Goal: Task Accomplishment & Management: Use online tool/utility

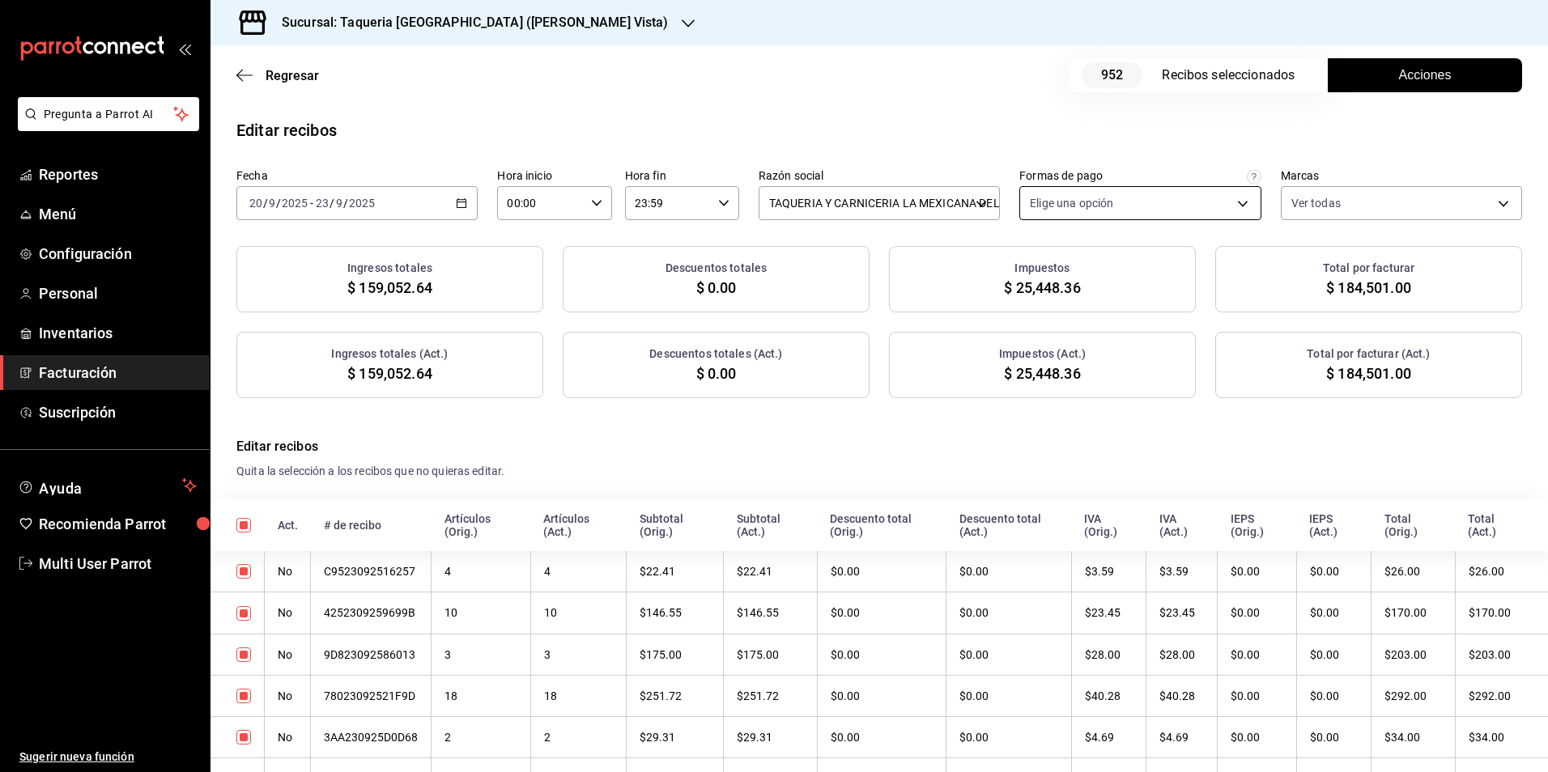
click at [1068, 194] on body "Pregunta a Parrot AI Reportes Menú Configuración Personal Inventarios Facturaci…" at bounding box center [774, 386] width 1548 height 772
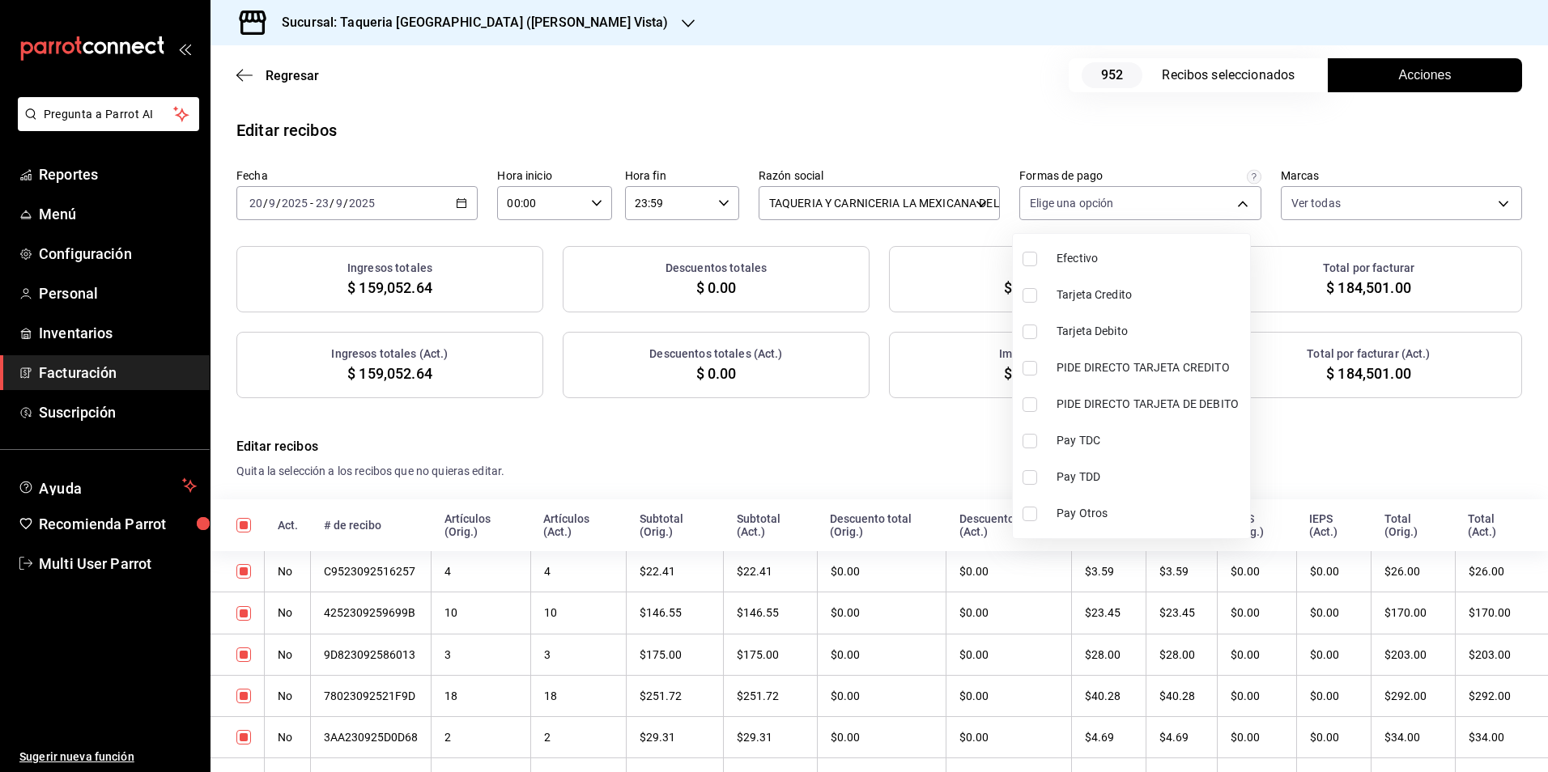
click at [1077, 260] on span "Efectivo" at bounding box center [1150, 258] width 187 height 17
type input "8596d424-719e-4549-8048-d42b121afb14"
checkbox input "true"
click at [1092, 263] on span "Efectivo" at bounding box center [1150, 258] width 187 height 17
checkbox input "false"
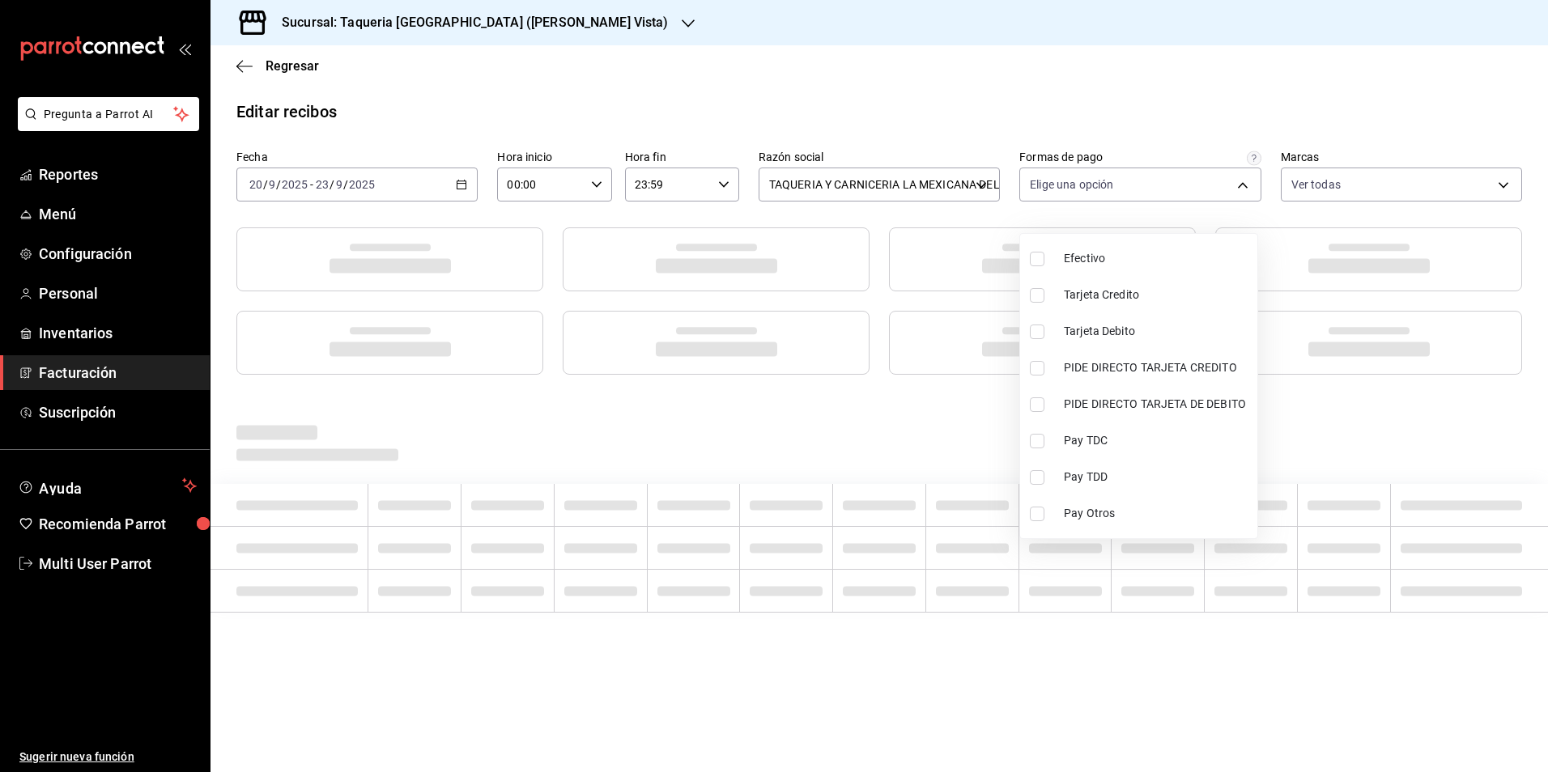
click at [985, 120] on div at bounding box center [774, 386] width 1548 height 772
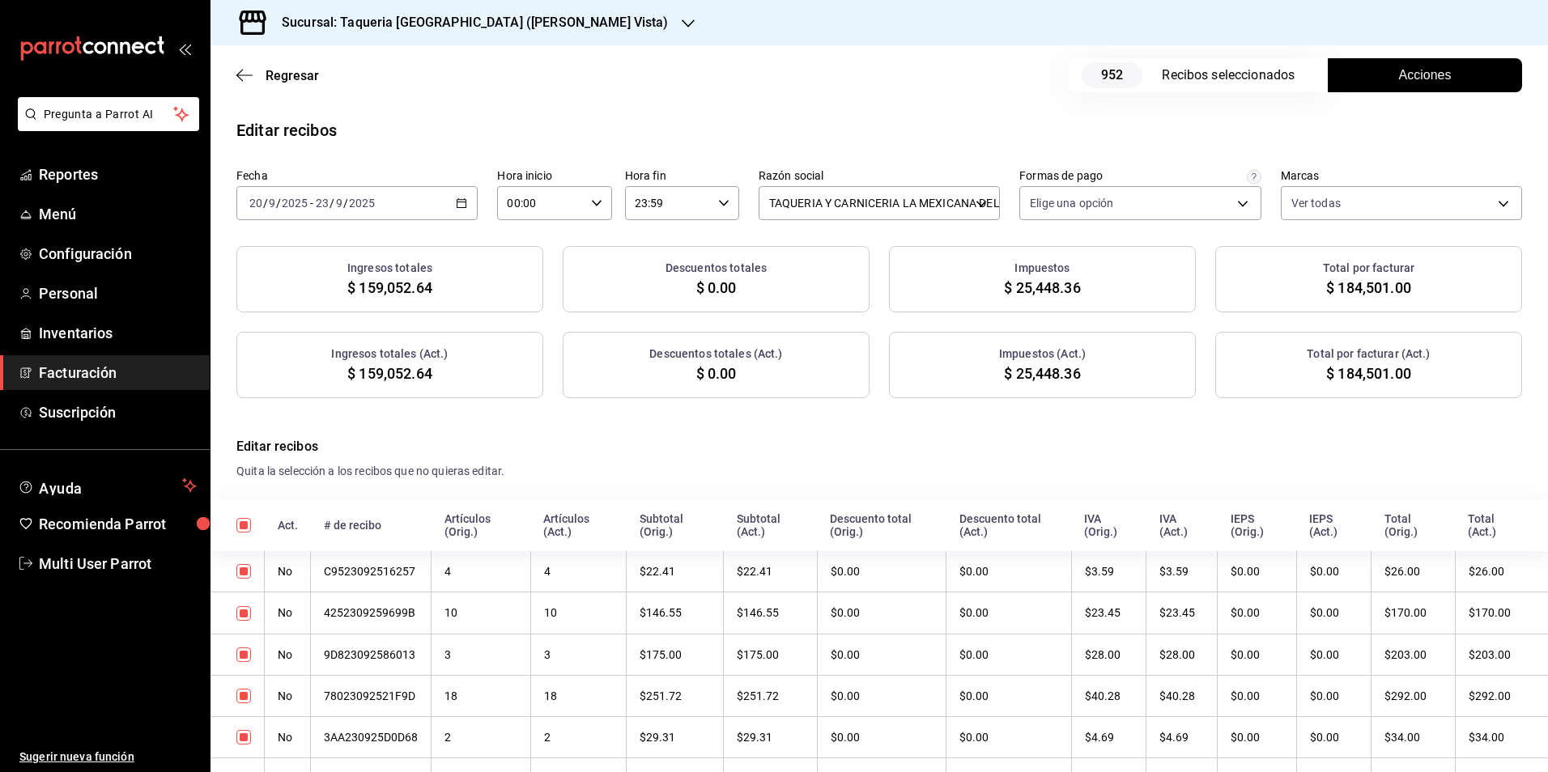
click at [1397, 60] on button "Acciones" at bounding box center [1425, 75] width 194 height 34
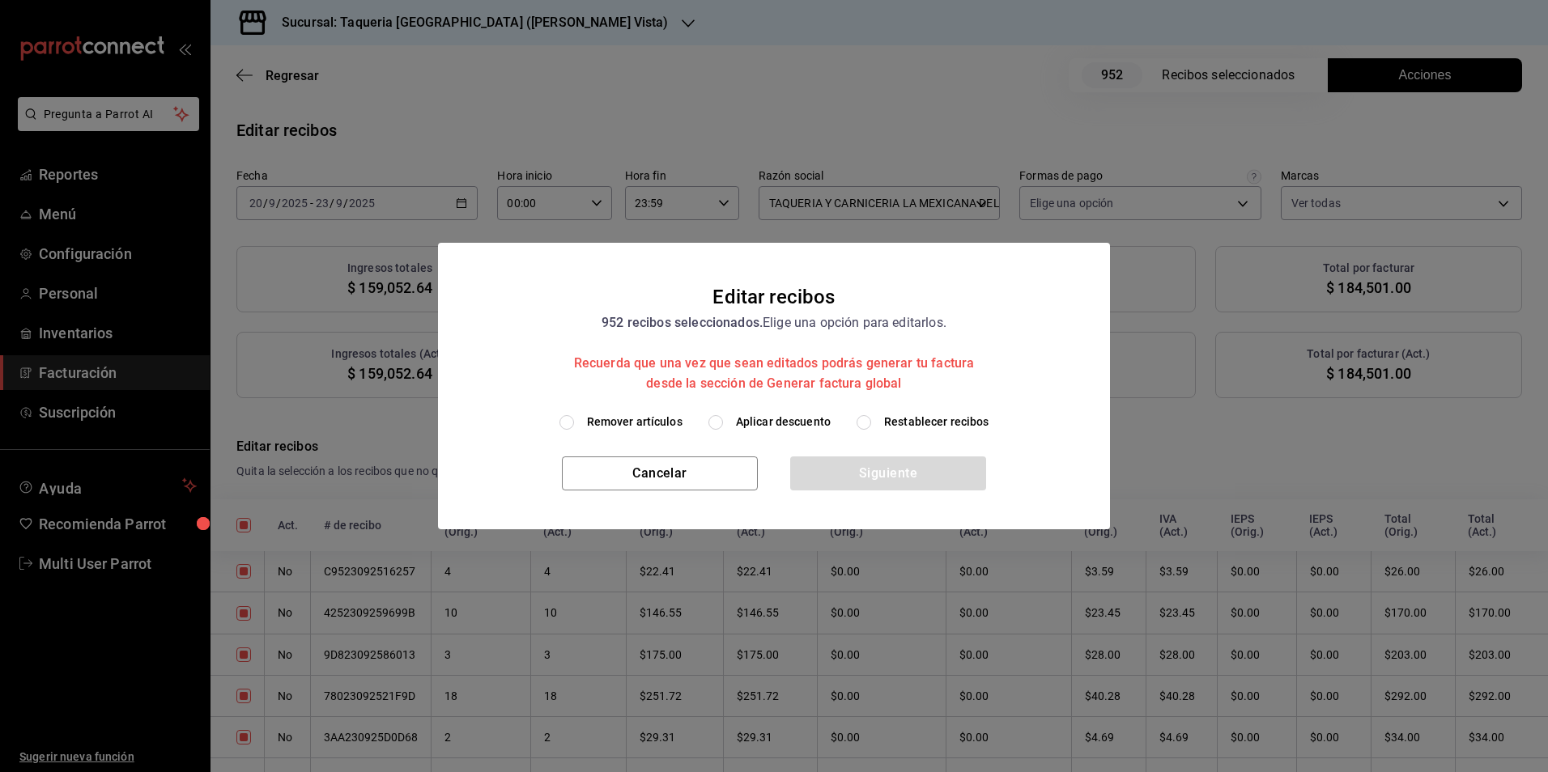
click at [781, 429] on span "Aplicar descuento" at bounding box center [783, 422] width 95 height 17
click at [723, 429] on input "Aplicar descuento" at bounding box center [715, 422] width 15 height 15
radio input "true"
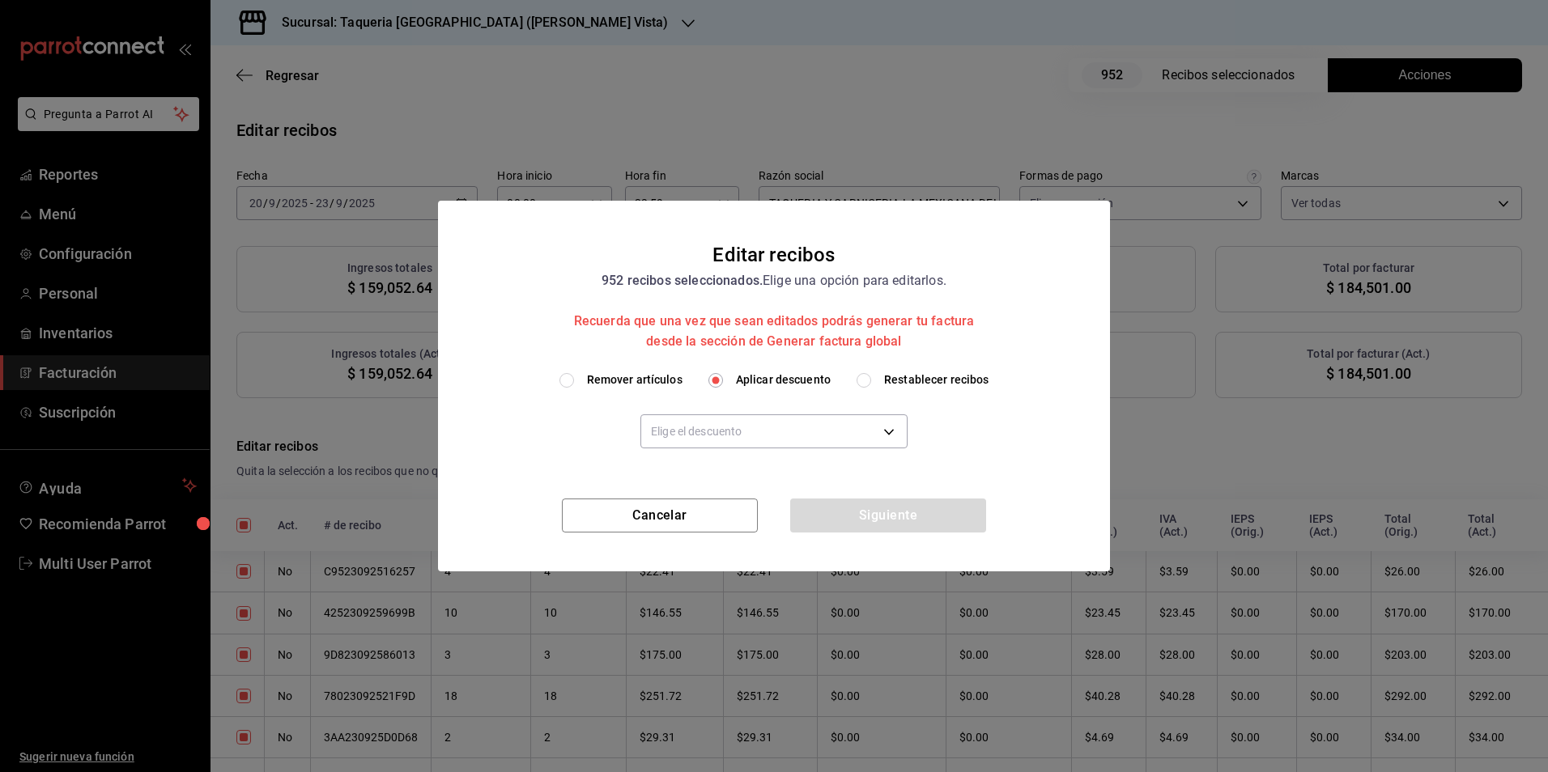
click at [781, 429] on body "Pregunta a Parrot AI Reportes Menú Configuración Personal Inventarios Facturaci…" at bounding box center [774, 386] width 1548 height 772
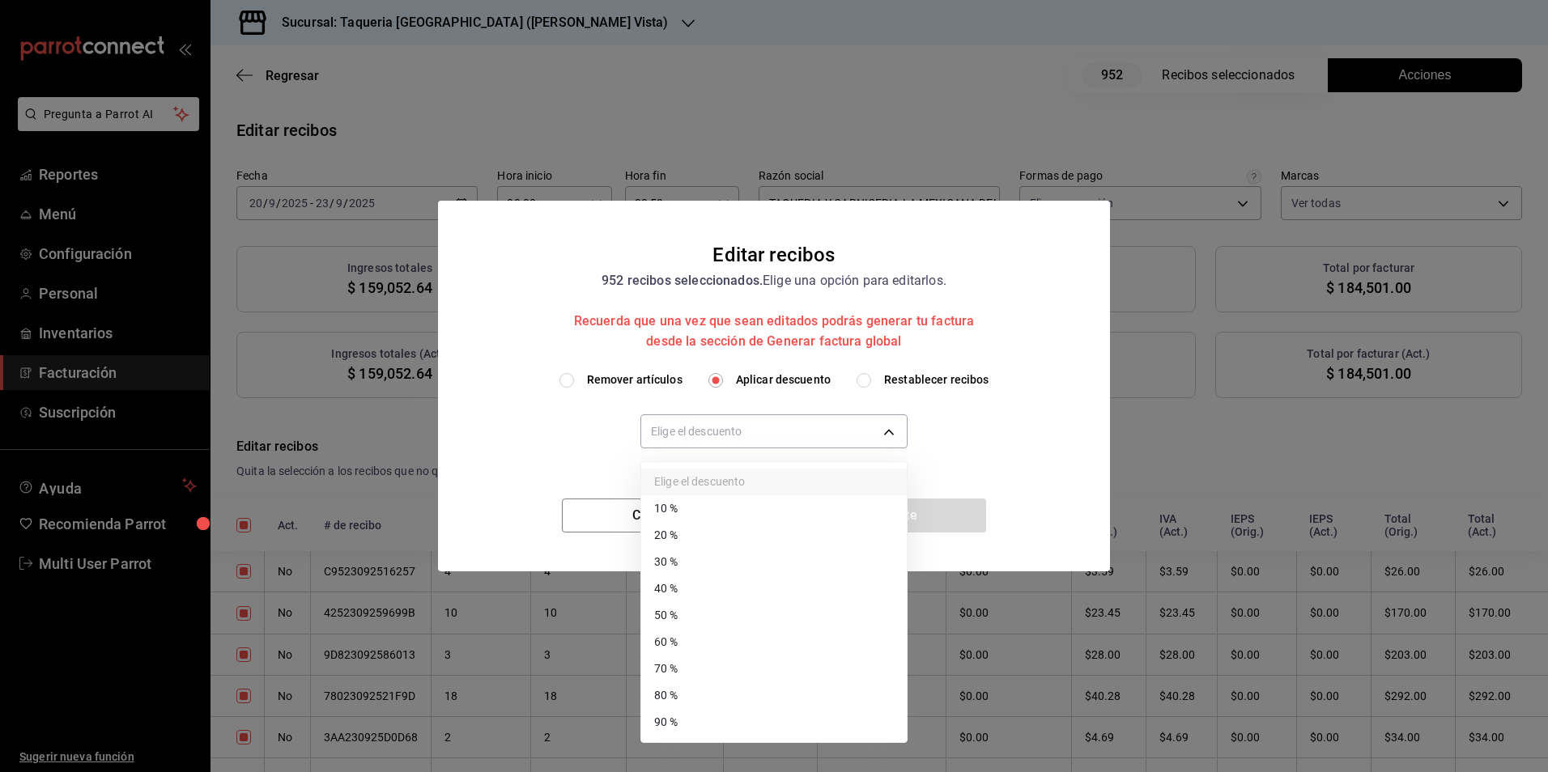
click at [704, 511] on li "10 %" at bounding box center [774, 509] width 266 height 27
type input "10"
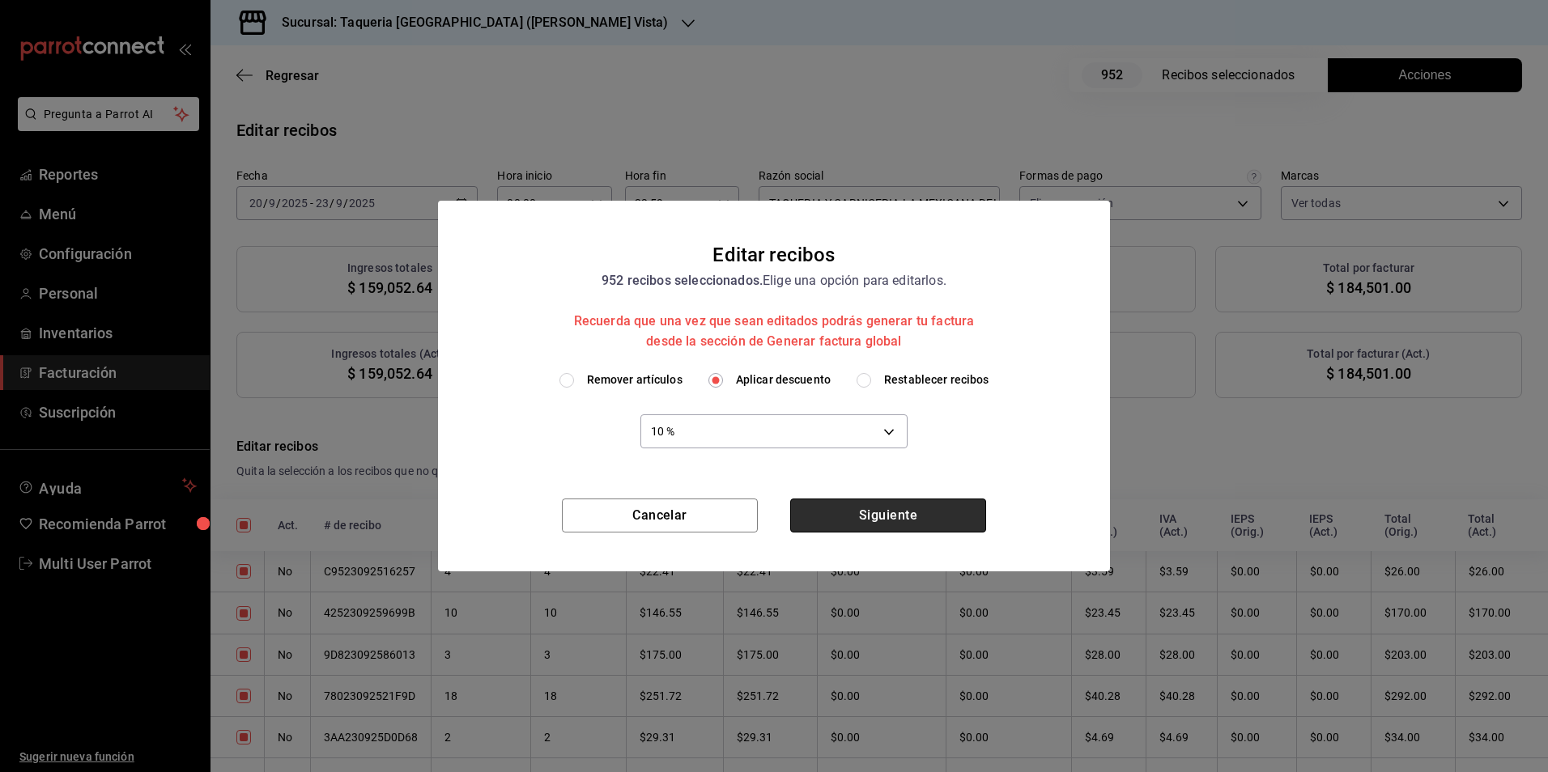
click at [945, 513] on button "Siguiente" at bounding box center [888, 516] width 196 height 34
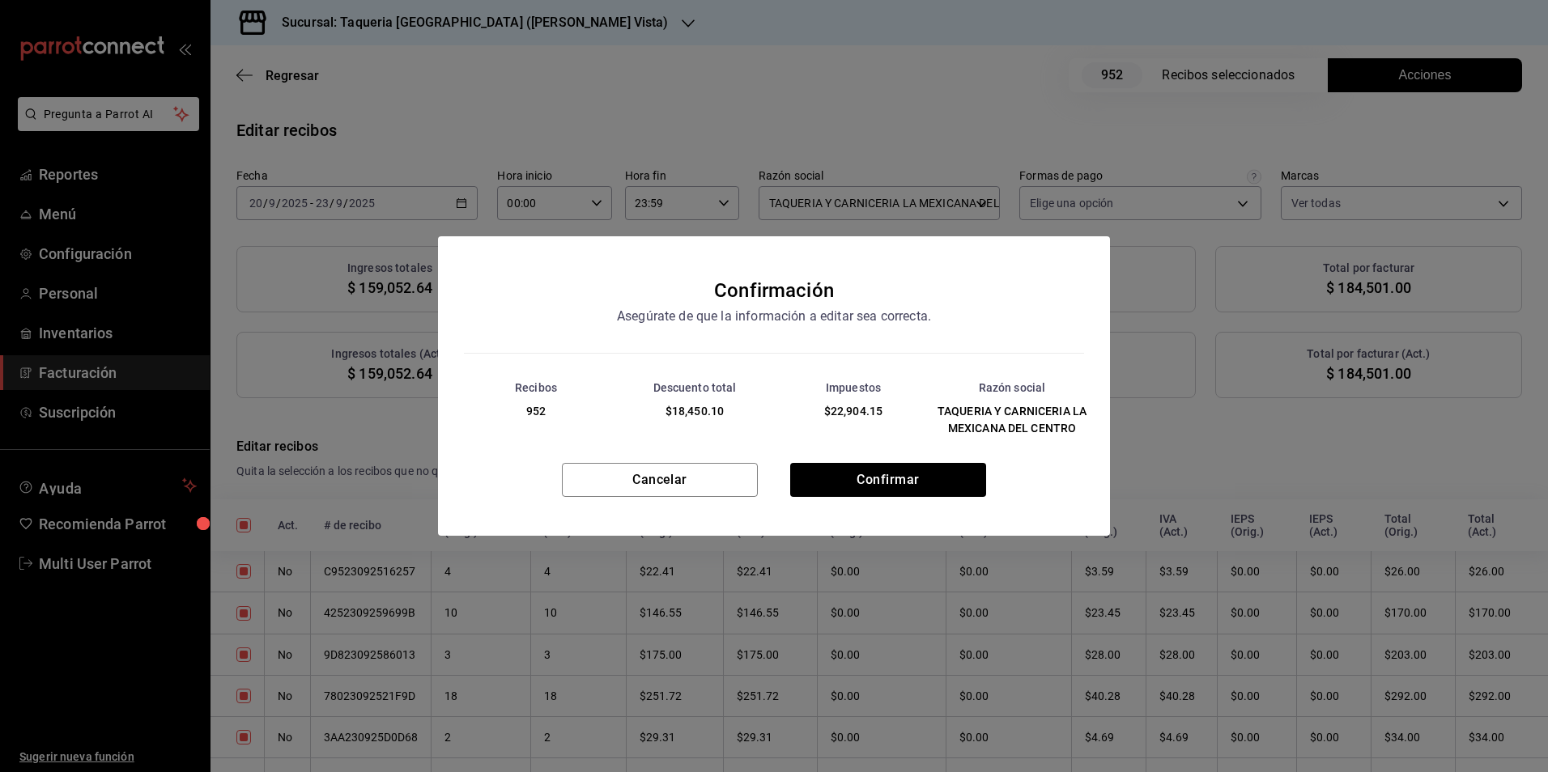
click at [944, 457] on div "Recibos 952 Descuento total $18,450.10 Impuestos $22,904.15 Razón social TAQUER…" at bounding box center [774, 408] width 672 height 109
click at [938, 468] on button "Confirmar" at bounding box center [888, 480] width 196 height 34
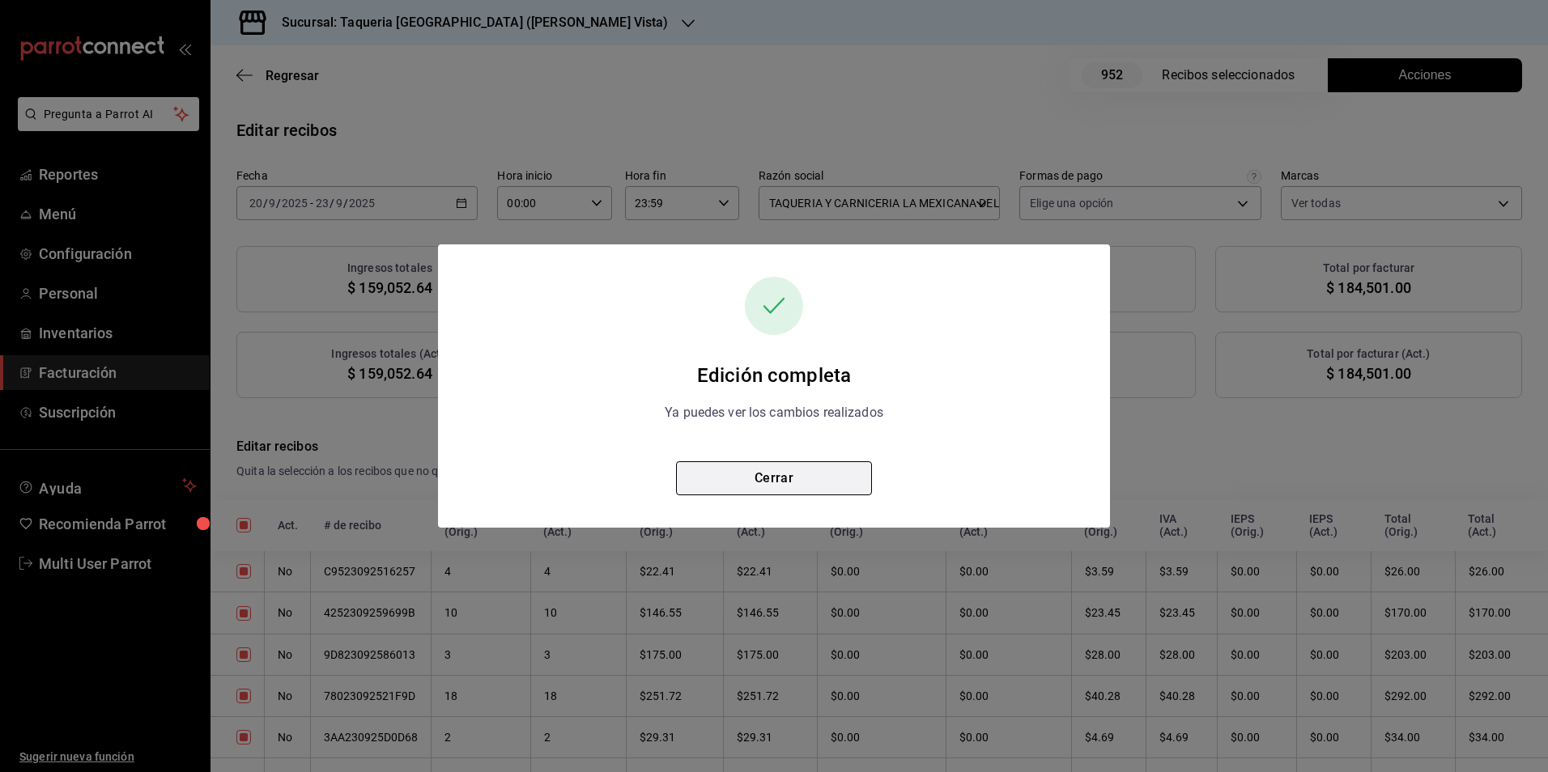
click at [710, 463] on button "Cerrar" at bounding box center [774, 479] width 196 height 34
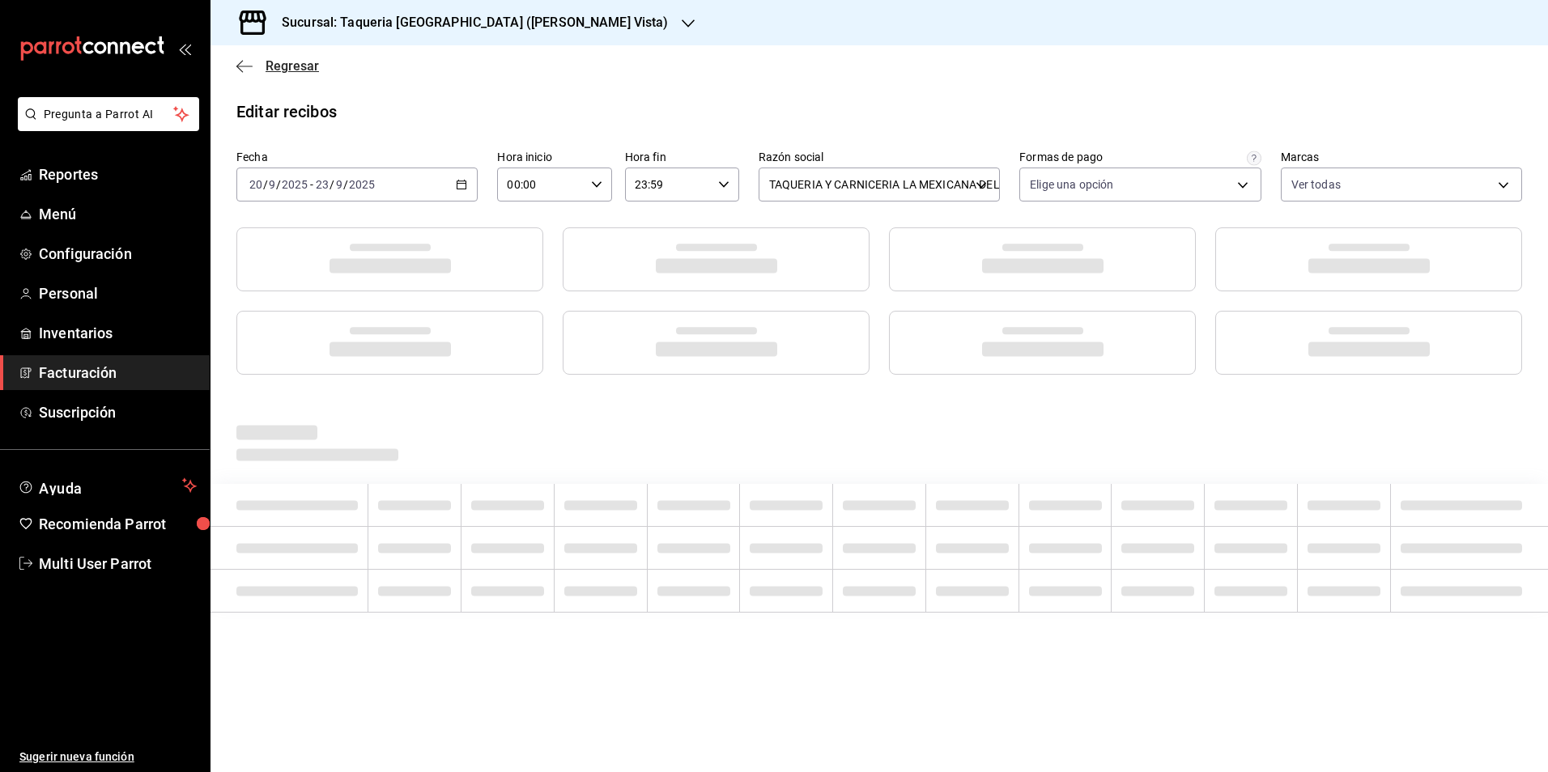
drag, startPoint x: 283, startPoint y: 79, endPoint x: 287, endPoint y: 71, distance: 8.7
click at [286, 73] on div "Regresar" at bounding box center [880, 65] width 1338 height 41
click at [287, 71] on span "Regresar" at bounding box center [292, 65] width 53 height 15
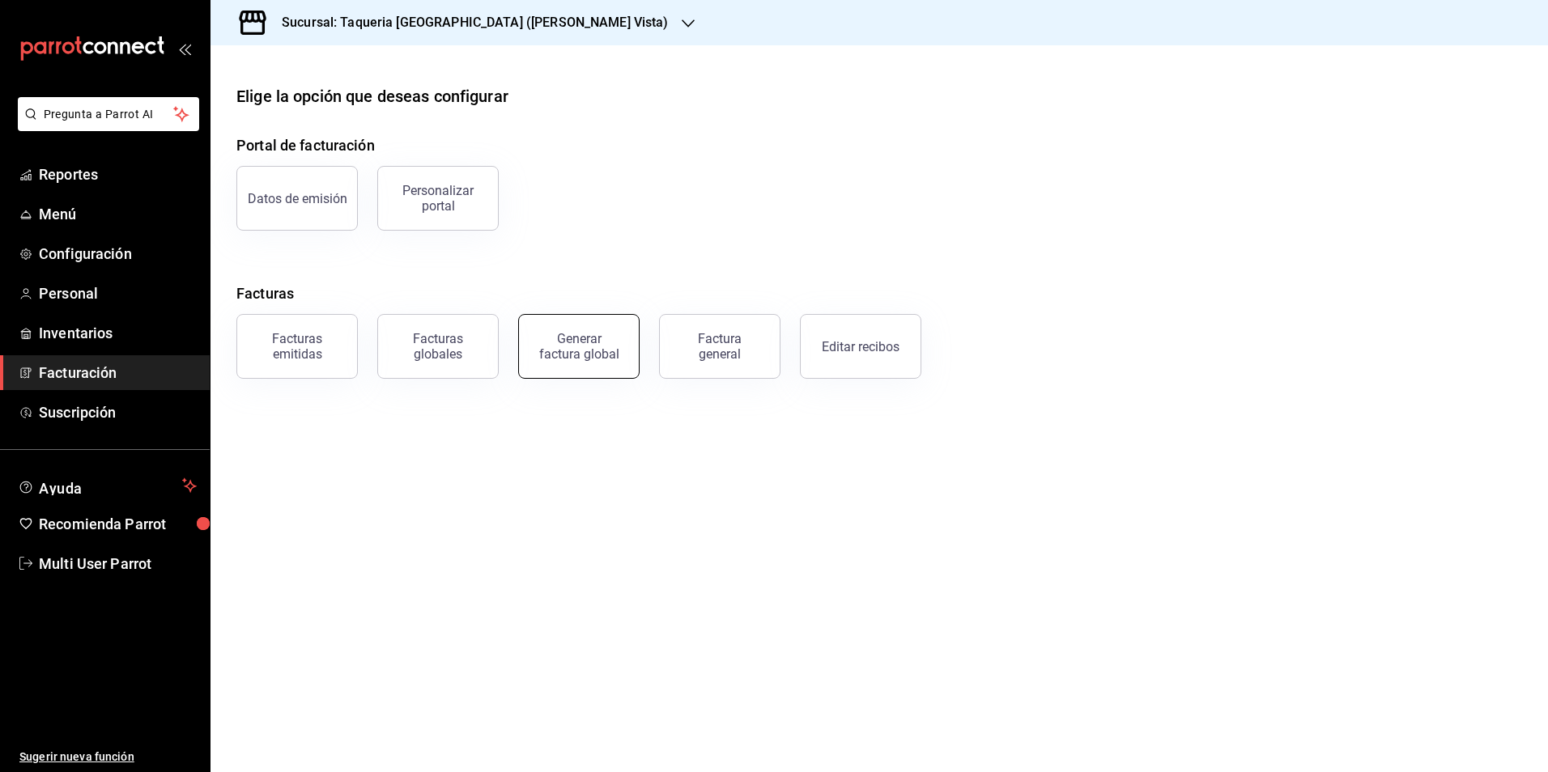
click at [572, 347] on div "Generar factura global" at bounding box center [578, 346] width 81 height 31
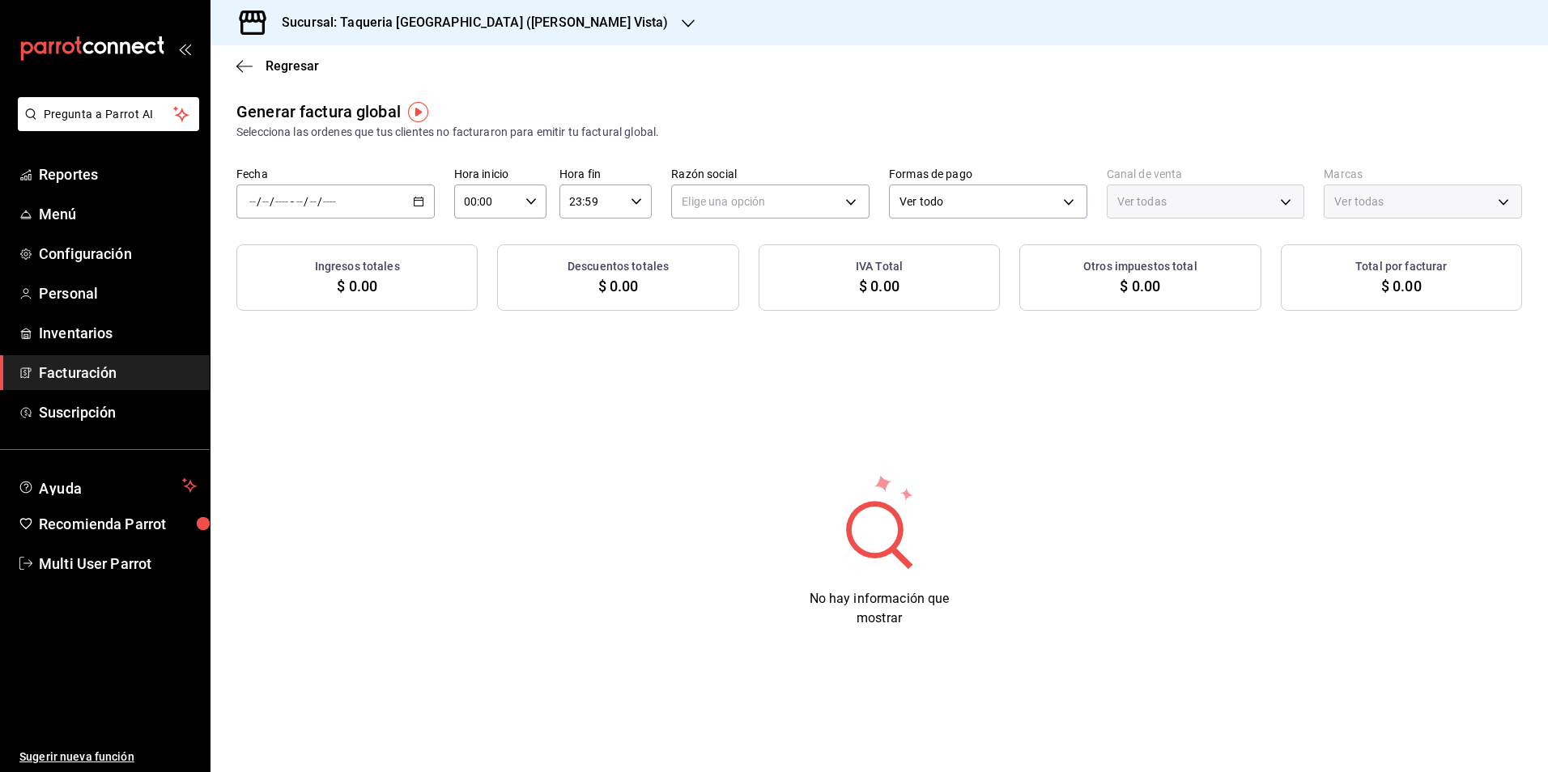
type input "PARROT,UBER_EATS,RAPPI,DIDI_FOOD,ONLINE"
click at [359, 202] on div "/ / - / /" at bounding box center [335, 202] width 198 height 34
click at [321, 259] on li "Rango de fechas" at bounding box center [312, 250] width 151 height 36
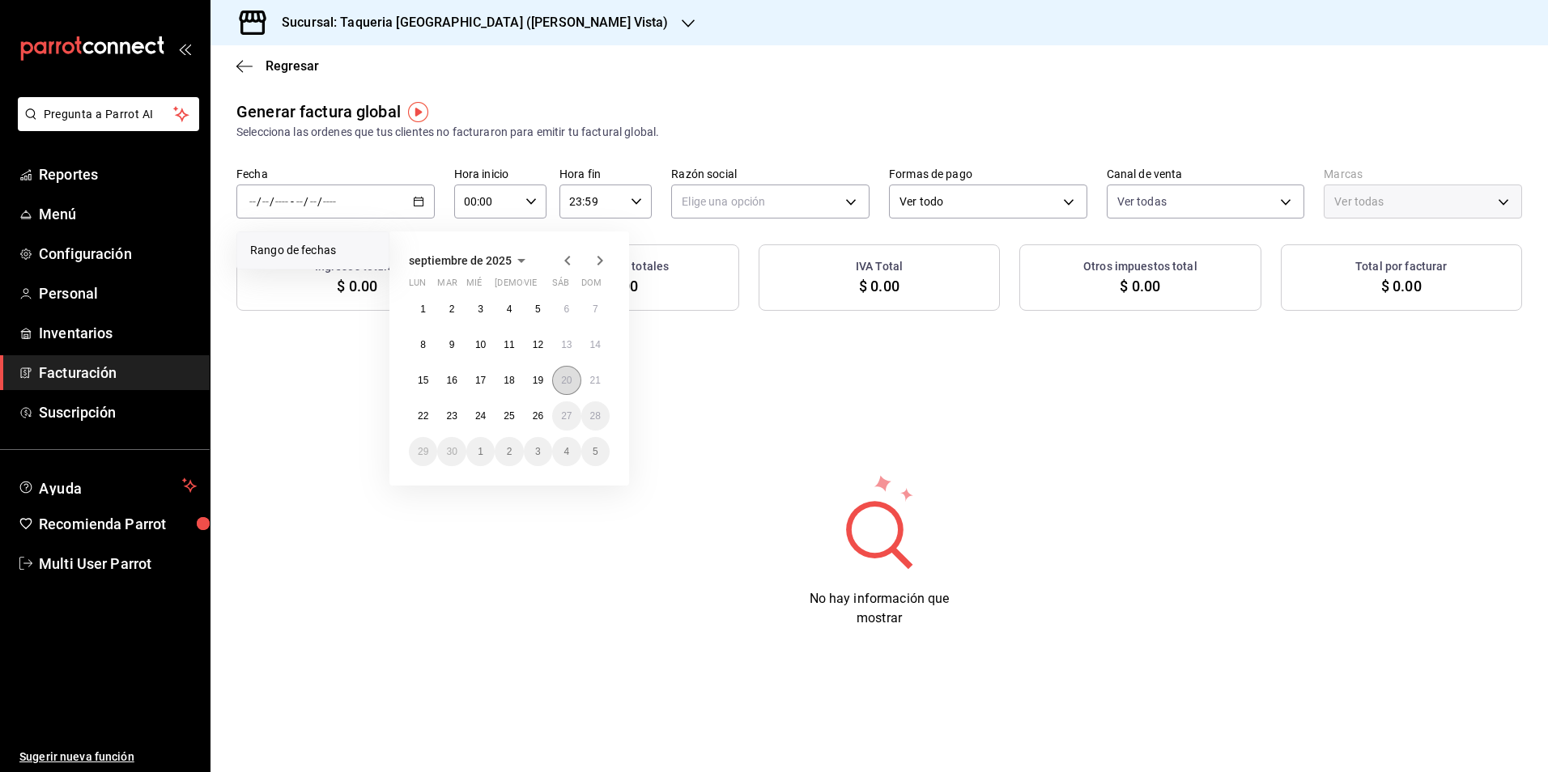
click at [570, 379] on abbr "20" at bounding box center [566, 380] width 11 height 11
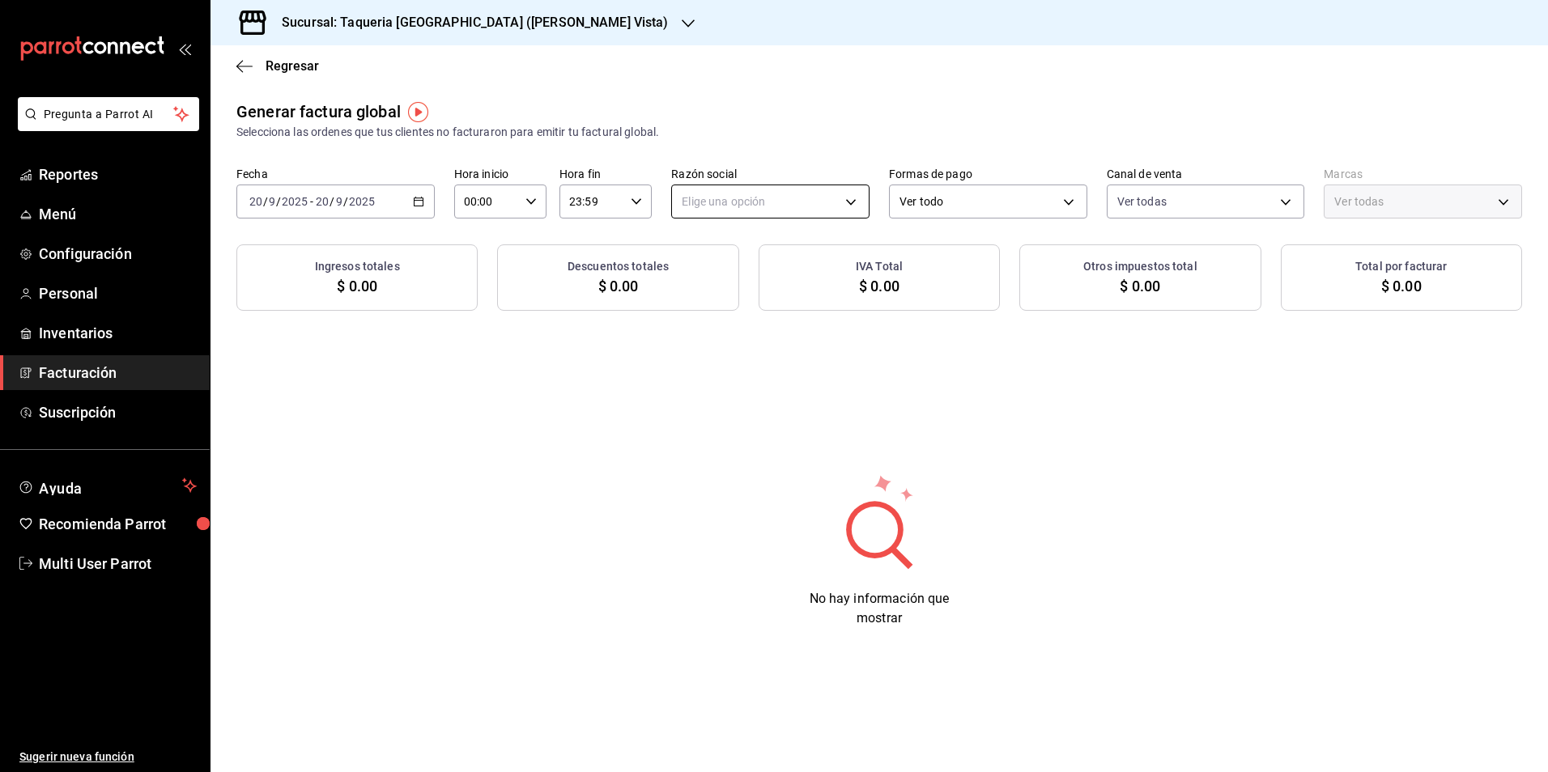
click at [821, 198] on body "Pregunta a Parrot AI Reportes Menú Configuración Personal Inventarios Facturaci…" at bounding box center [774, 386] width 1548 height 772
click at [775, 283] on li "TAQUERIA Y CARNICERIA LA MEXICANA DEL CENTRO" at bounding box center [819, 284] width 294 height 30
type input "6b53cca4-72af-48c5-bc17-c3cbc4c9c596"
type input "2b311de4-c542-44b6-9e37-20ab7e91d442"
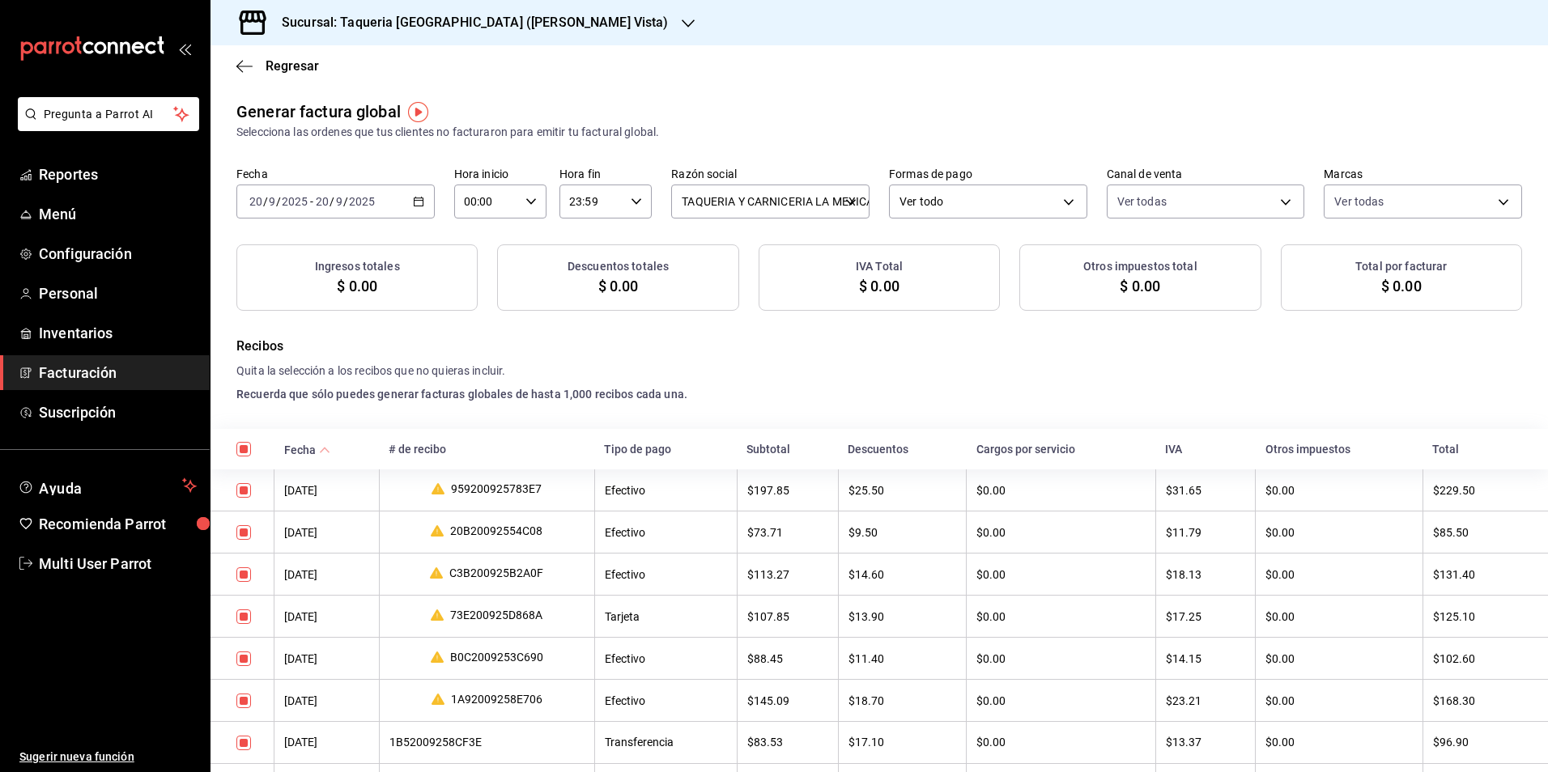
checkbox input "true"
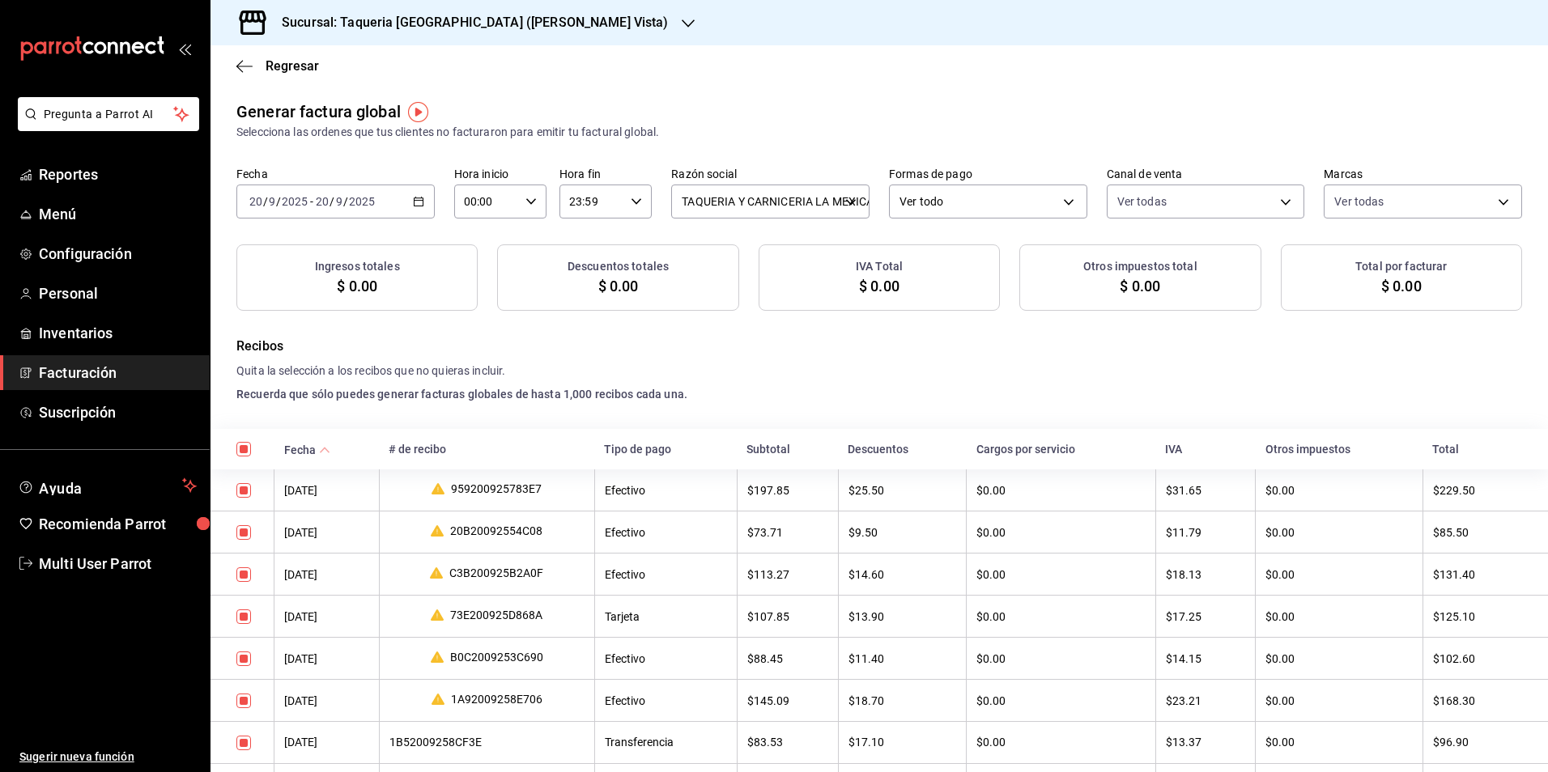
checkbox input "true"
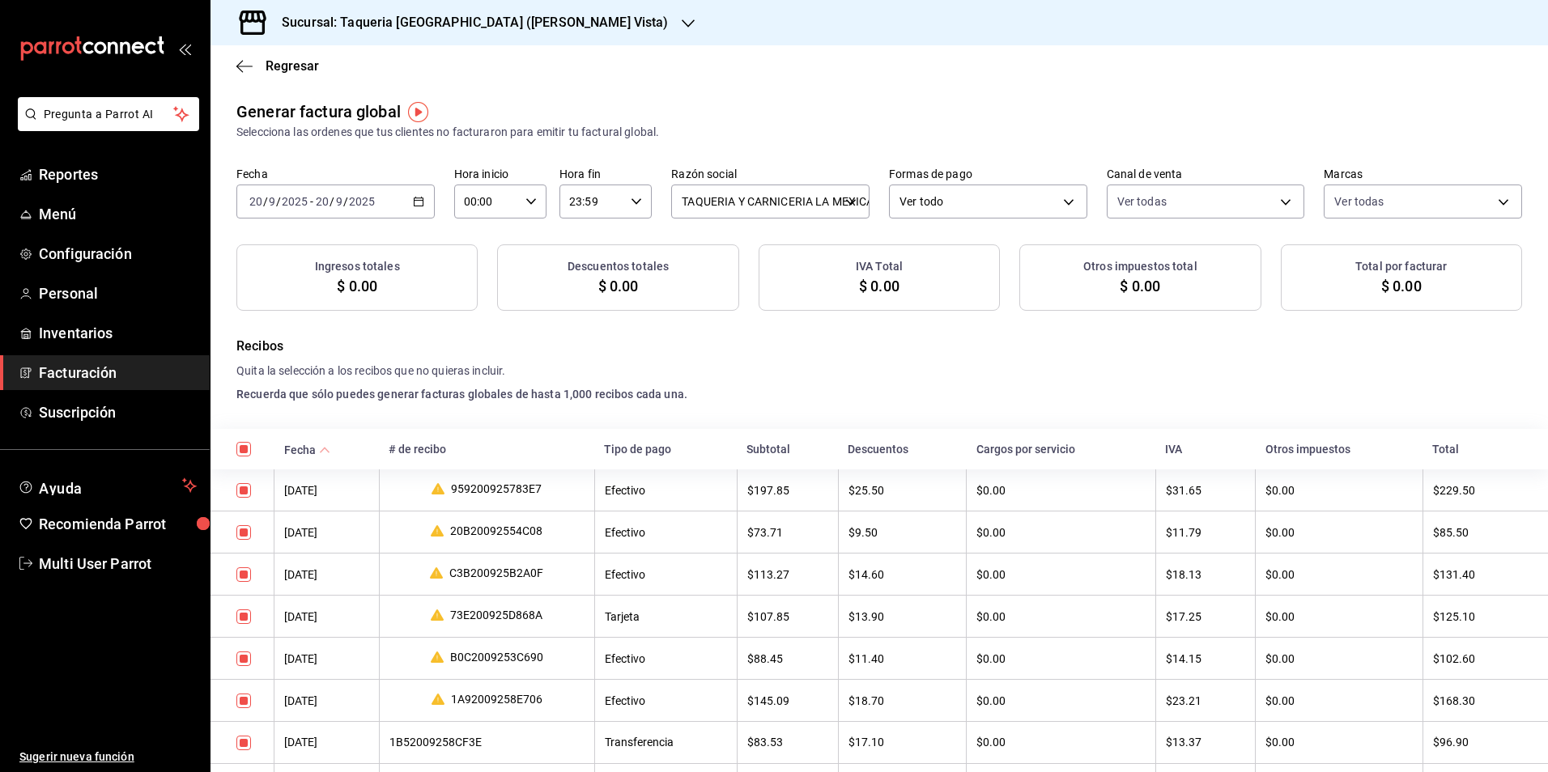
checkbox input "true"
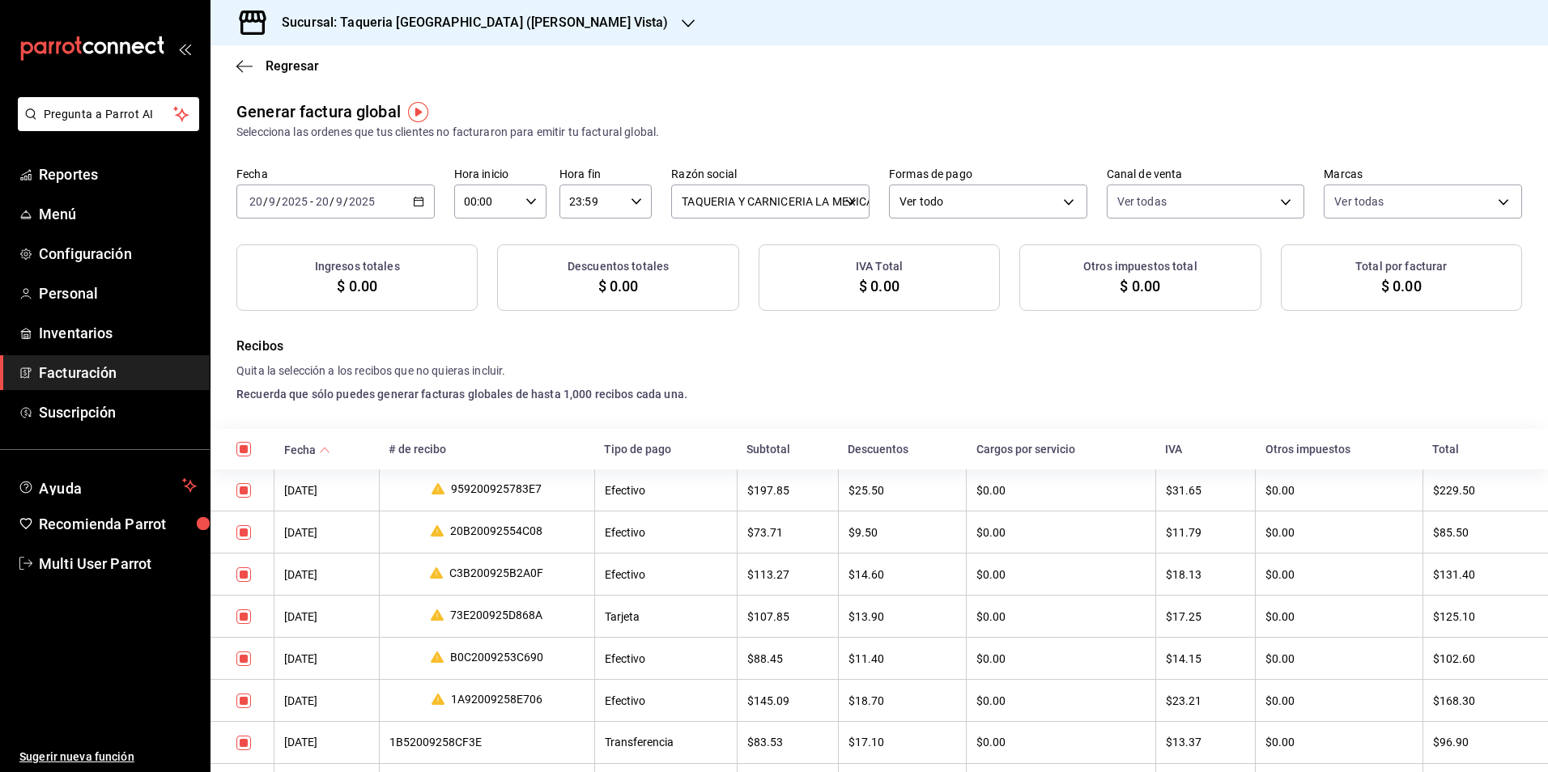
checkbox input "true"
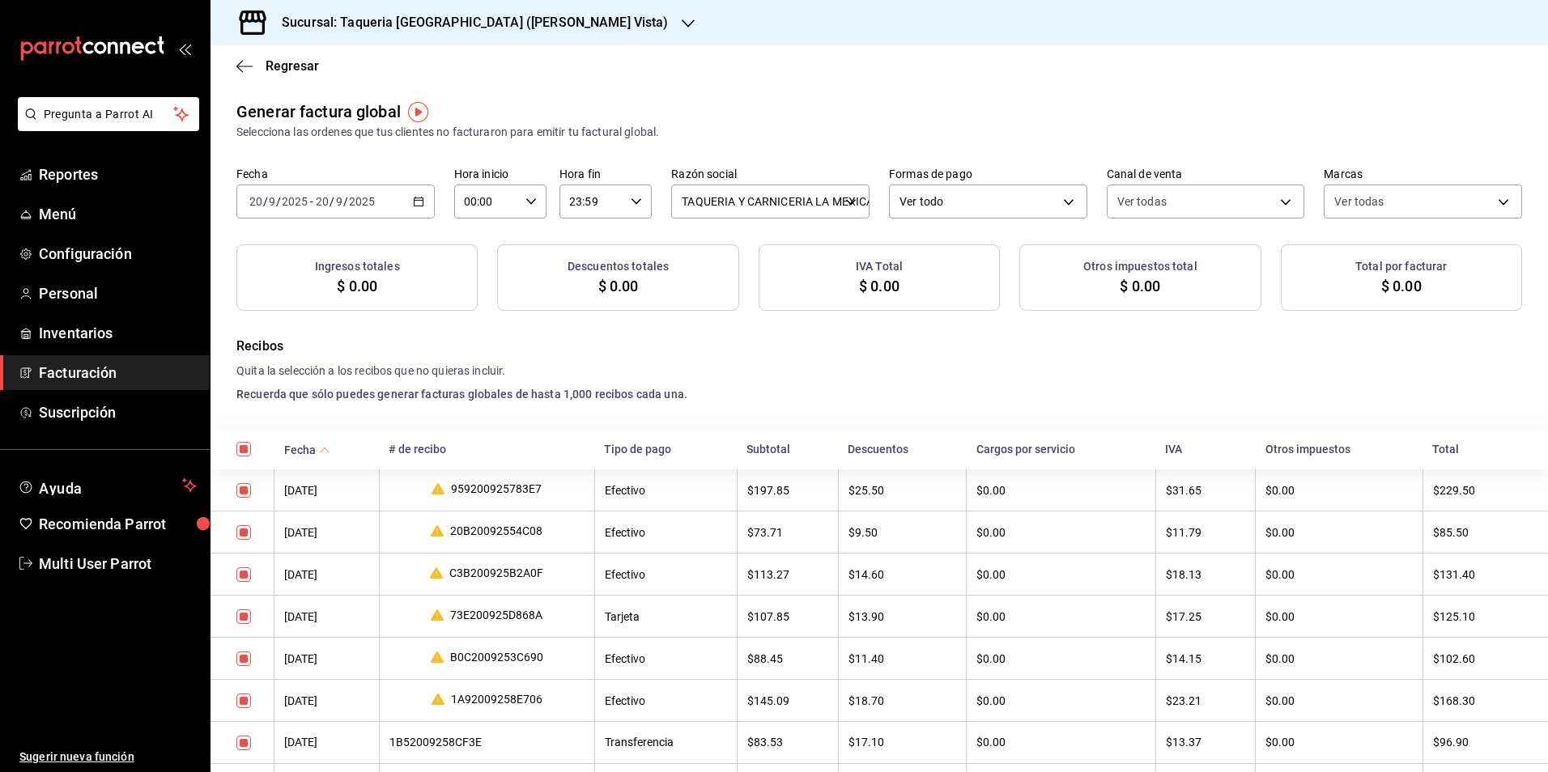
checkbox input "true"
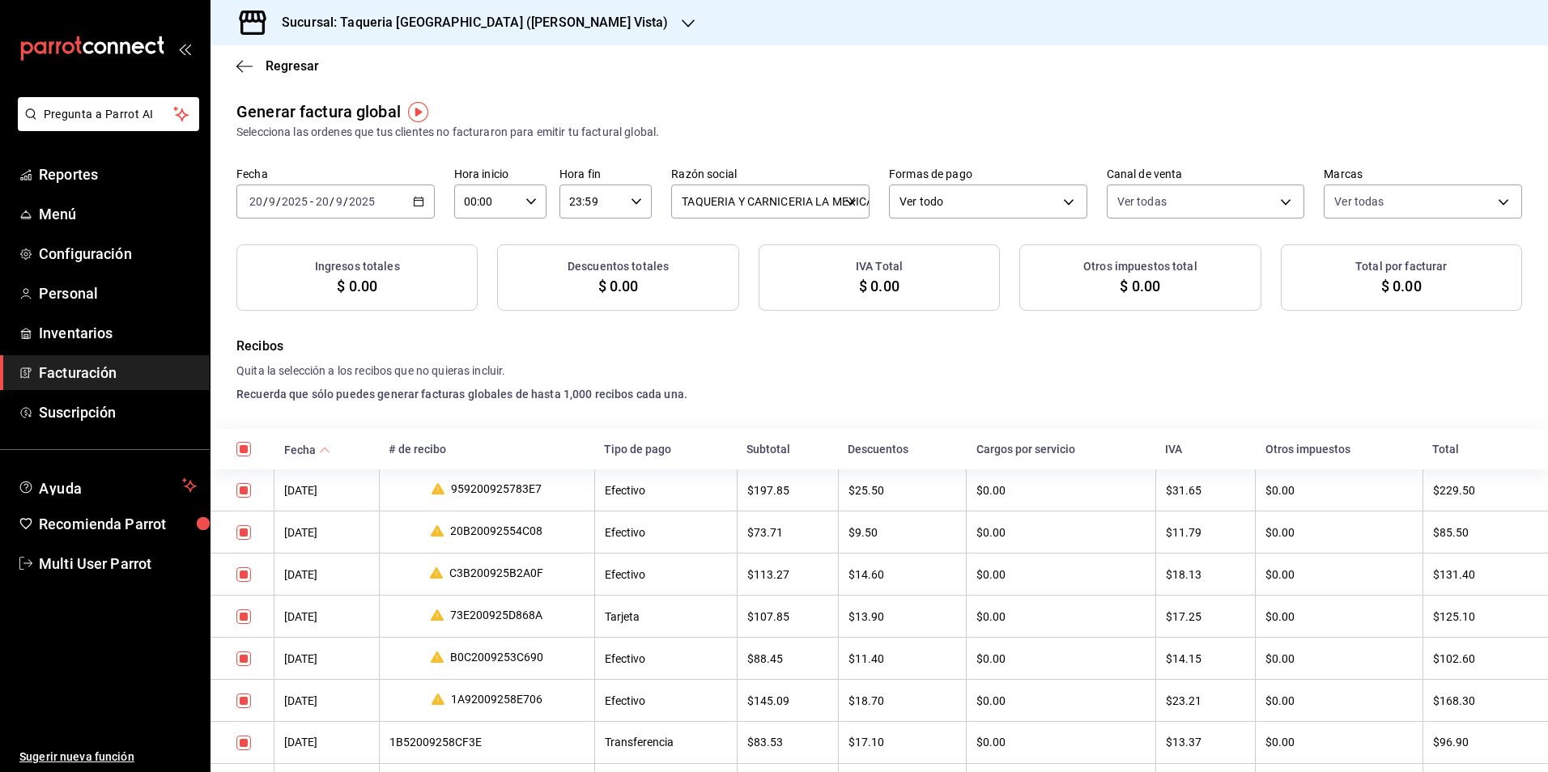
checkbox input "true"
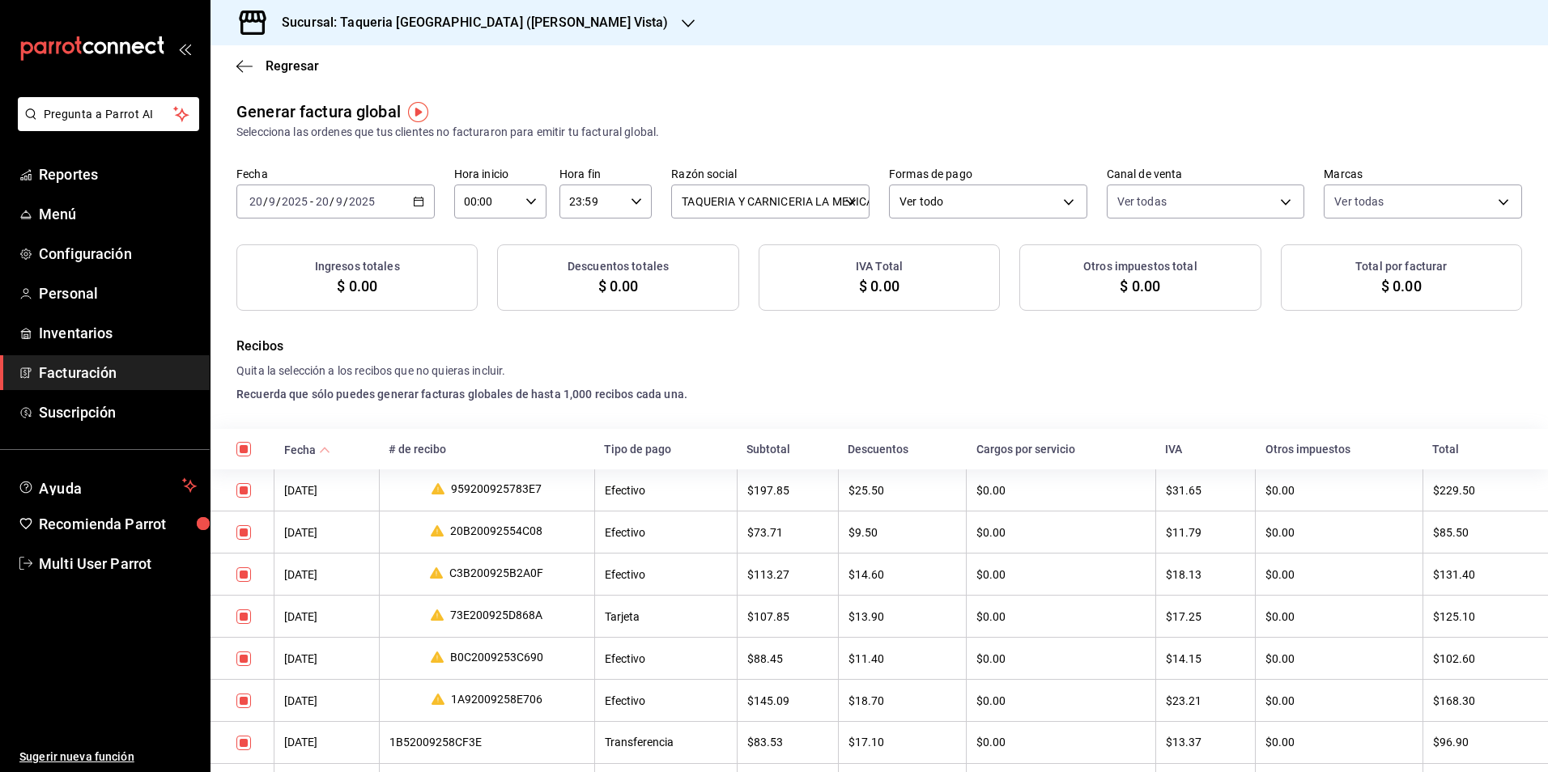
checkbox input "true"
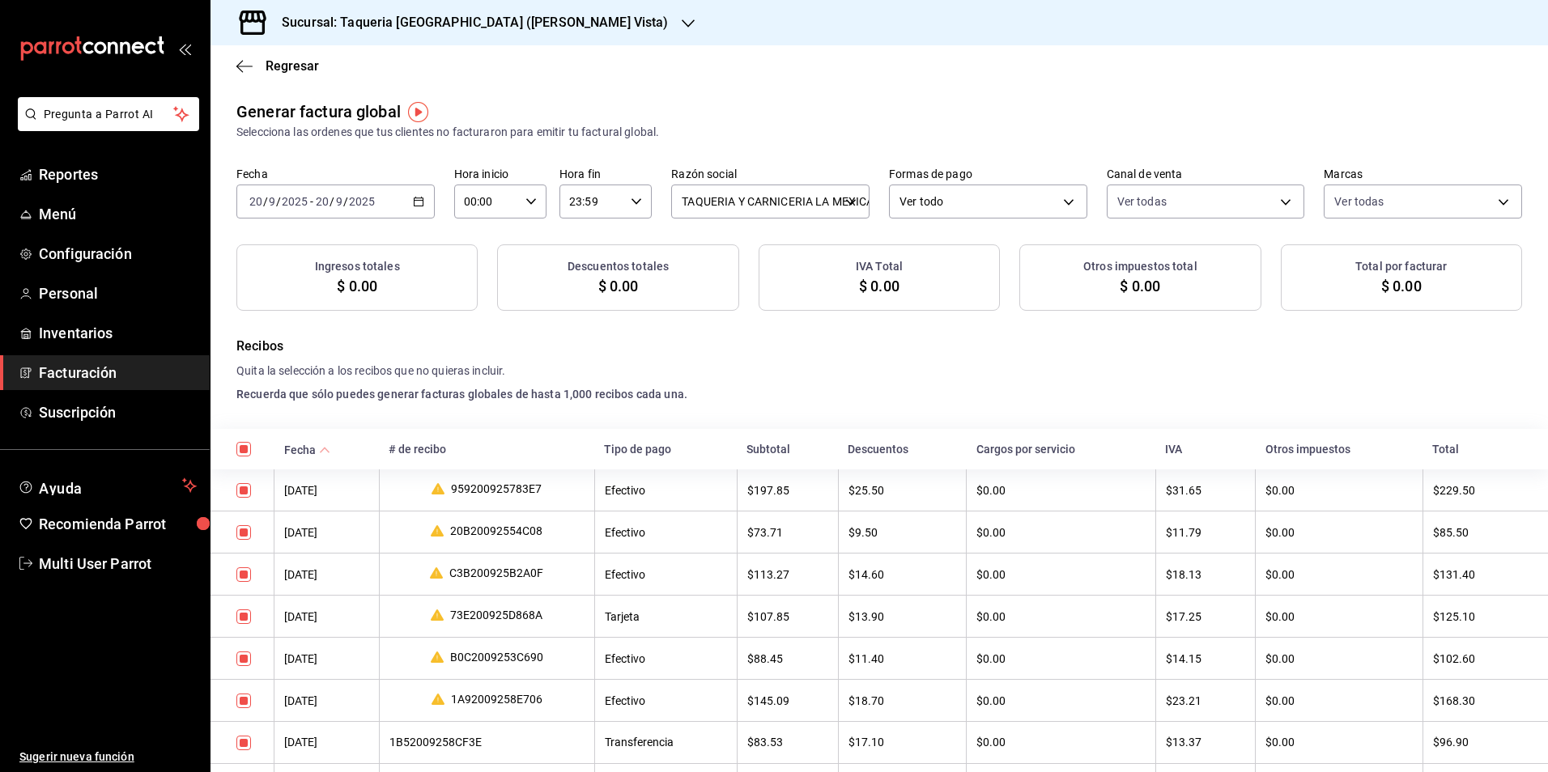
checkbox input "true"
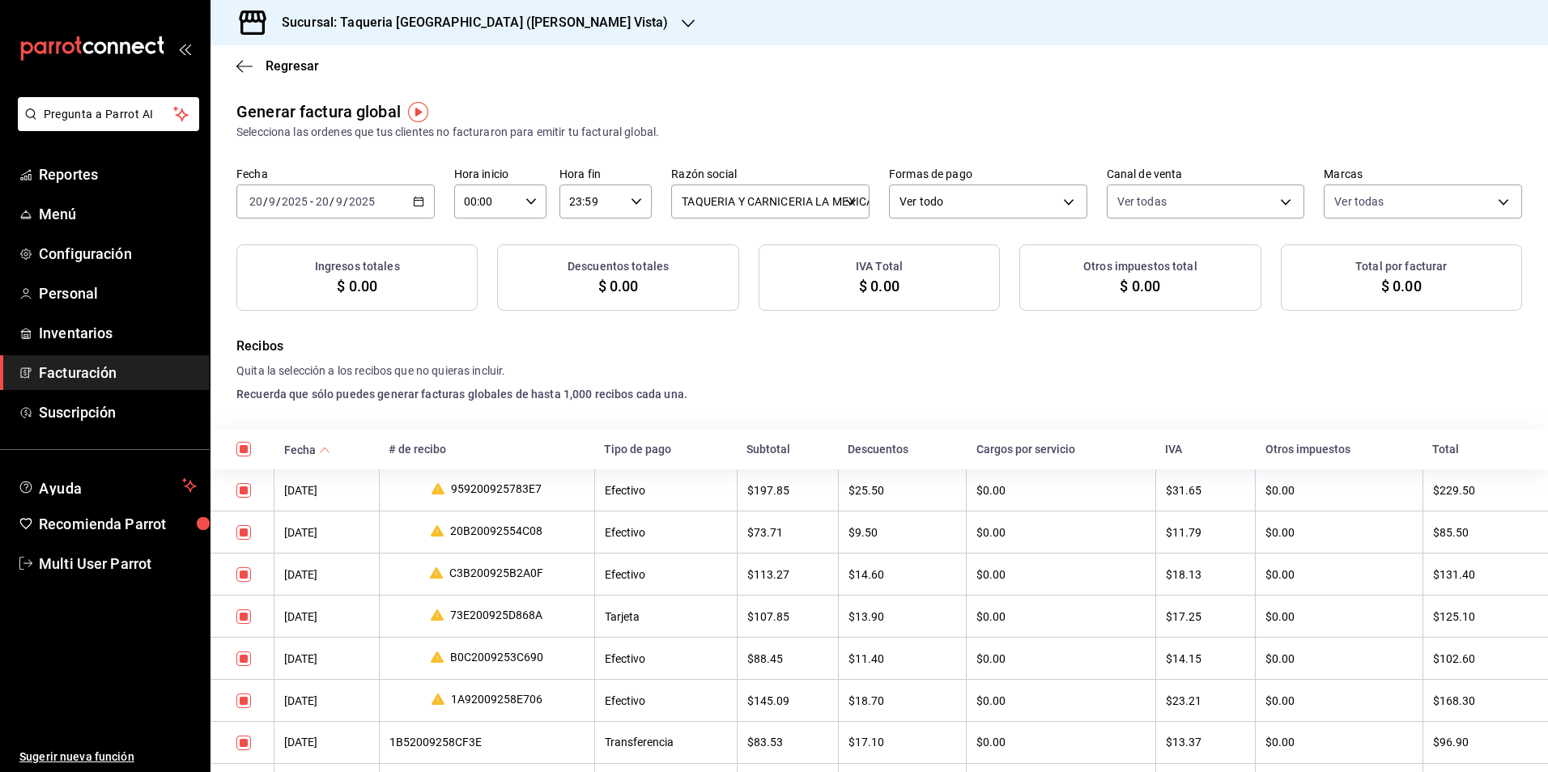
checkbox input "true"
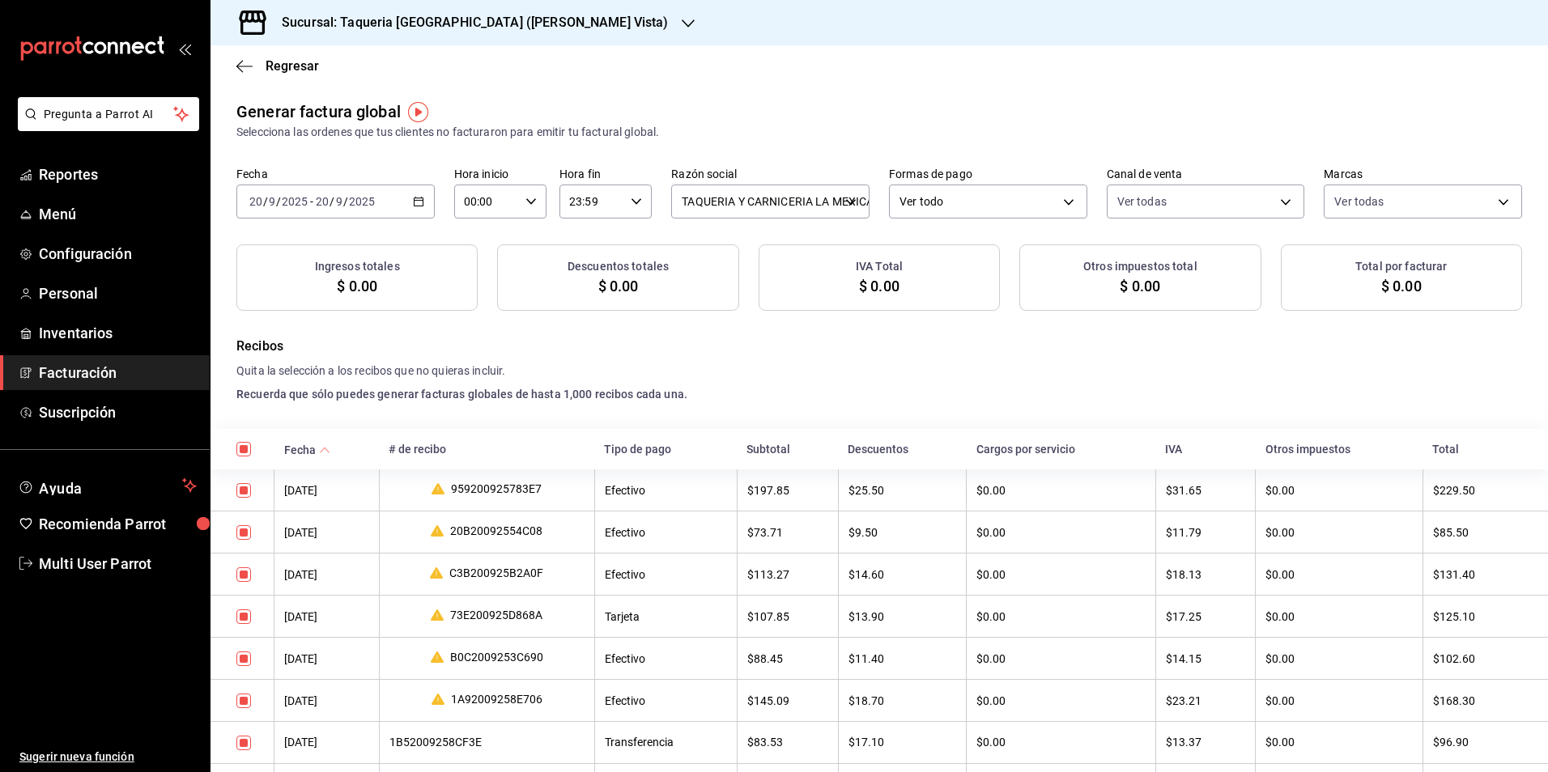
checkbox input "true"
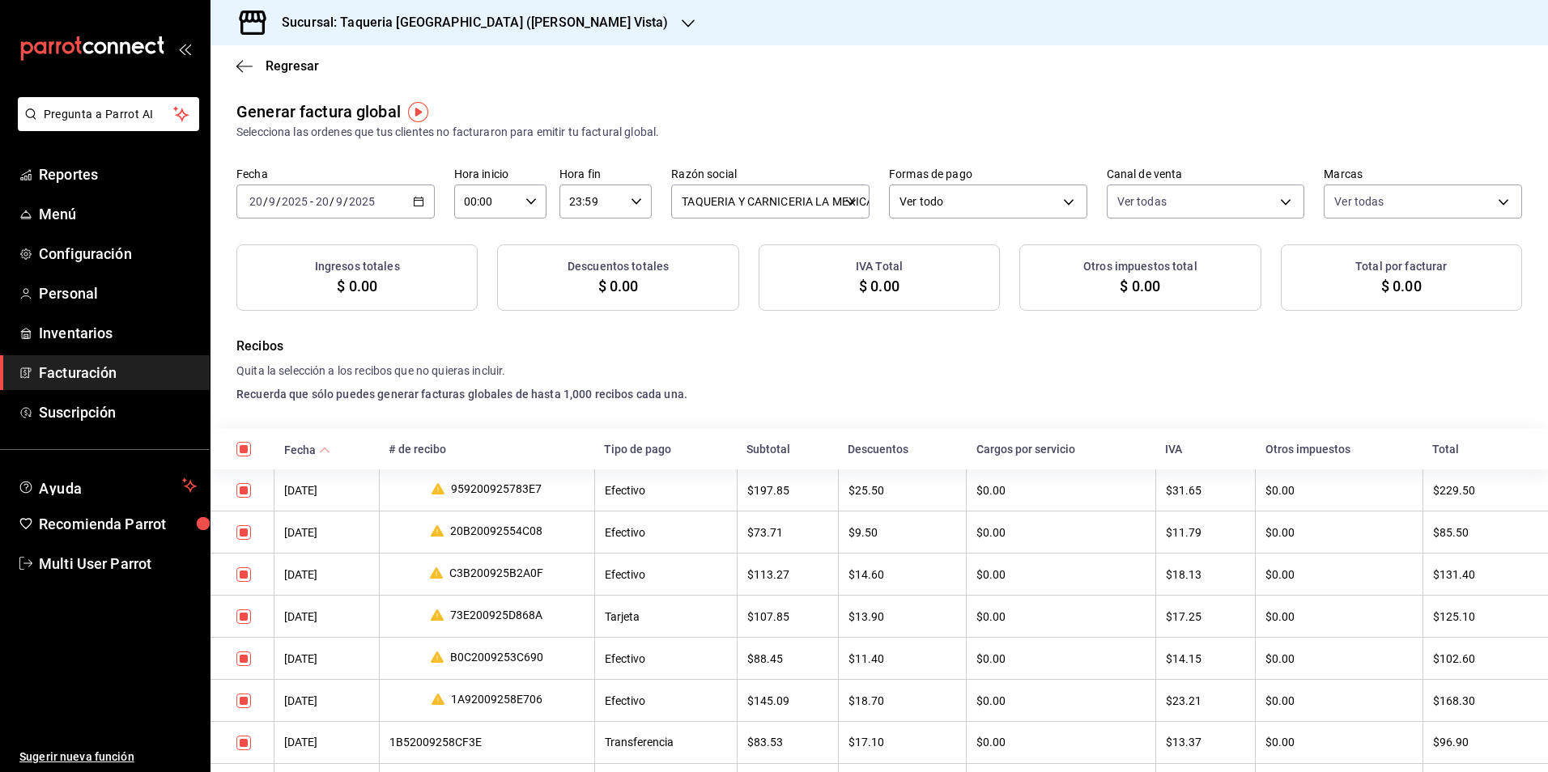
checkbox input "true"
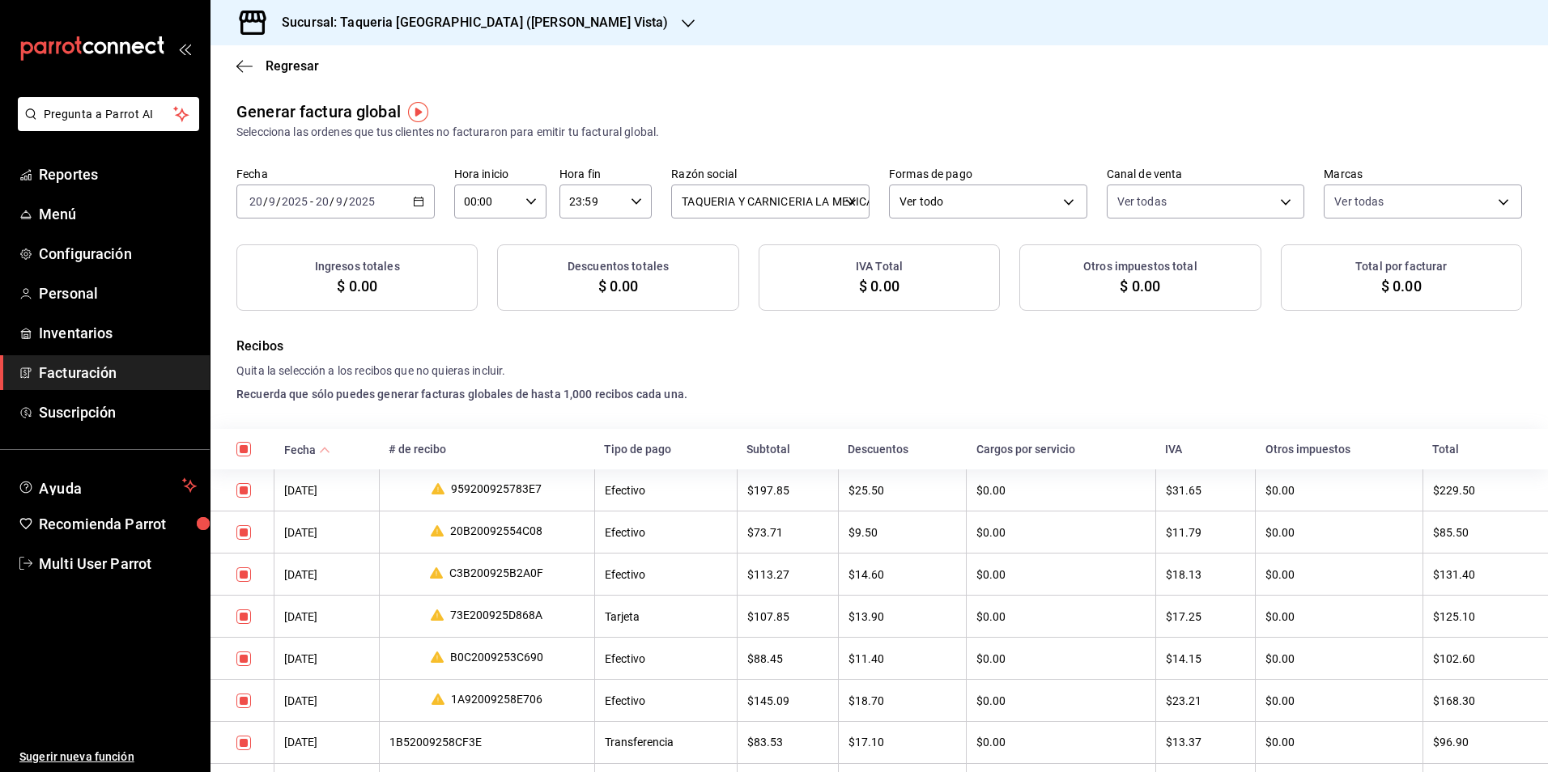
checkbox input "true"
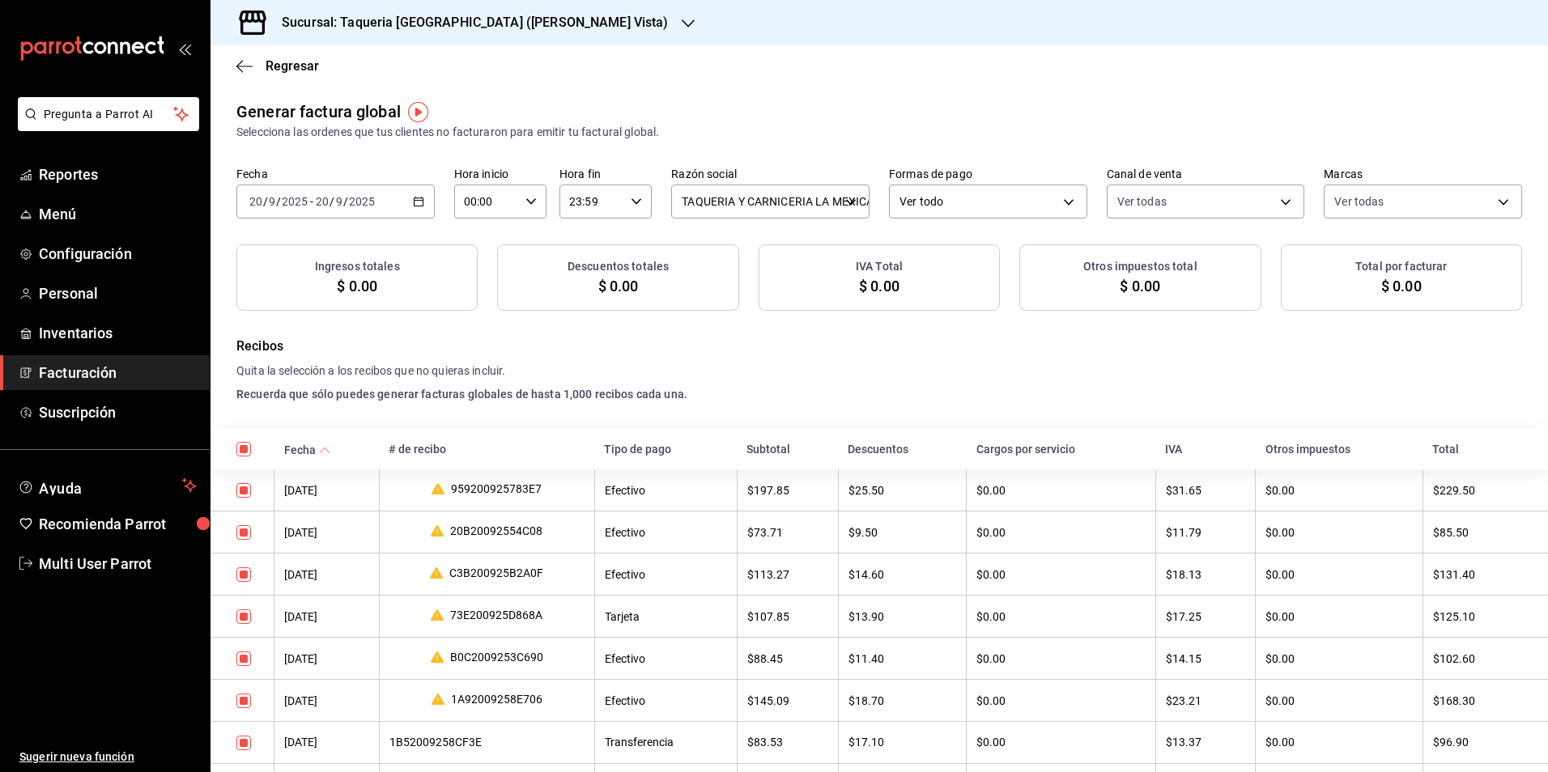
checkbox input "true"
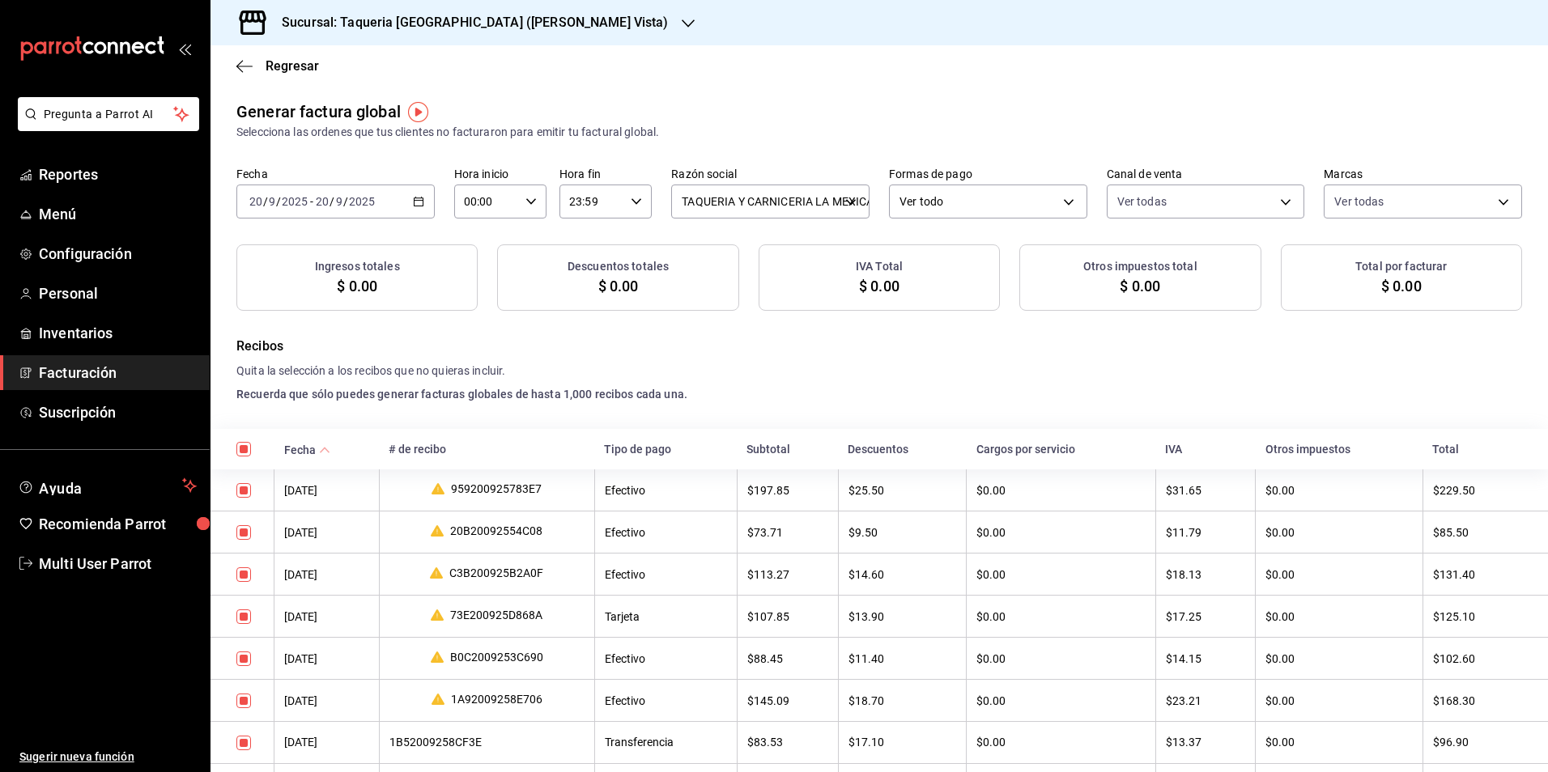
checkbox input "true"
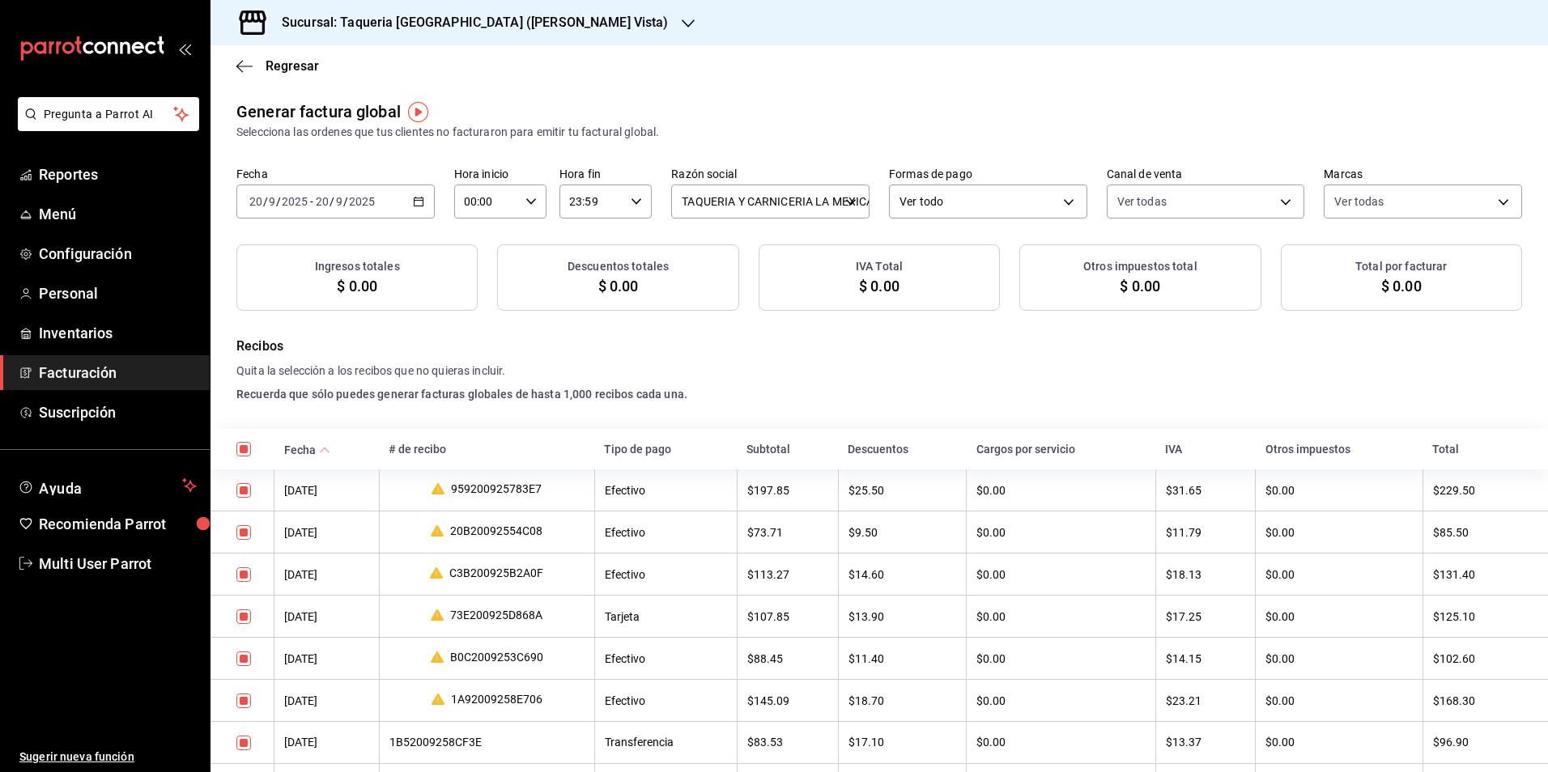
checkbox input "true"
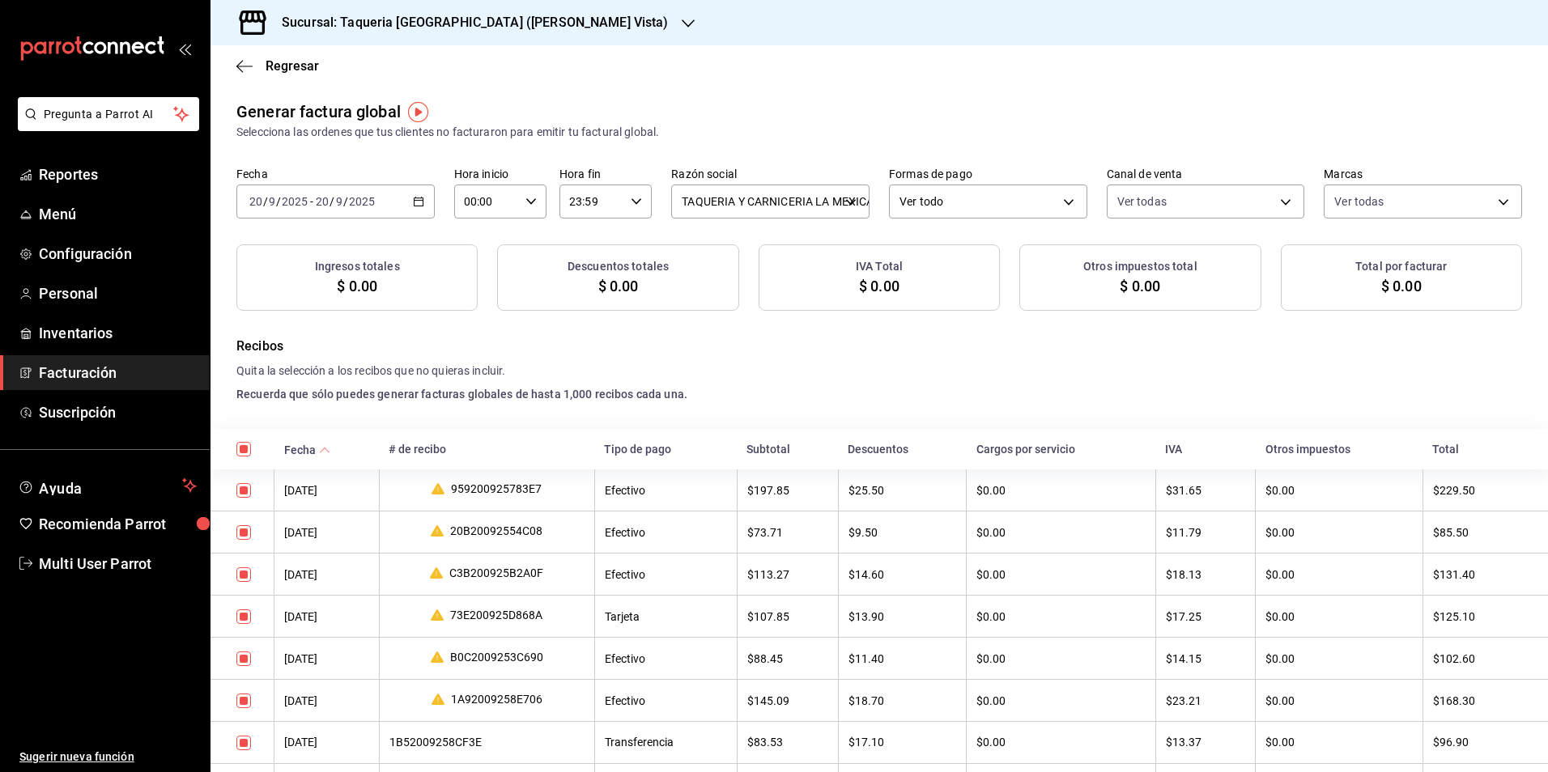
checkbox input "true"
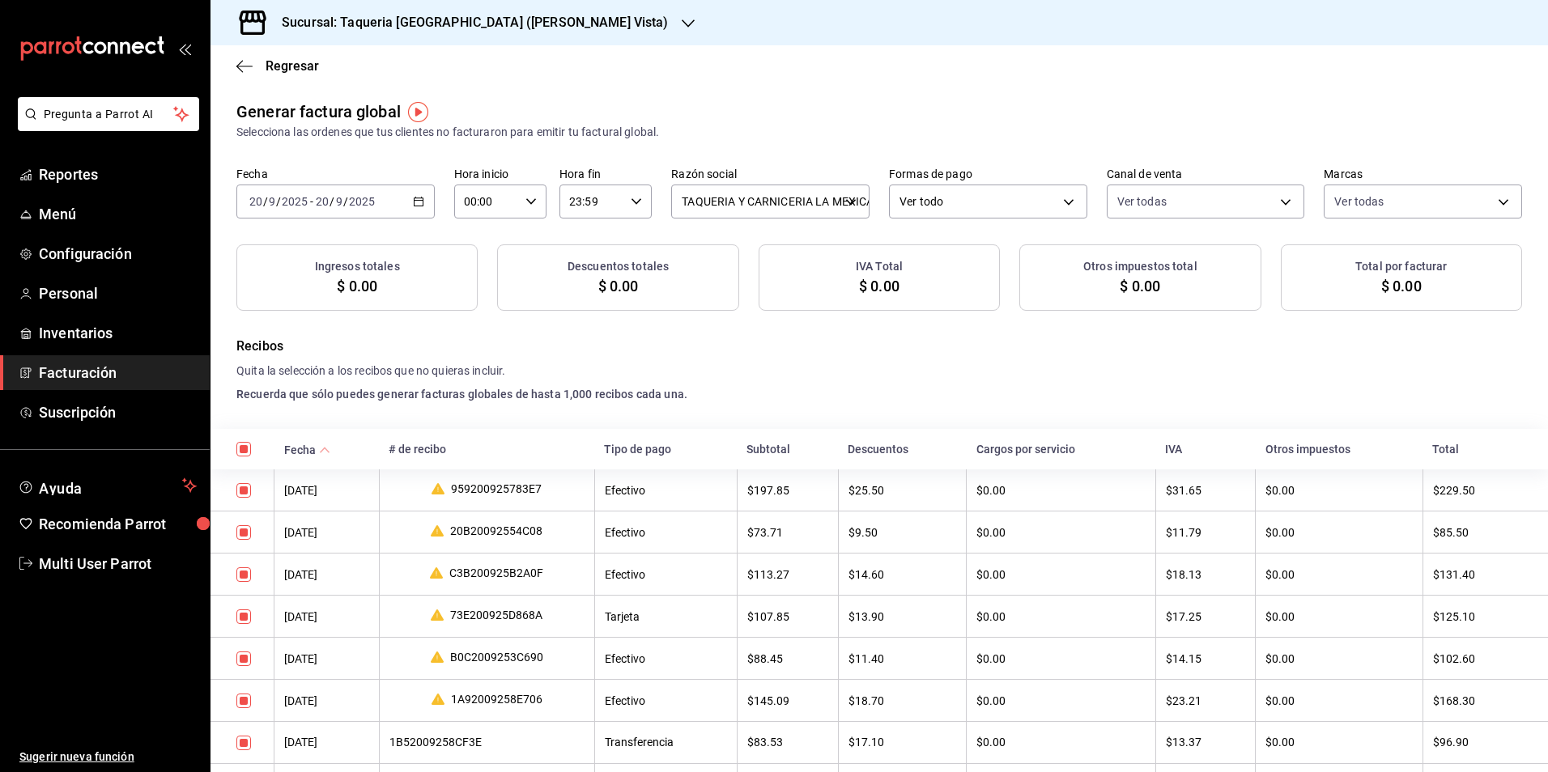
checkbox input "true"
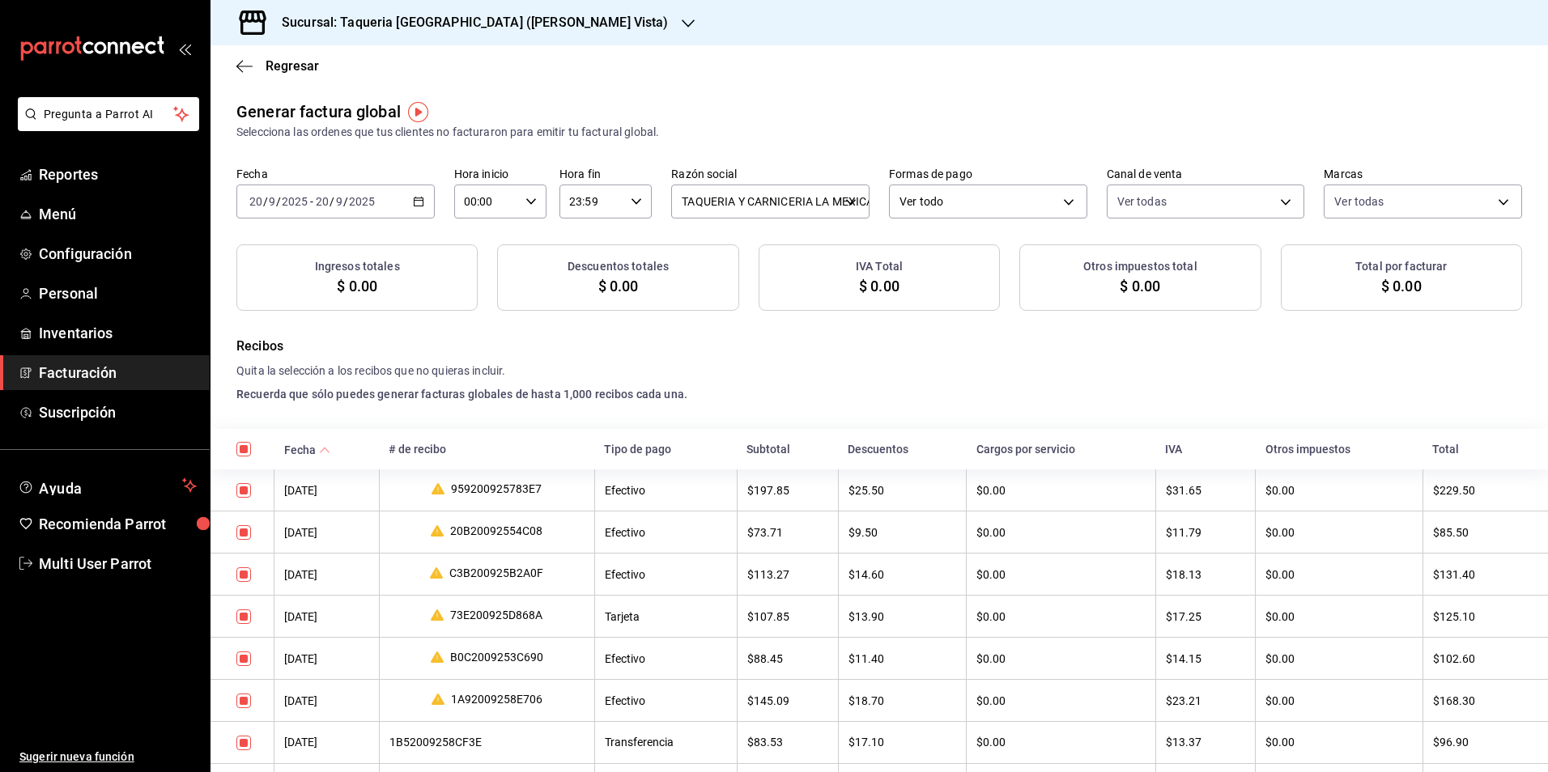
checkbox input "true"
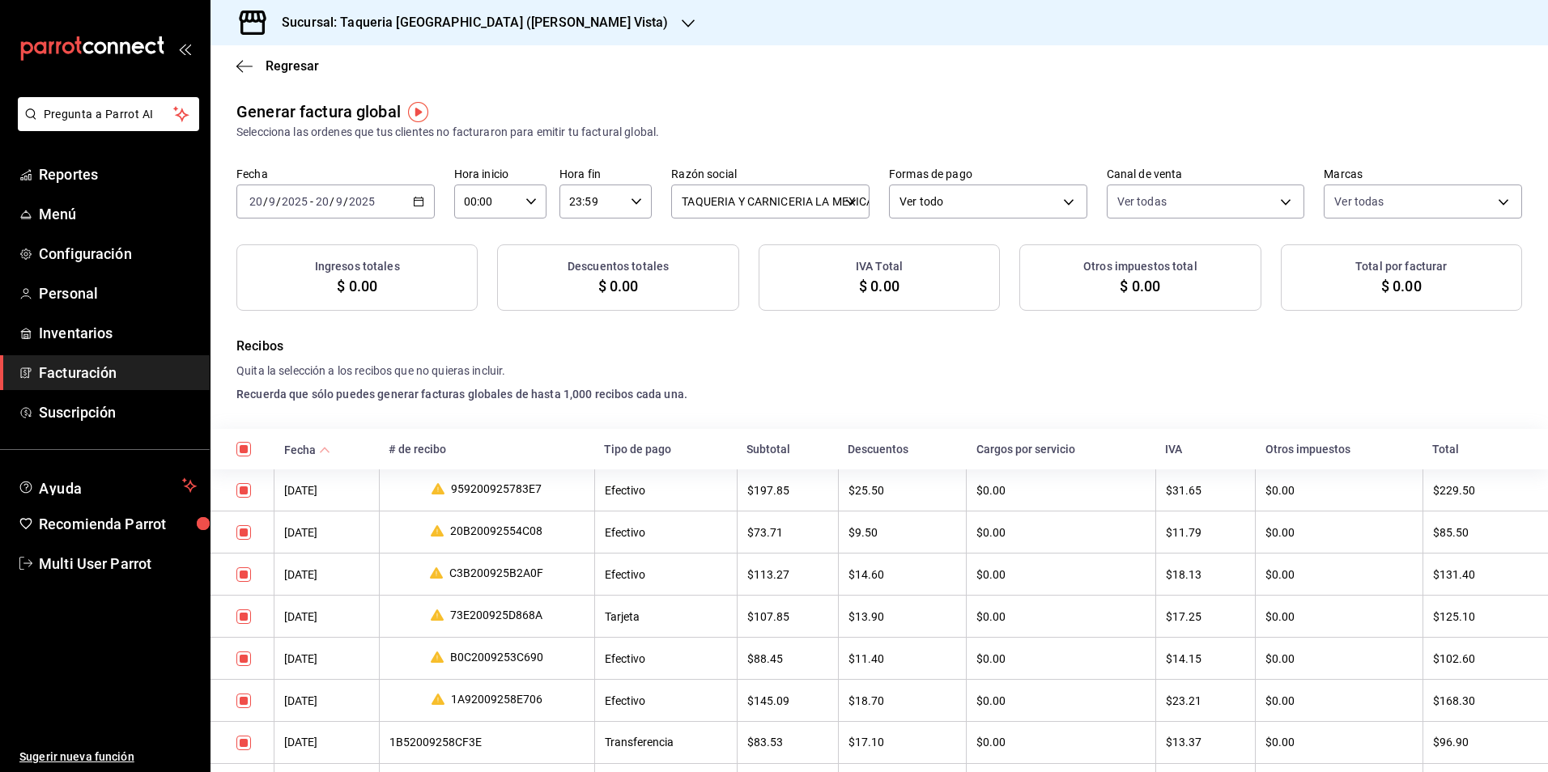
checkbox input "true"
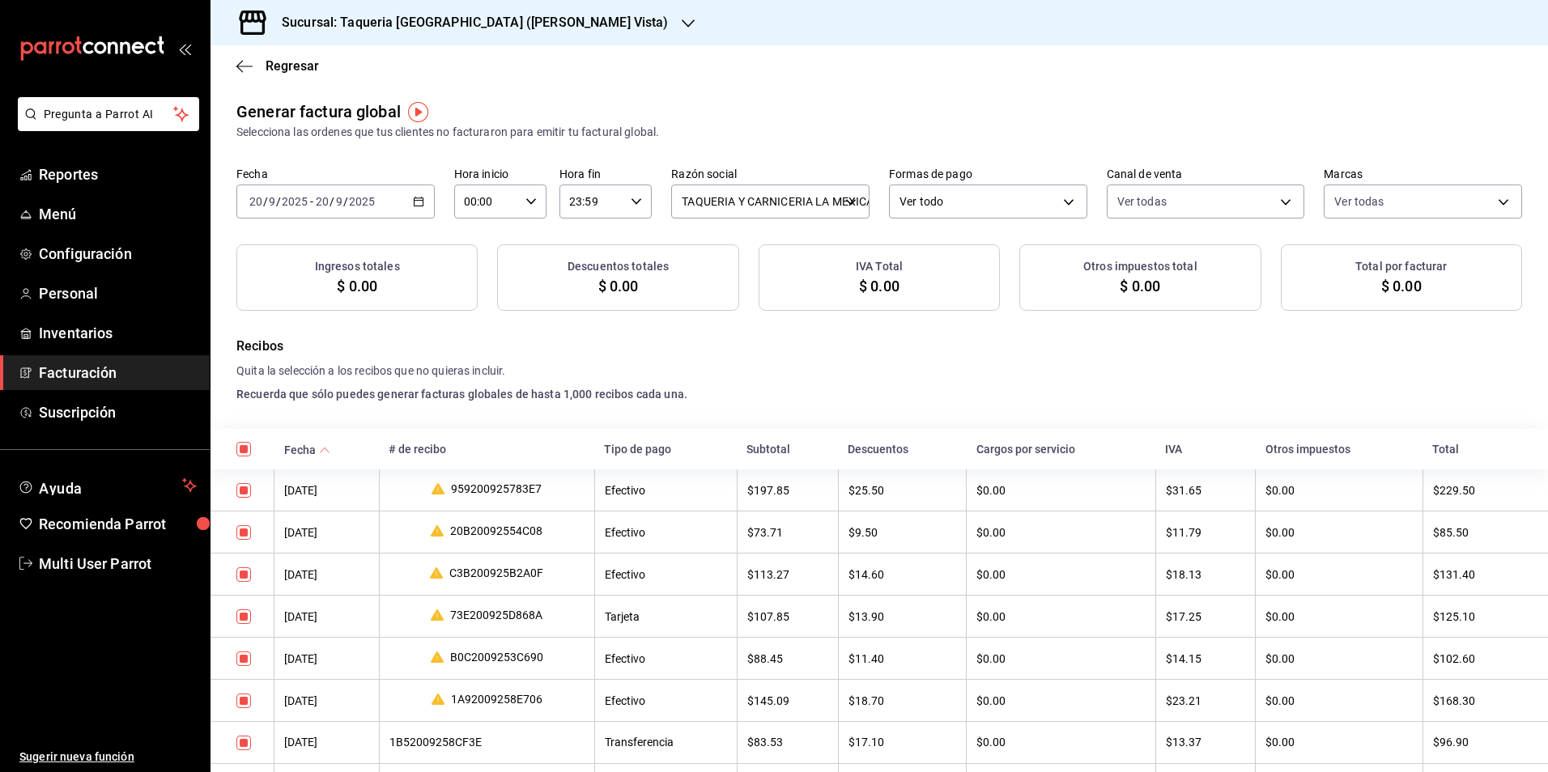
checkbox input "true"
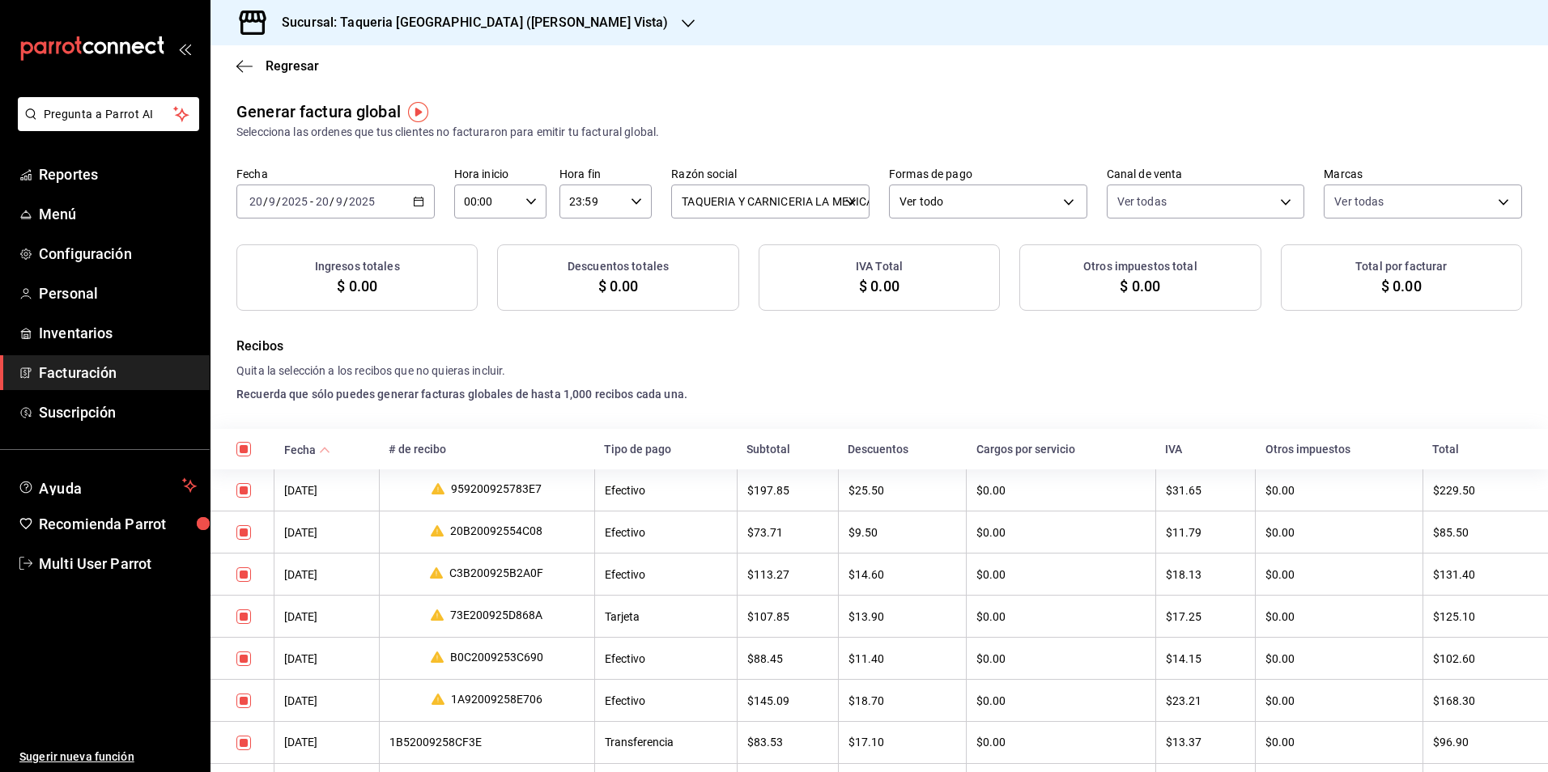
checkbox input "true"
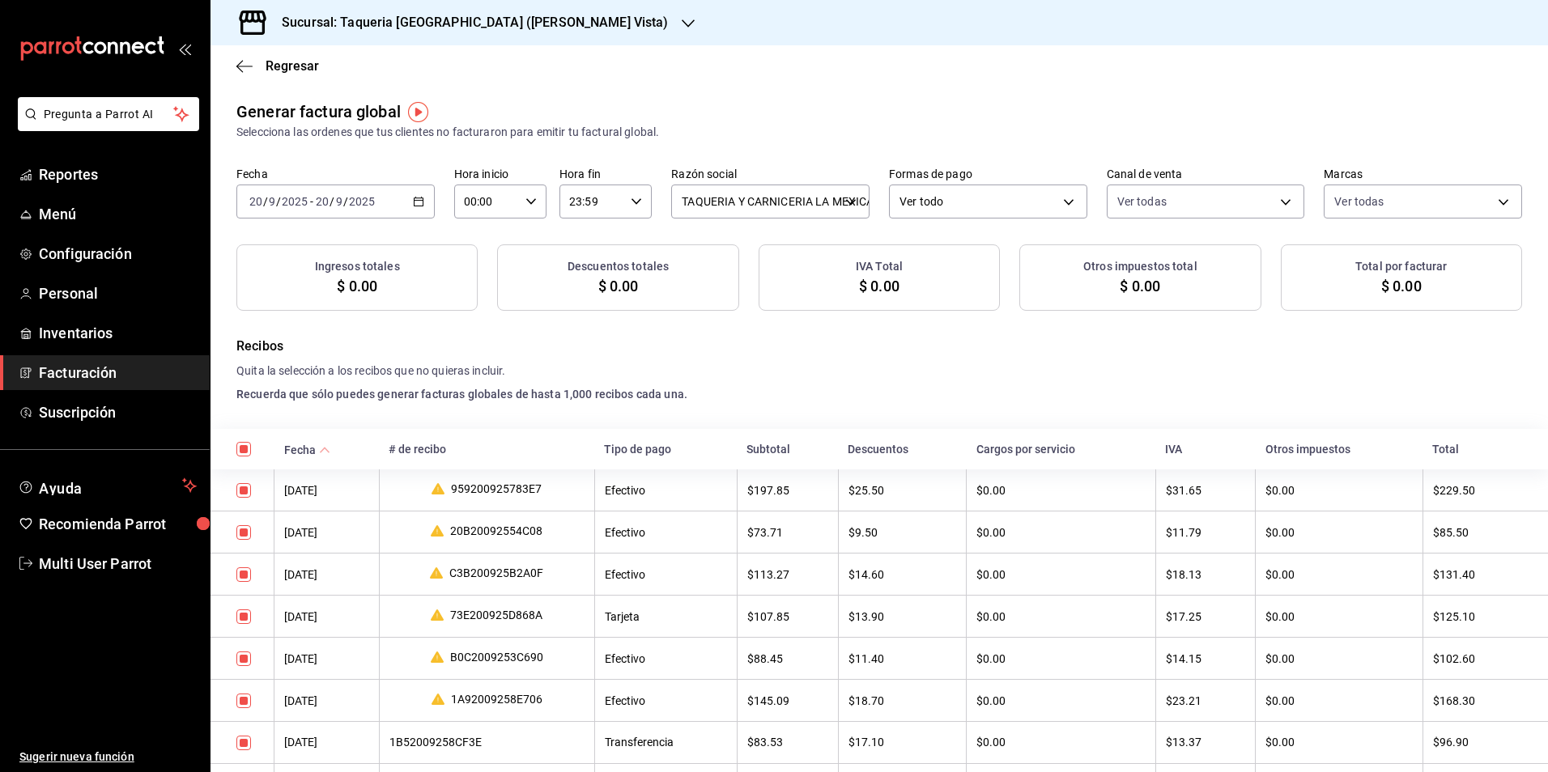
checkbox input "true"
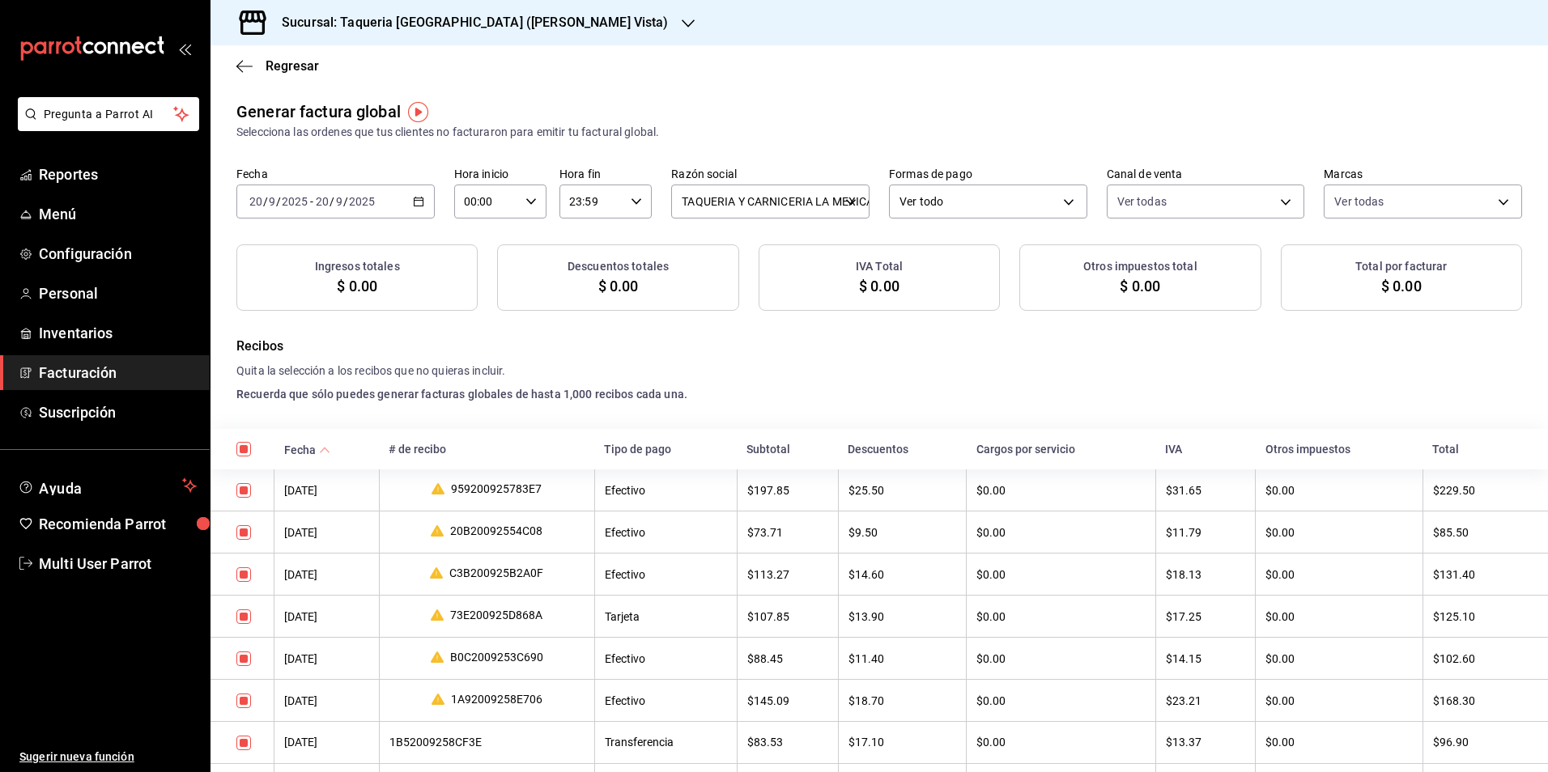
checkbox input "true"
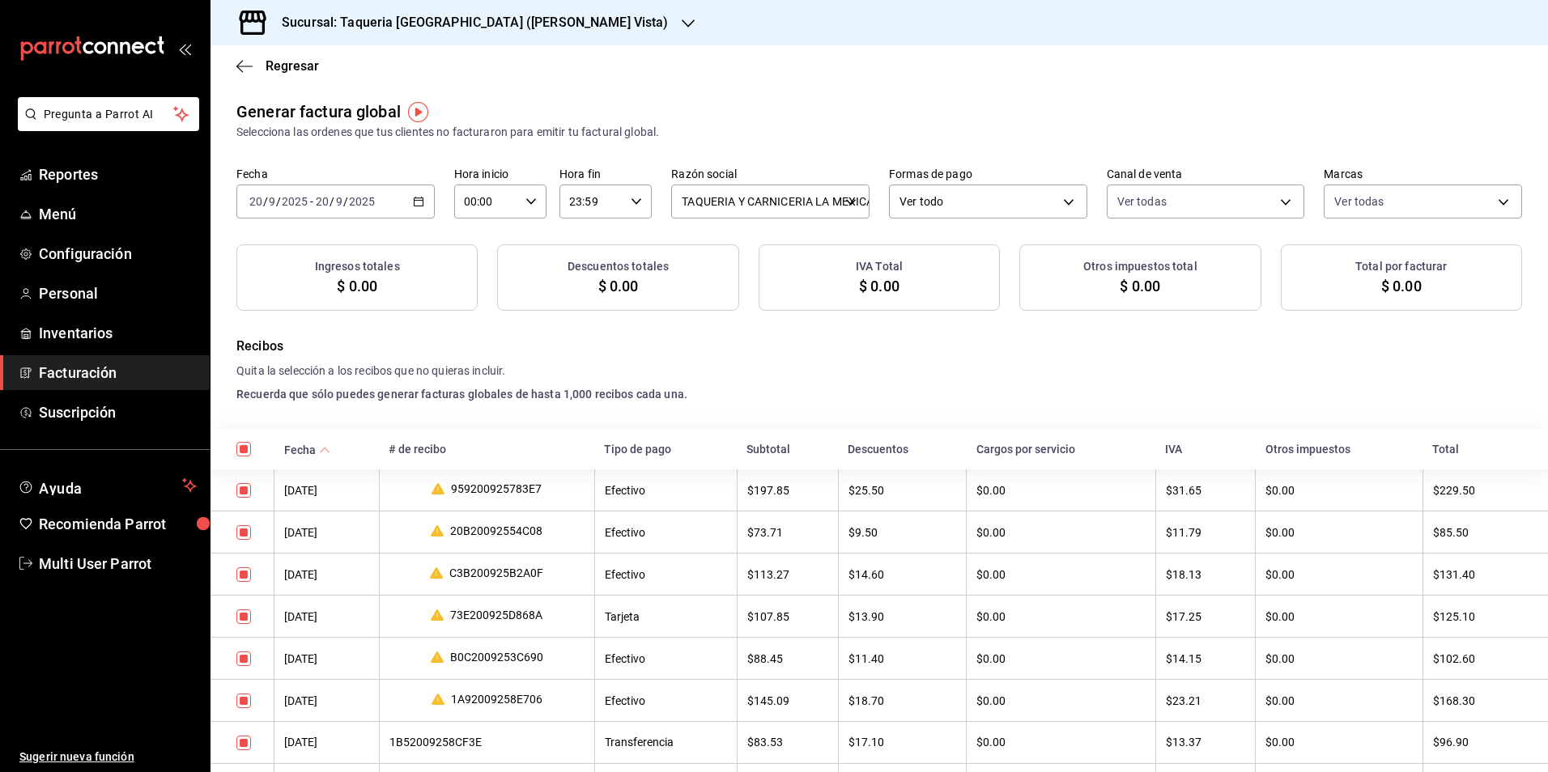
checkbox input "true"
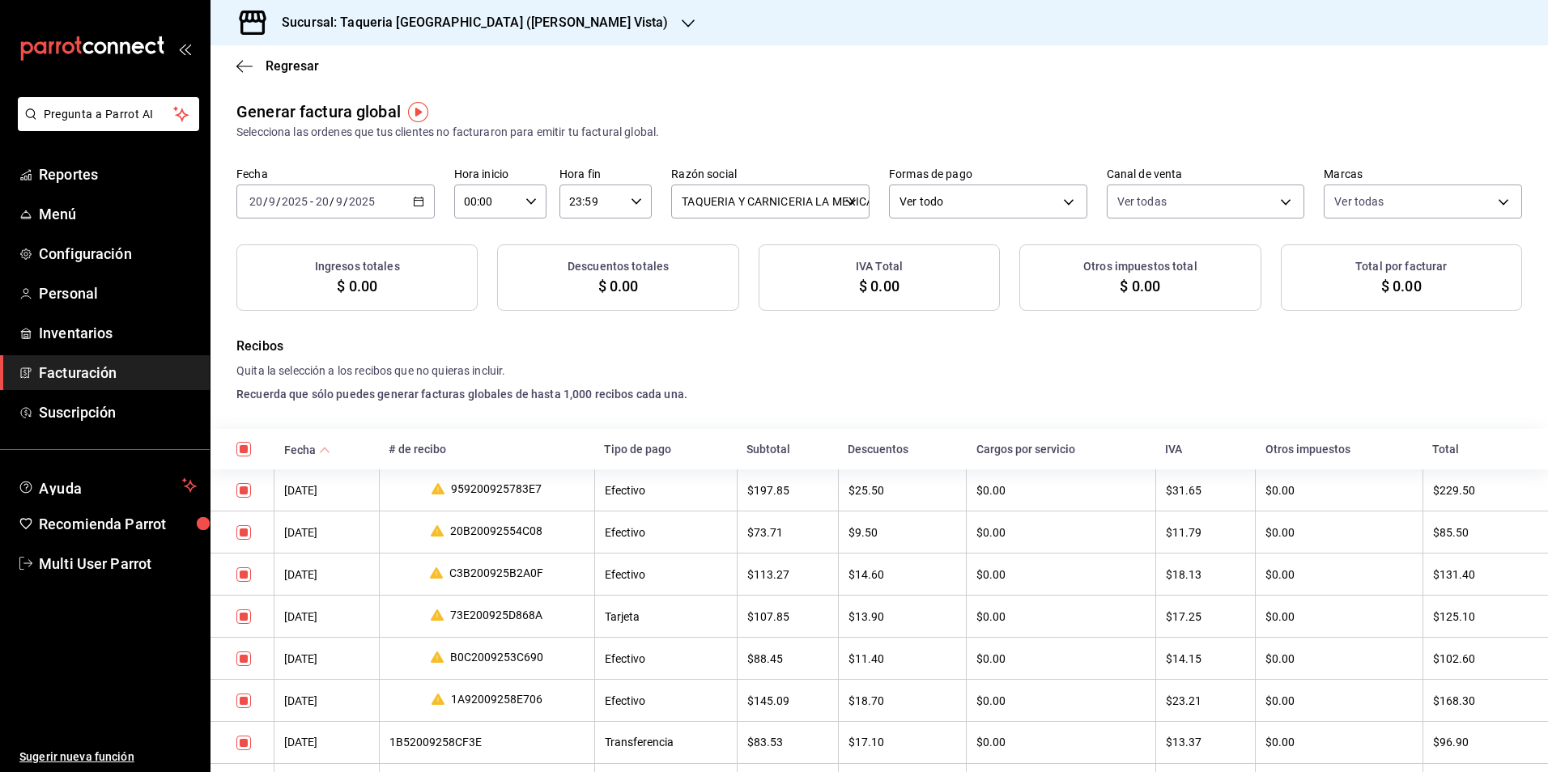
checkbox input "true"
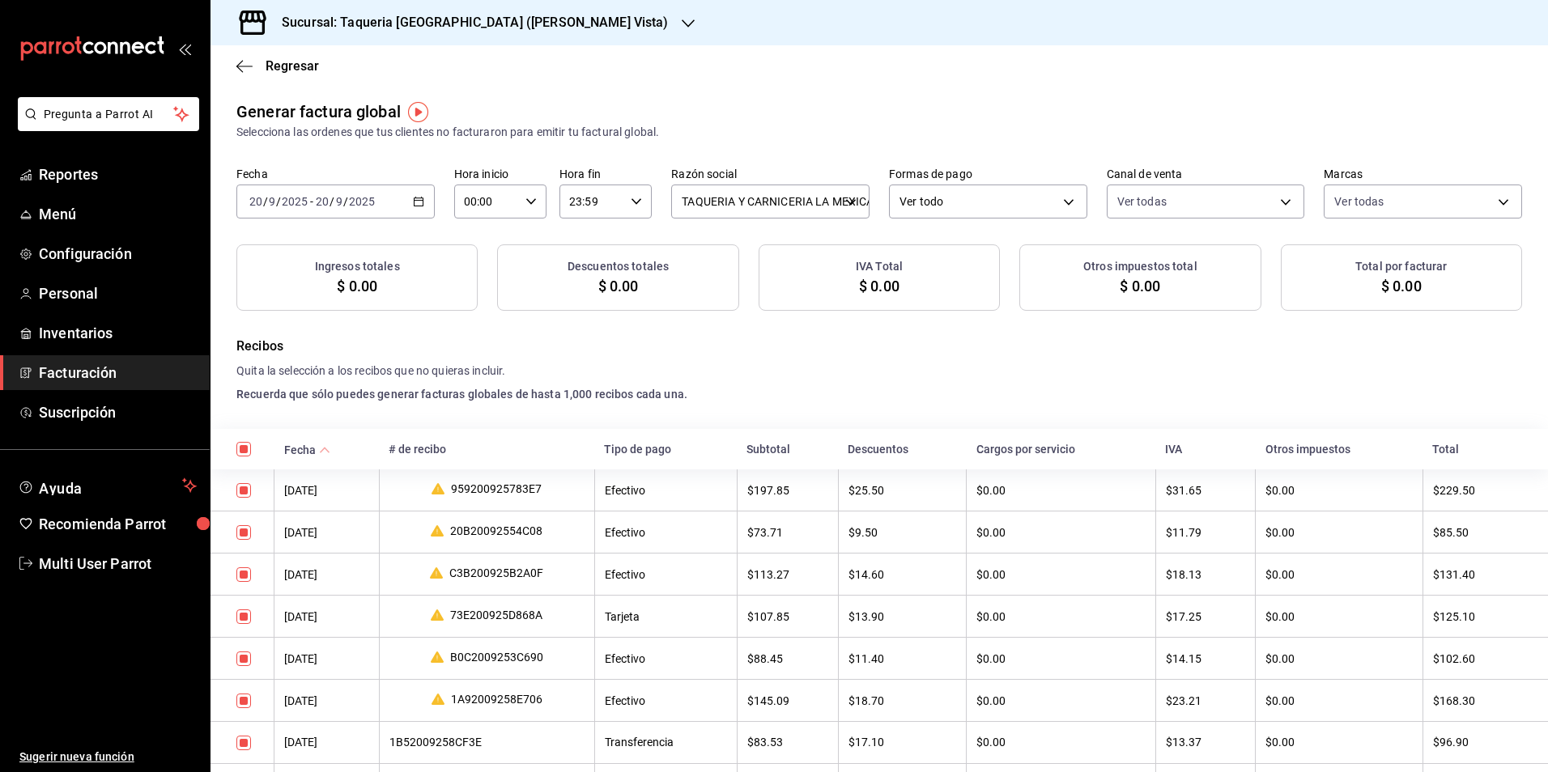
checkbox input "true"
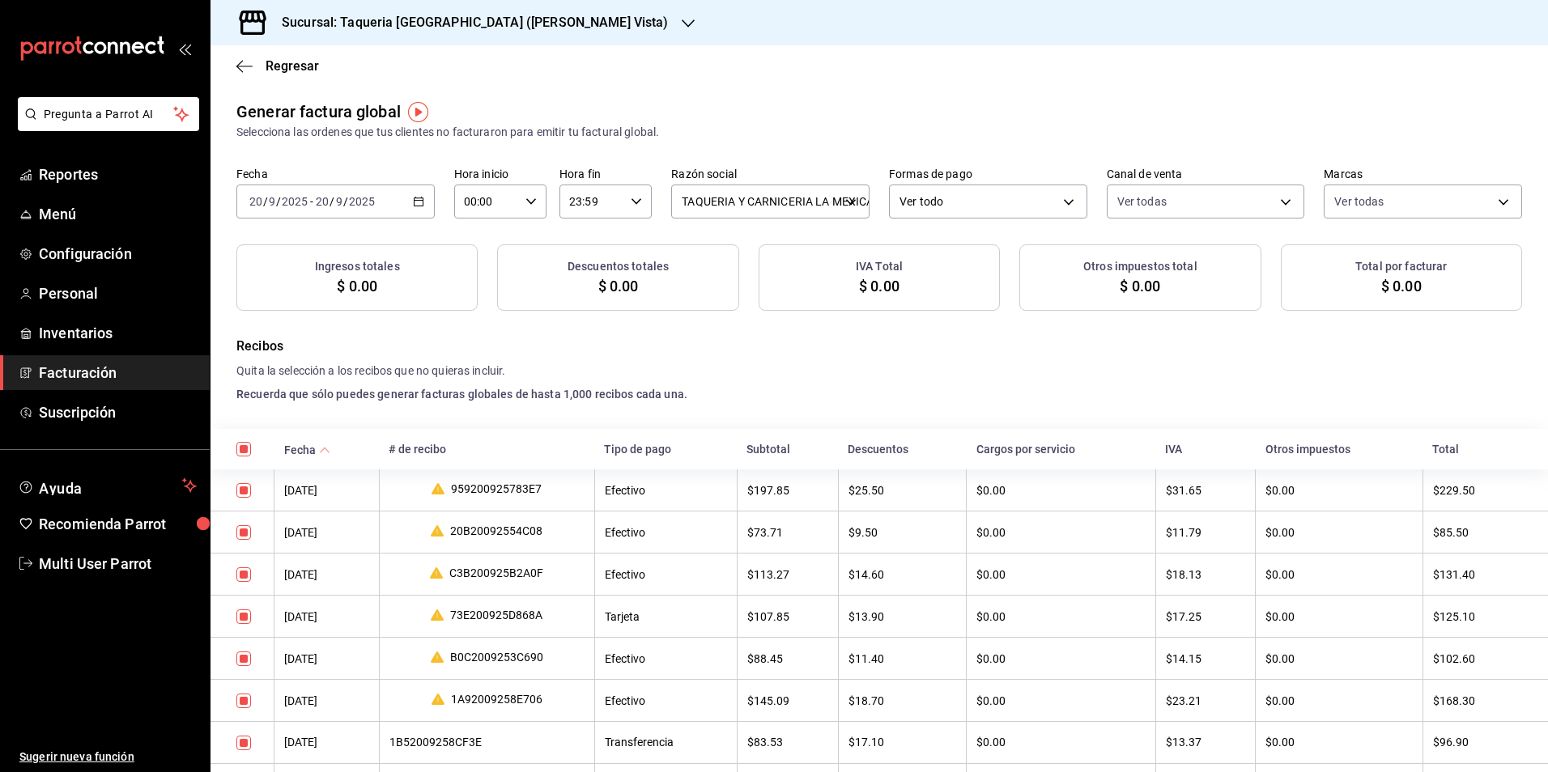
checkbox input "true"
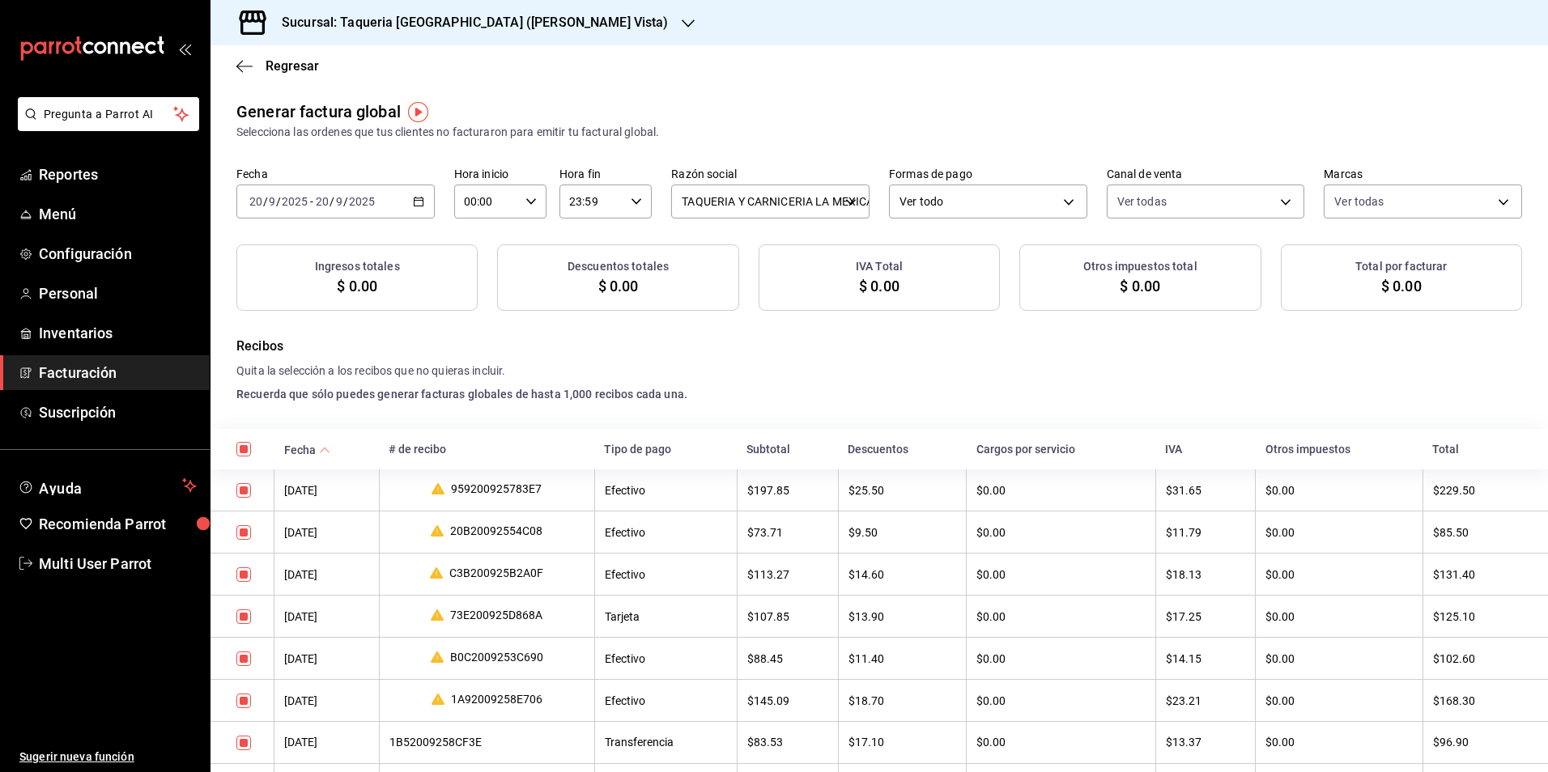
checkbox input "true"
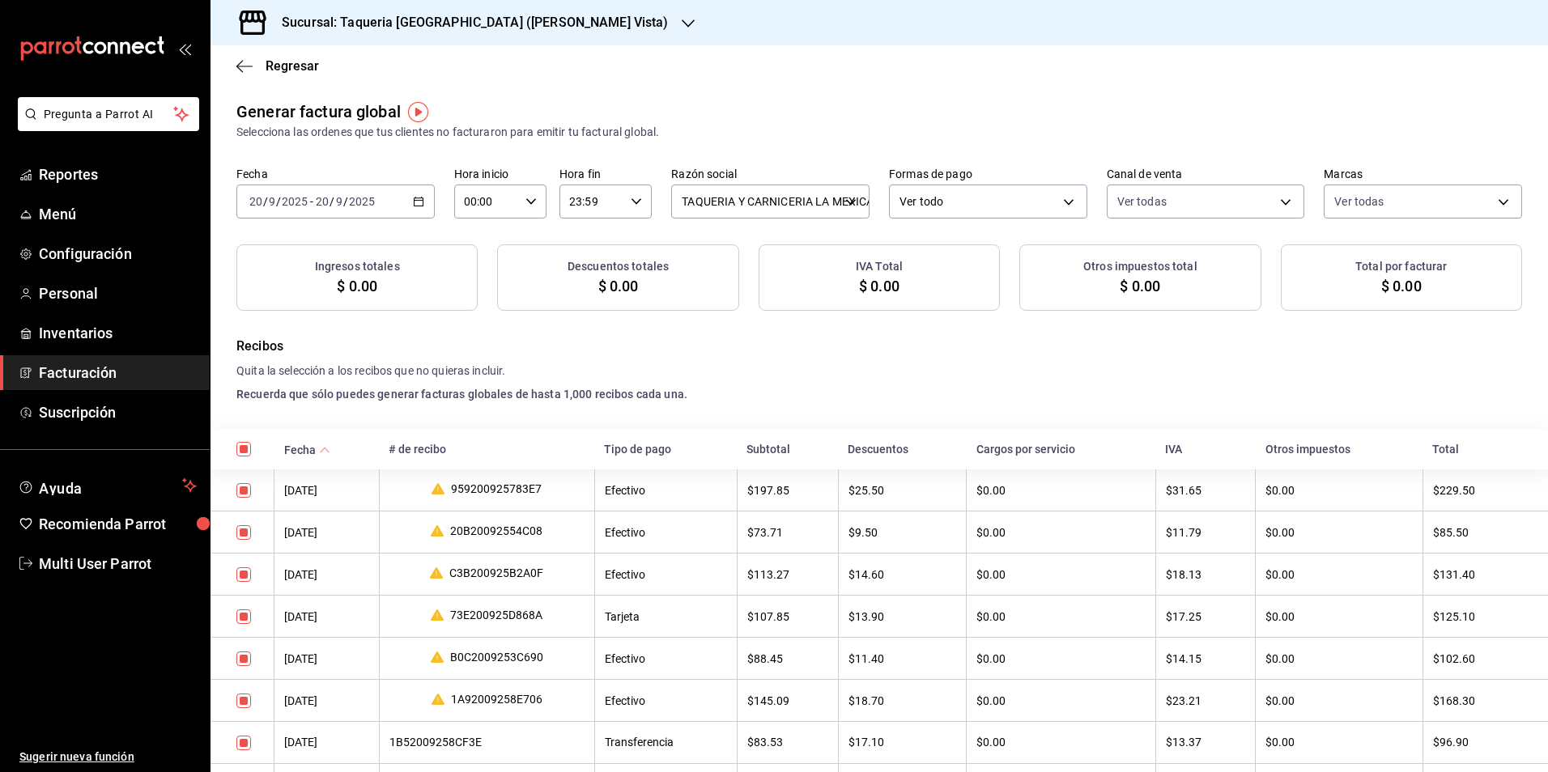
checkbox input "true"
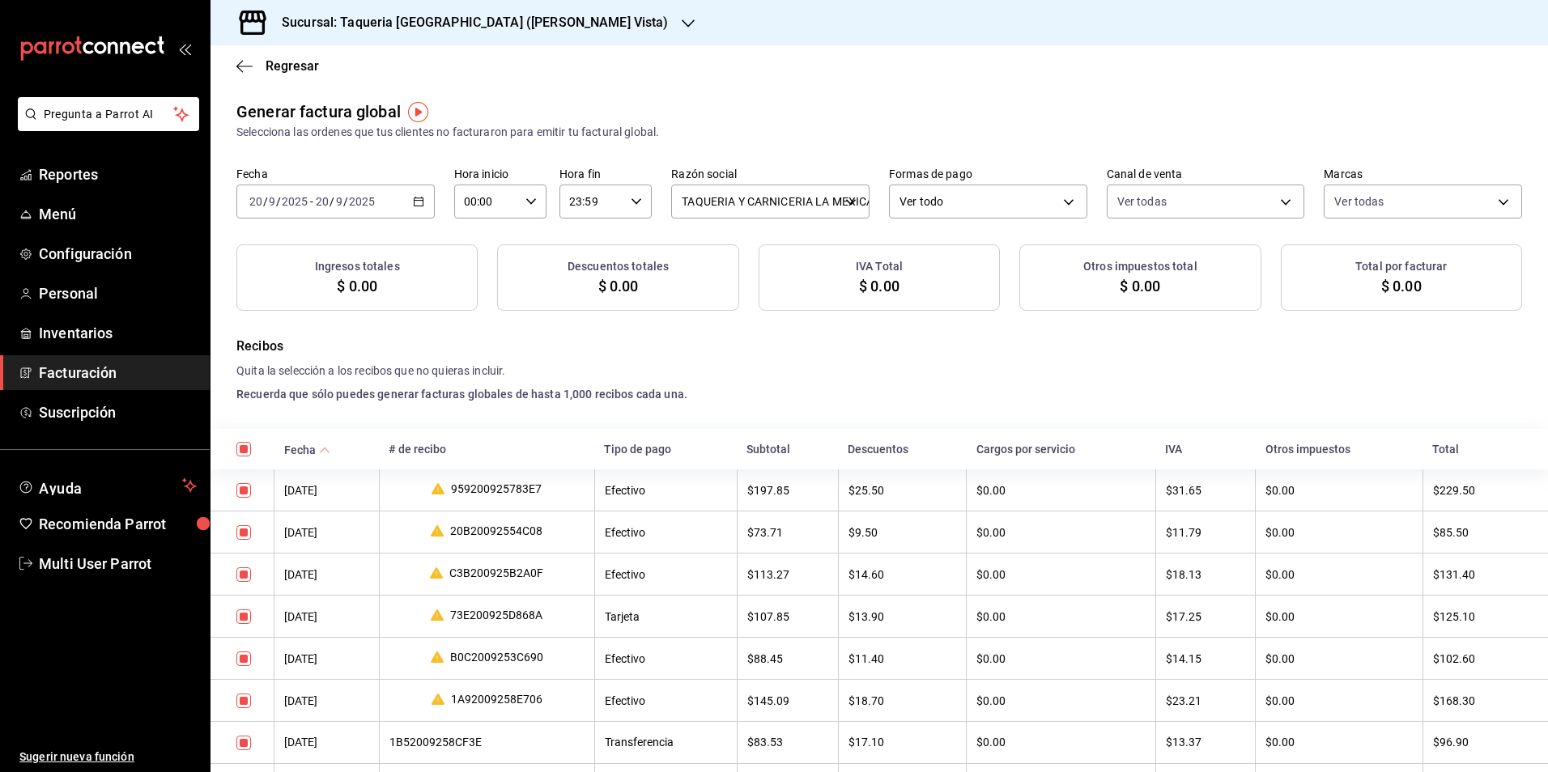
checkbox input "true"
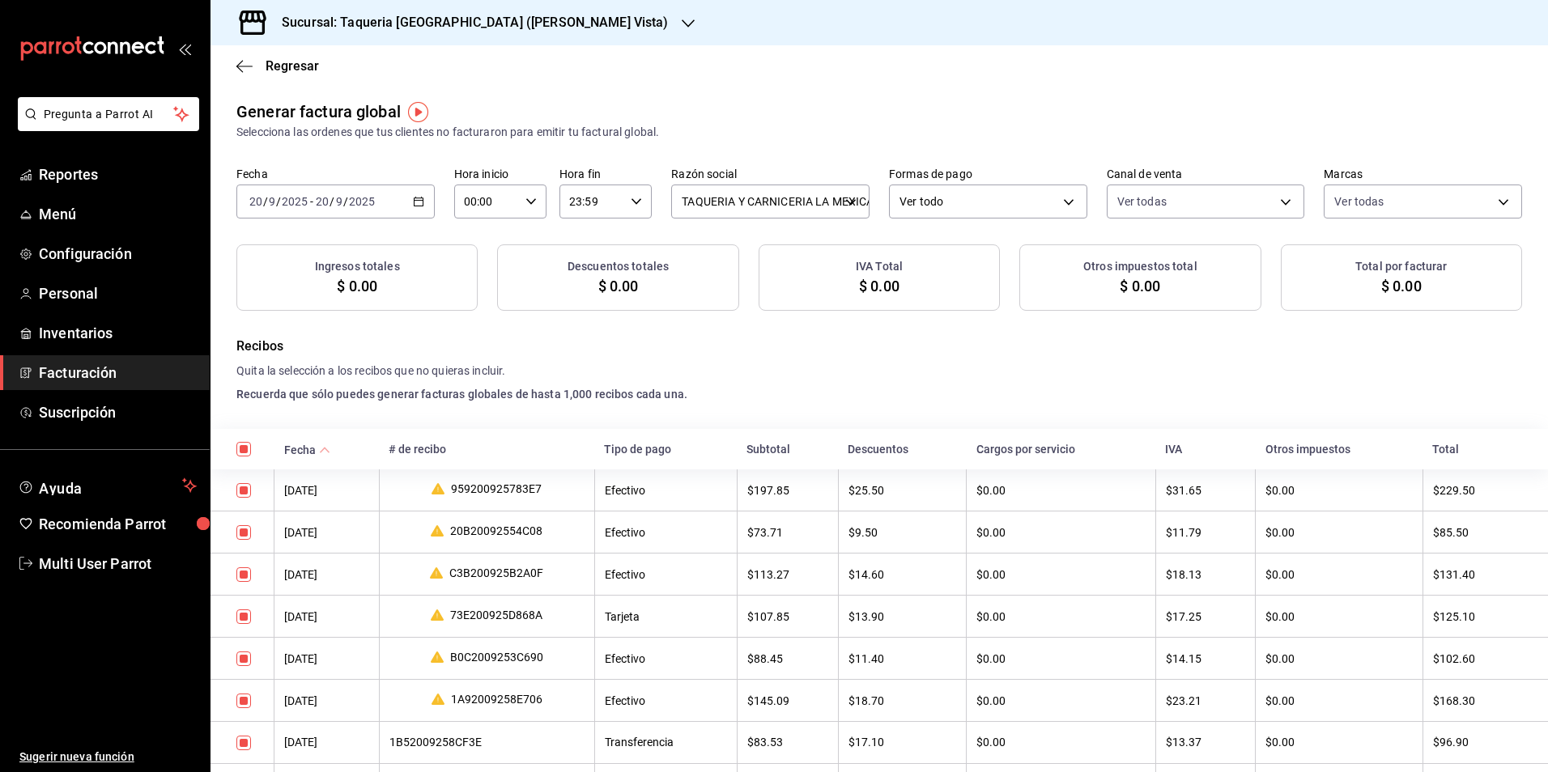
checkbox input "true"
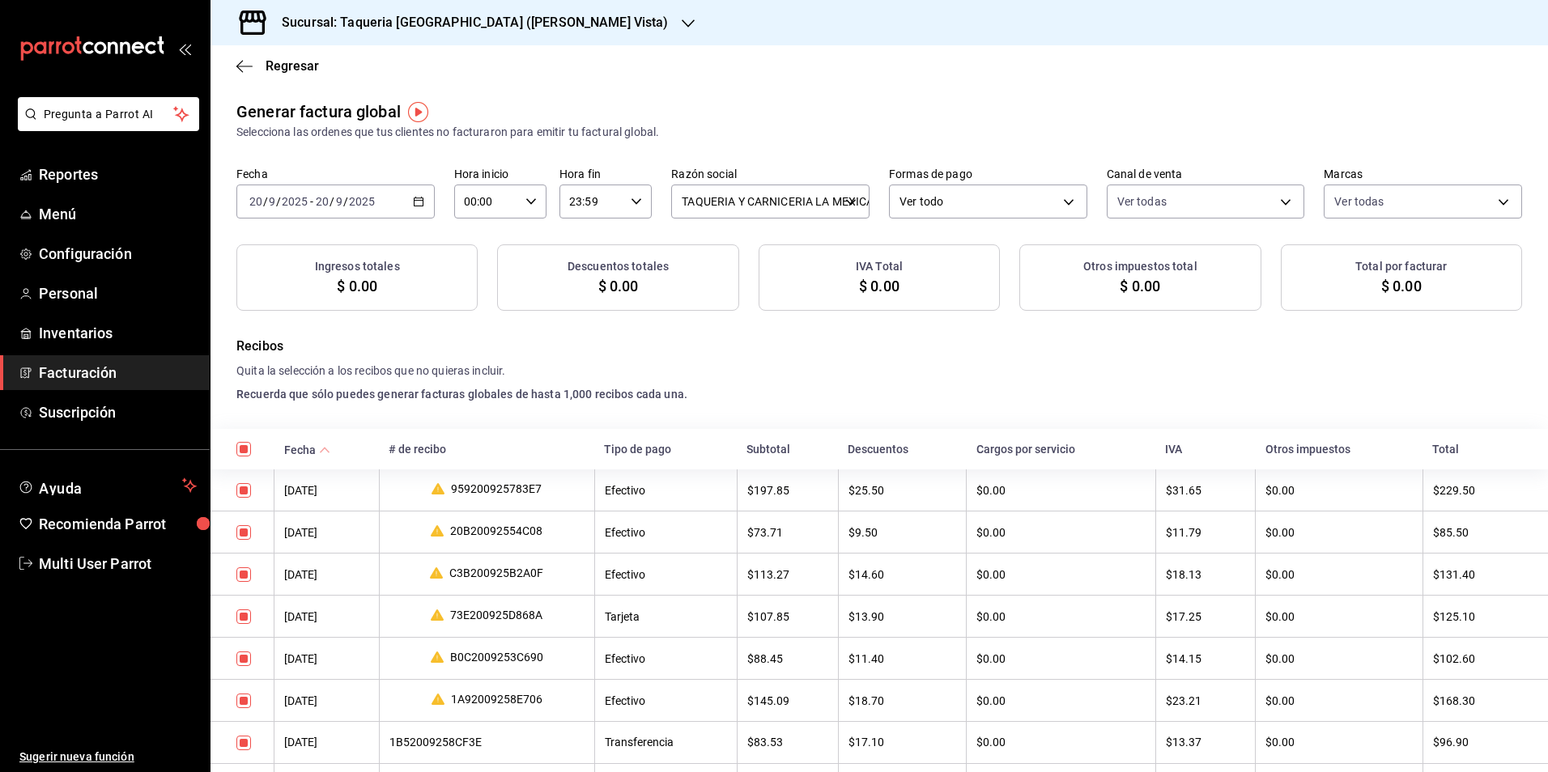
checkbox input "true"
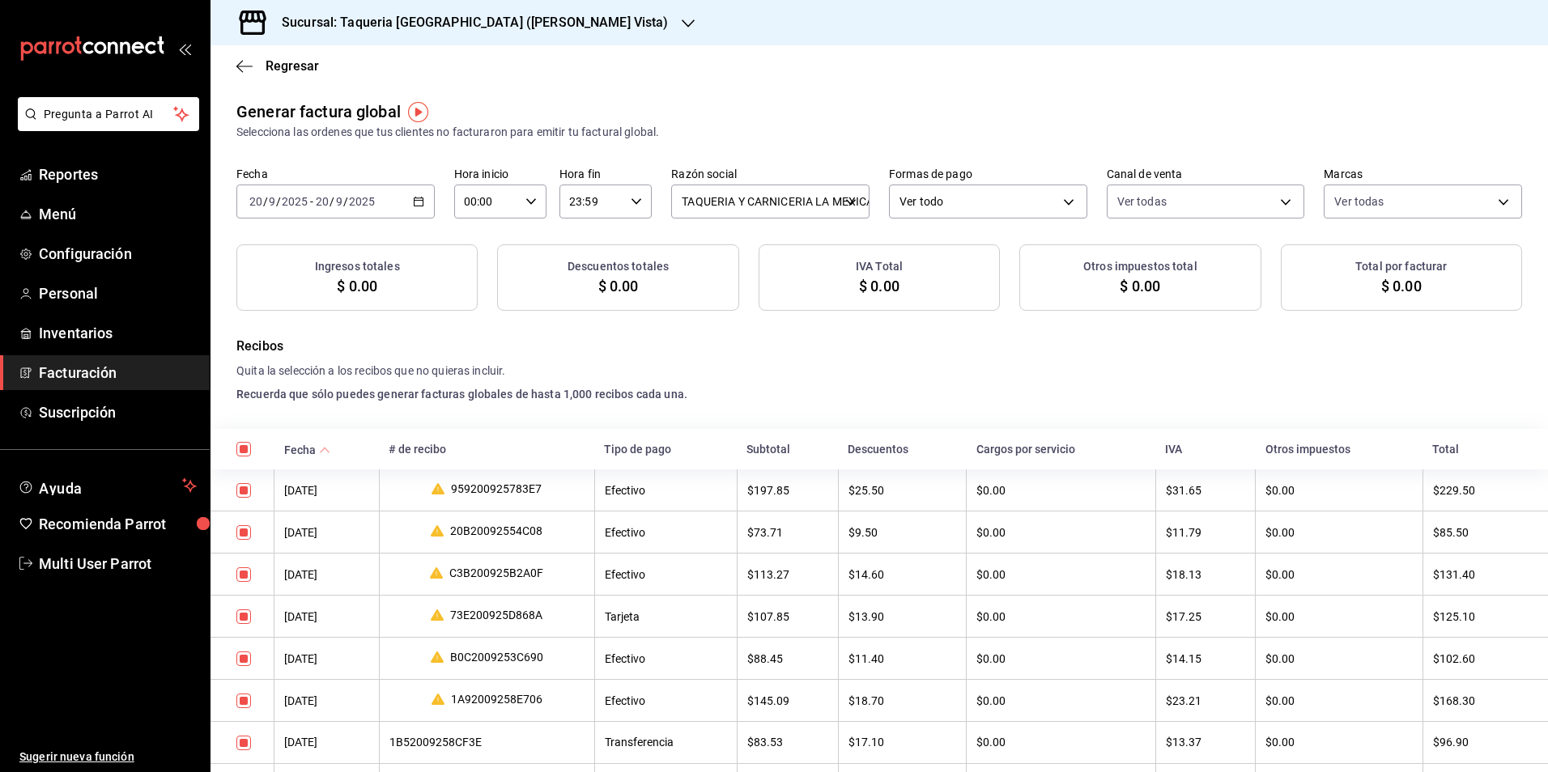
checkbox input "true"
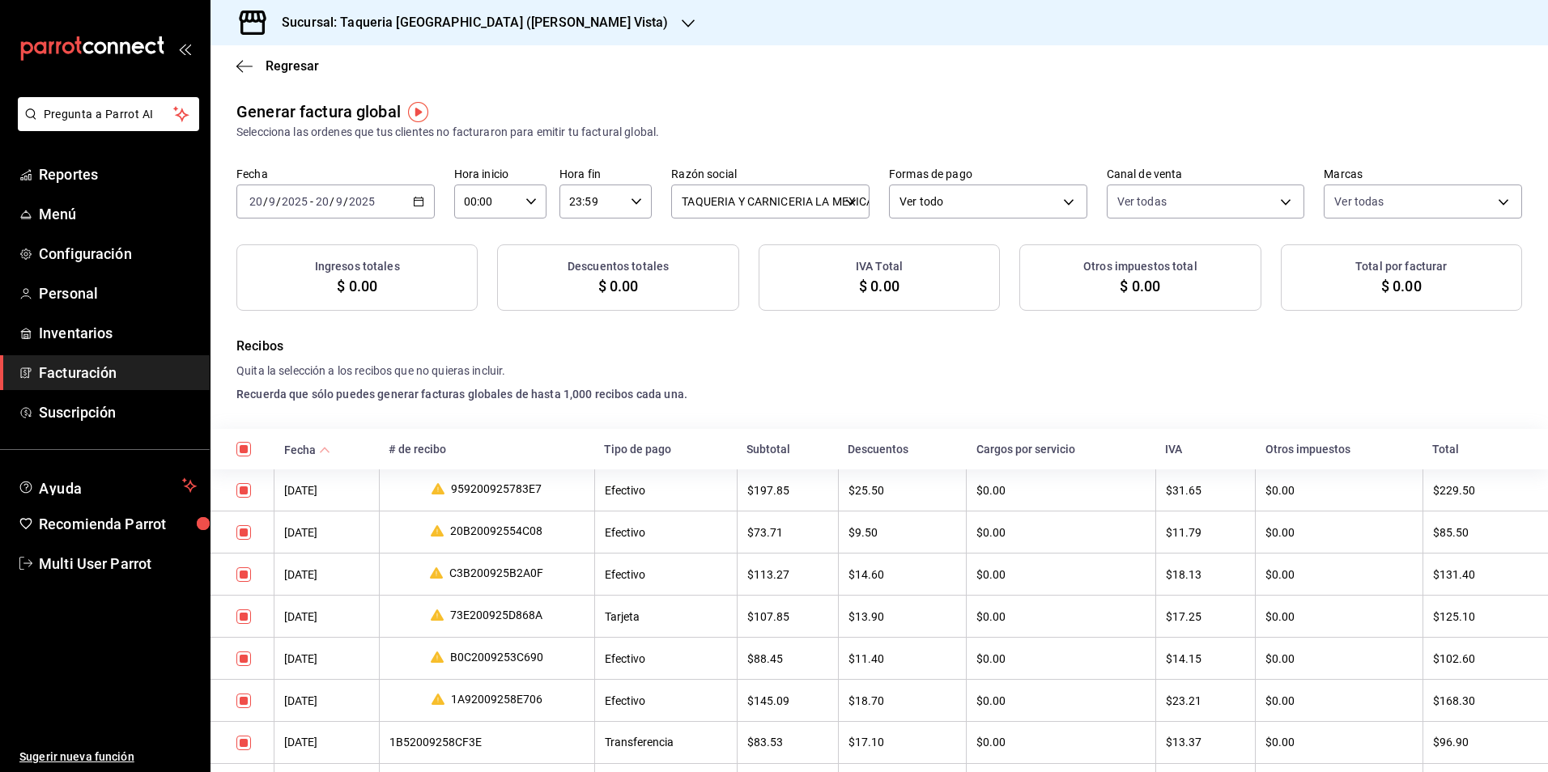
checkbox input "true"
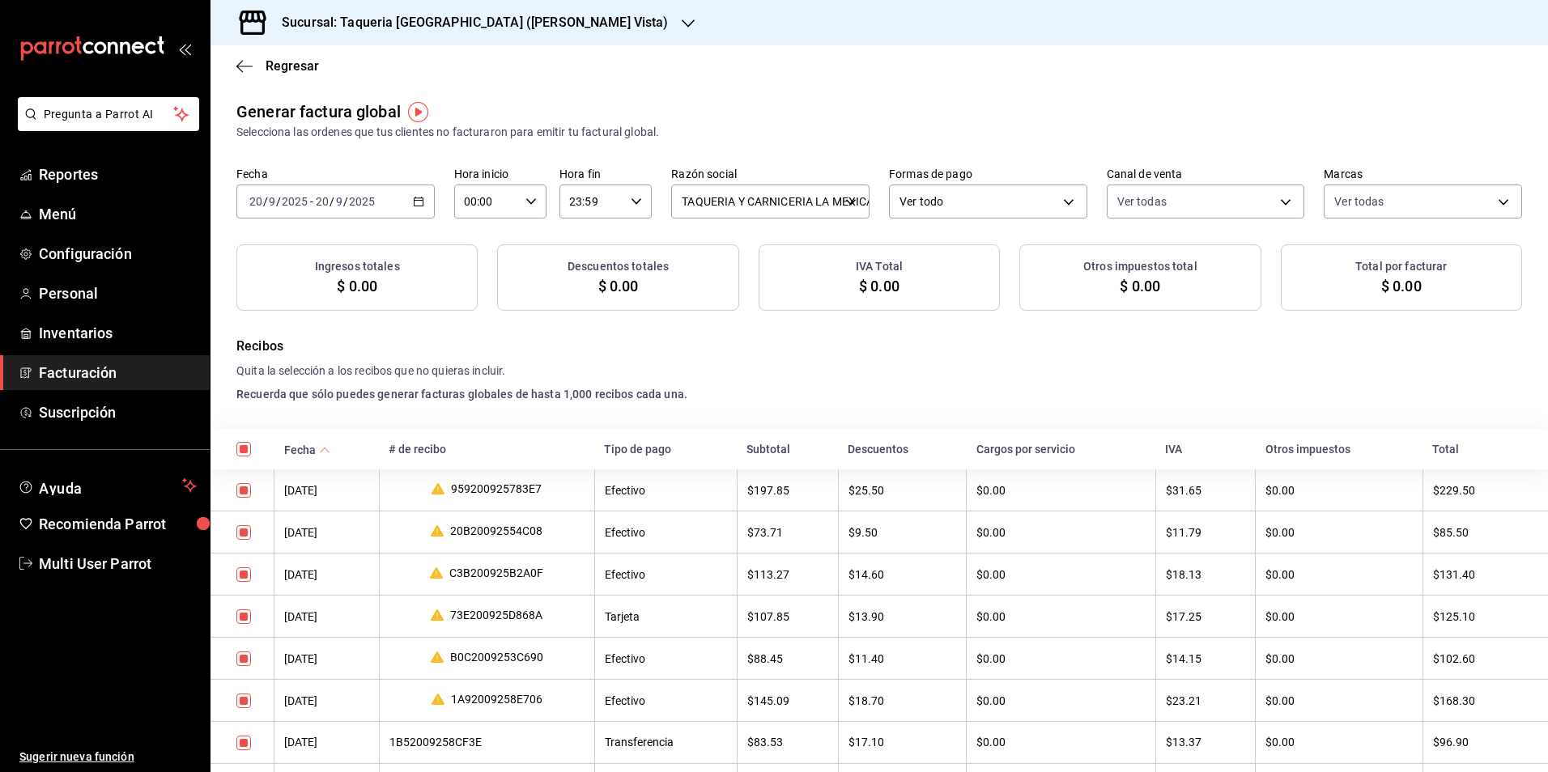
checkbox input "true"
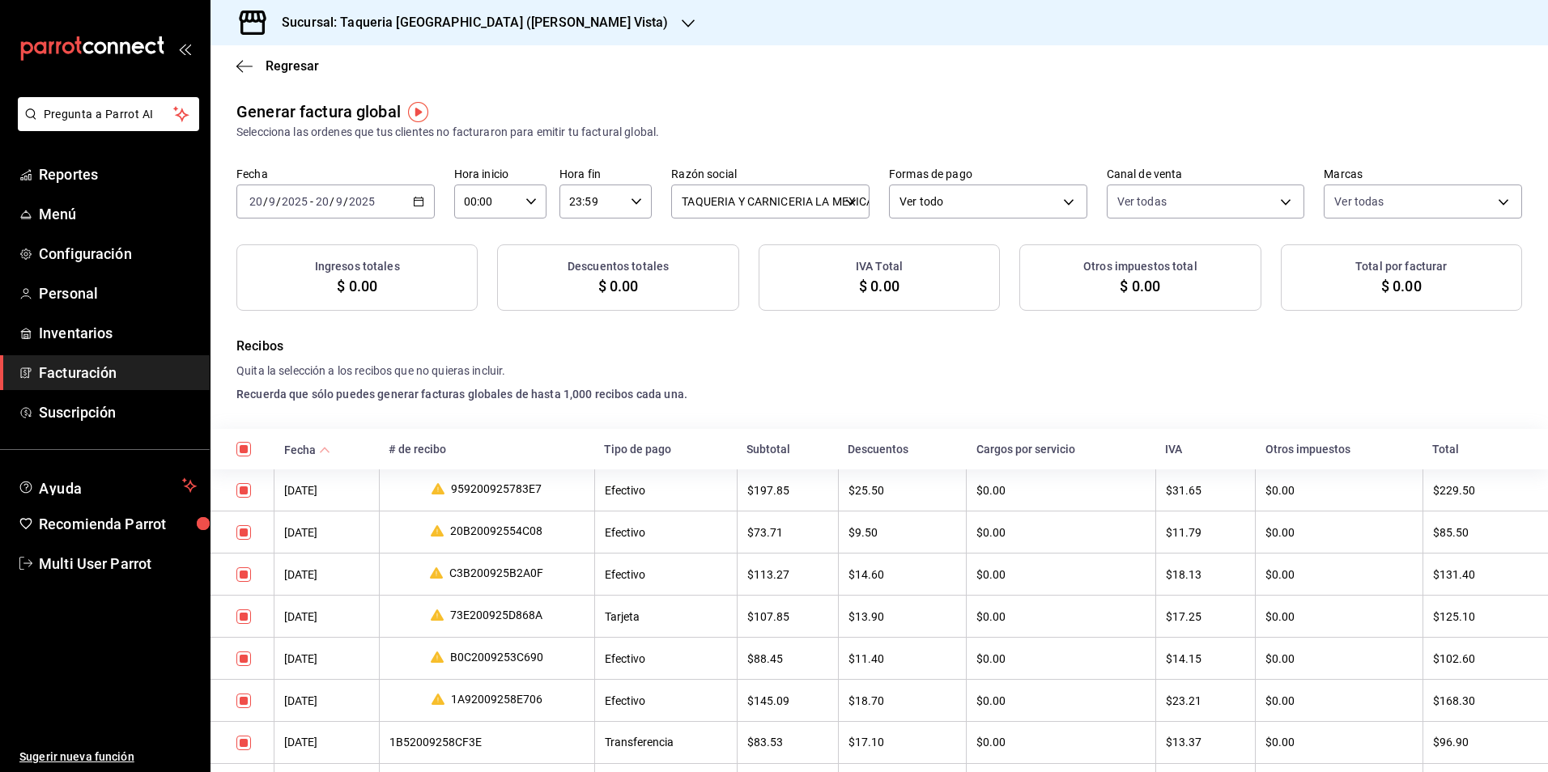
checkbox input "true"
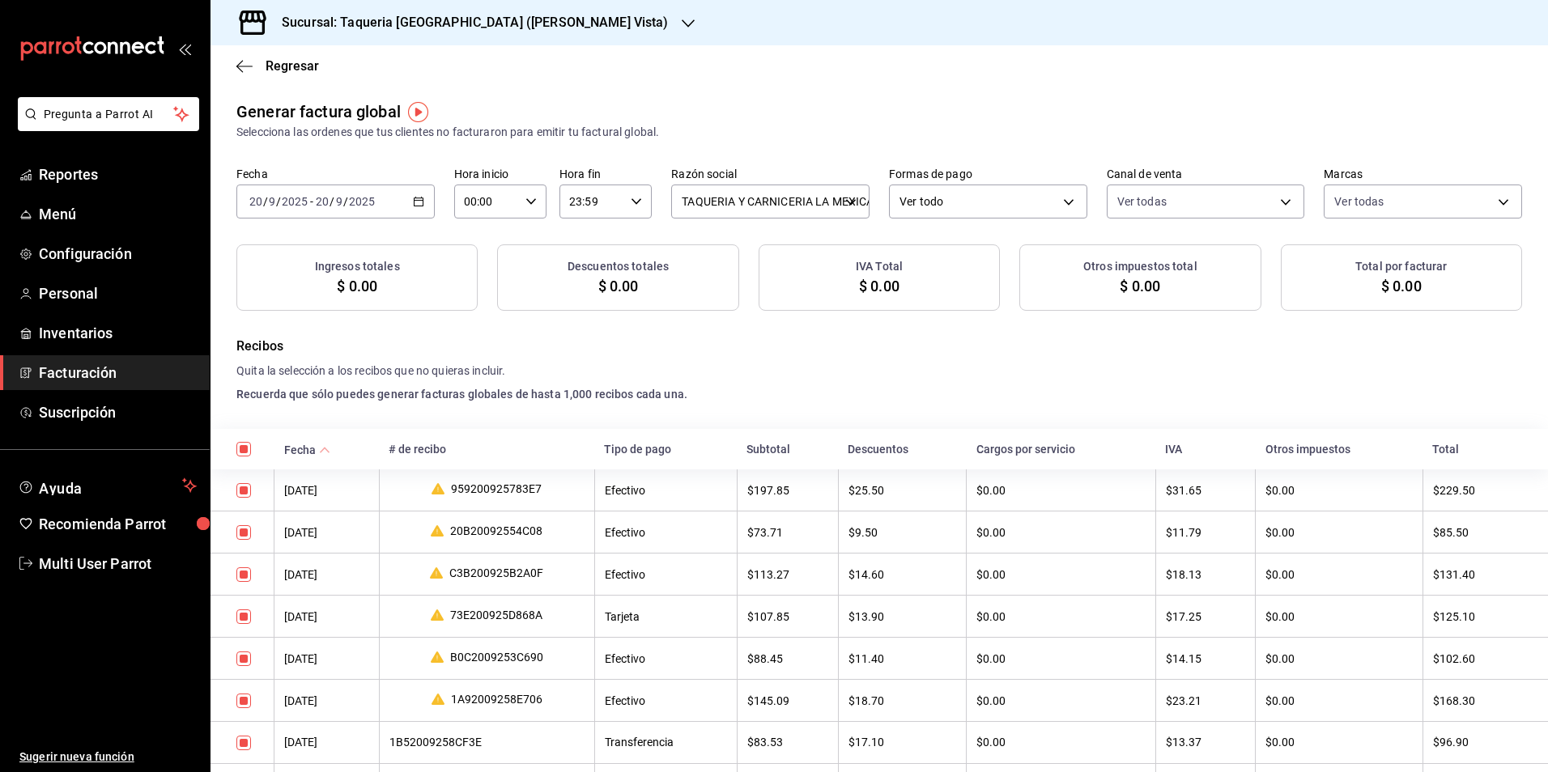
checkbox input "true"
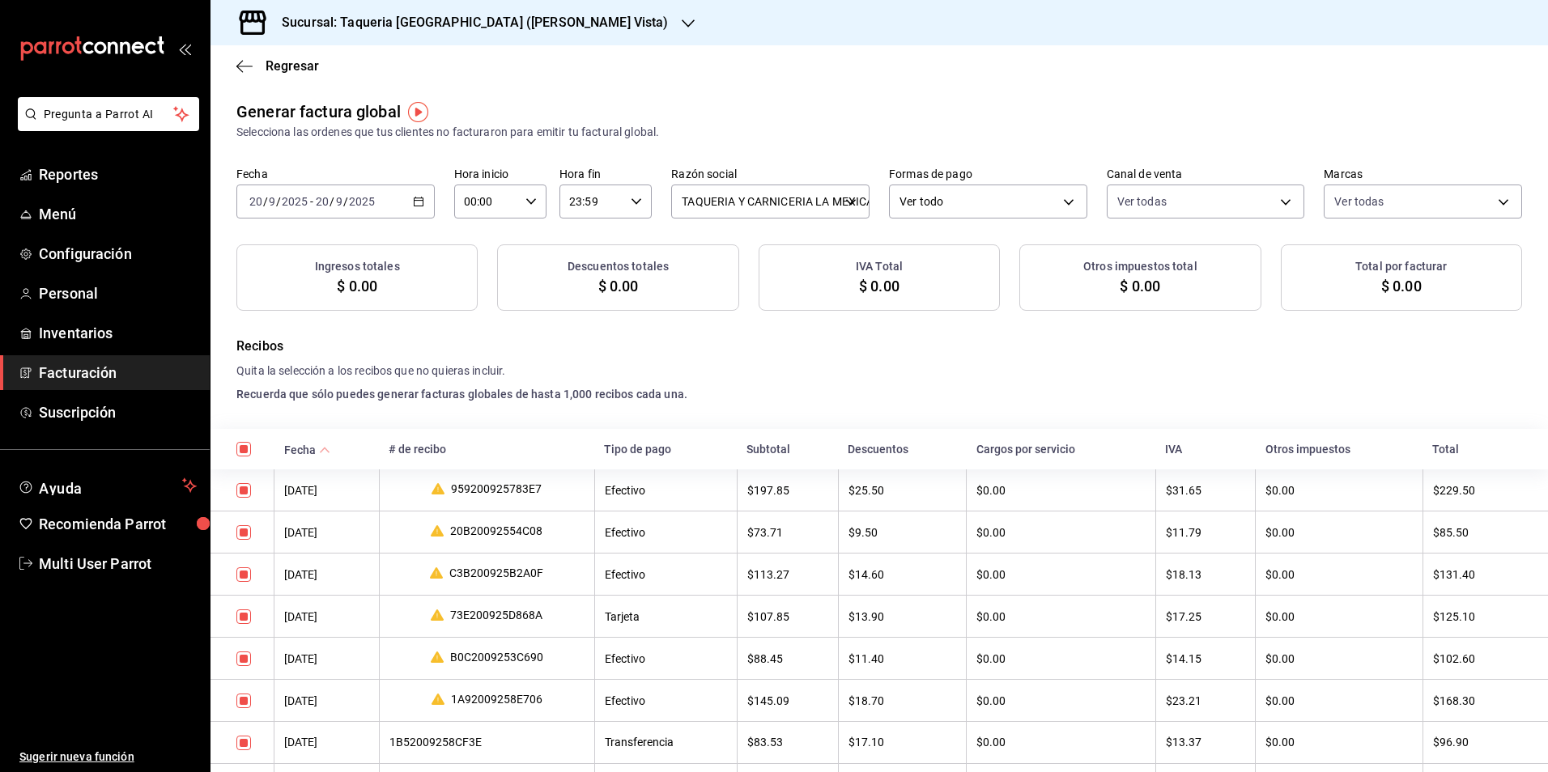
checkbox input "true"
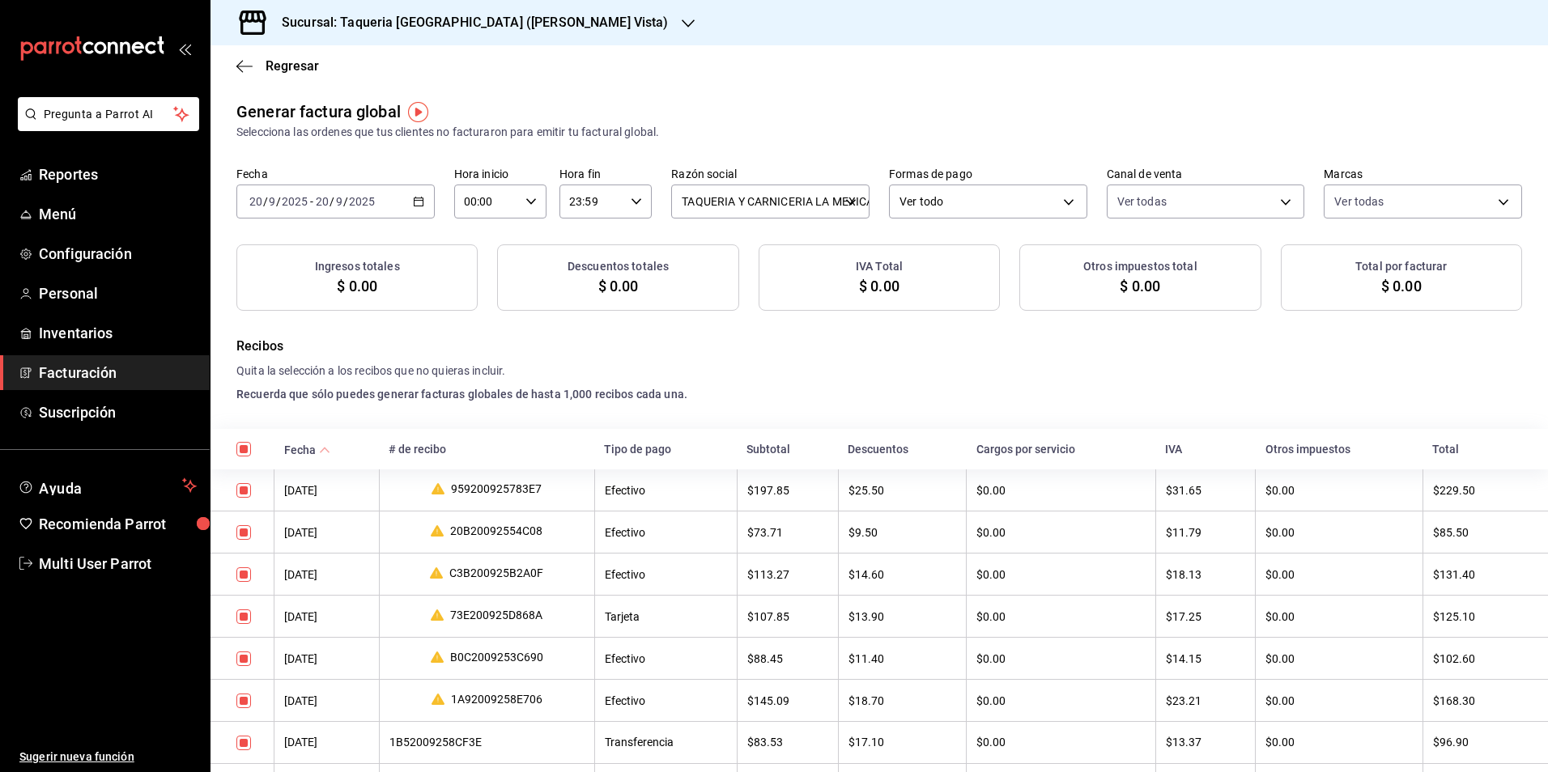
checkbox input "true"
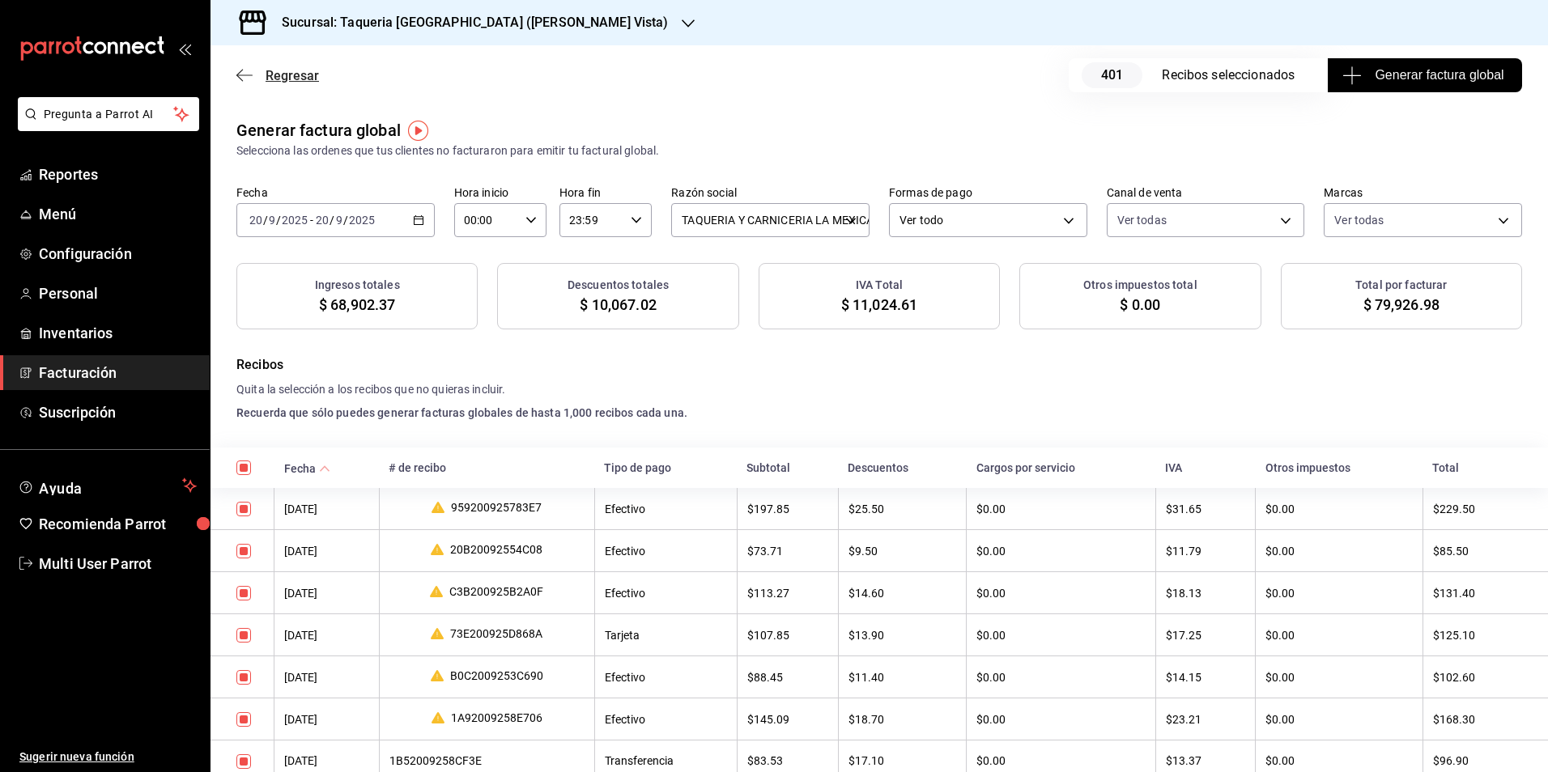
click at [304, 76] on span "Regresar" at bounding box center [292, 75] width 53 height 15
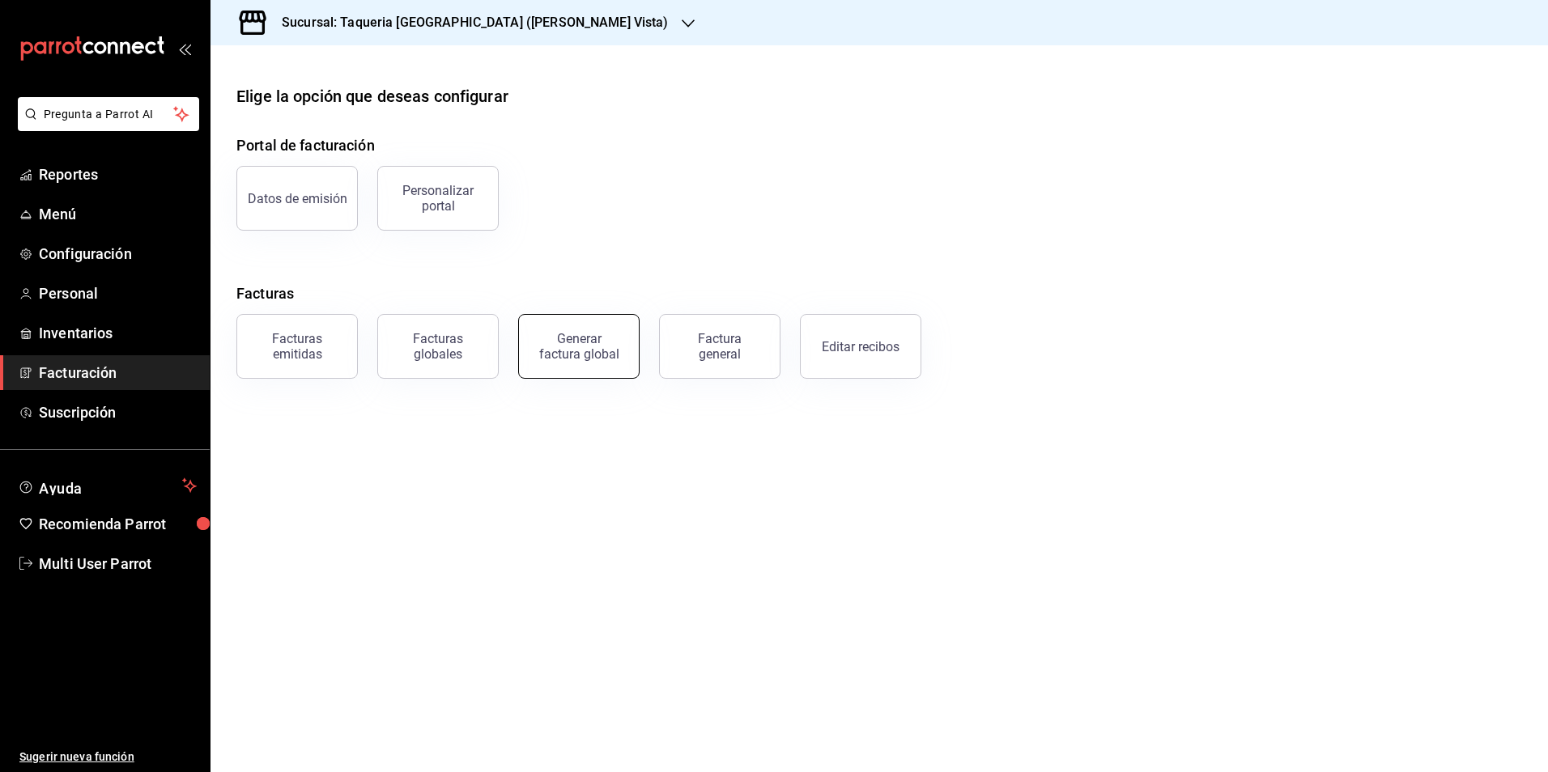
click at [592, 355] on div "Generar factura global" at bounding box center [578, 346] width 81 height 31
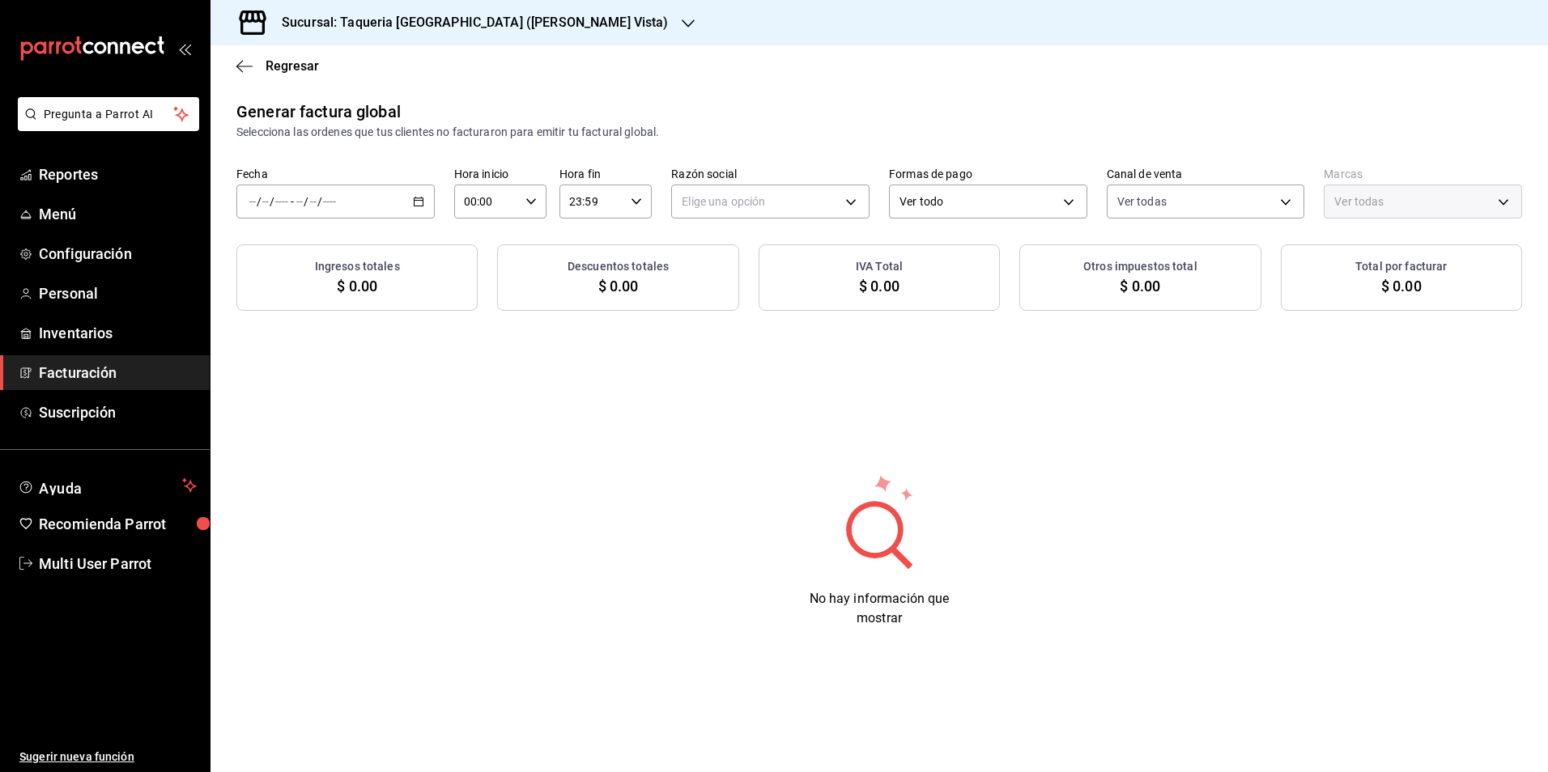
click at [394, 189] on div "/ / - / /" at bounding box center [335, 202] width 198 height 34
click at [353, 253] on span "Rango de fechas" at bounding box center [313, 250] width 126 height 17
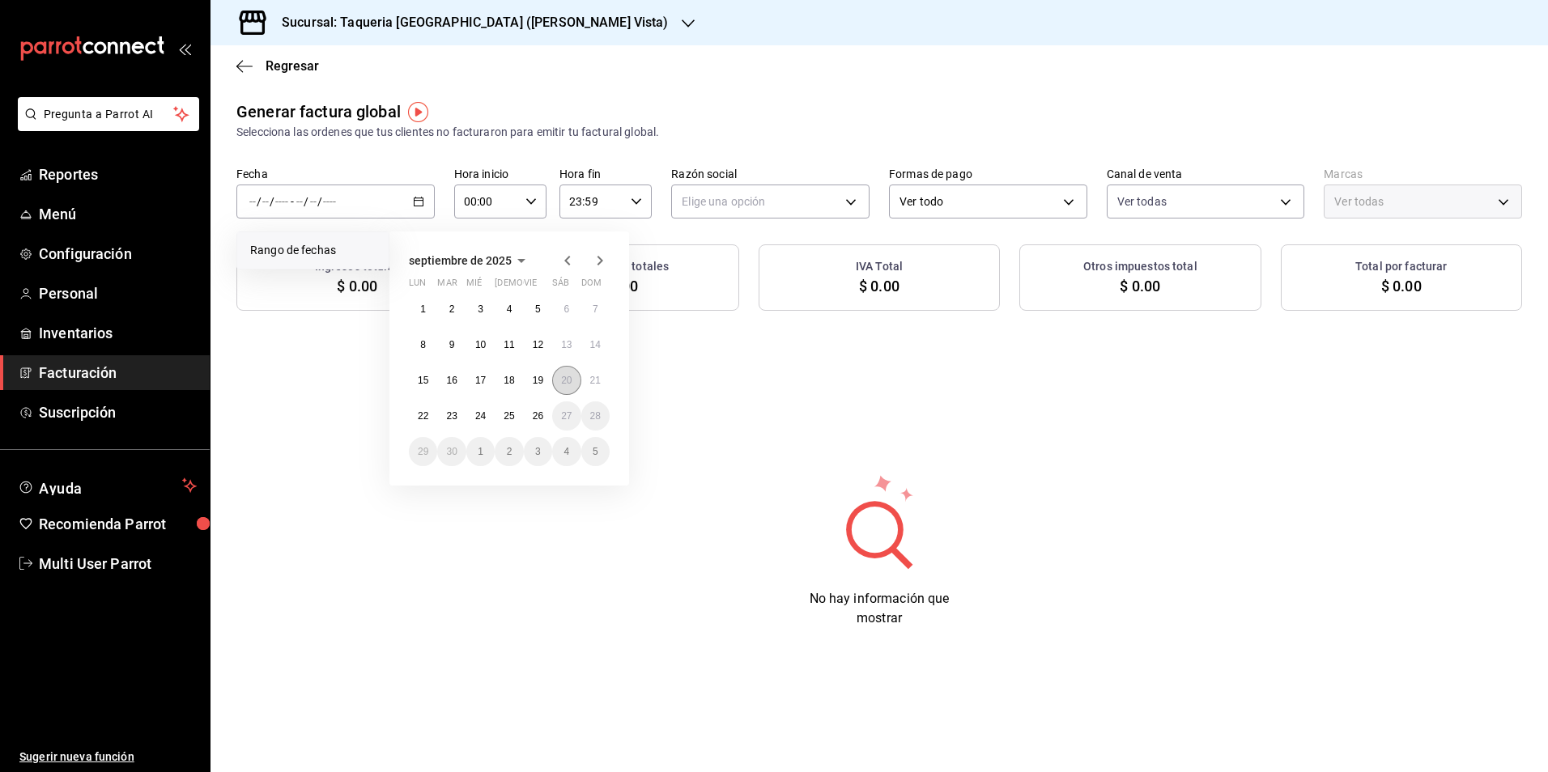
click at [571, 384] on abbr "20" at bounding box center [566, 380] width 11 height 11
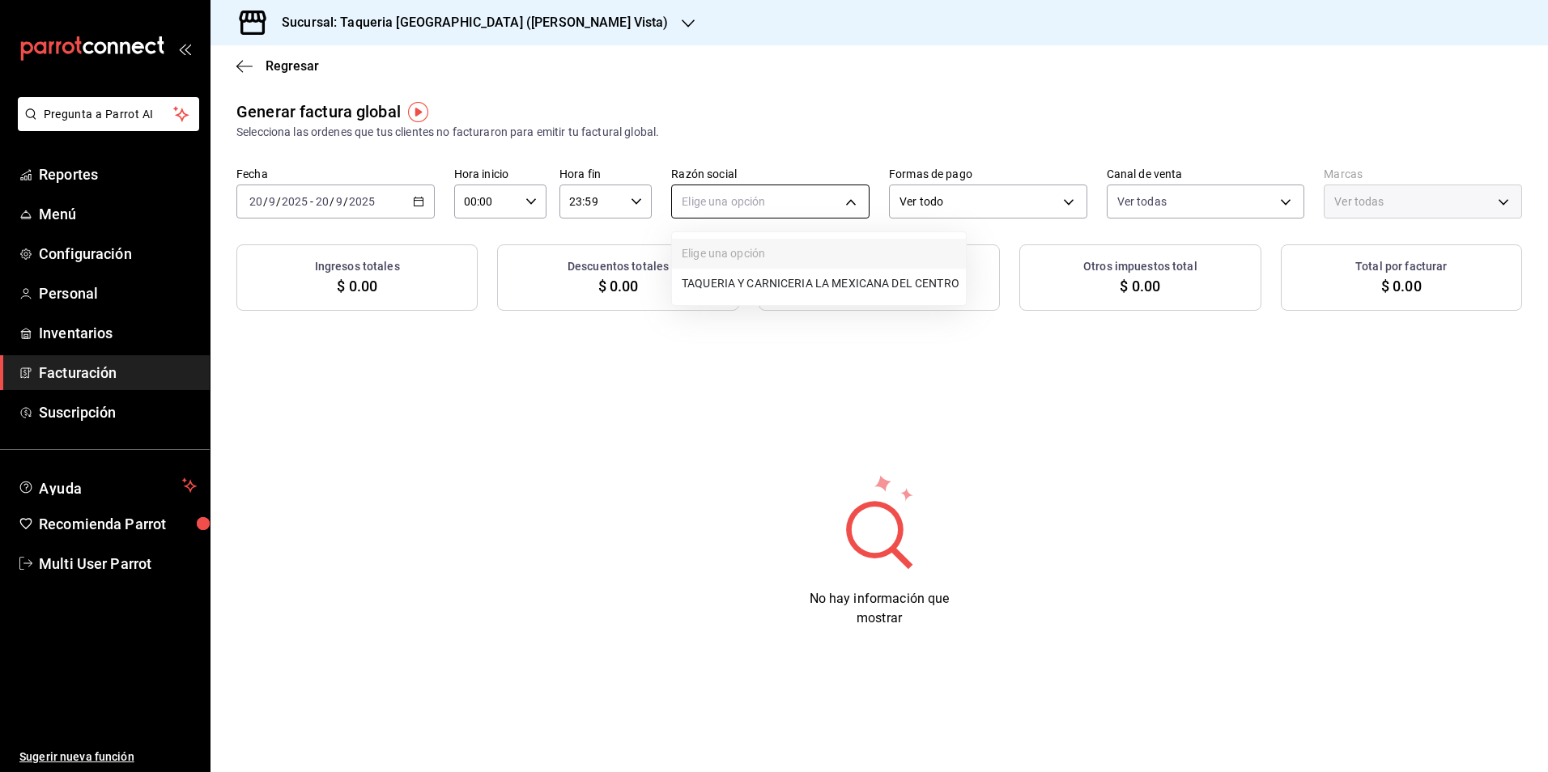
click at [851, 196] on body "Pregunta a Parrot AI Reportes Menú Configuración Personal Inventarios Facturaci…" at bounding box center [774, 386] width 1548 height 772
click at [798, 268] on ul "Elige una opción TAQUERIA Y CARNICERIA LA MEXICANA DEL CENTRO" at bounding box center [819, 268] width 294 height 73
click at [798, 276] on li "TAQUERIA Y CARNICERIA LA MEXICANA DEL CENTRO" at bounding box center [819, 284] width 294 height 30
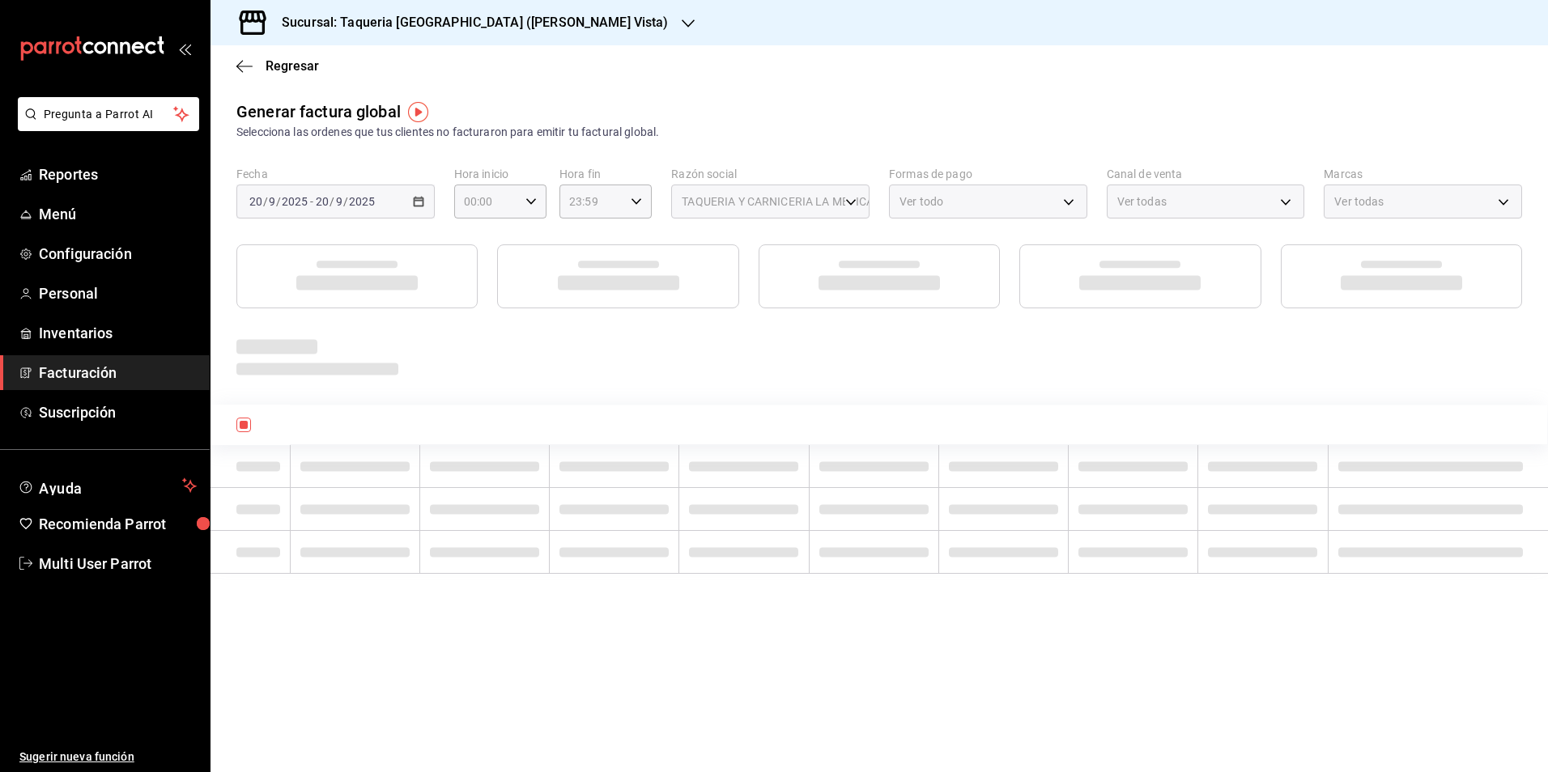
click at [869, 150] on div "Generar factura global Selecciona las ordenes que tus clientes no facturaron pa…" at bounding box center [880, 204] width 1338 height 209
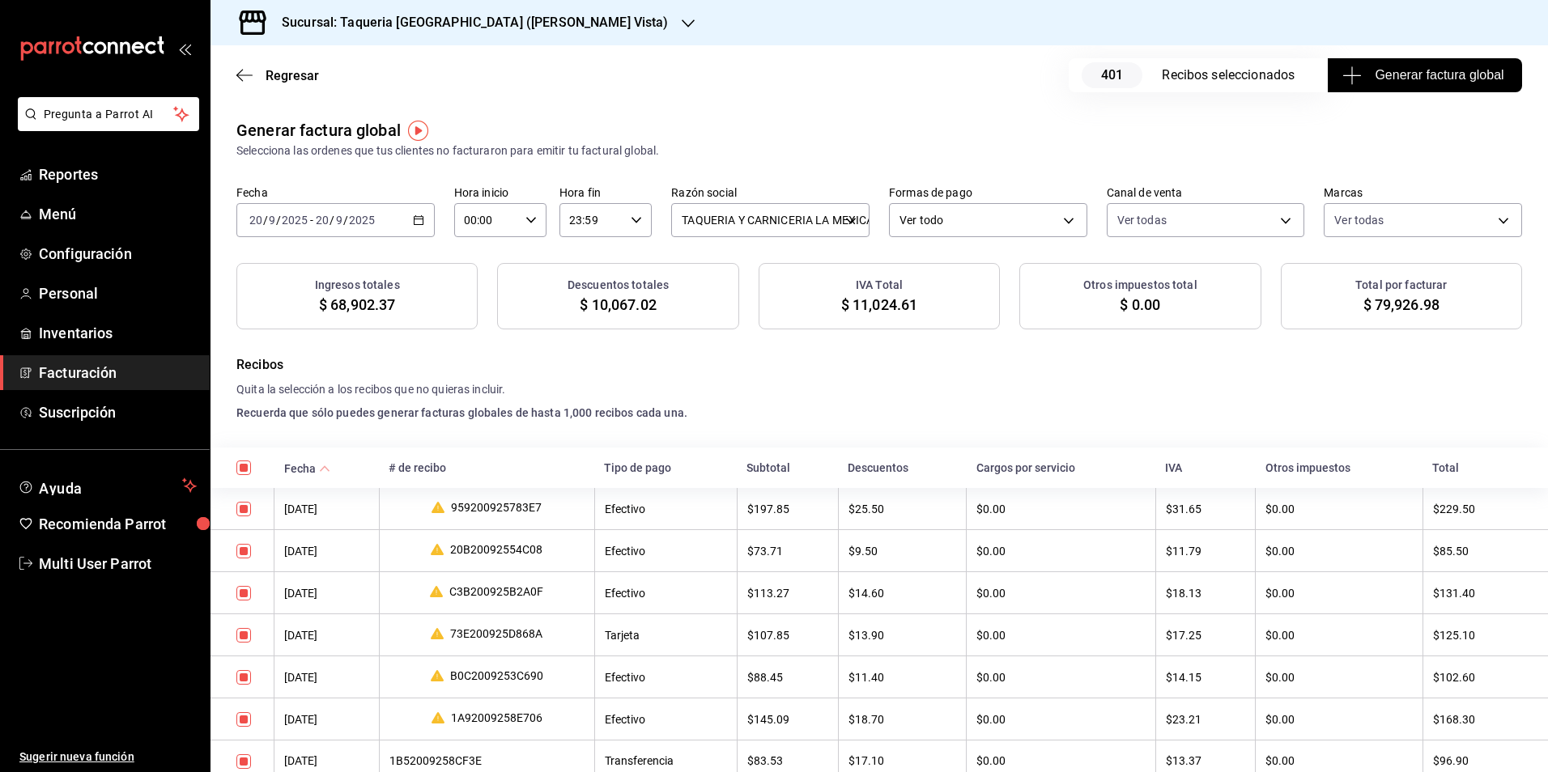
click at [1368, 91] on button "Generar factura global" at bounding box center [1425, 75] width 194 height 34
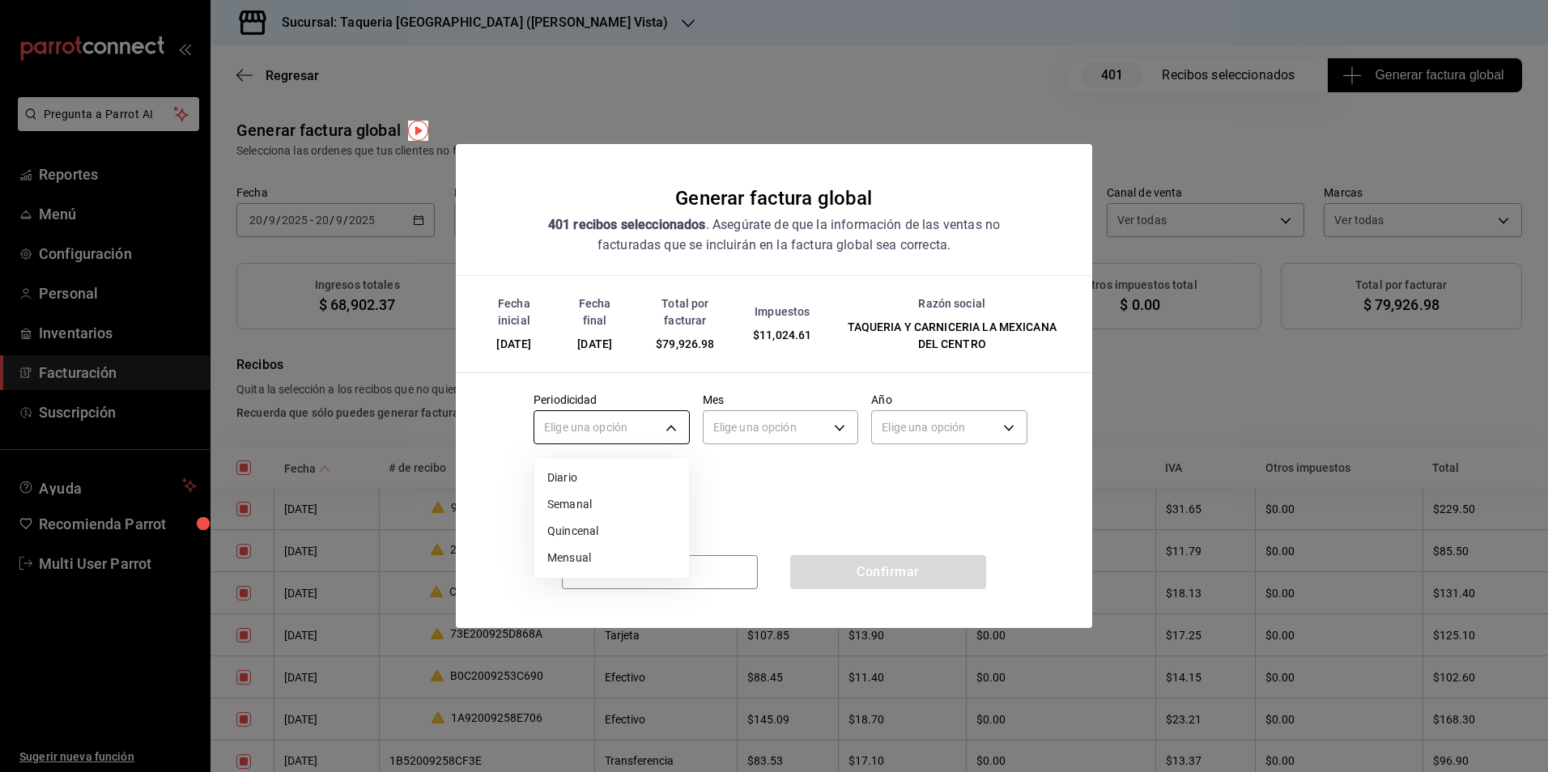
click at [593, 432] on body "Pregunta a Parrot AI Reportes Menú Configuración Personal Inventarios Facturaci…" at bounding box center [774, 386] width 1548 height 772
click at [581, 470] on li "Diario" at bounding box center [611, 478] width 155 height 27
click at [756, 428] on body "Pregunta a Parrot AI Reportes Menú Configuración Personal Inventarios Facturaci…" at bounding box center [774, 386] width 1548 height 772
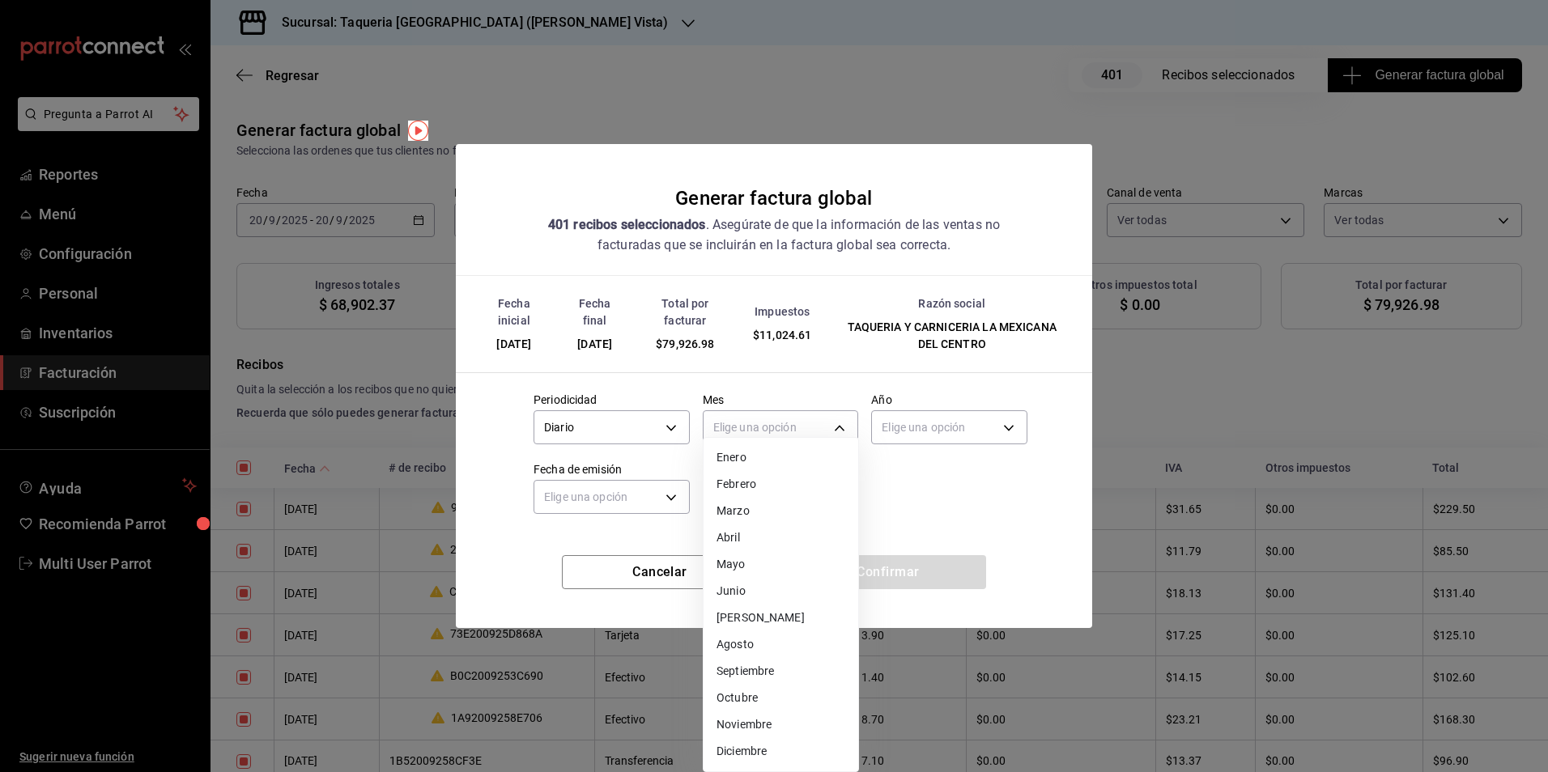
click at [772, 670] on li "Septiembre" at bounding box center [781, 671] width 155 height 27
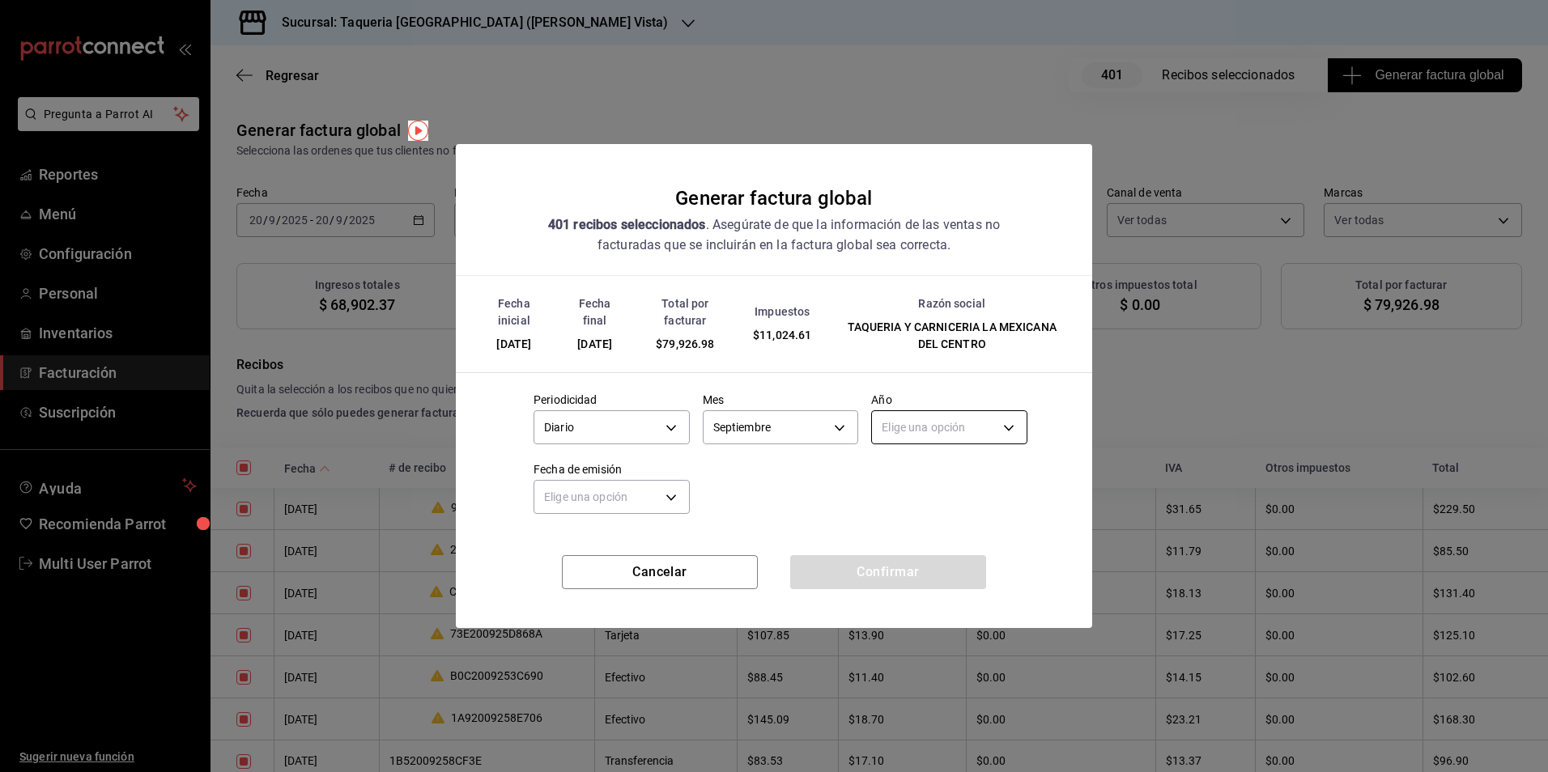
click at [926, 425] on body "Pregunta a Parrot AI Reportes Menú Configuración Personal Inventarios Facturaci…" at bounding box center [774, 386] width 1548 height 772
click at [910, 491] on li "2025" at bounding box center [949, 478] width 155 height 27
click at [640, 505] on body "Pregunta a Parrot AI Reportes Menú Configuración Personal Inventarios Facturaci…" at bounding box center [774, 386] width 1548 height 772
click at [603, 561] on li "Ayer" at bounding box center [611, 574] width 155 height 27
click at [628, 510] on body "Pregunta a Parrot AI Reportes Menú Configuración Personal Inventarios Facturaci…" at bounding box center [774, 386] width 1548 height 772
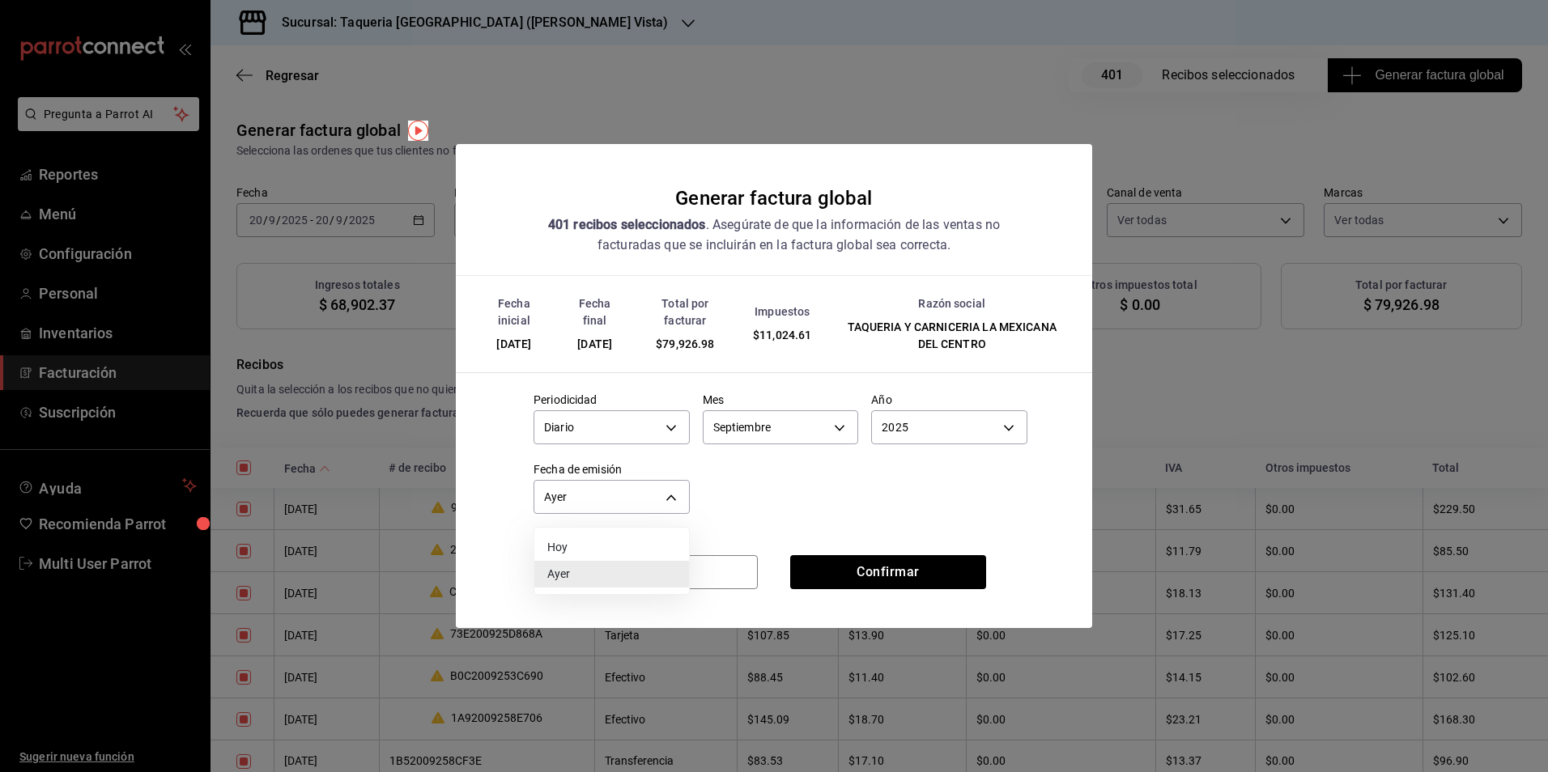
click at [608, 547] on li "Hoy" at bounding box center [611, 547] width 155 height 27
click at [875, 575] on button "Confirmar" at bounding box center [888, 572] width 196 height 34
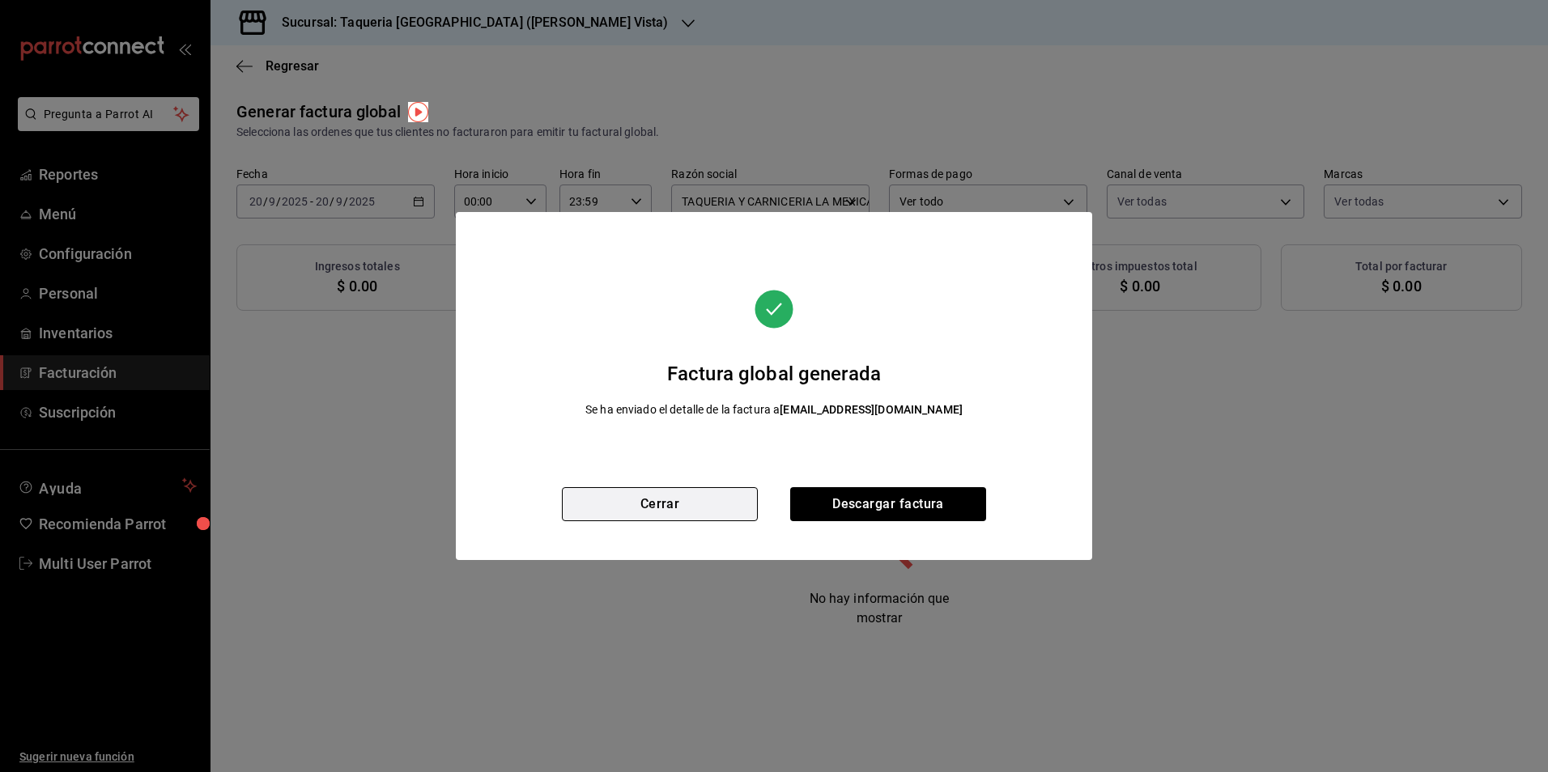
click at [651, 500] on button "Cerrar" at bounding box center [660, 504] width 196 height 34
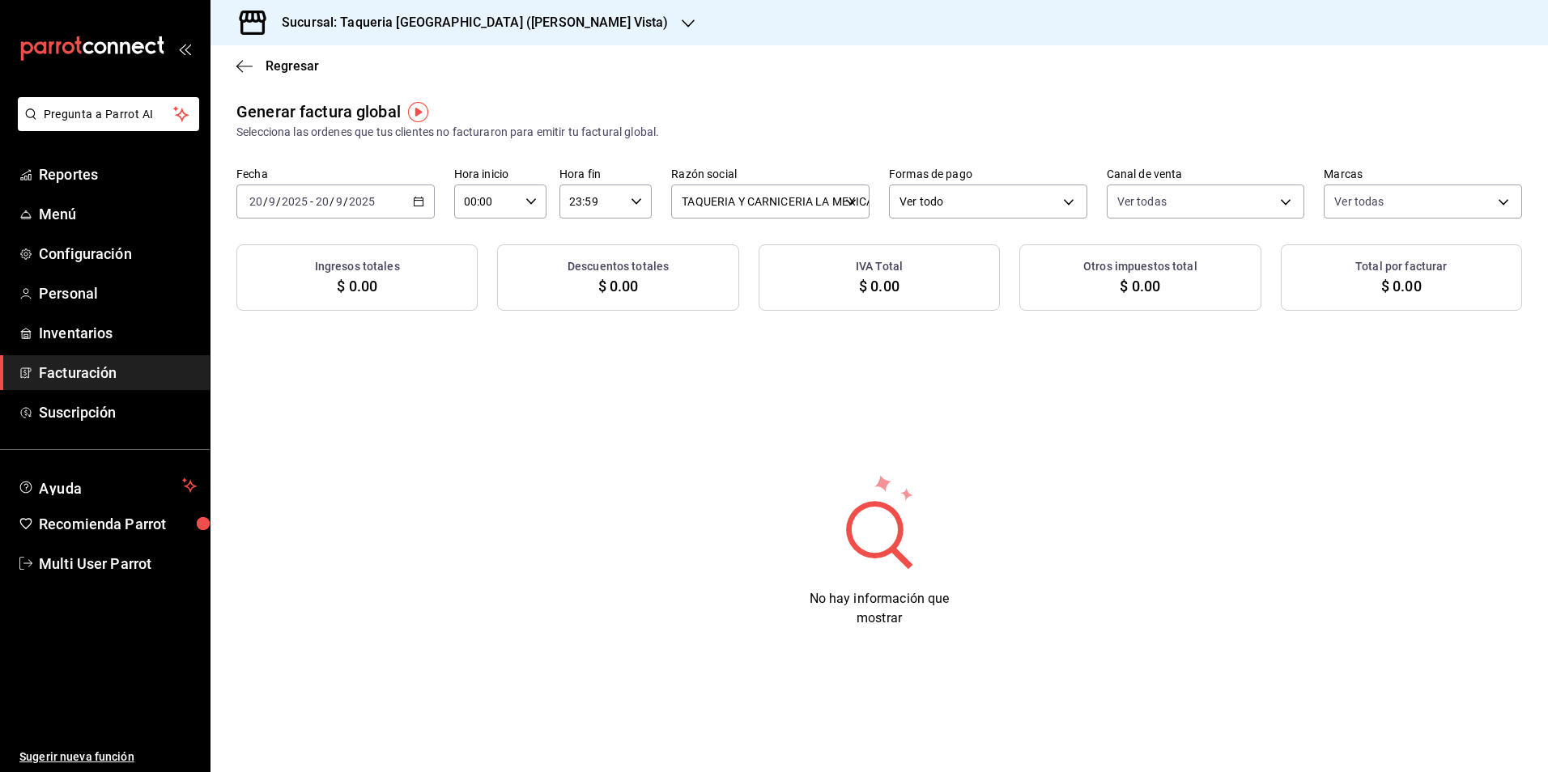
click at [427, 210] on div "[DATE] [DATE] - [DATE] [DATE]" at bounding box center [335, 202] width 198 height 34
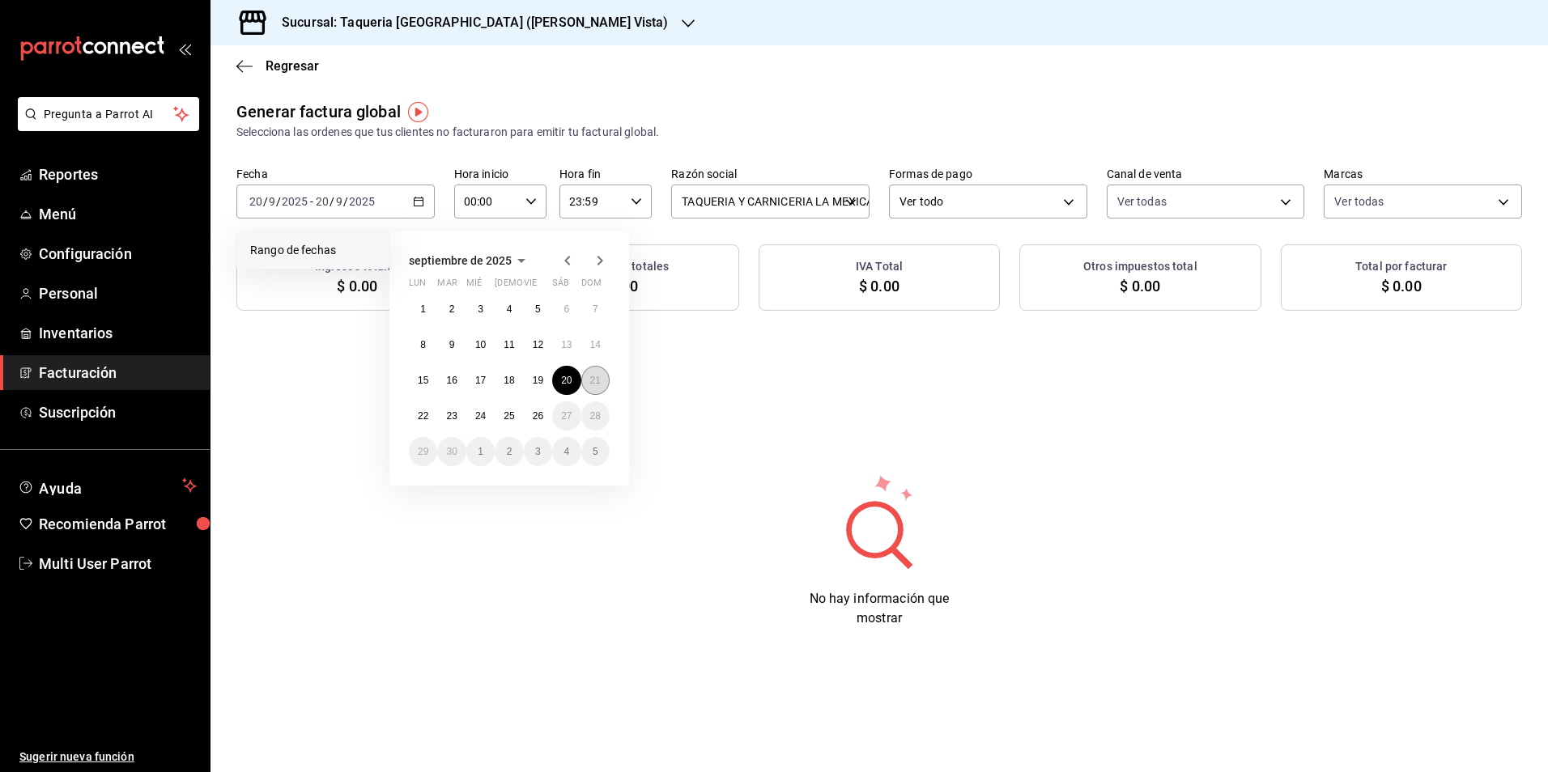
click at [606, 381] on button "21" at bounding box center [595, 380] width 28 height 29
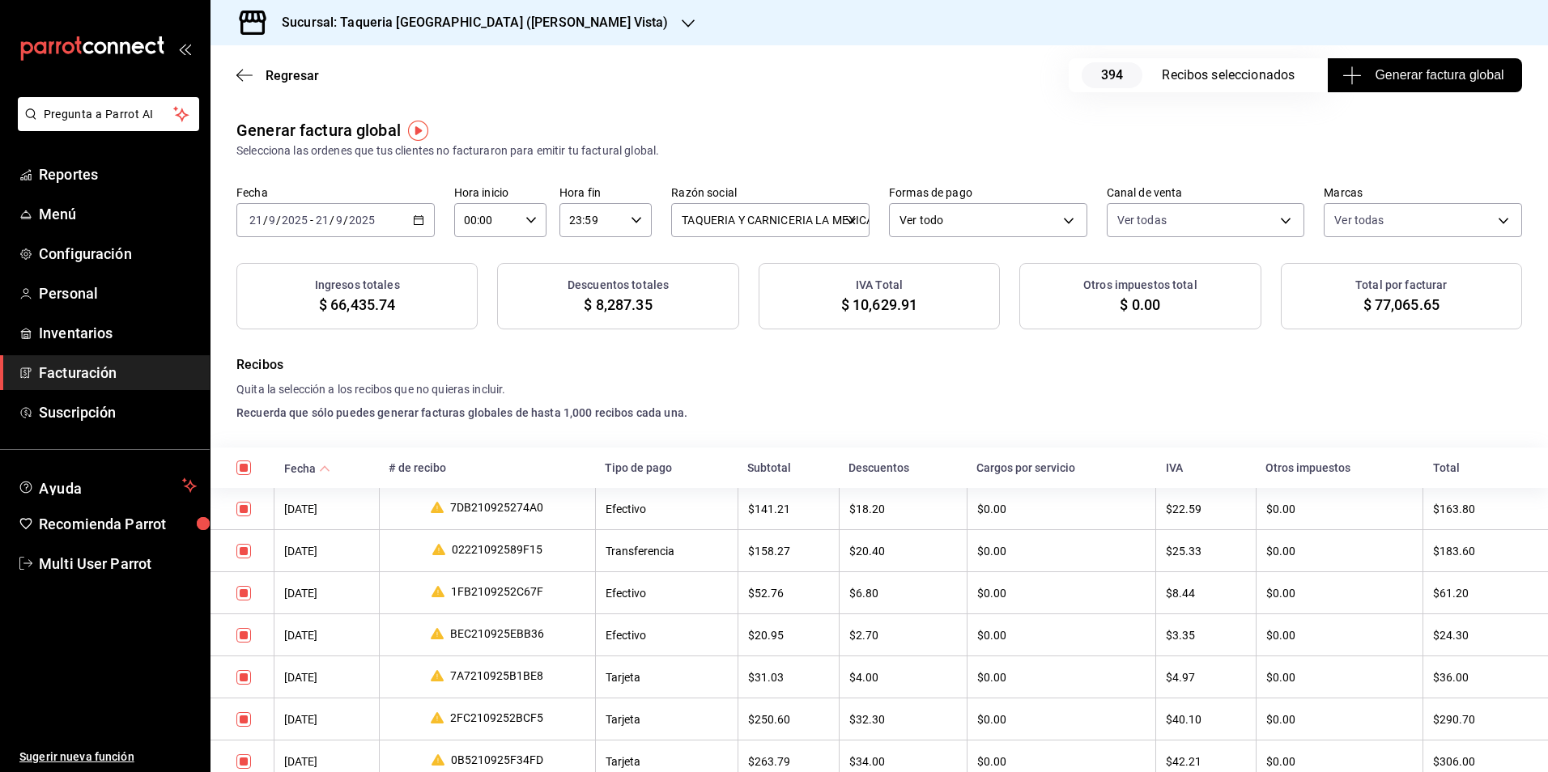
click at [1414, 79] on span "Generar factura global" at bounding box center [1425, 75] width 158 height 19
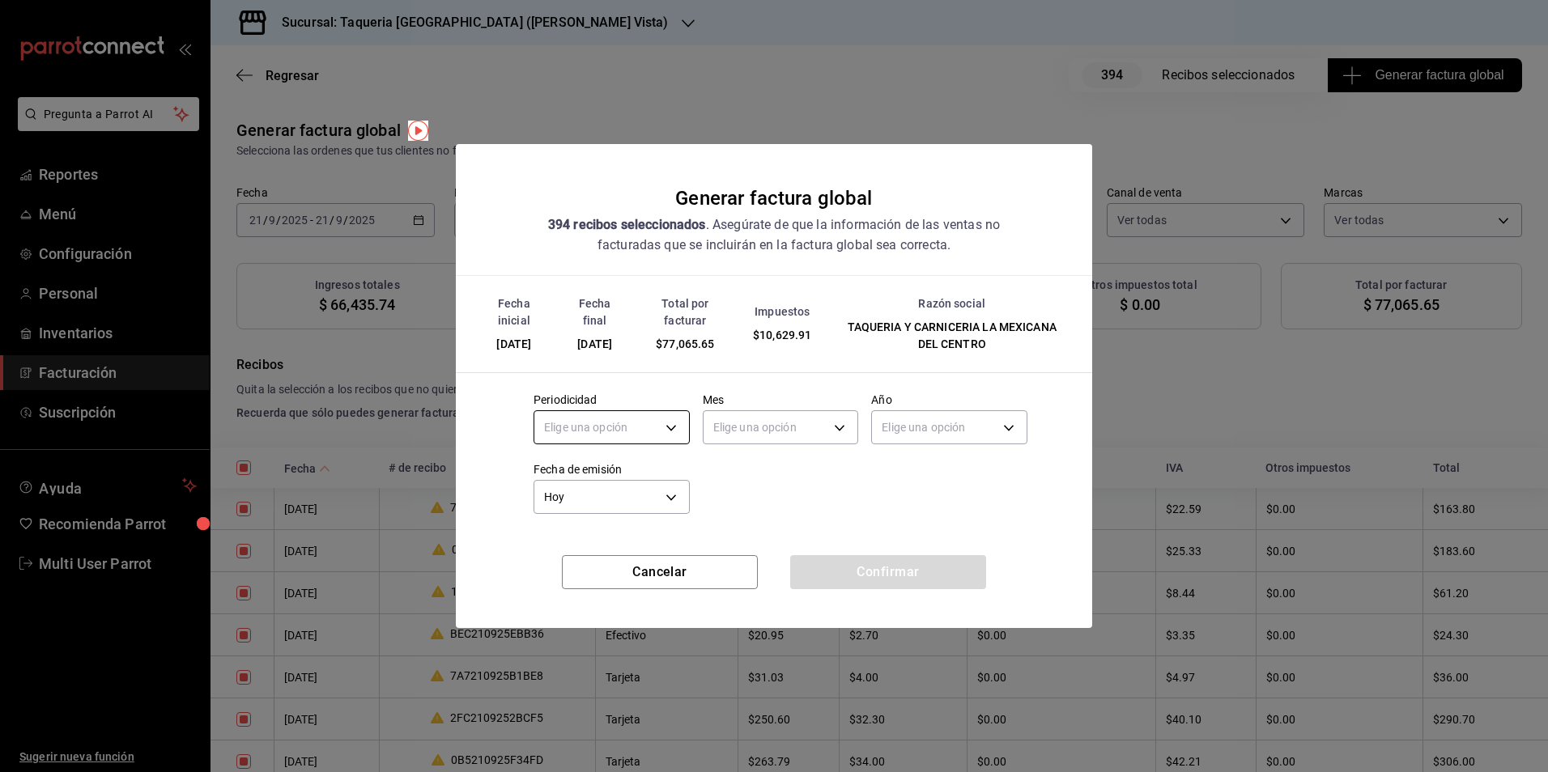
click at [582, 427] on body "Pregunta a Parrot AI Reportes Menú Configuración Personal Inventarios Facturaci…" at bounding box center [774, 386] width 1548 height 772
click at [575, 487] on li "Diario" at bounding box center [611, 478] width 155 height 27
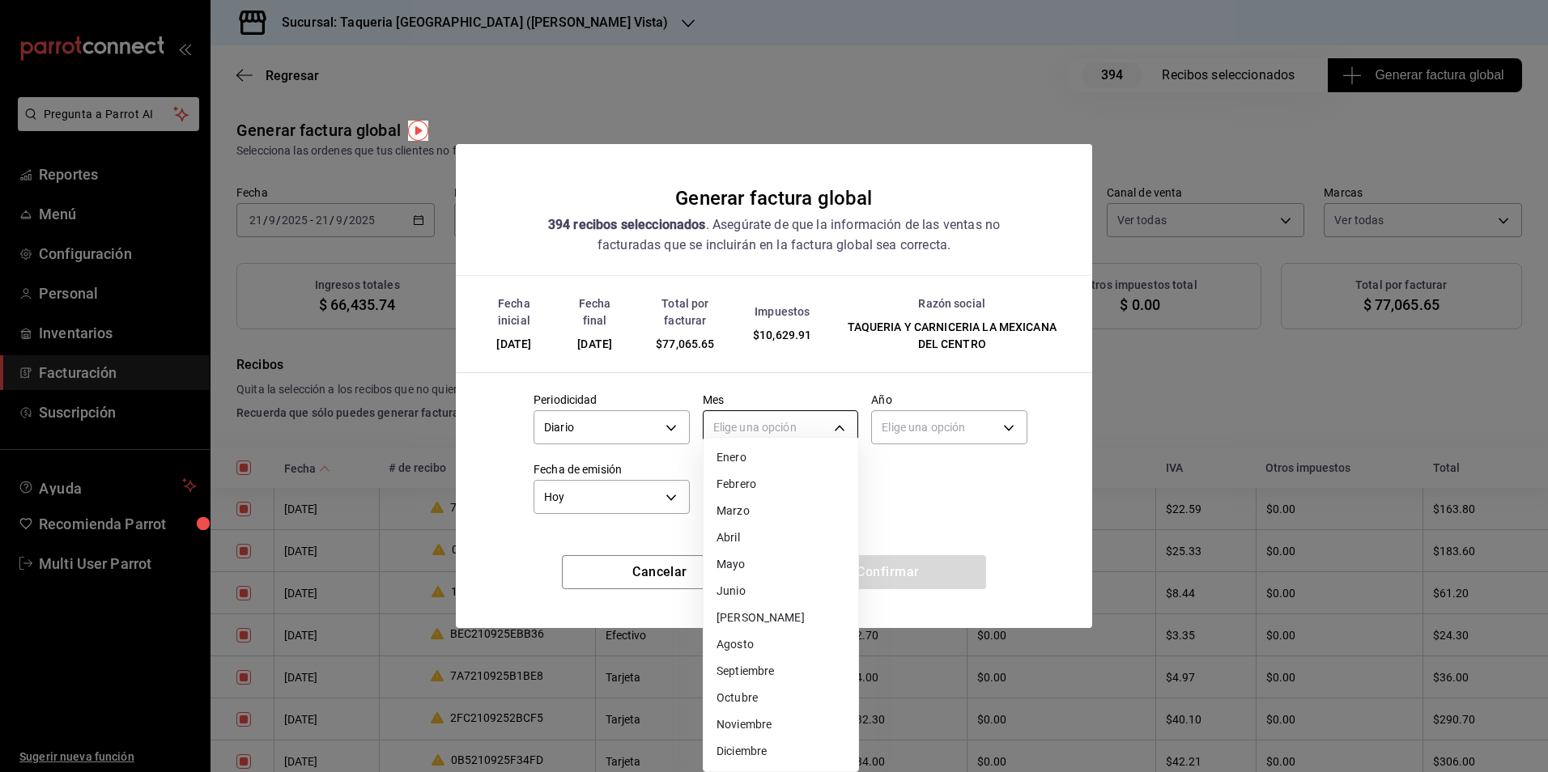
click at [747, 426] on body "Pregunta a Parrot AI Reportes Menú Configuración Personal Inventarios Facturaci…" at bounding box center [774, 386] width 1548 height 772
click at [764, 662] on li "Septiembre" at bounding box center [781, 671] width 155 height 27
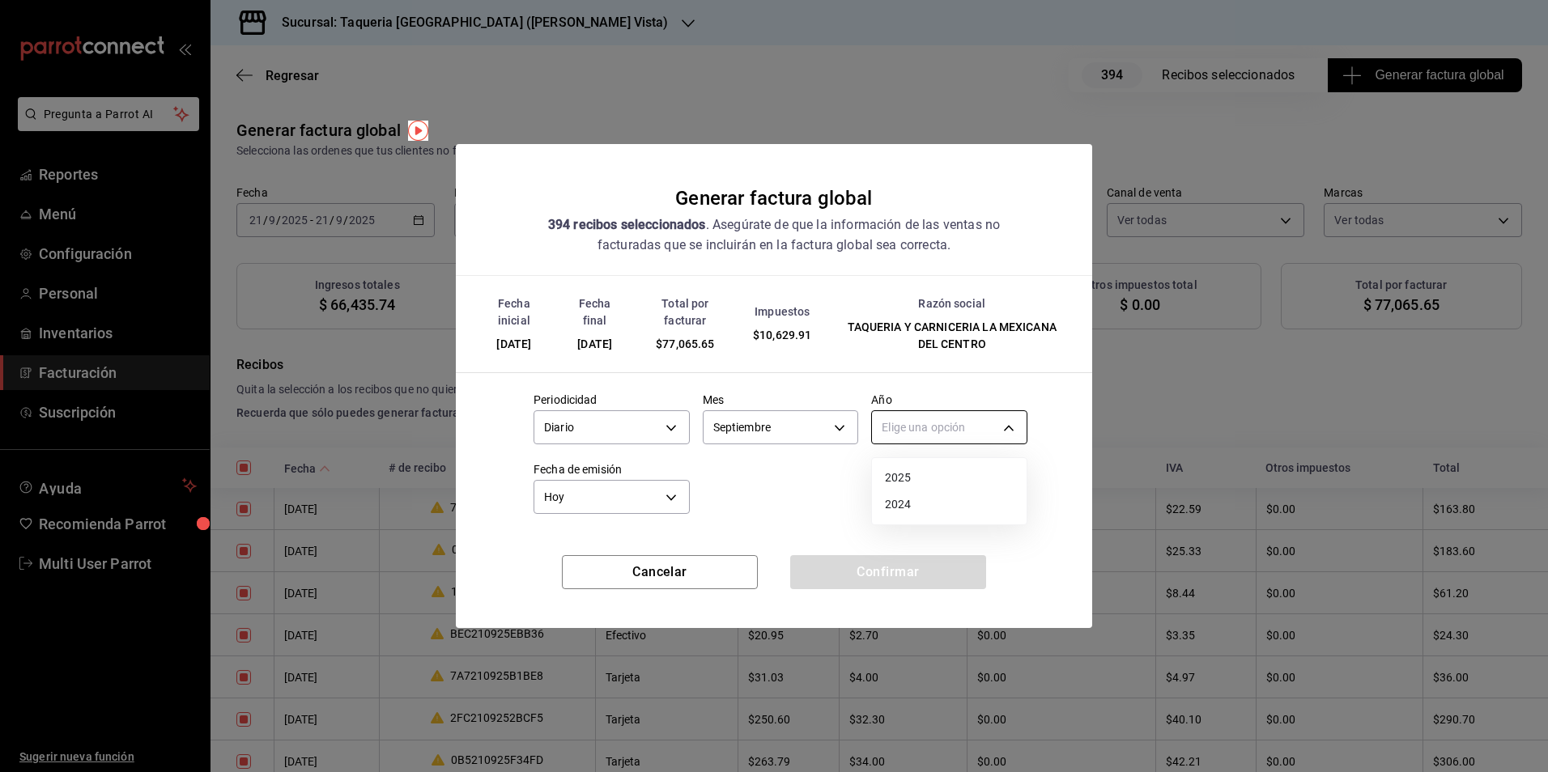
click at [913, 426] on body "Pregunta a Parrot AI Reportes Menú Configuración Personal Inventarios Facturaci…" at bounding box center [774, 386] width 1548 height 772
click at [912, 479] on li "2025" at bounding box center [949, 478] width 155 height 27
click at [879, 579] on button "Confirmar" at bounding box center [888, 572] width 196 height 34
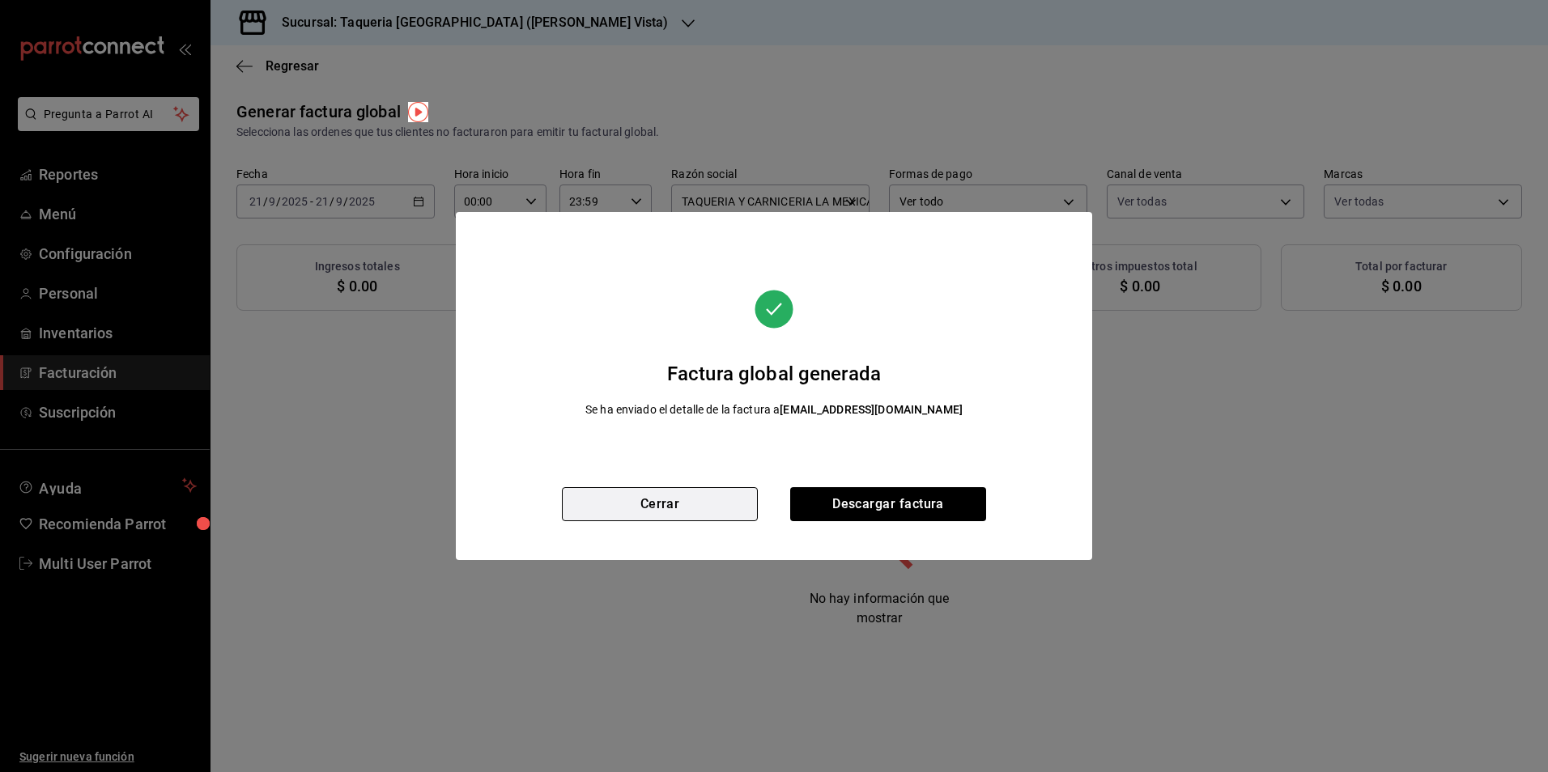
click at [683, 492] on button "Cerrar" at bounding box center [660, 504] width 196 height 34
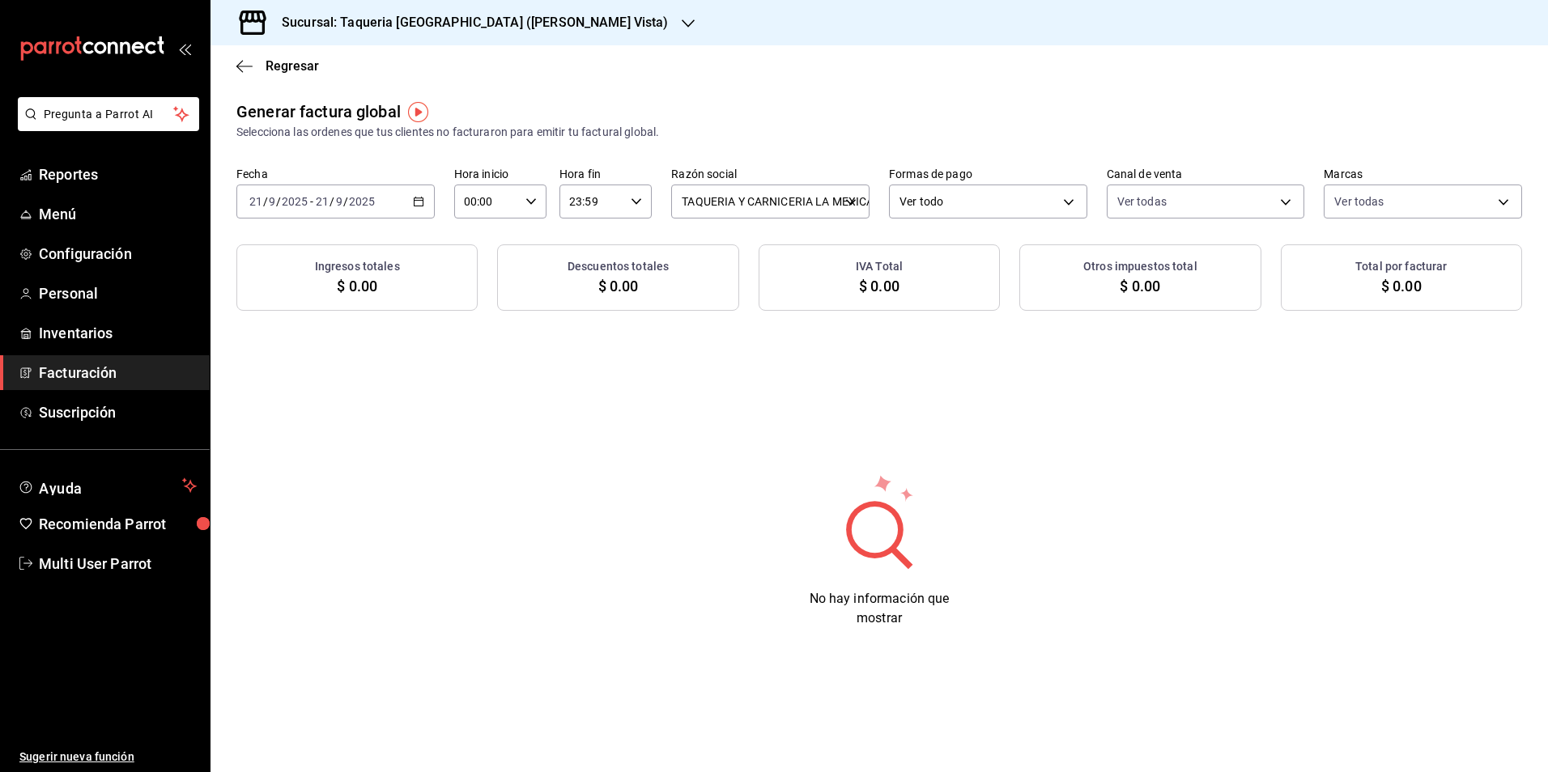
click at [382, 208] on div "[DATE] [DATE] - [DATE] [DATE]" at bounding box center [335, 202] width 198 height 34
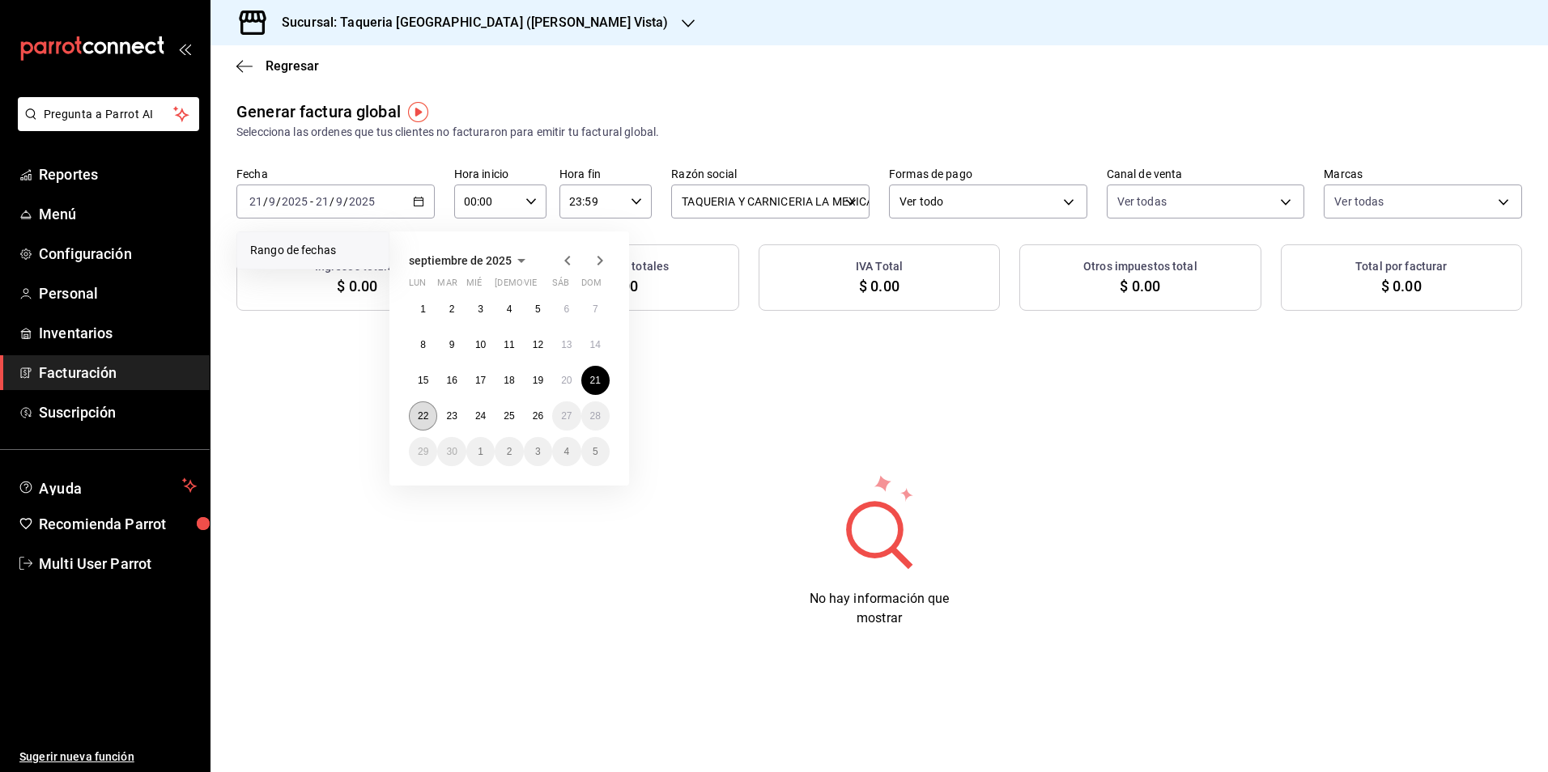
click at [428, 417] on abbr "22" at bounding box center [423, 416] width 11 height 11
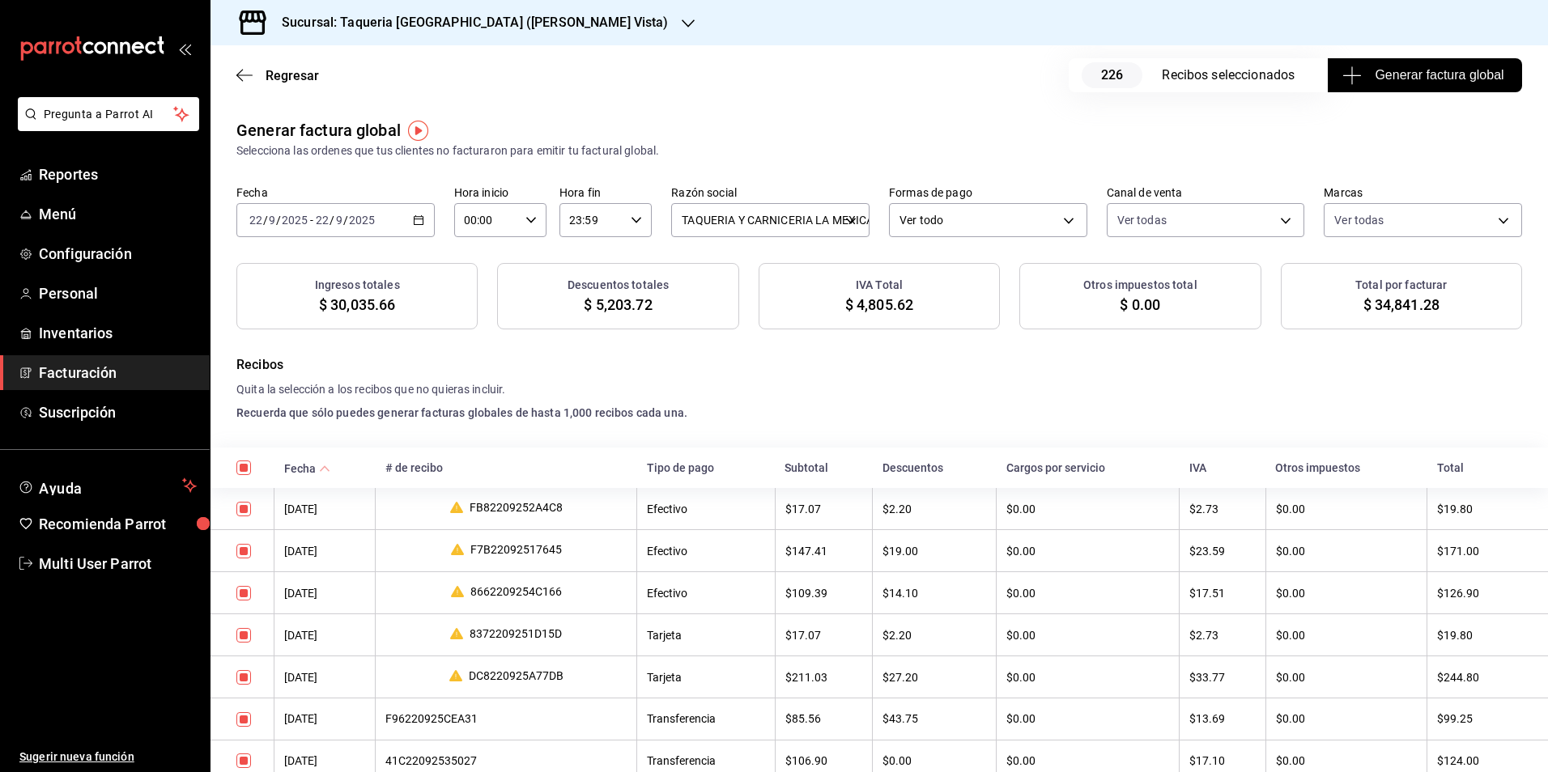
click at [1370, 70] on span "Generar factura global" at bounding box center [1425, 75] width 158 height 19
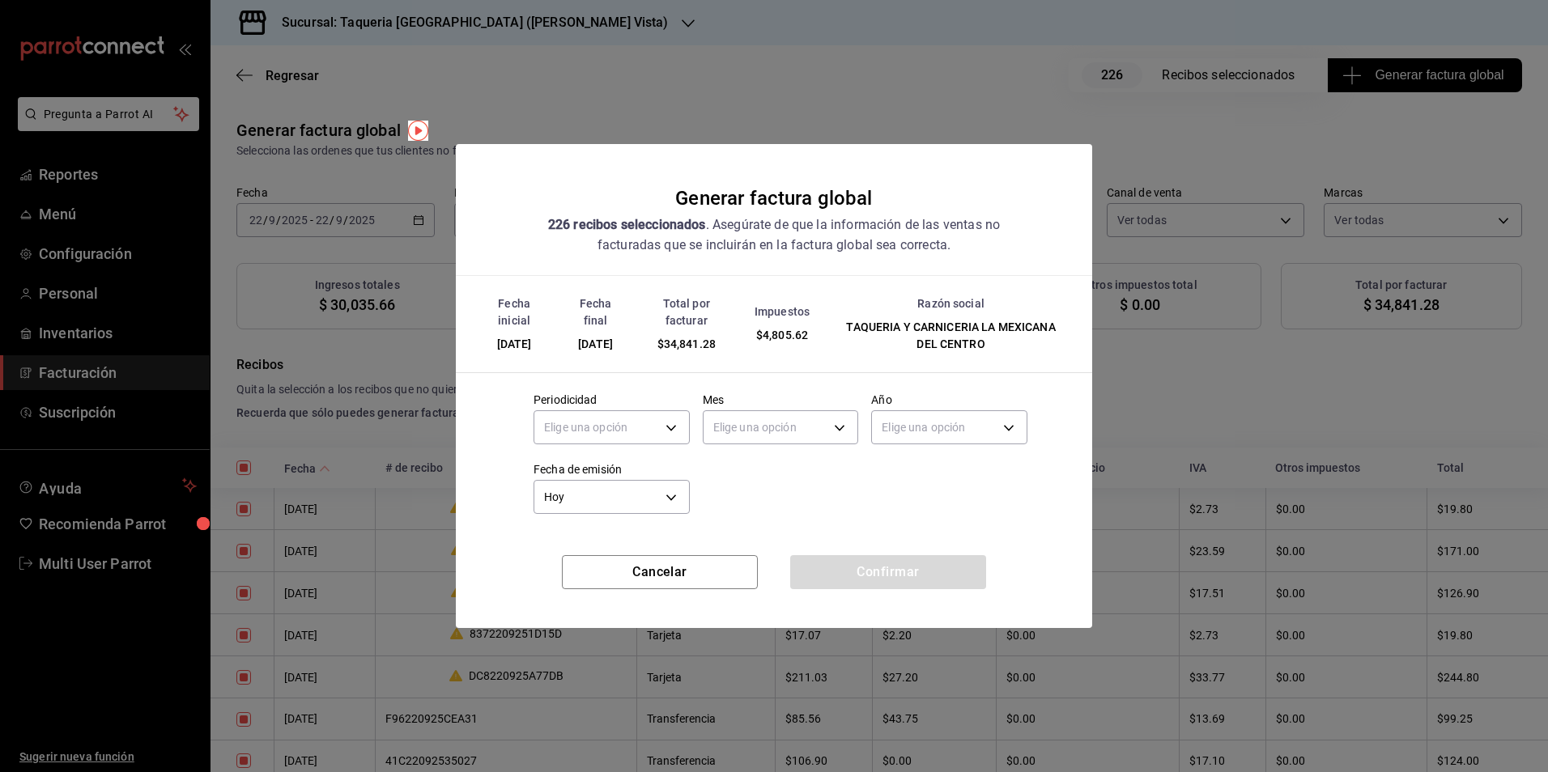
click at [691, 443] on div "Mes Elige una opción" at bounding box center [774, 415] width 169 height 70
click at [671, 430] on body "Pregunta a Parrot AI Reportes Menú Configuración Personal Inventarios Facturaci…" at bounding box center [774, 386] width 1548 height 772
click at [619, 478] on li "Diario" at bounding box center [611, 478] width 155 height 27
click at [819, 431] on body "Pregunta a Parrot AI Reportes Menú Configuración Personal Inventarios Facturaci…" at bounding box center [774, 386] width 1548 height 772
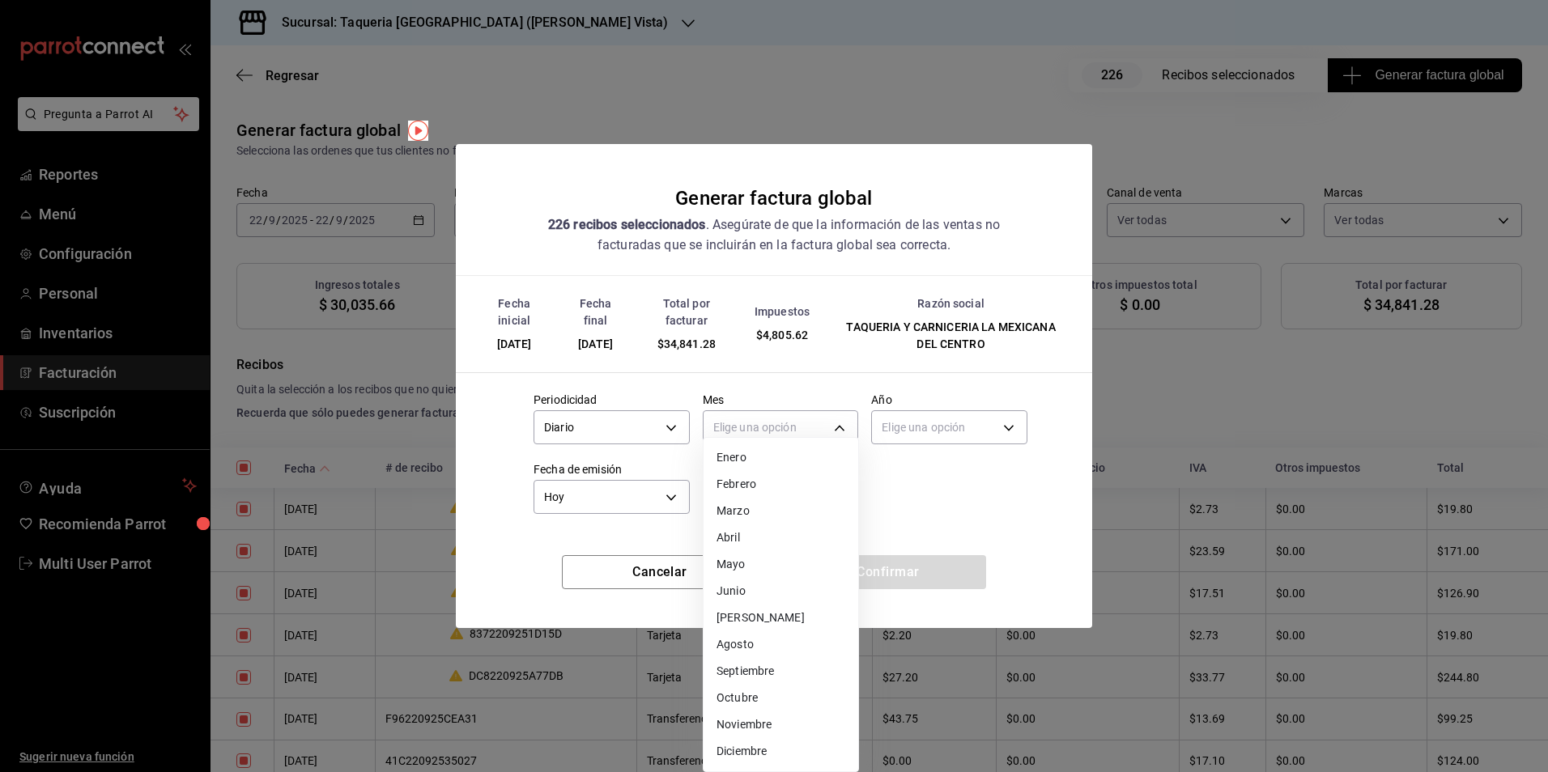
click at [796, 662] on li "Septiembre" at bounding box center [781, 671] width 155 height 27
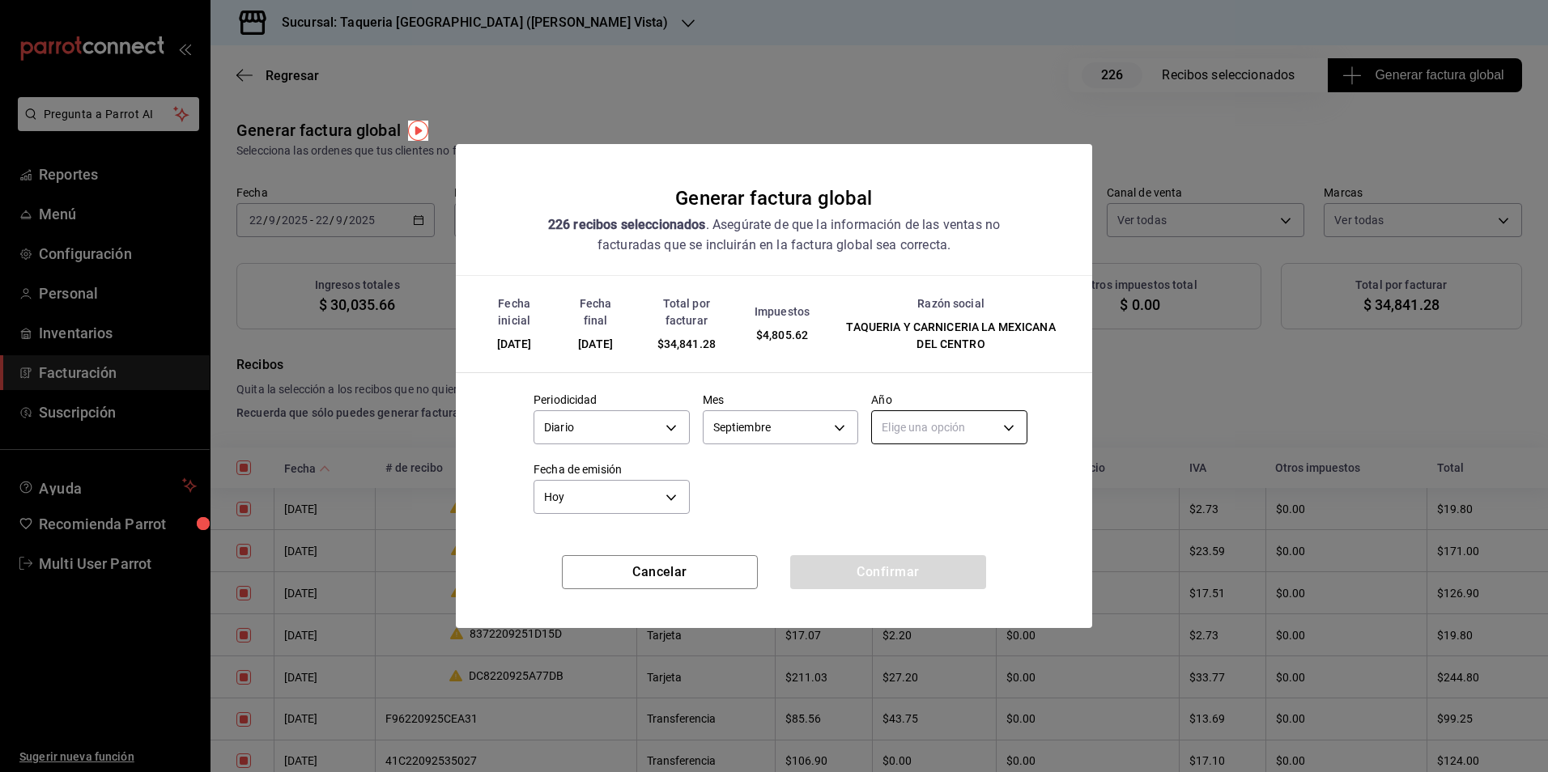
click at [944, 419] on body "Pregunta a Parrot AI Reportes Menú Configuración Personal Inventarios Facturaci…" at bounding box center [774, 386] width 1548 height 772
click at [927, 477] on li "2025" at bounding box center [949, 478] width 155 height 27
click at [915, 582] on button "Confirmar" at bounding box center [888, 572] width 196 height 34
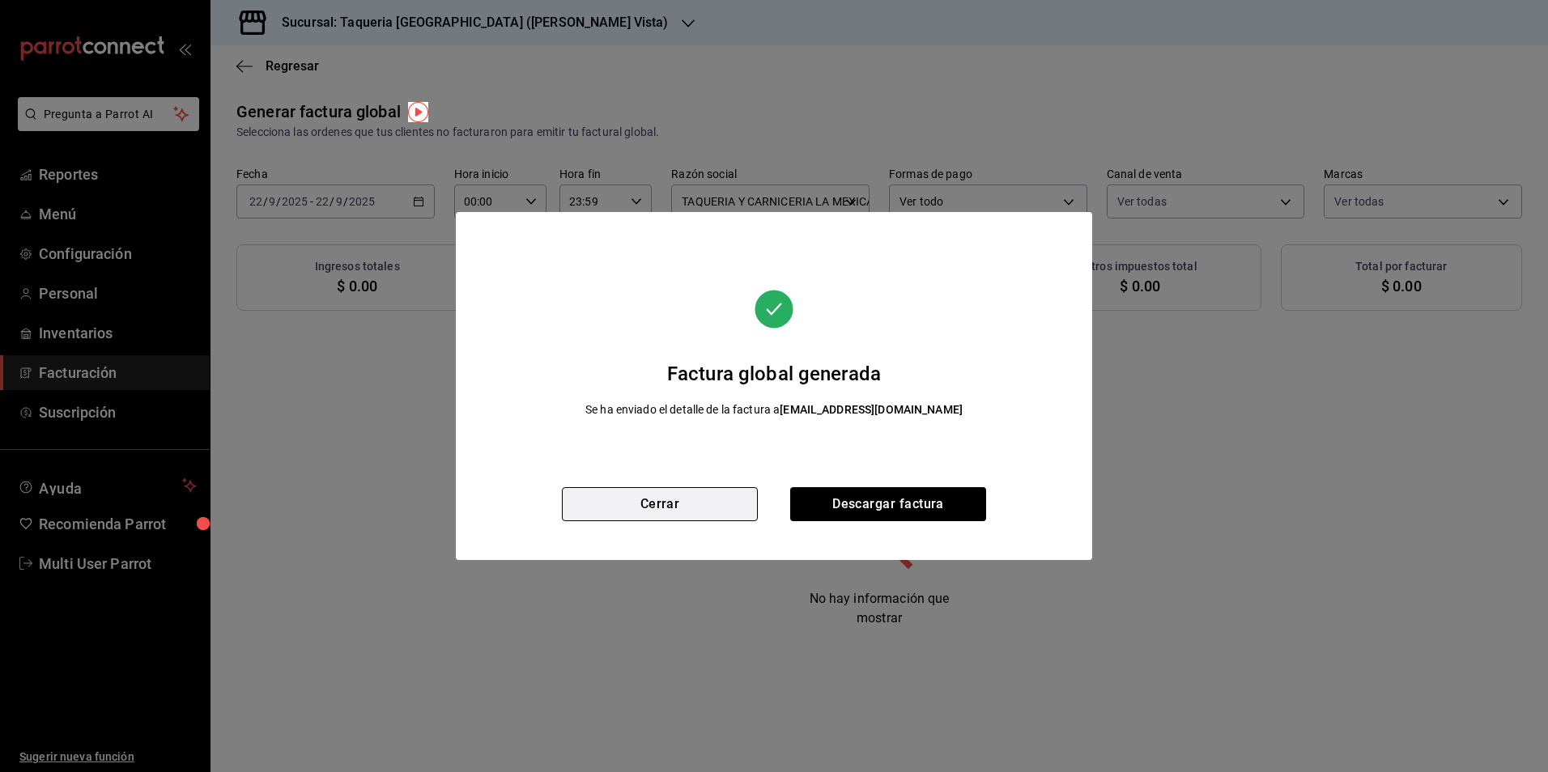
click at [734, 513] on button "Cerrar" at bounding box center [660, 504] width 196 height 34
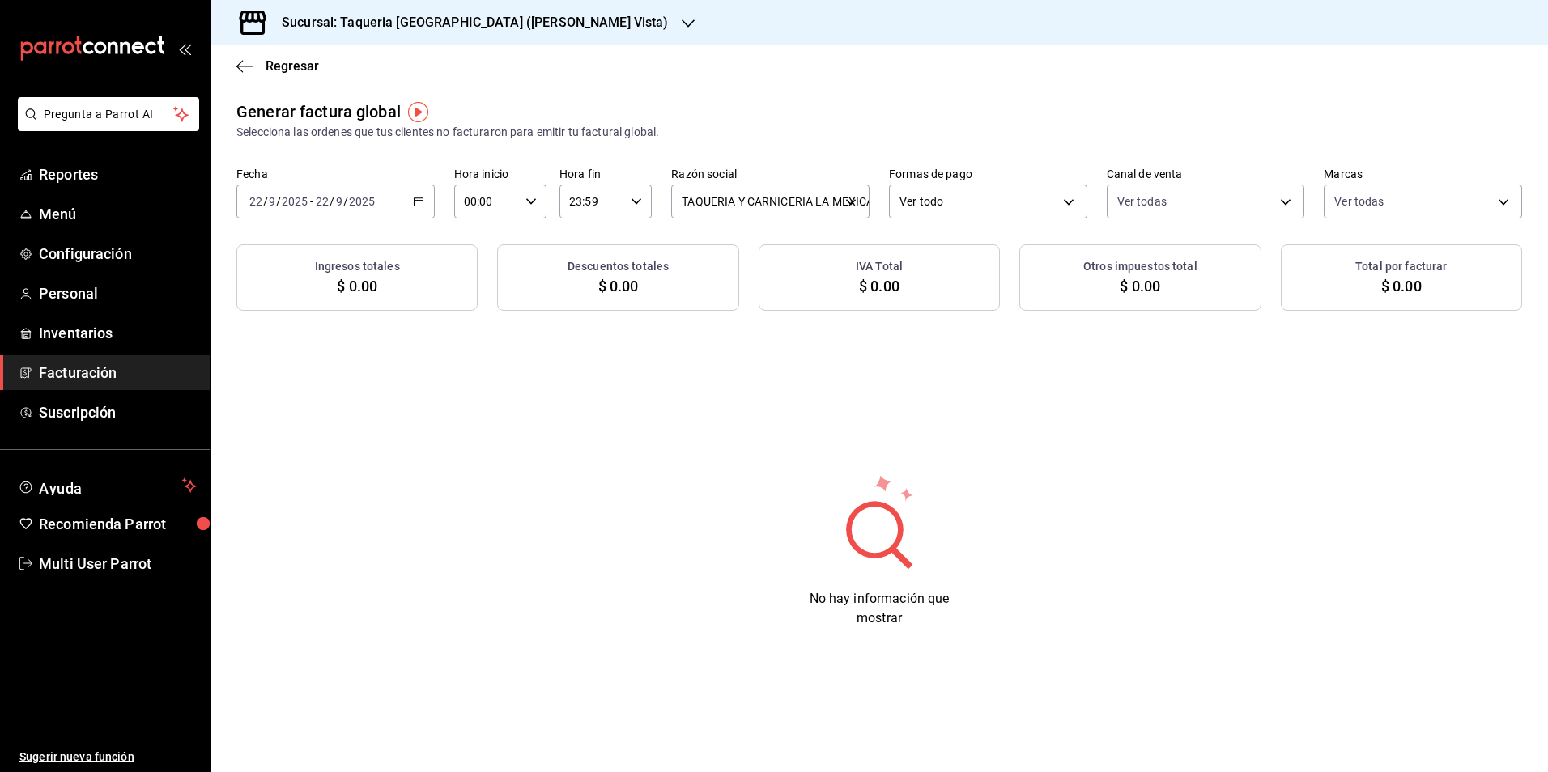
click at [398, 201] on div "[DATE] [DATE] - [DATE] [DATE]" at bounding box center [335, 202] width 198 height 34
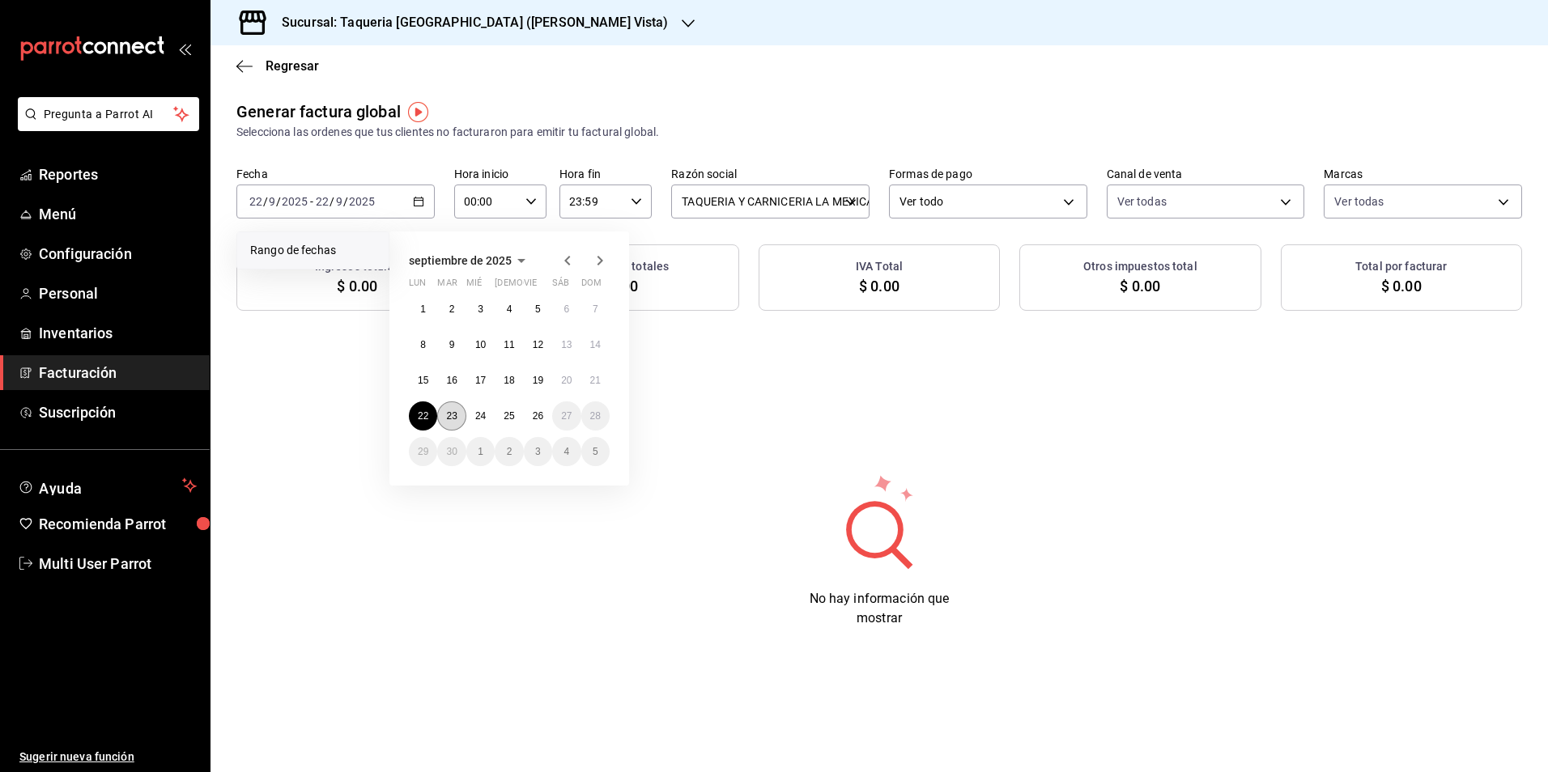
click at [453, 405] on button "23" at bounding box center [451, 416] width 28 height 29
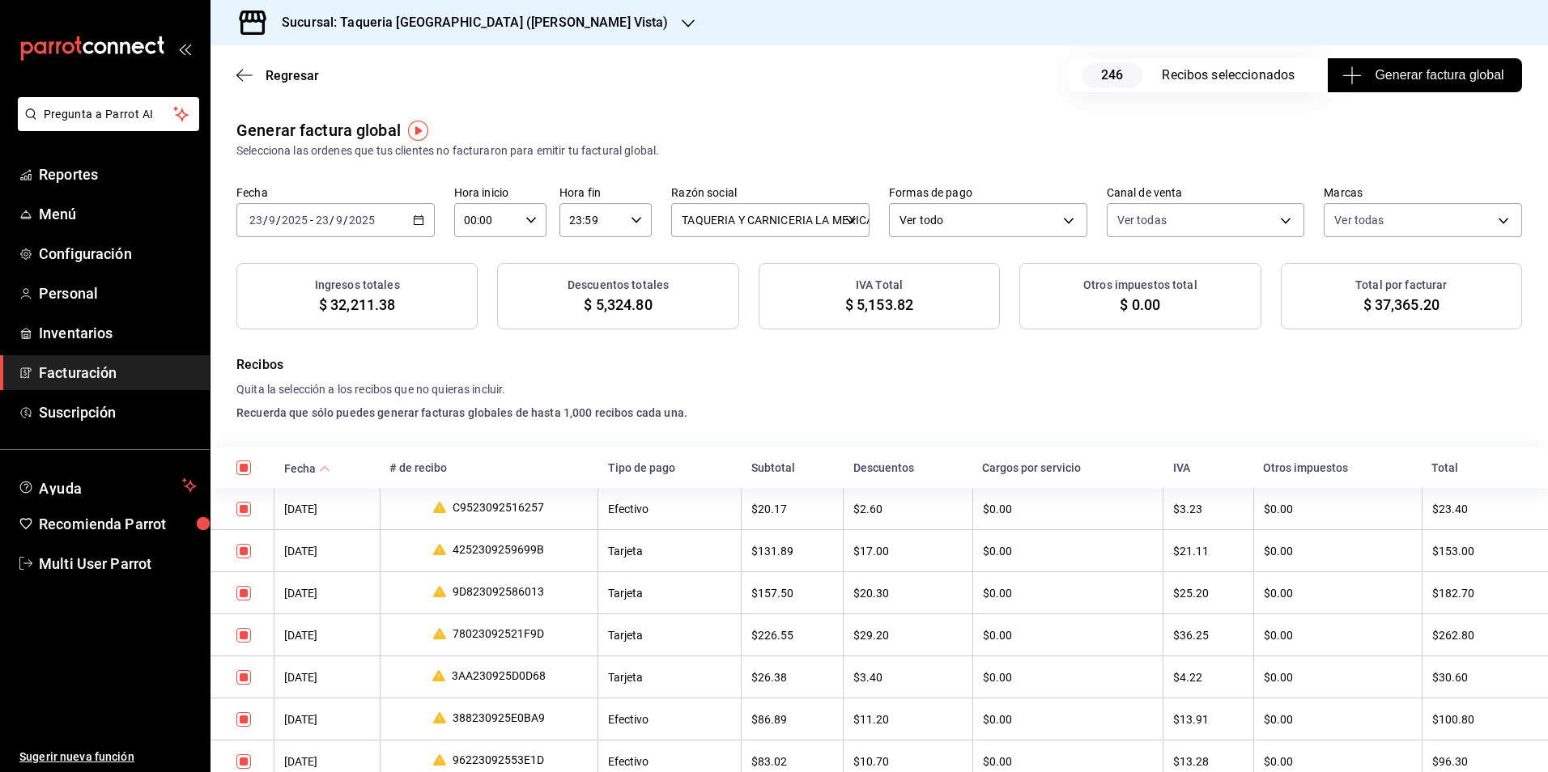
click at [1418, 70] on span "Generar factura global" at bounding box center [1425, 75] width 158 height 19
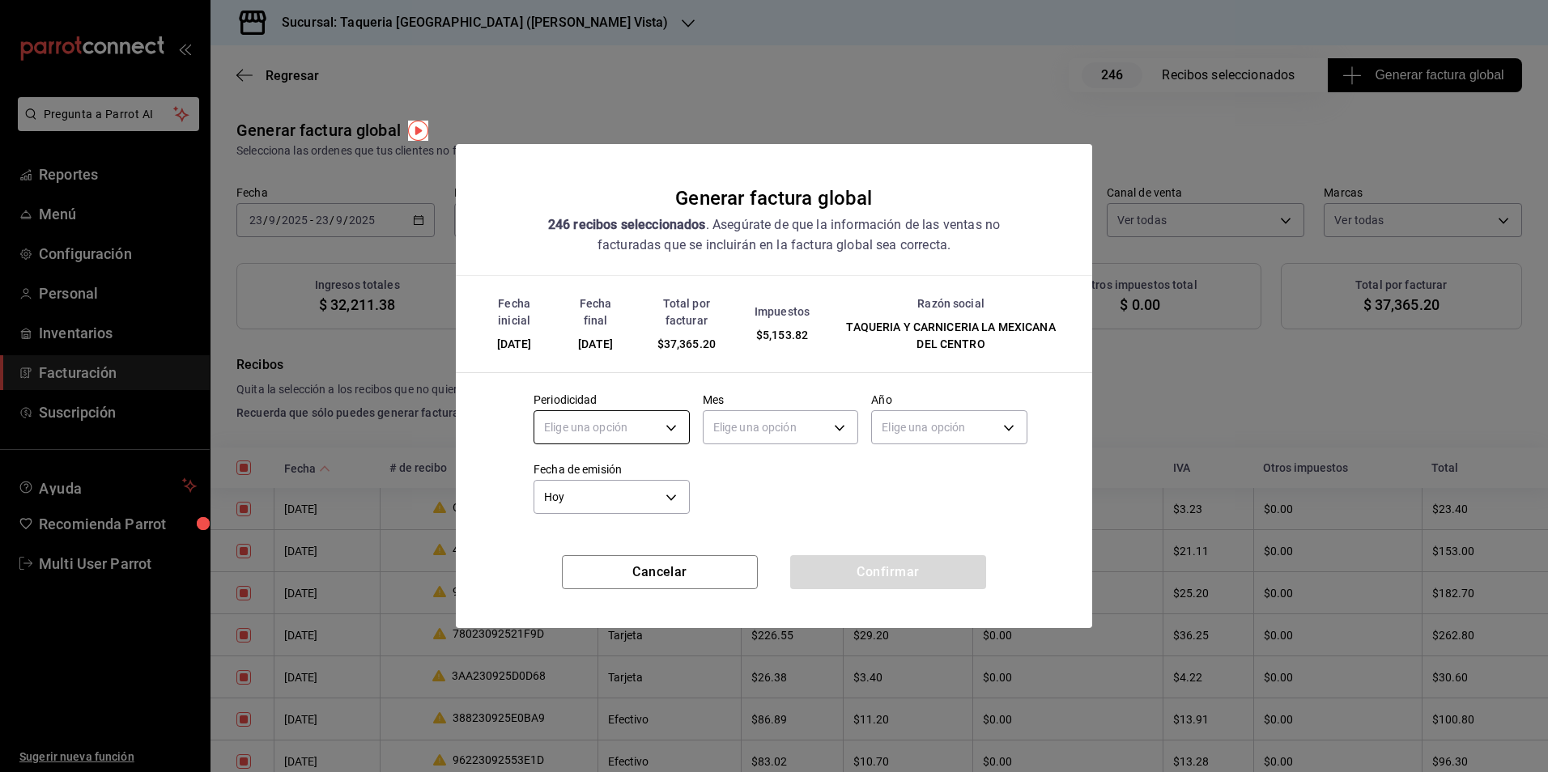
click at [632, 421] on body "Pregunta a Parrot AI Reportes Menú Configuración Personal Inventarios Facturaci…" at bounding box center [774, 386] width 1548 height 772
click at [617, 460] on ul "Elige una opción Diario Semanal Quincenal Mensual" at bounding box center [611, 518] width 155 height 120
click at [618, 465] on li "Diario" at bounding box center [611, 478] width 155 height 27
click at [835, 418] on body "Pregunta a Parrot AI Reportes Menú Configuración Personal Inventarios Facturaci…" at bounding box center [774, 386] width 1548 height 772
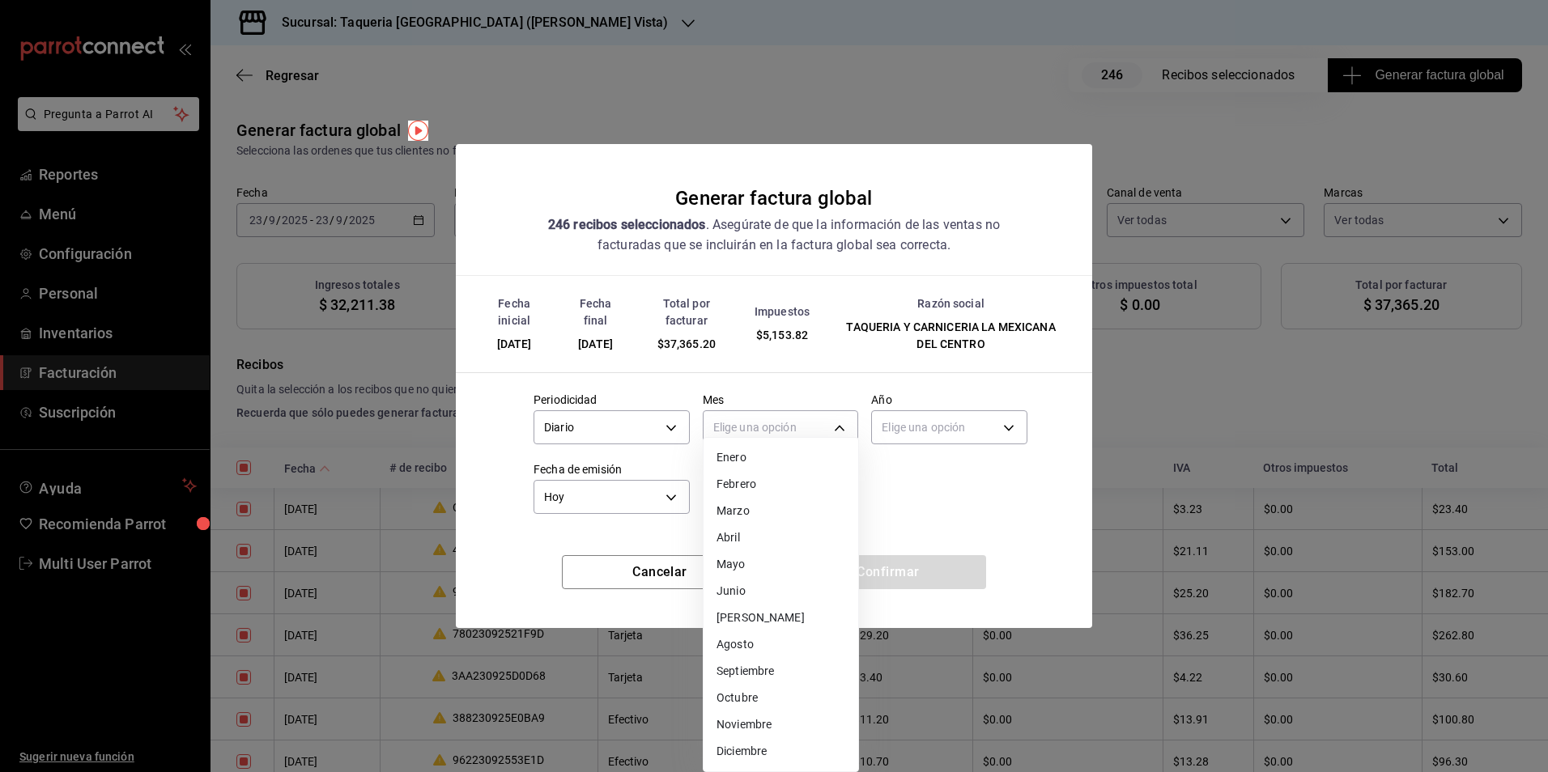
click at [781, 672] on li "Septiembre" at bounding box center [781, 671] width 155 height 27
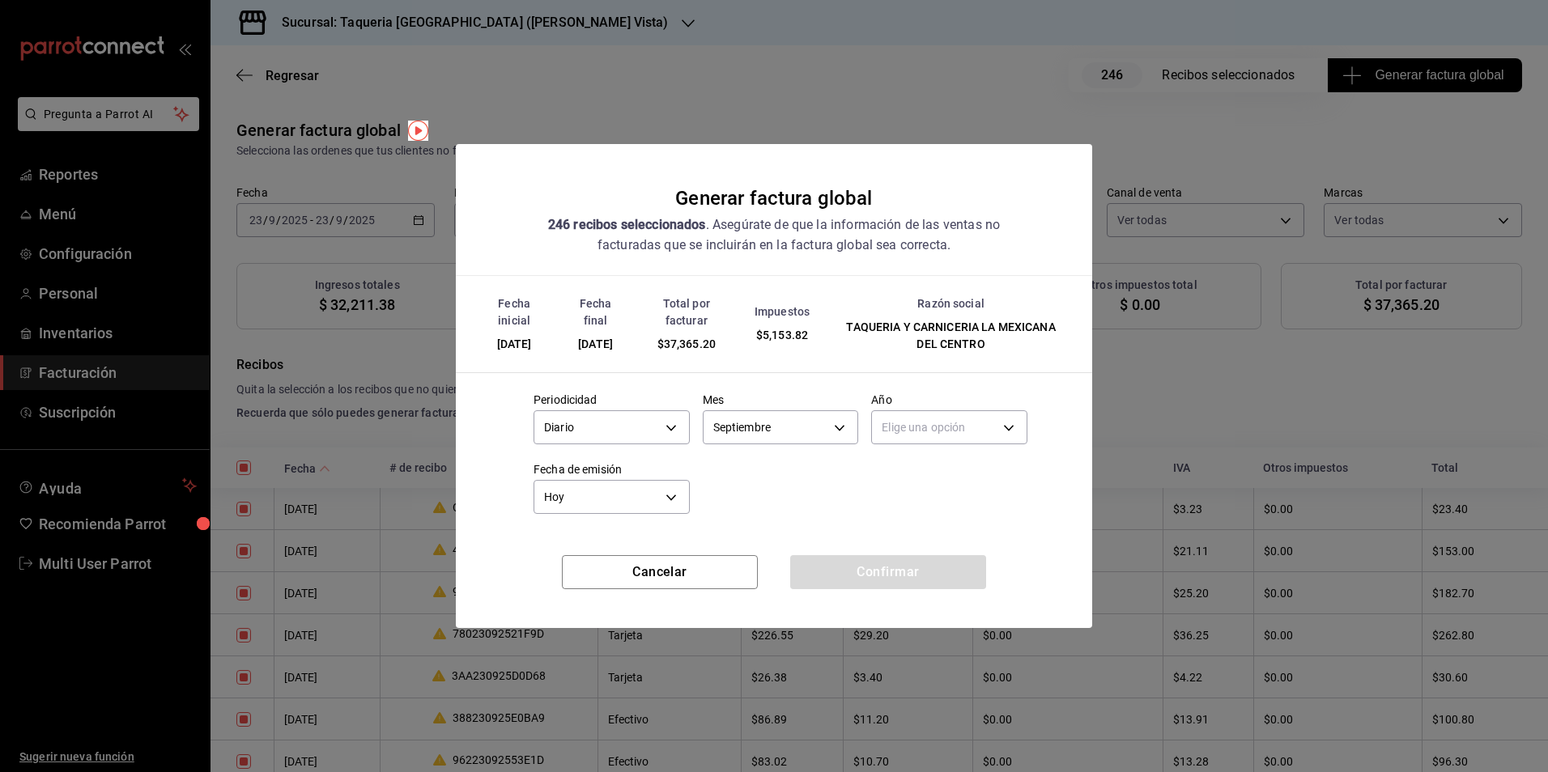
click at [957, 399] on label "Año" at bounding box center [949, 399] width 156 height 11
click at [953, 428] on body "Pregunta a Parrot AI Reportes Menú Configuración Personal Inventarios Facturaci…" at bounding box center [774, 386] width 1548 height 772
click at [904, 487] on li "2025" at bounding box center [949, 478] width 155 height 27
click at [918, 571] on button "Confirmar" at bounding box center [888, 572] width 196 height 34
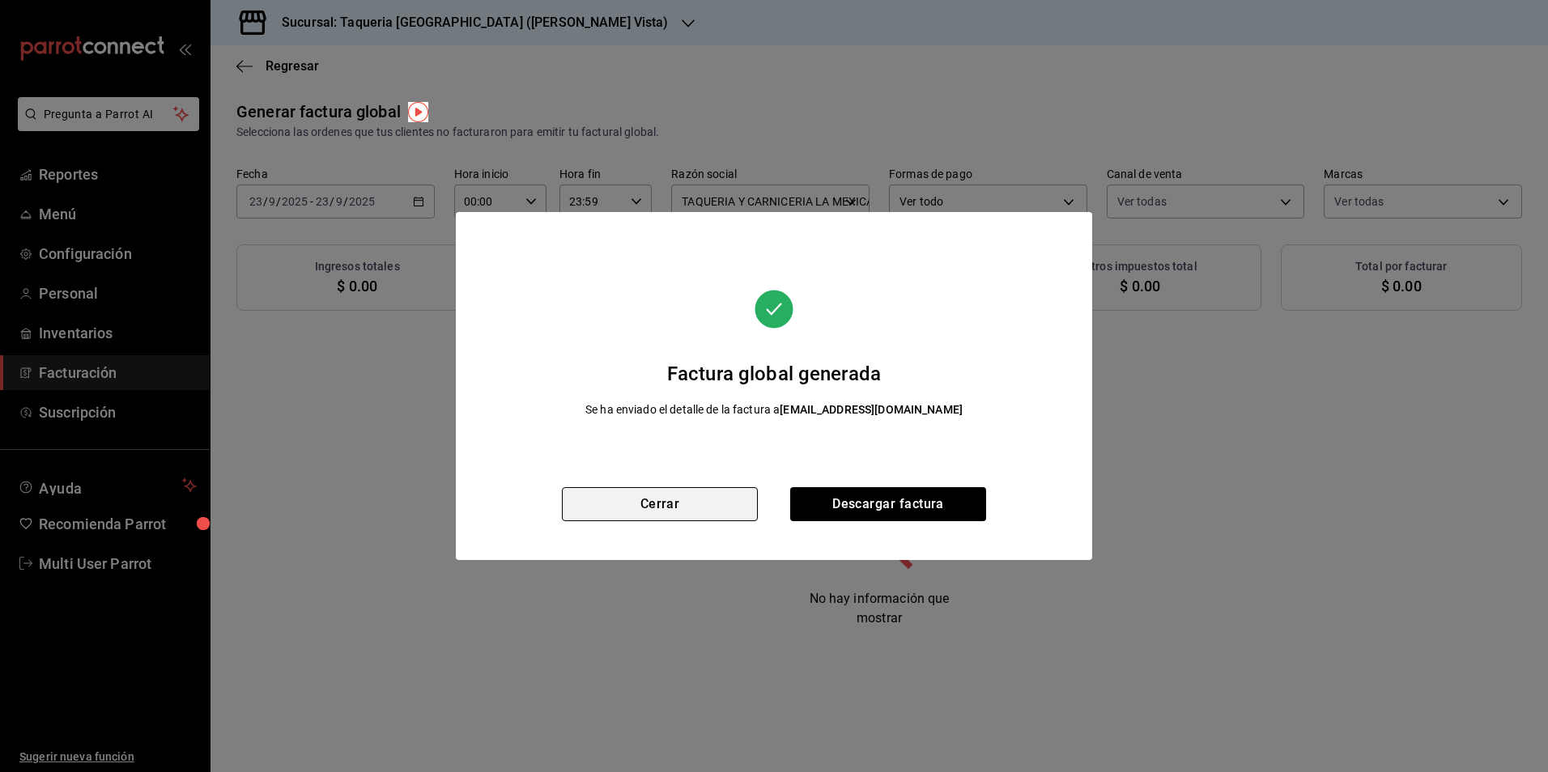
click at [671, 503] on button "Cerrar" at bounding box center [660, 504] width 196 height 34
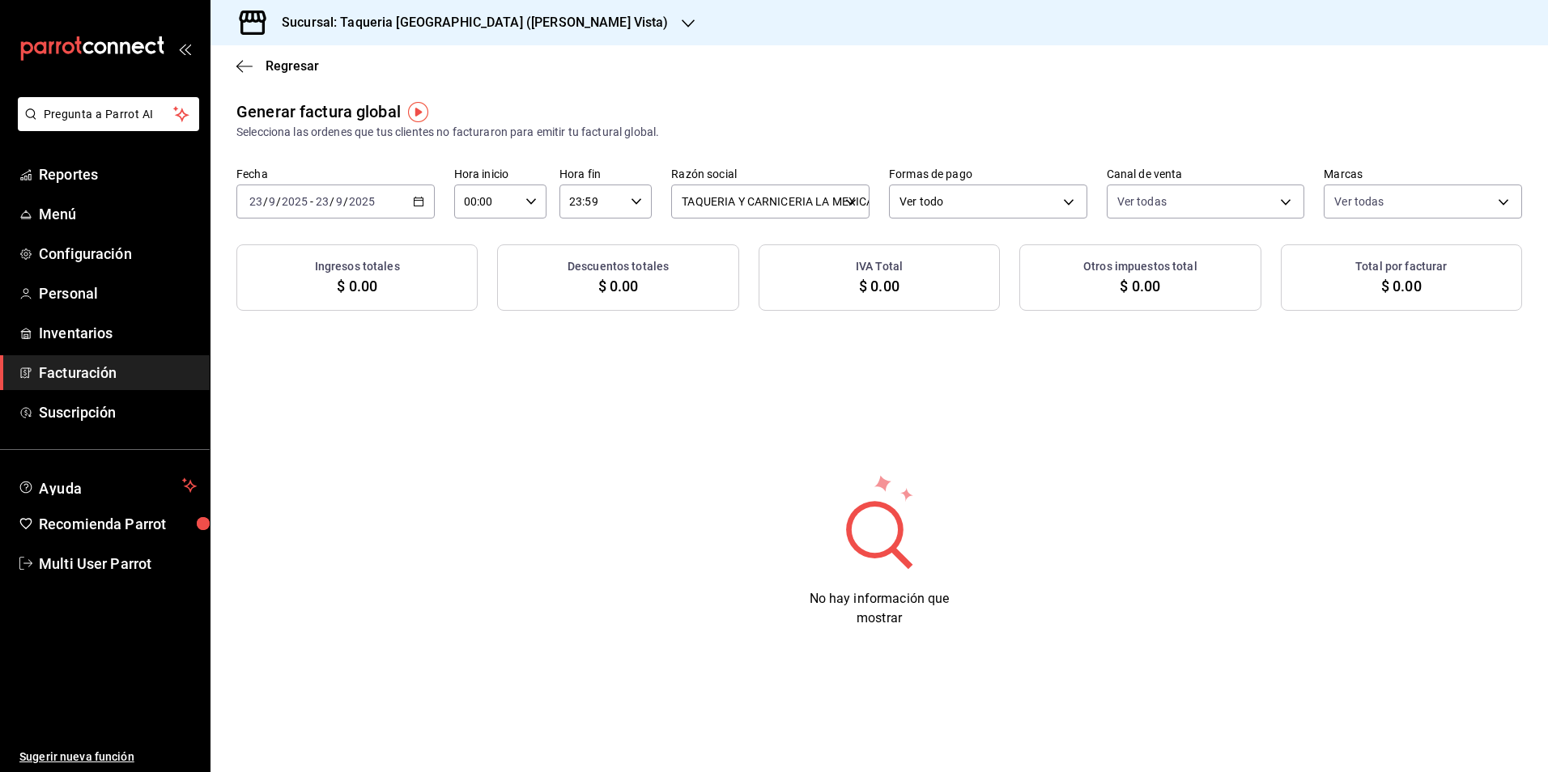
click at [398, 193] on div "[DATE] [DATE] - [DATE] [DATE]" at bounding box center [335, 202] width 198 height 34
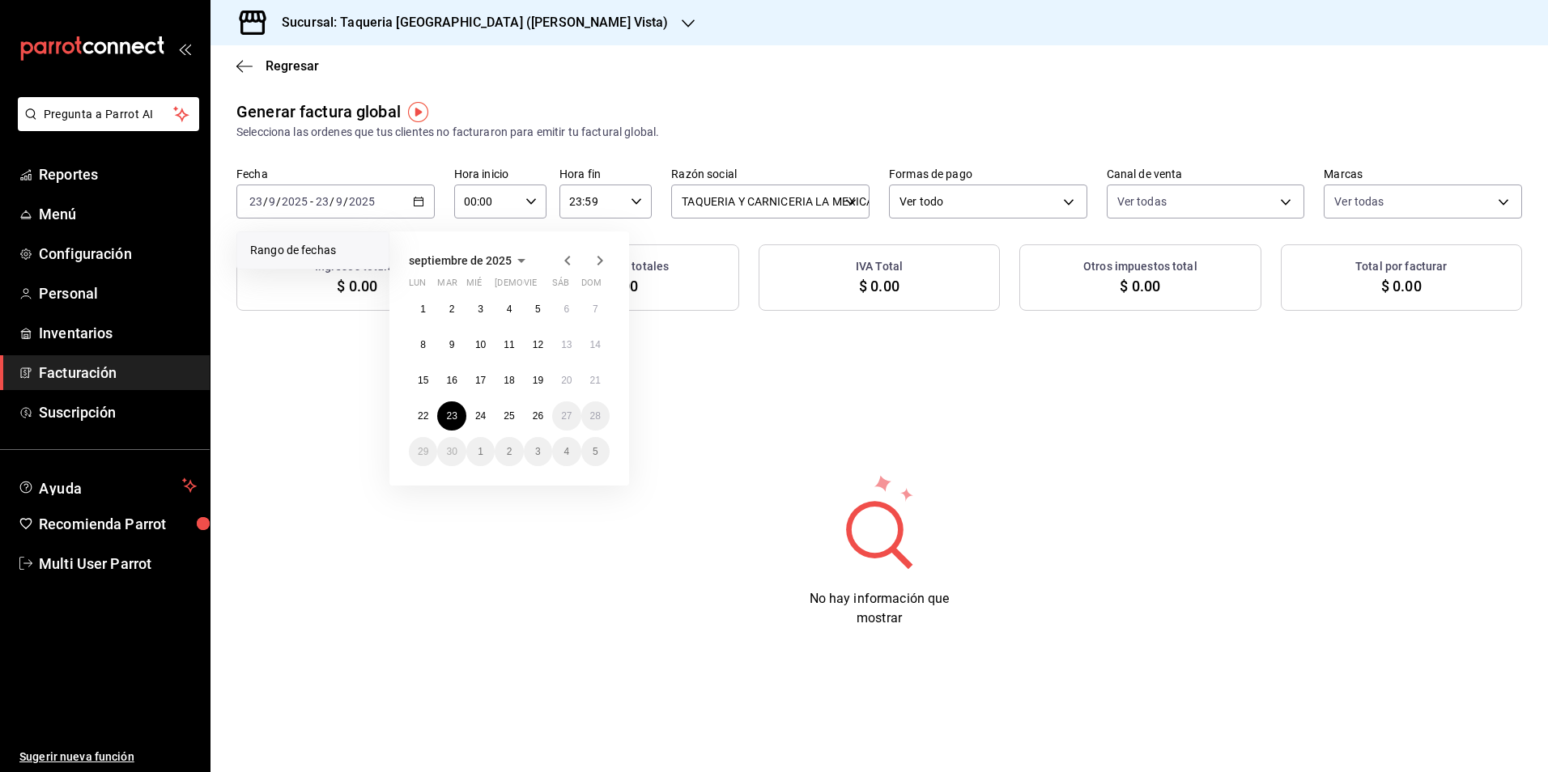
click at [417, 10] on div "Sucursal: Taqueria [GEOGRAPHIC_DATA] ([PERSON_NAME] Vista)" at bounding box center [462, 22] width 478 height 45
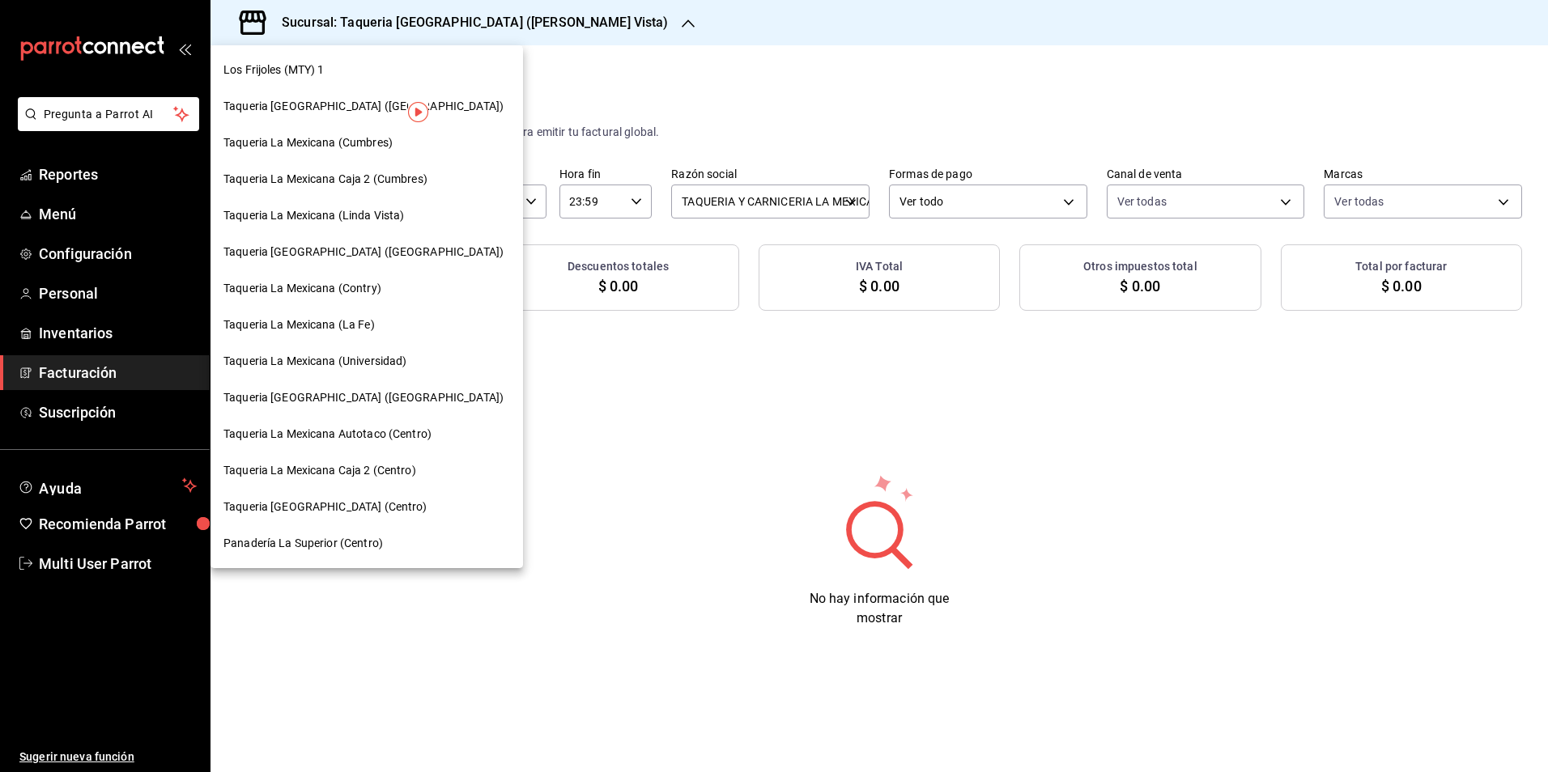
click at [394, 296] on div "Taqueria La Mexicana (Contry)" at bounding box center [366, 288] width 287 height 17
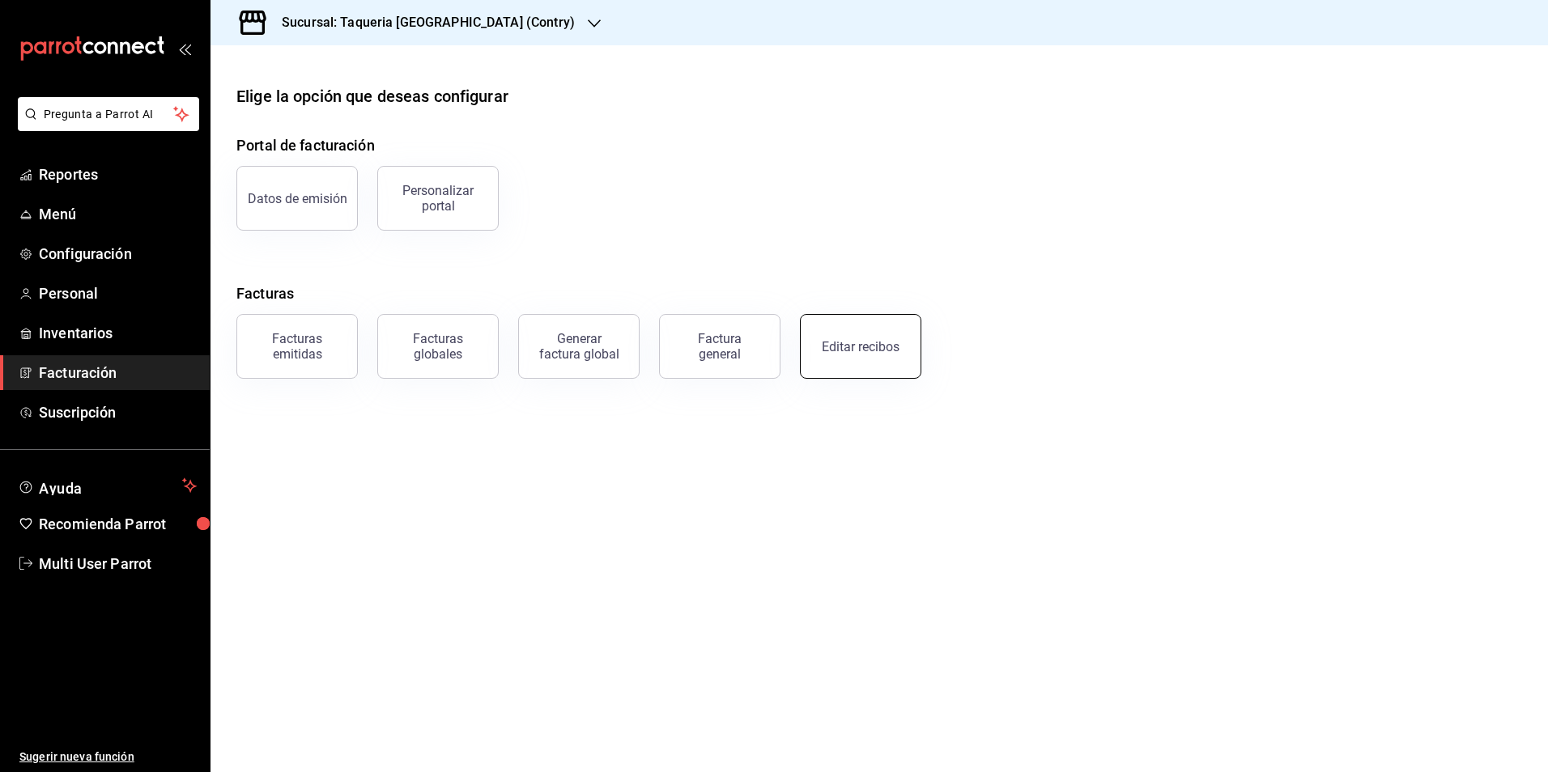
click at [864, 334] on button "Editar recibos" at bounding box center [860, 346] width 121 height 65
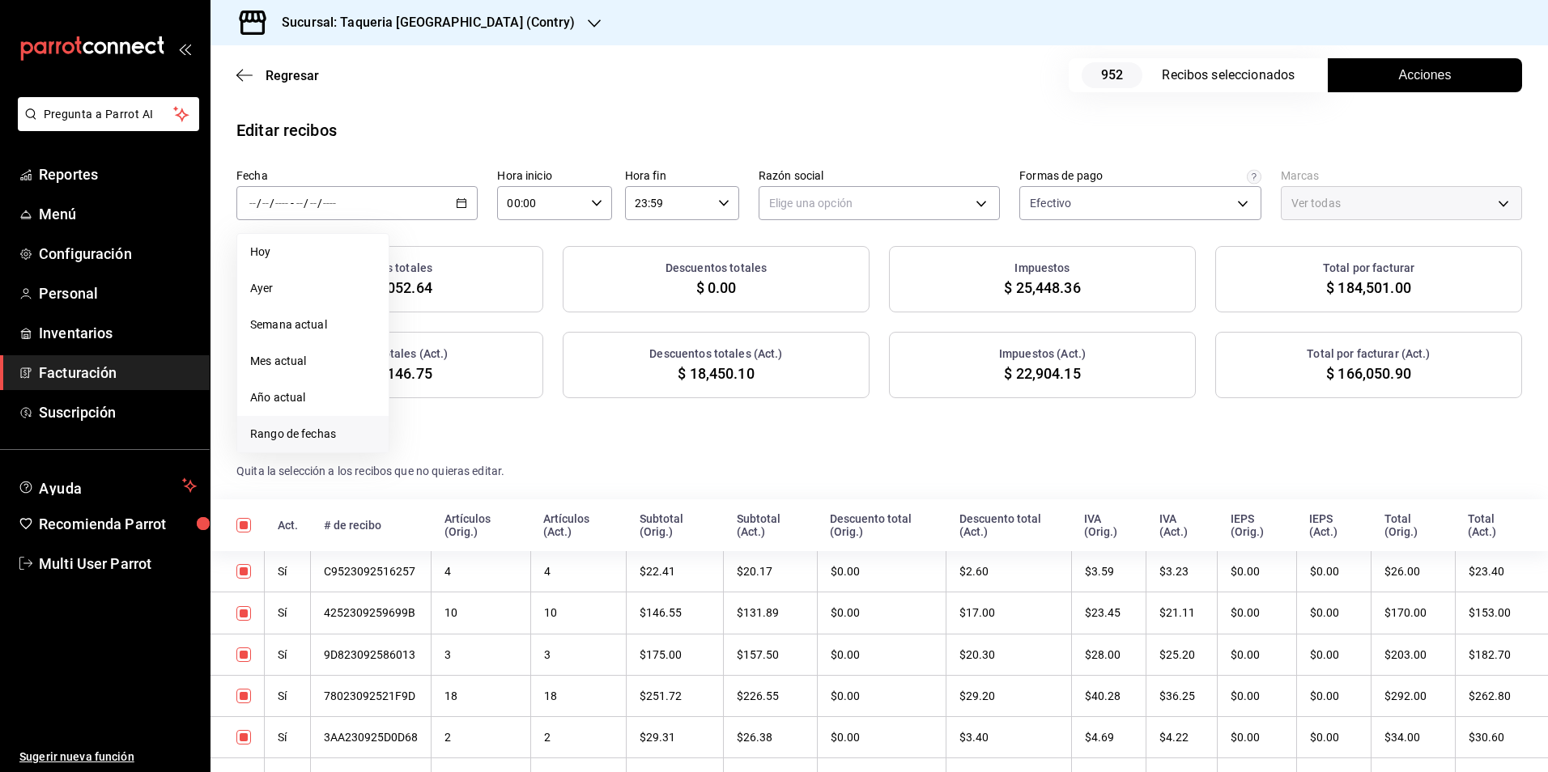
click at [338, 430] on span "Rango de fechas" at bounding box center [313, 434] width 126 height 17
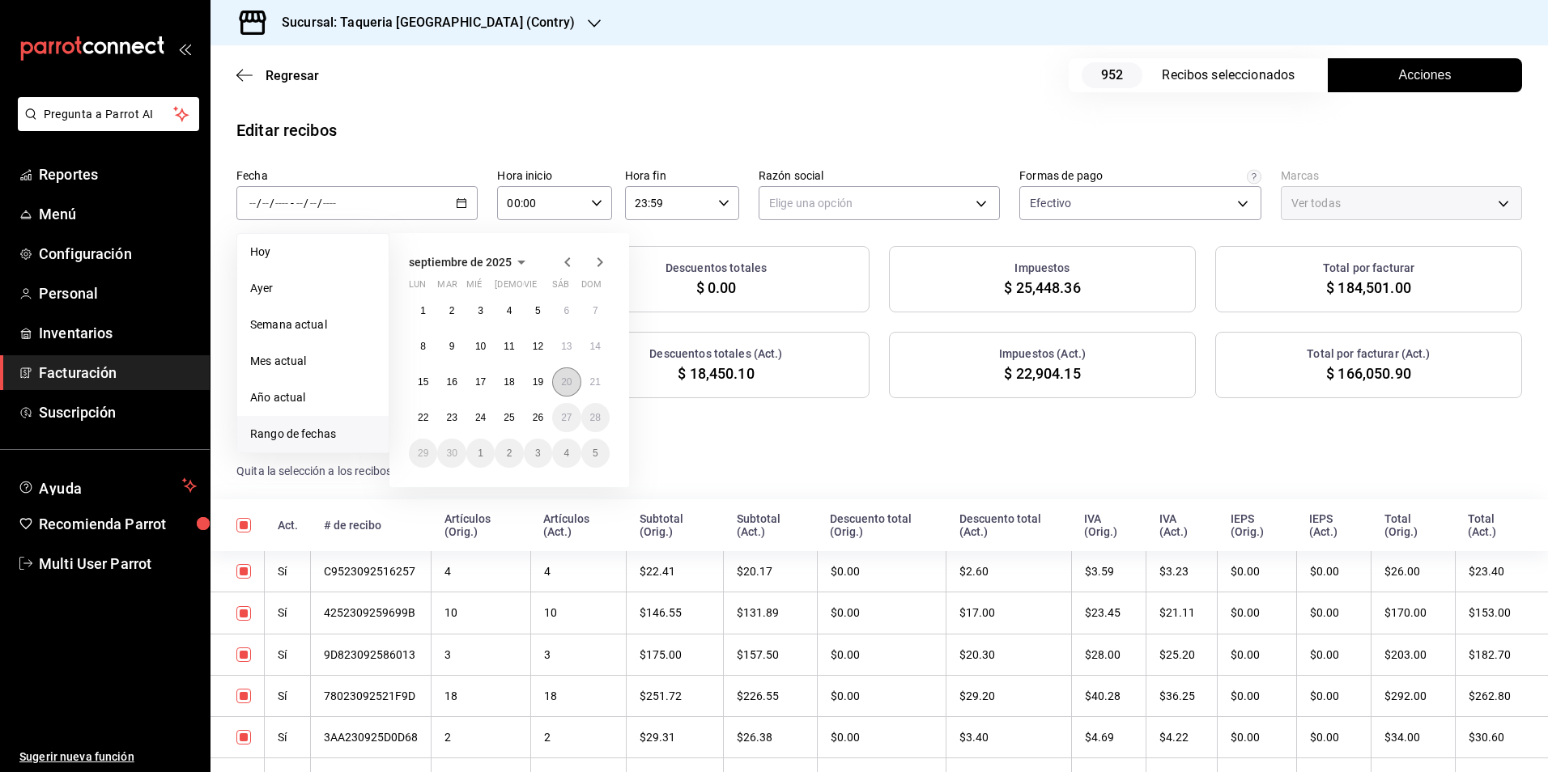
click at [570, 381] on abbr "20" at bounding box center [566, 382] width 11 height 11
click at [452, 413] on abbr "23" at bounding box center [451, 417] width 11 height 11
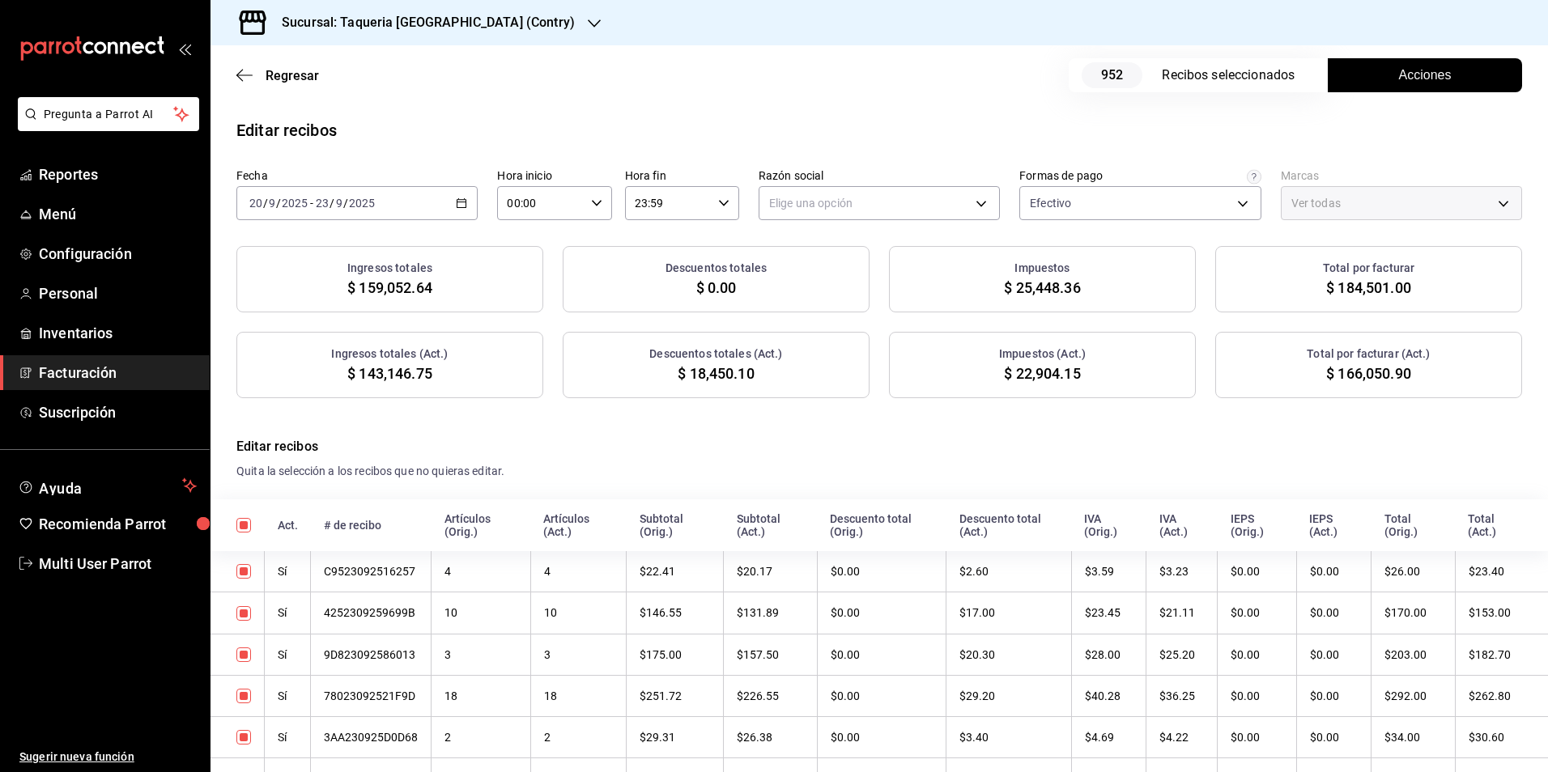
click at [870, 223] on div "Fecha [DATE] [DATE] - [DATE] [DATE] Hora inicio 00:00 Hora inicio Hora fin 23:5…" at bounding box center [880, 283] width 1338 height 230
click at [873, 212] on body "Pregunta a Parrot AI Reportes Menú Configuración Personal Inventarios Facturaci…" at bounding box center [774, 386] width 1548 height 772
click at [869, 284] on li "TAQUERIA Y CARNICERIA LA MEXICANA DEL CENTRO" at bounding box center [902, 285] width 294 height 30
click at [1185, 217] on body "Pregunta a Parrot AI Reportes Menú Configuración Personal Inventarios Facturaci…" at bounding box center [774, 386] width 1548 height 772
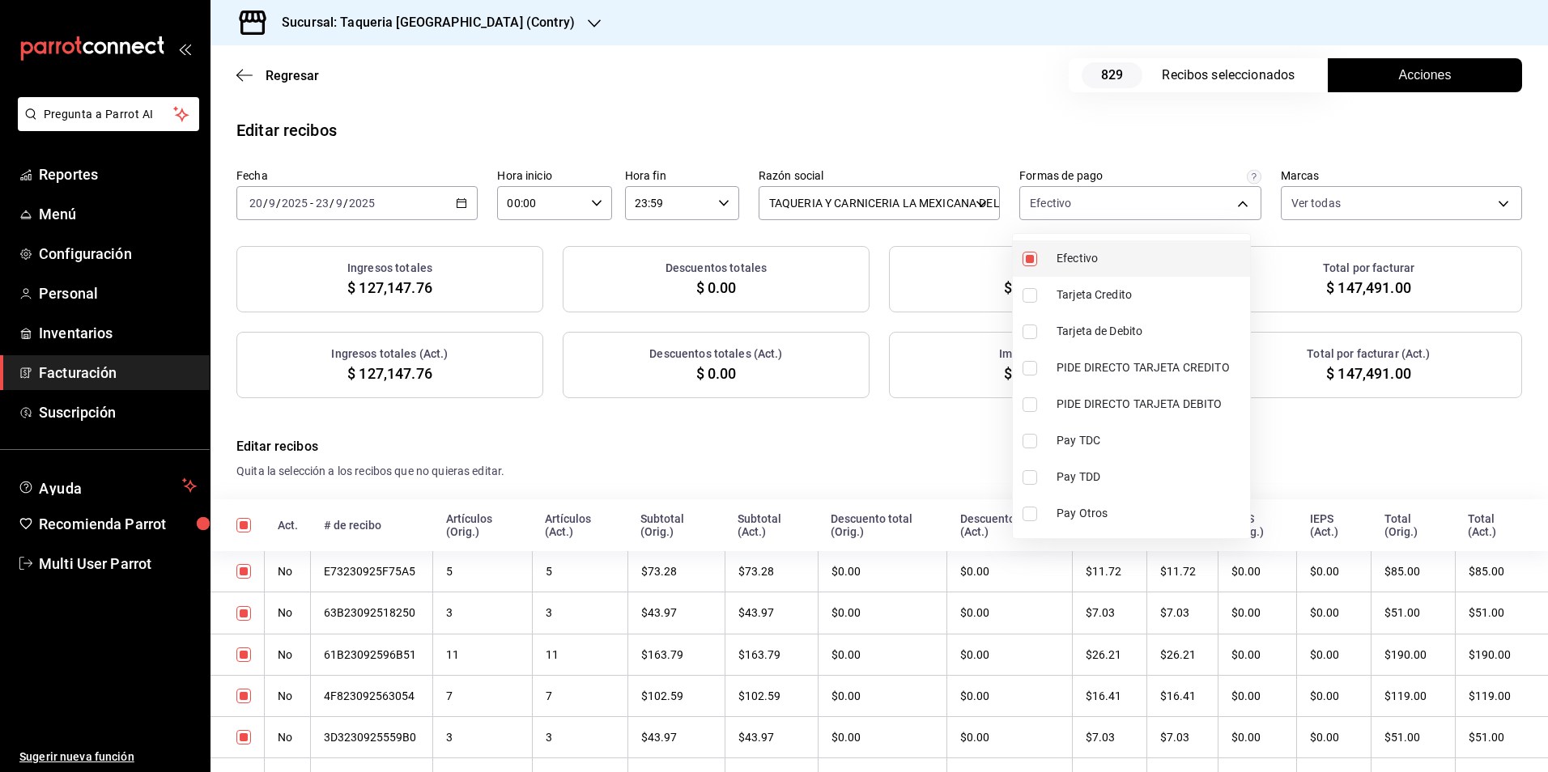
click at [1099, 254] on span "Efectivo" at bounding box center [1150, 258] width 187 height 17
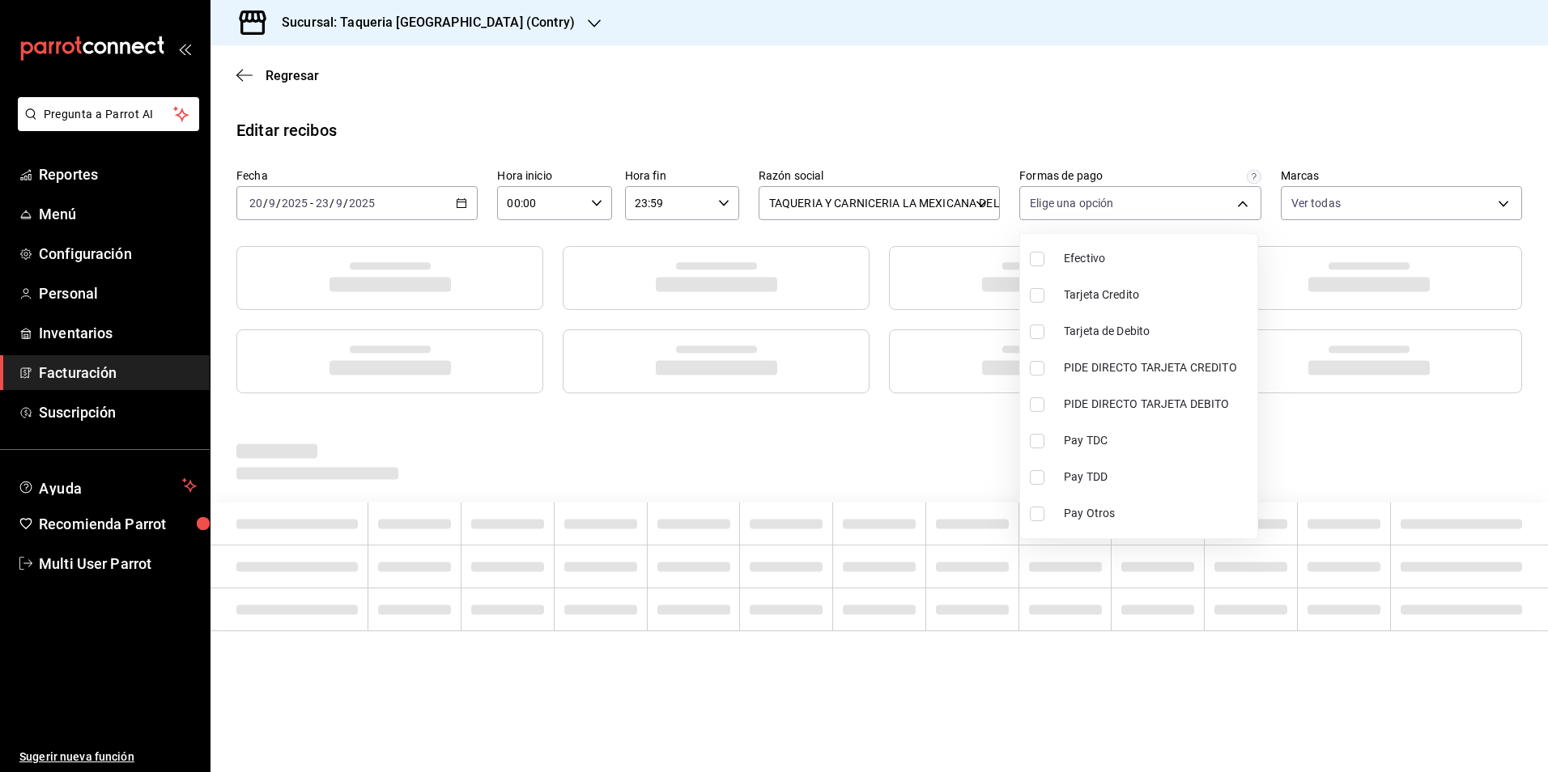
click at [1001, 171] on div at bounding box center [774, 386] width 1548 height 772
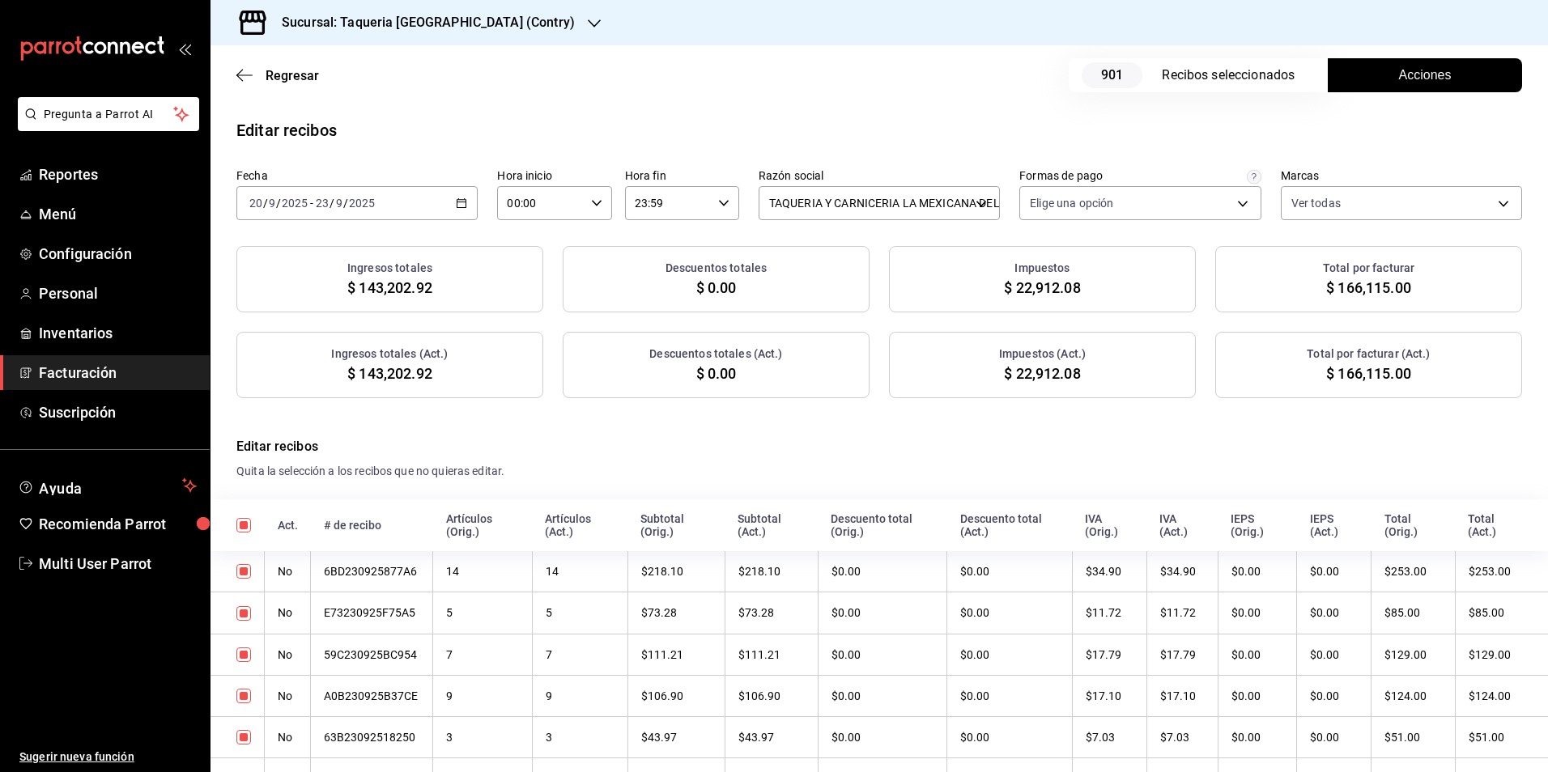
click at [1465, 63] on button "Acciones" at bounding box center [1425, 75] width 194 height 34
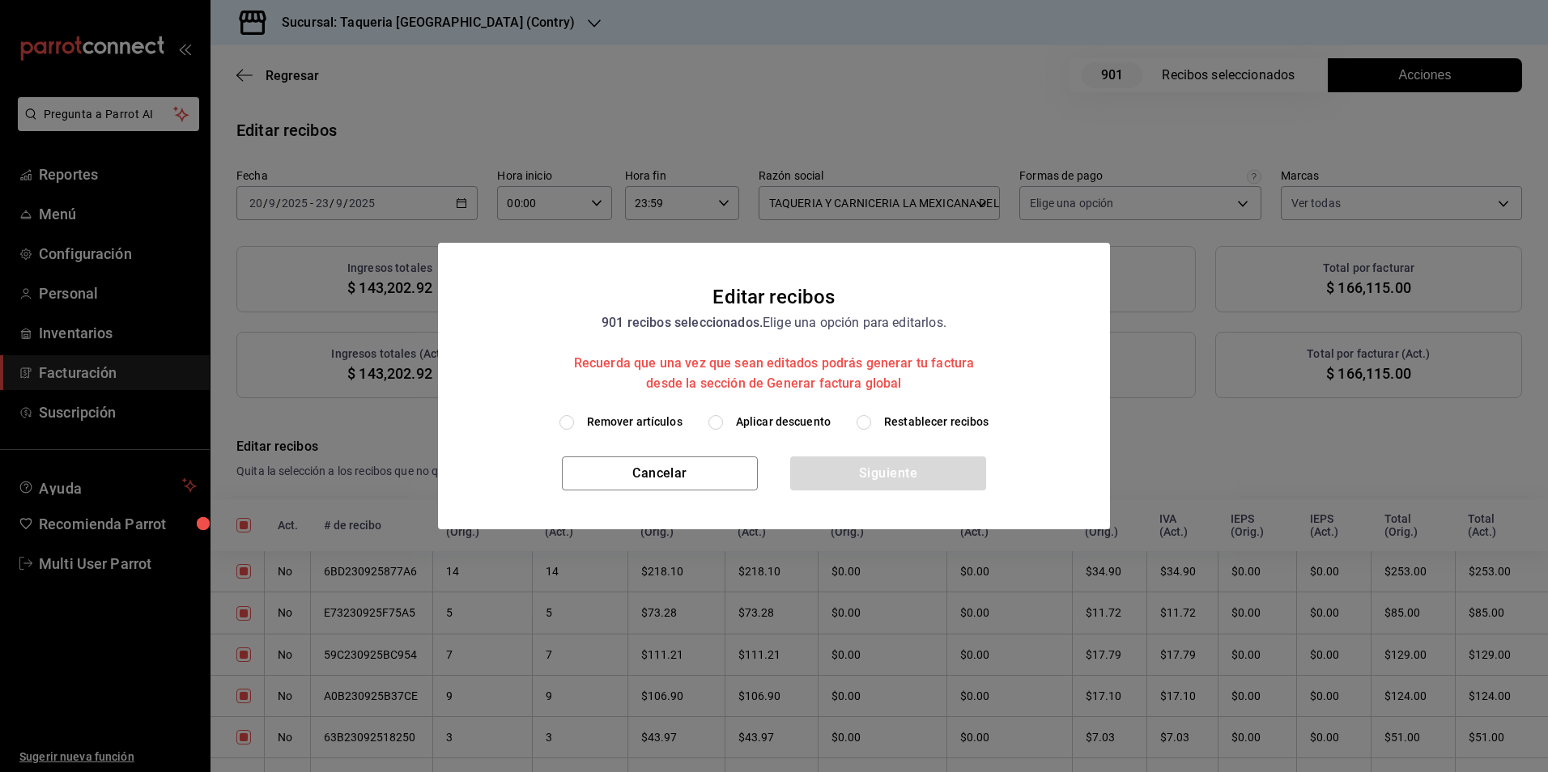
click at [798, 423] on span "Aplicar descuento" at bounding box center [783, 422] width 95 height 17
click at [723, 423] on input "Aplicar descuento" at bounding box center [715, 422] width 15 height 15
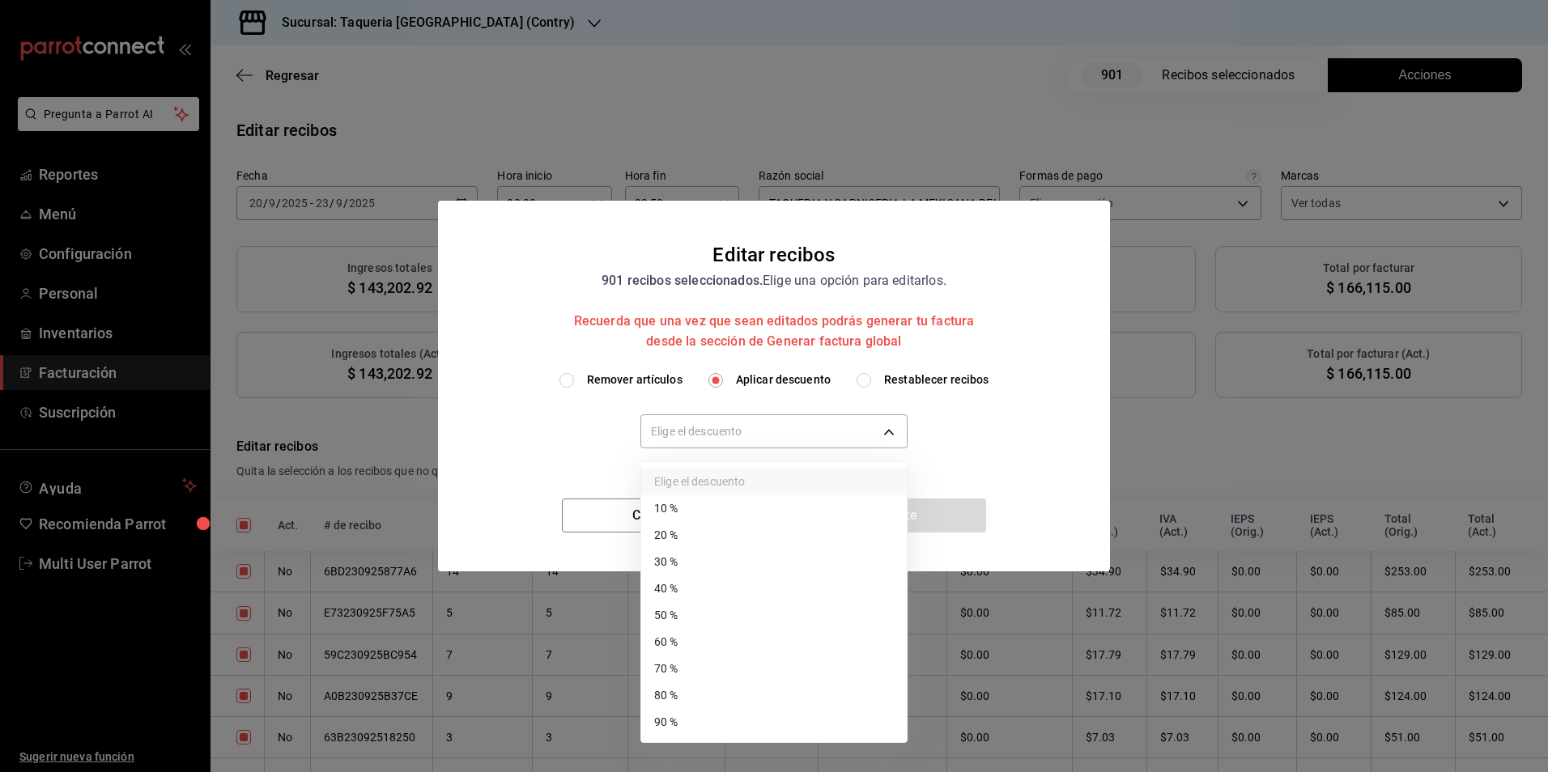
click at [797, 431] on body "Pregunta a Parrot AI Reportes Menú Configuración Personal Inventarios Facturaci…" at bounding box center [774, 386] width 1548 height 772
click at [711, 509] on li "10 %" at bounding box center [774, 509] width 266 height 27
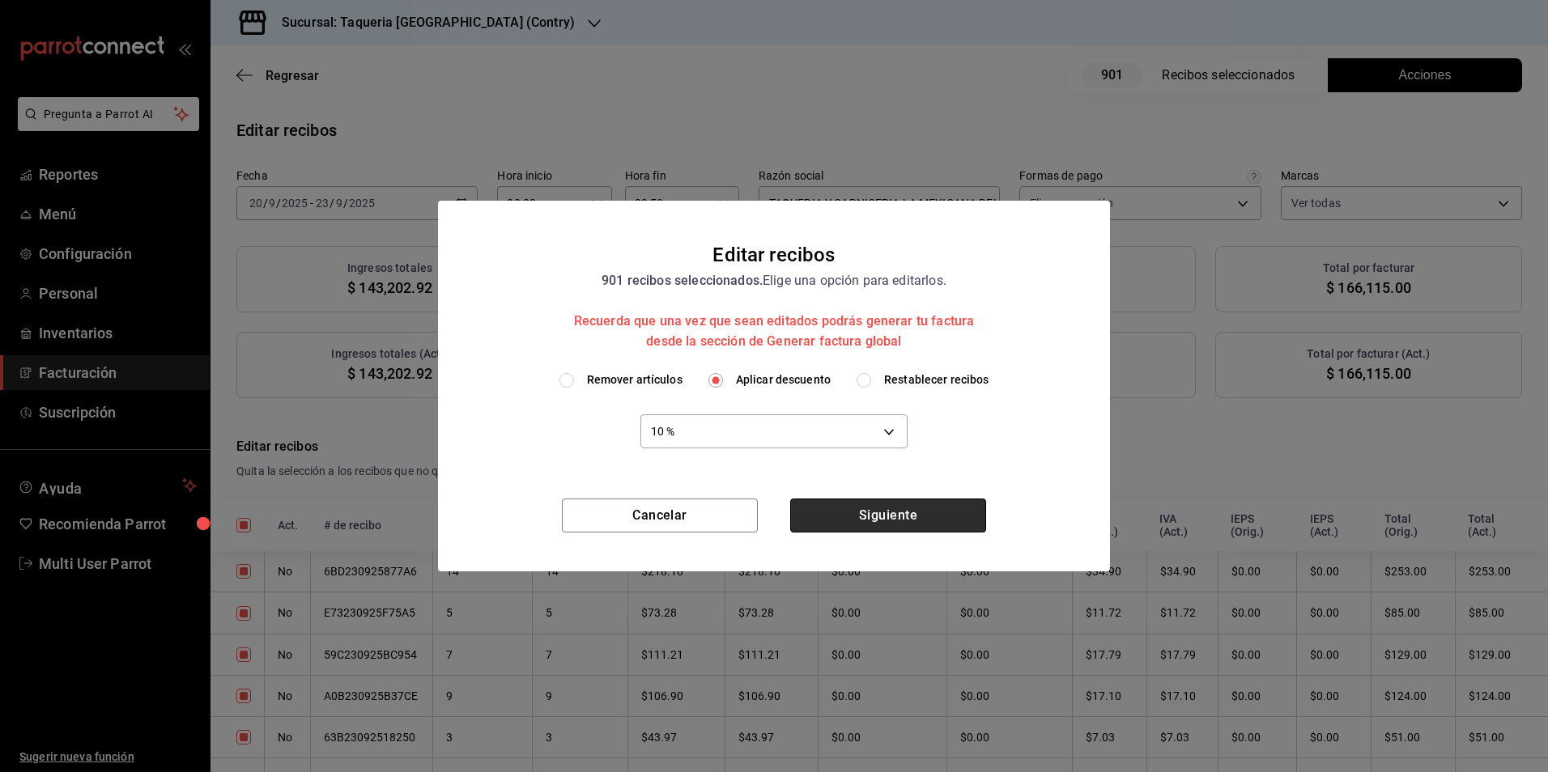
click at [914, 511] on button "Siguiente" at bounding box center [888, 516] width 196 height 34
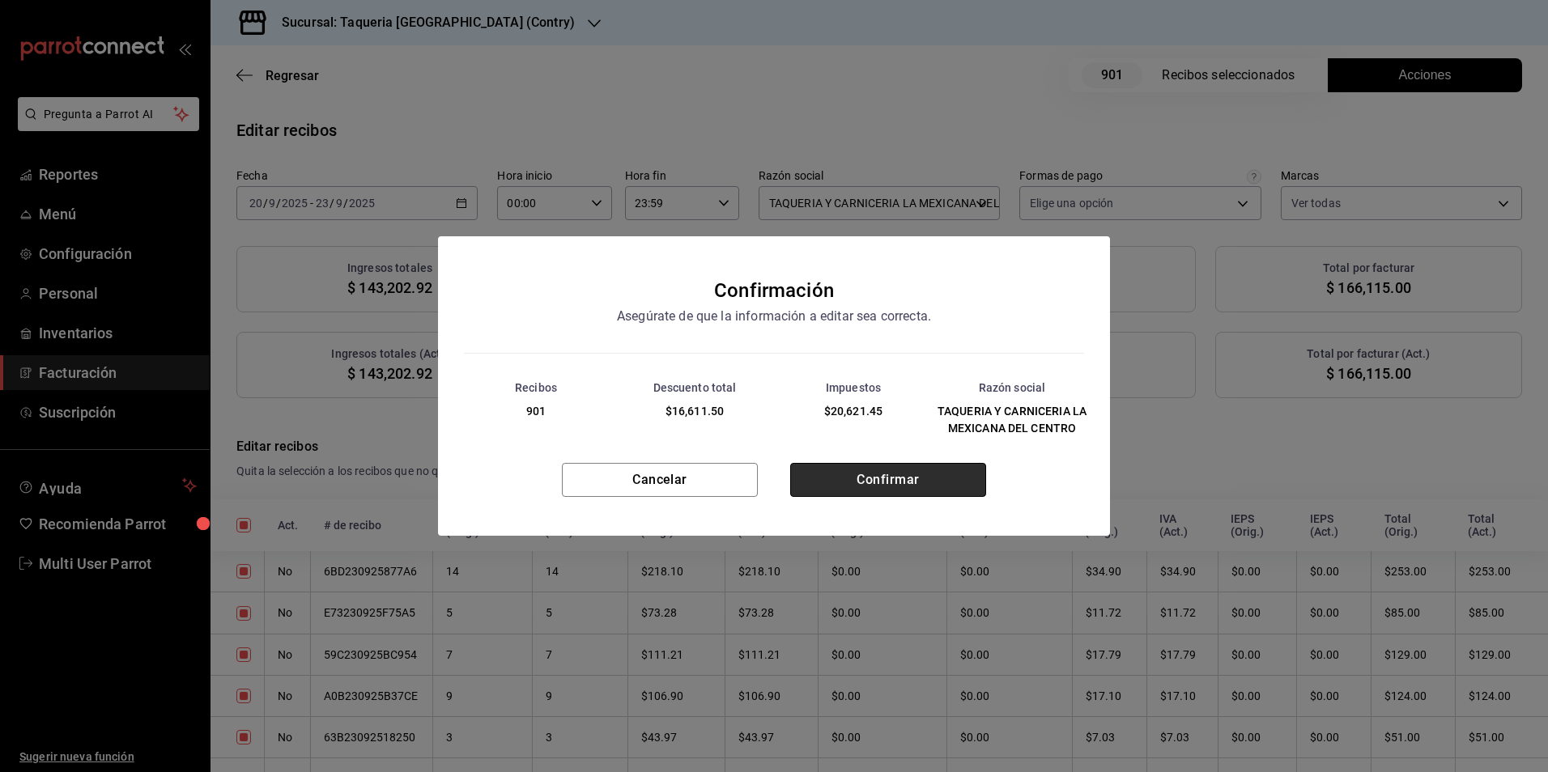
click at [900, 483] on button "Confirmar" at bounding box center [888, 480] width 196 height 34
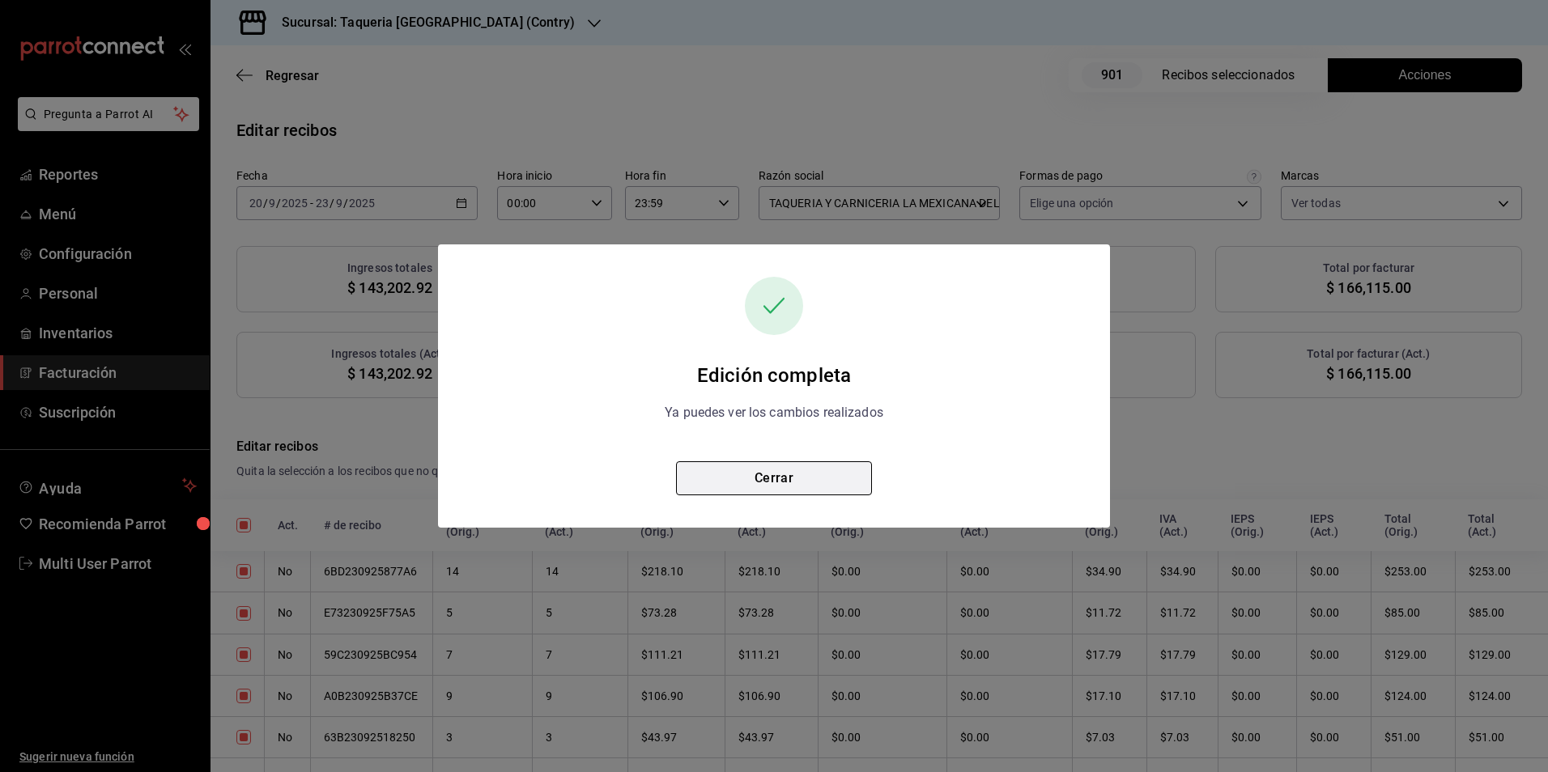
click at [802, 473] on button "Cerrar" at bounding box center [774, 479] width 196 height 34
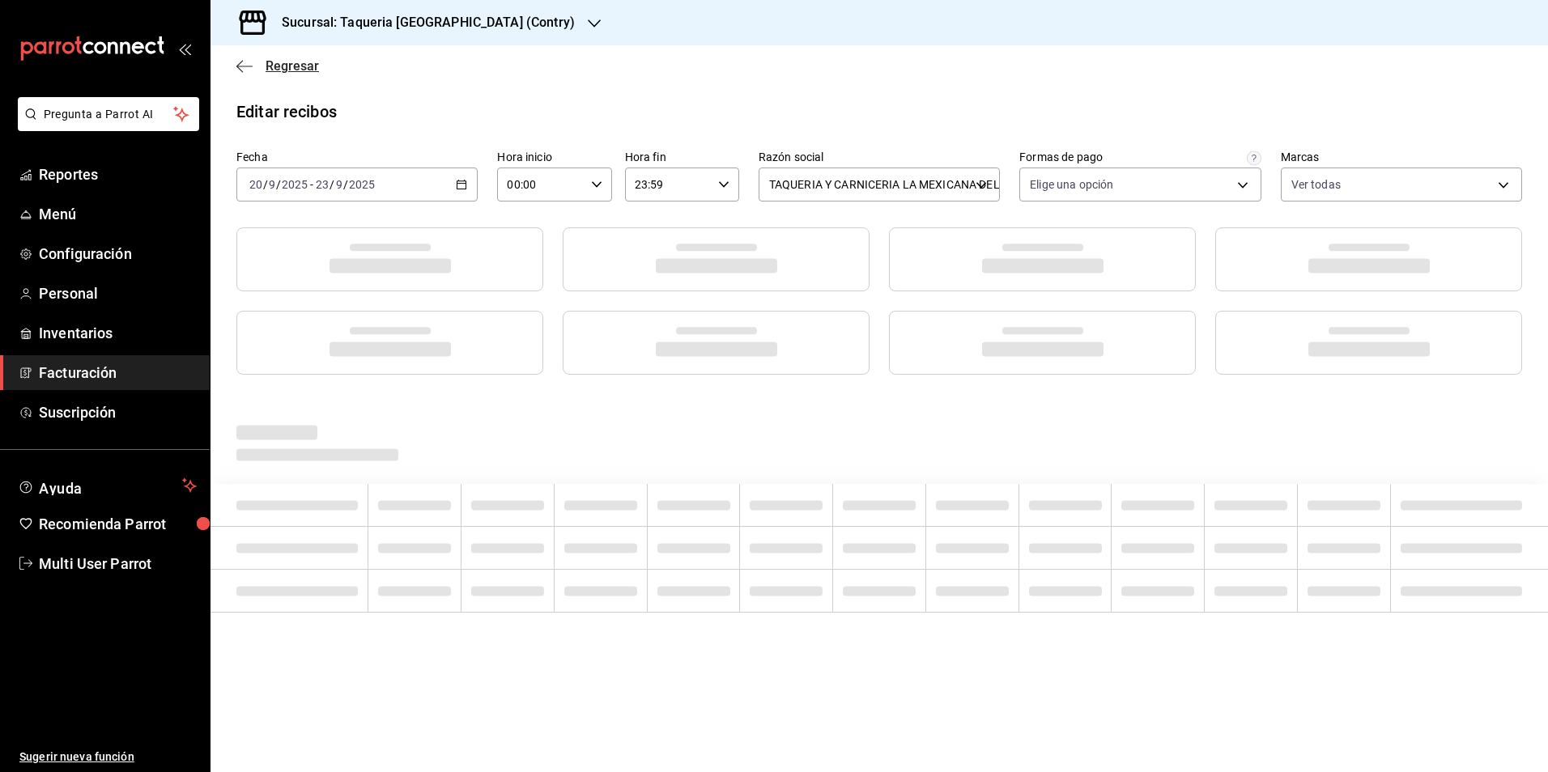
click at [316, 65] on span "Regresar" at bounding box center [292, 65] width 53 height 15
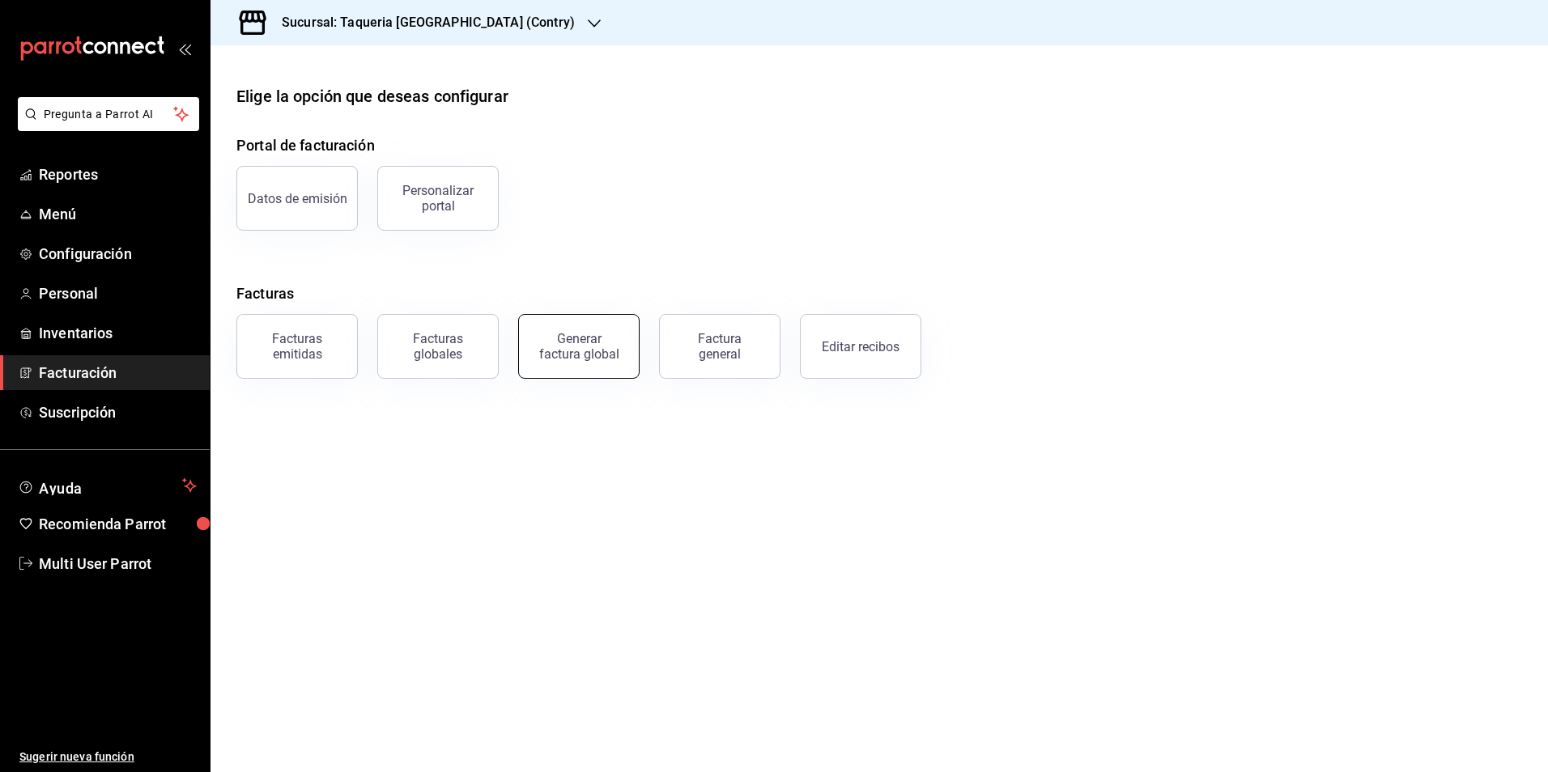
click at [615, 361] on button "Generar factura global" at bounding box center [578, 346] width 121 height 65
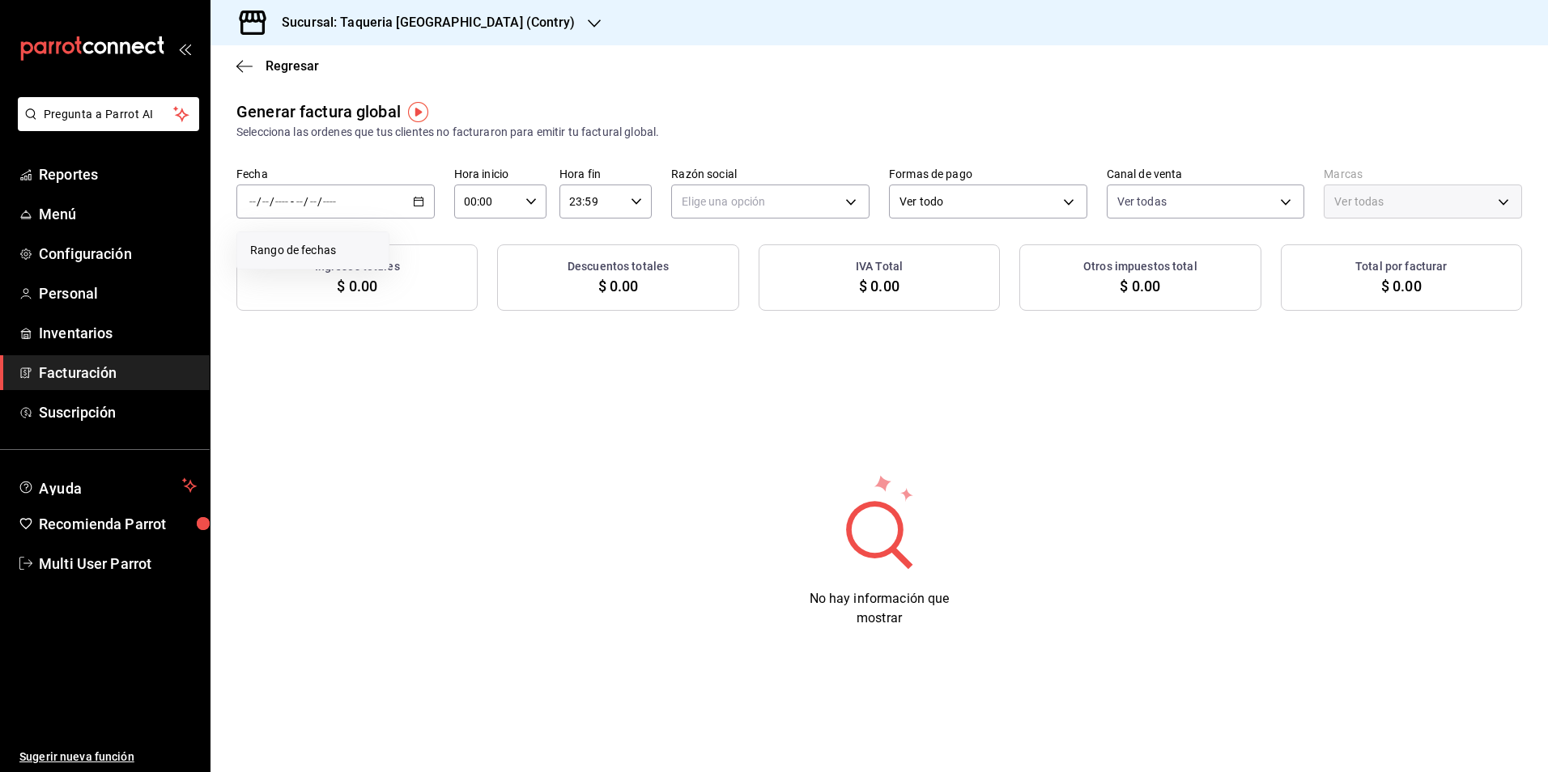
click at [325, 257] on span "Rango de fechas" at bounding box center [313, 250] width 126 height 17
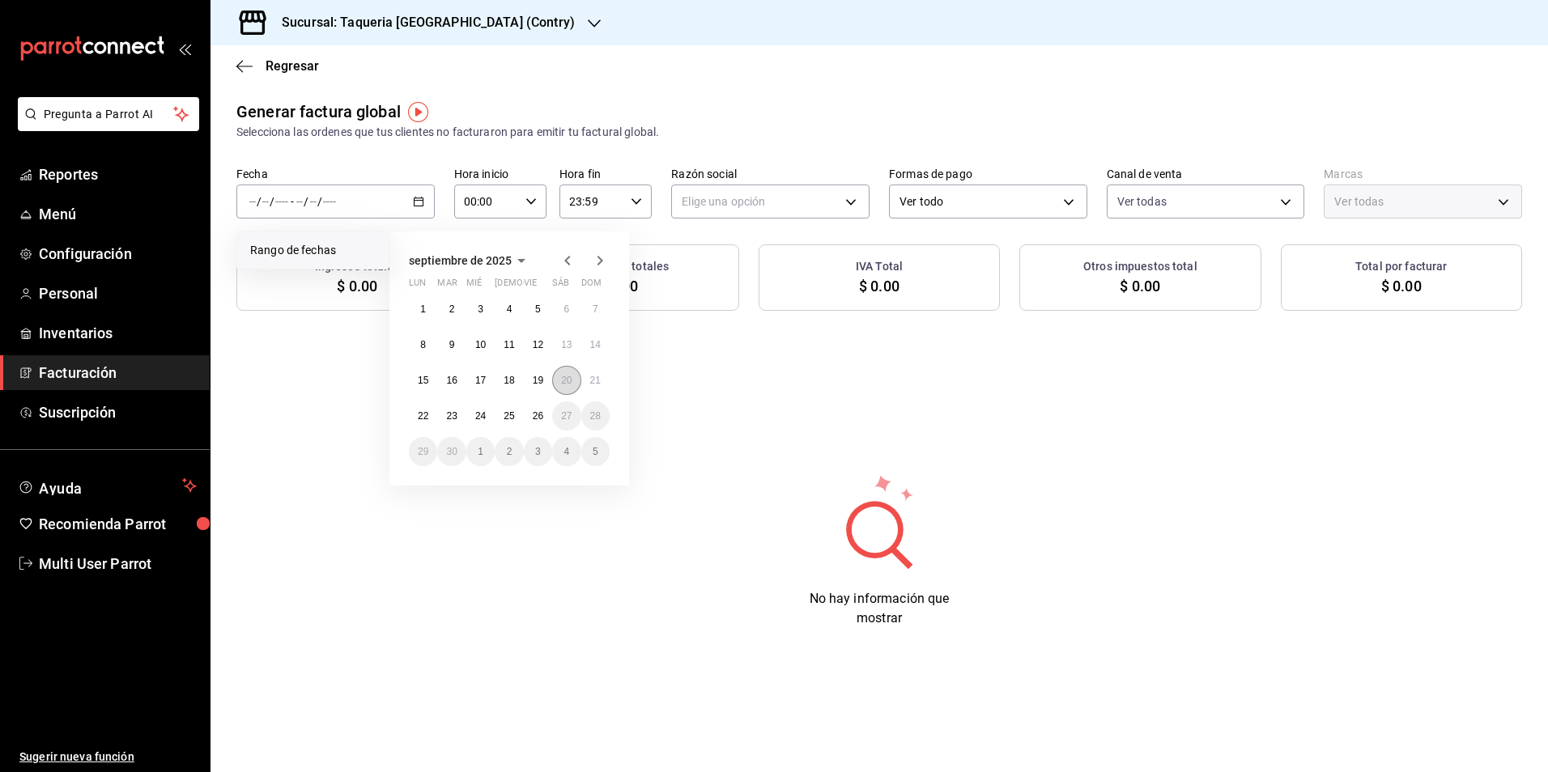
click at [561, 388] on button "20" at bounding box center [566, 380] width 28 height 29
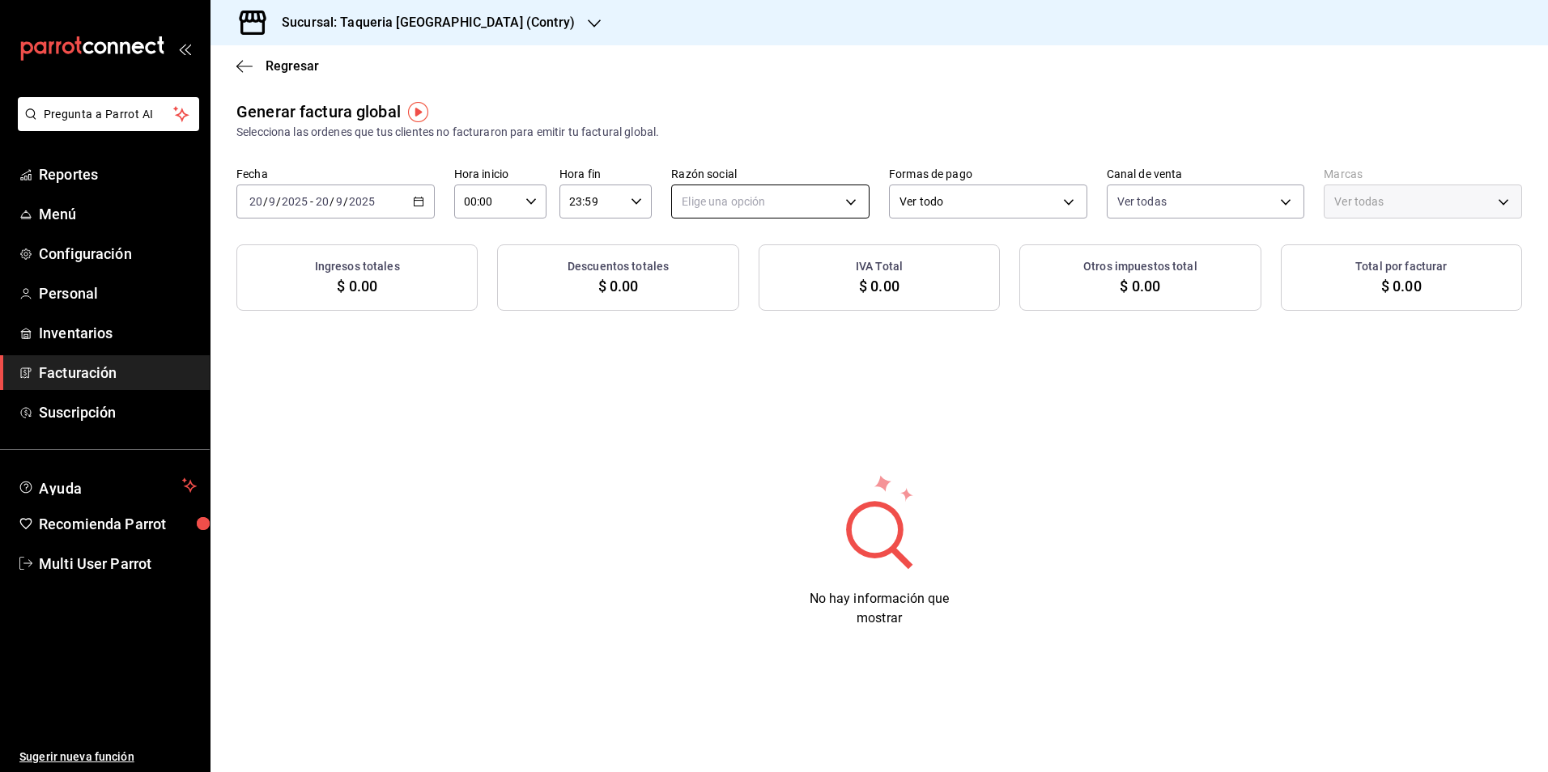
click at [780, 194] on body "Pregunta a Parrot AI Reportes Menú Configuración Personal Inventarios Facturaci…" at bounding box center [774, 386] width 1548 height 772
click at [759, 279] on li "TAQUERIA Y CARNICERIA LA MEXICANA DEL CENTRO" at bounding box center [819, 284] width 294 height 30
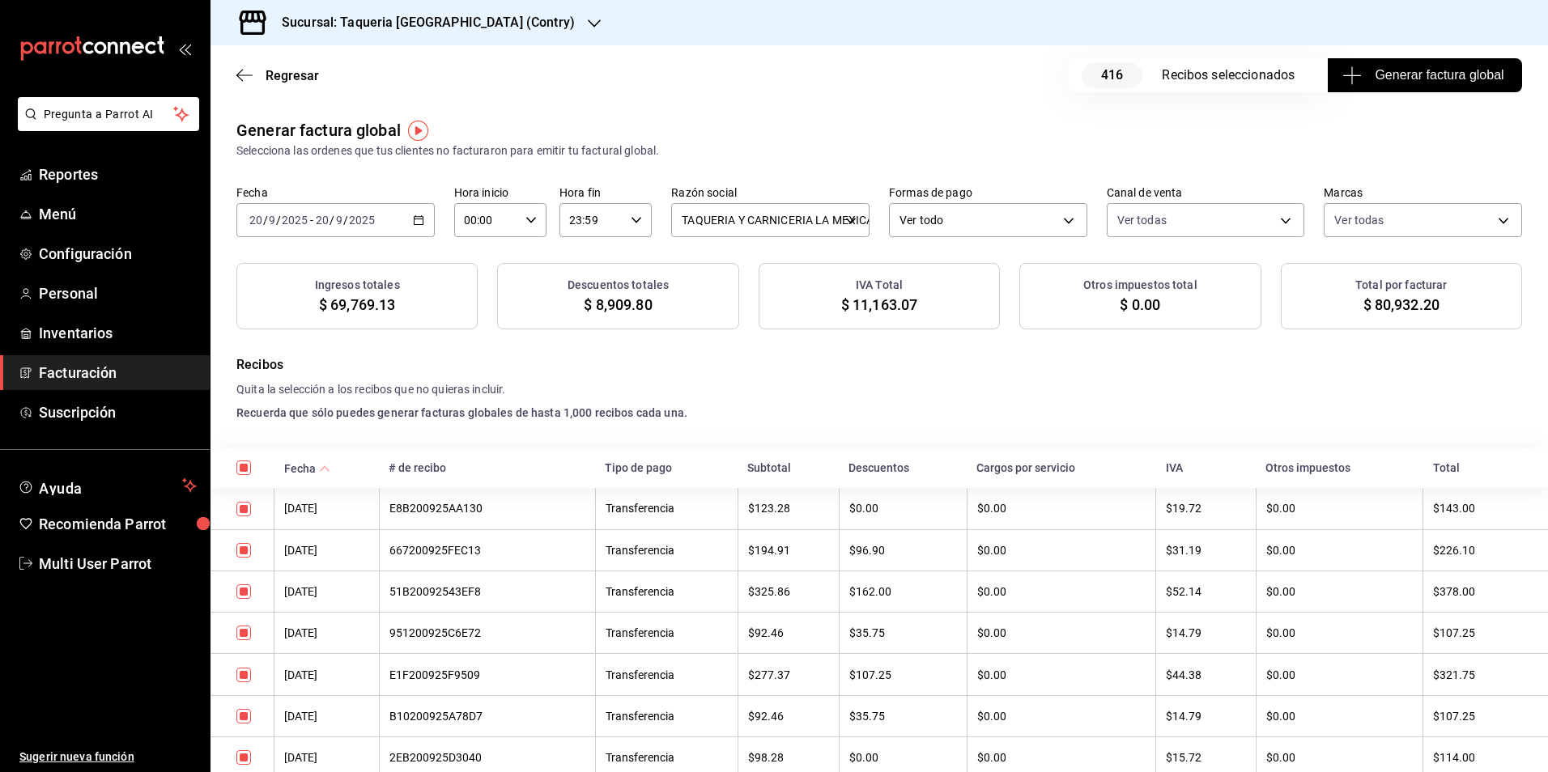
click at [1333, 62] on button "Generar factura global" at bounding box center [1425, 75] width 194 height 34
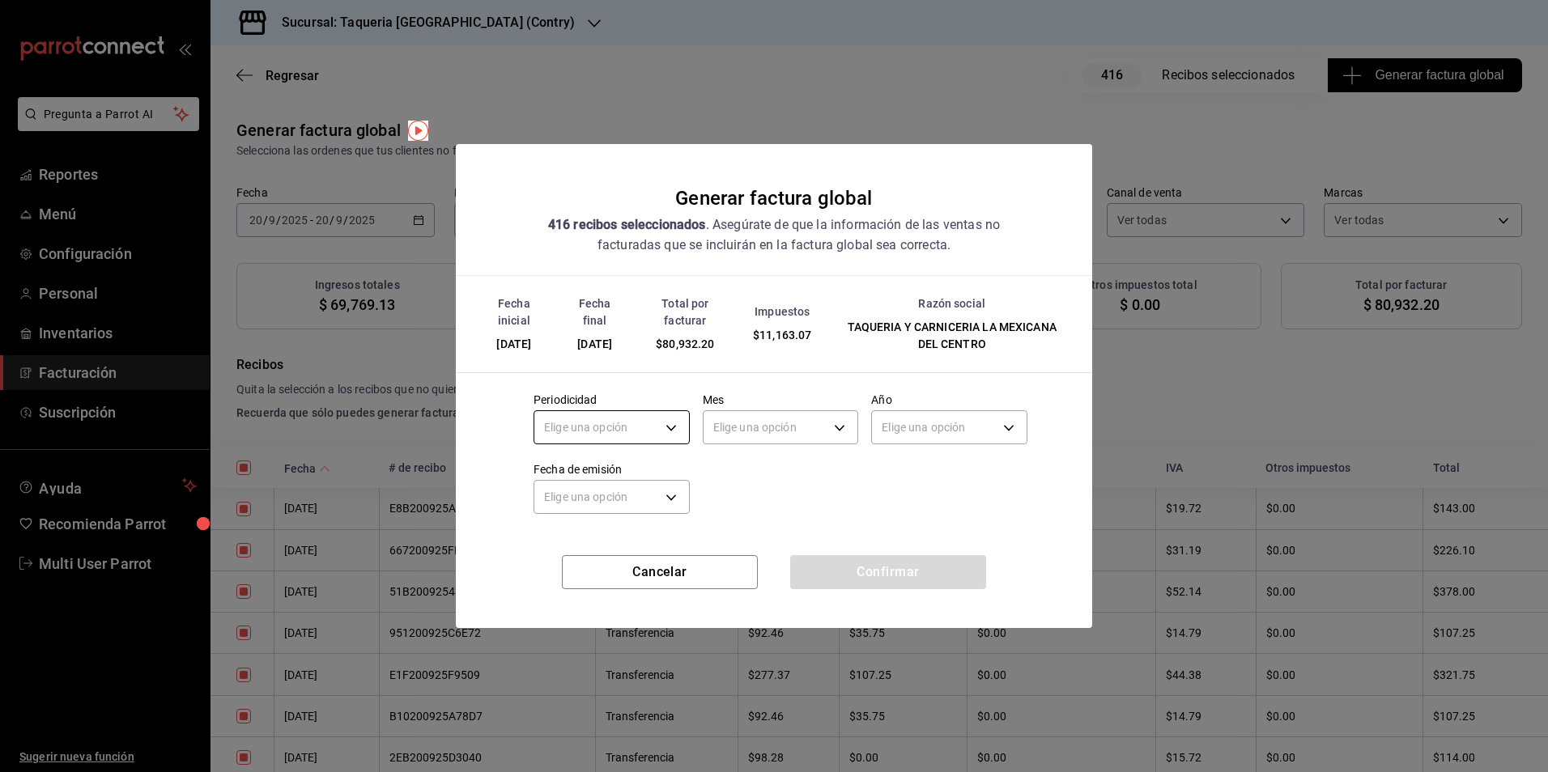
click at [668, 430] on body "Pregunta a Parrot AI Reportes Menú Configuración Personal Inventarios Facturaci…" at bounding box center [774, 386] width 1548 height 772
click at [607, 459] on ul "Elige una opción Diario Semanal Quincenal Mensual" at bounding box center [611, 518] width 155 height 120
click at [607, 476] on li "Diario" at bounding box center [611, 478] width 155 height 27
click at [844, 433] on body "Pregunta a Parrot AI Reportes Menú Configuración Personal Inventarios Facturaci…" at bounding box center [774, 386] width 1548 height 772
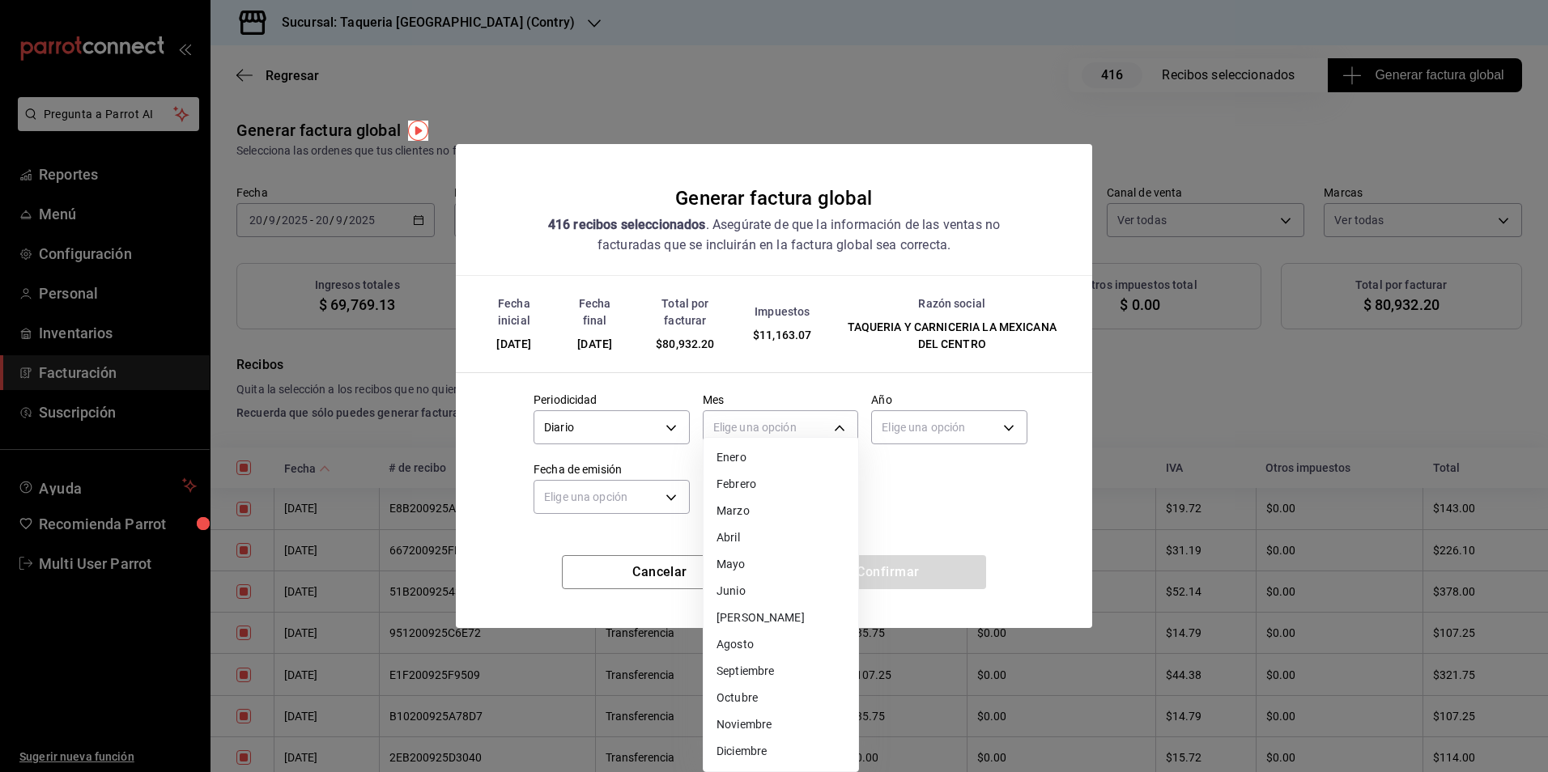
click at [777, 667] on li "Septiembre" at bounding box center [781, 671] width 155 height 27
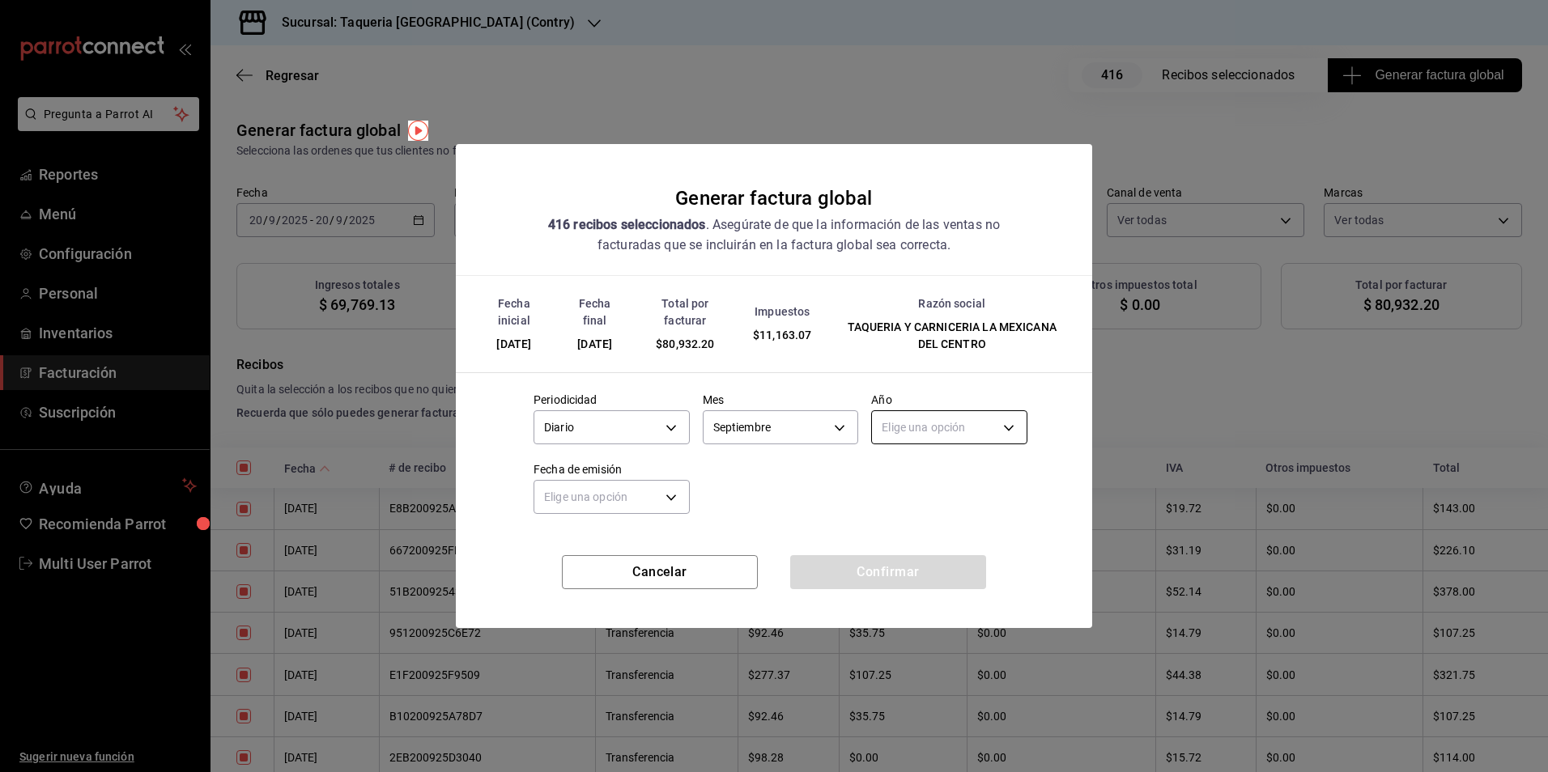
click at [975, 432] on body "Pregunta a Parrot AI Reportes Menú Configuración Personal Inventarios Facturaci…" at bounding box center [774, 386] width 1548 height 772
click at [930, 470] on li "2025" at bounding box center [949, 478] width 155 height 27
click at [631, 502] on body "Pregunta a Parrot AI Reportes Menú Configuración Personal Inventarios Facturaci…" at bounding box center [774, 386] width 1548 height 772
click at [594, 550] on li "Hoy" at bounding box center [611, 547] width 155 height 27
click at [840, 571] on button "Confirmar" at bounding box center [888, 572] width 196 height 34
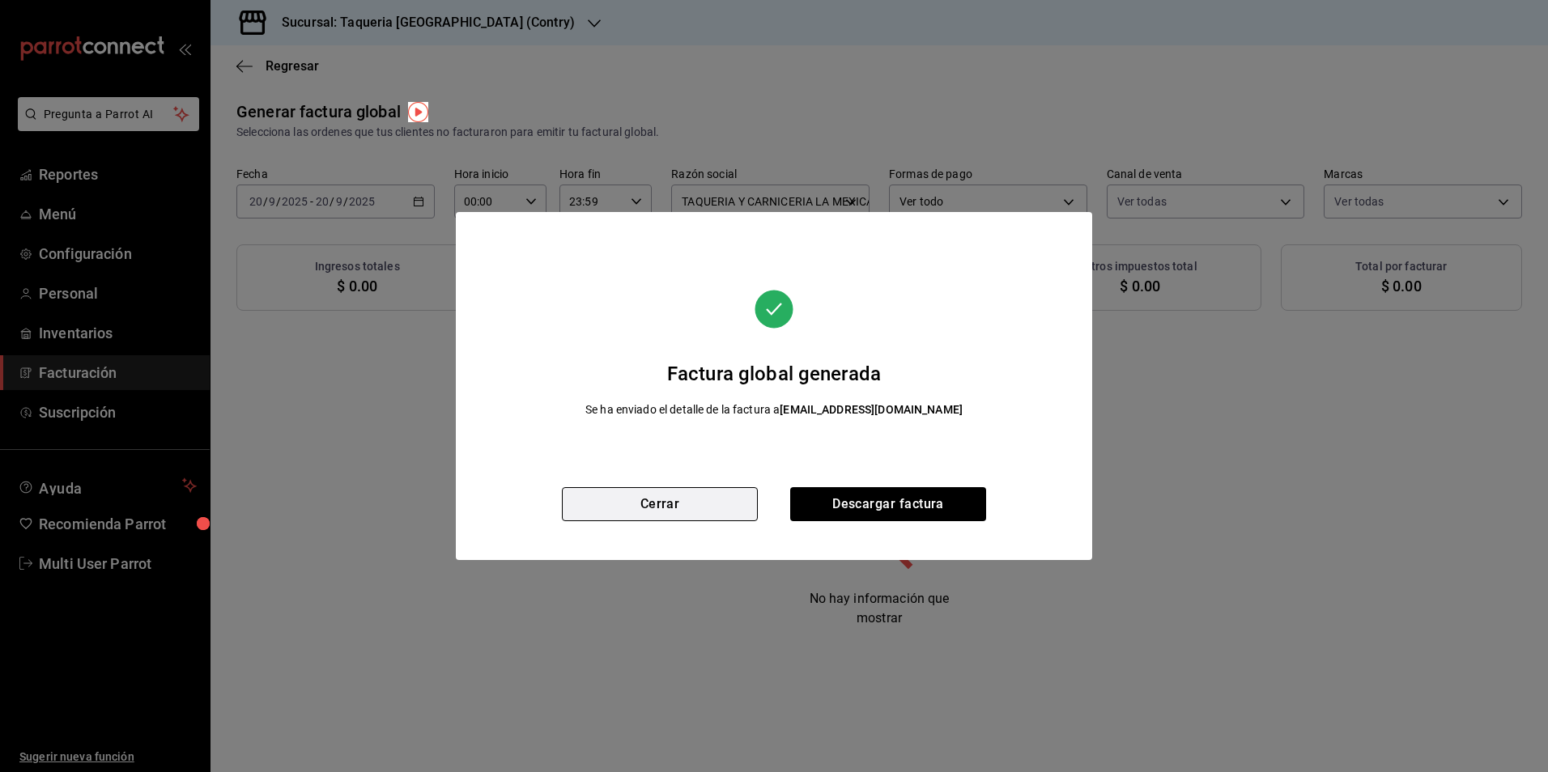
click at [717, 487] on button "Cerrar" at bounding box center [660, 504] width 196 height 34
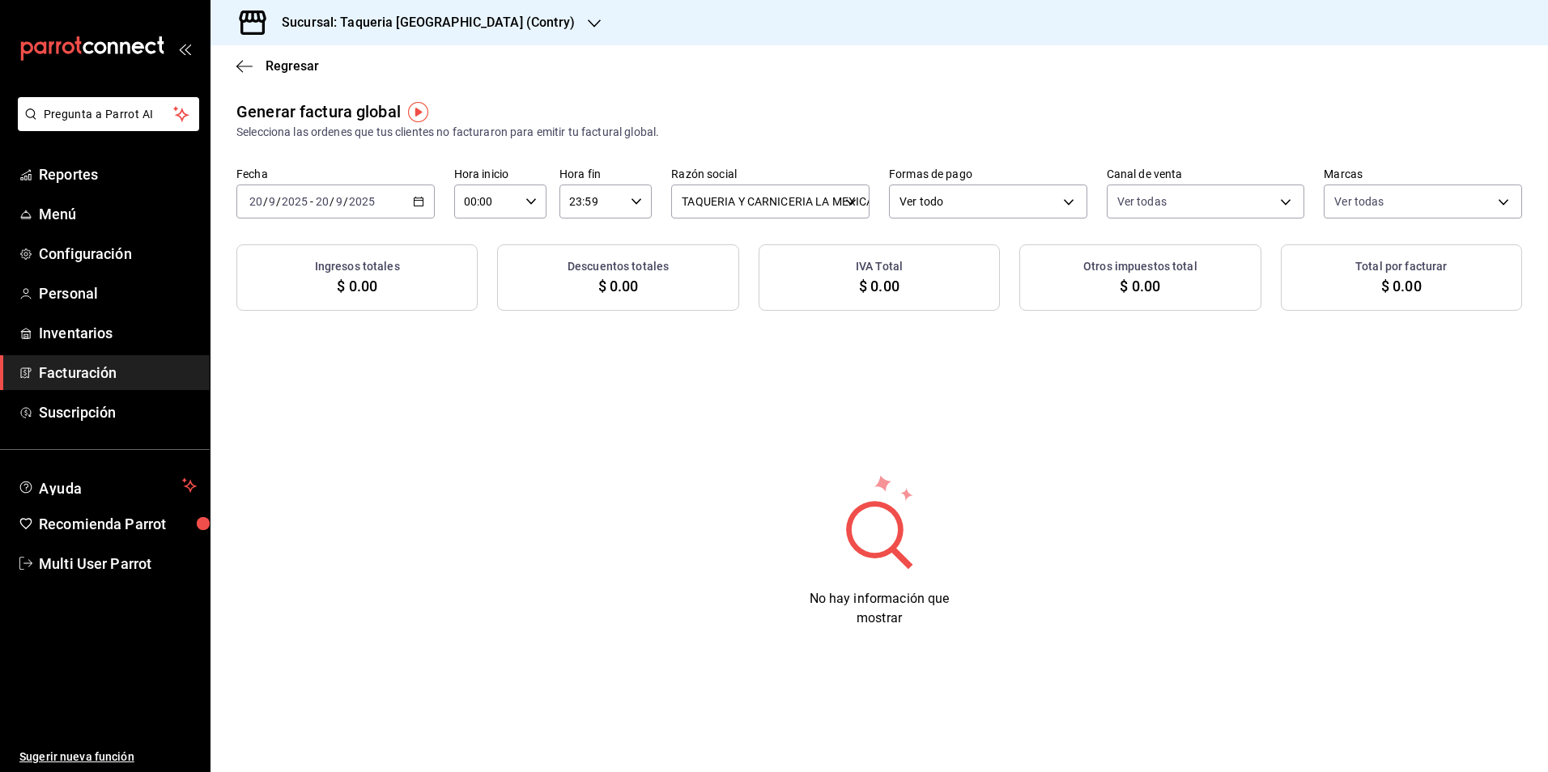
click at [428, 209] on div "[DATE] [DATE] - [DATE] [DATE]" at bounding box center [335, 202] width 198 height 34
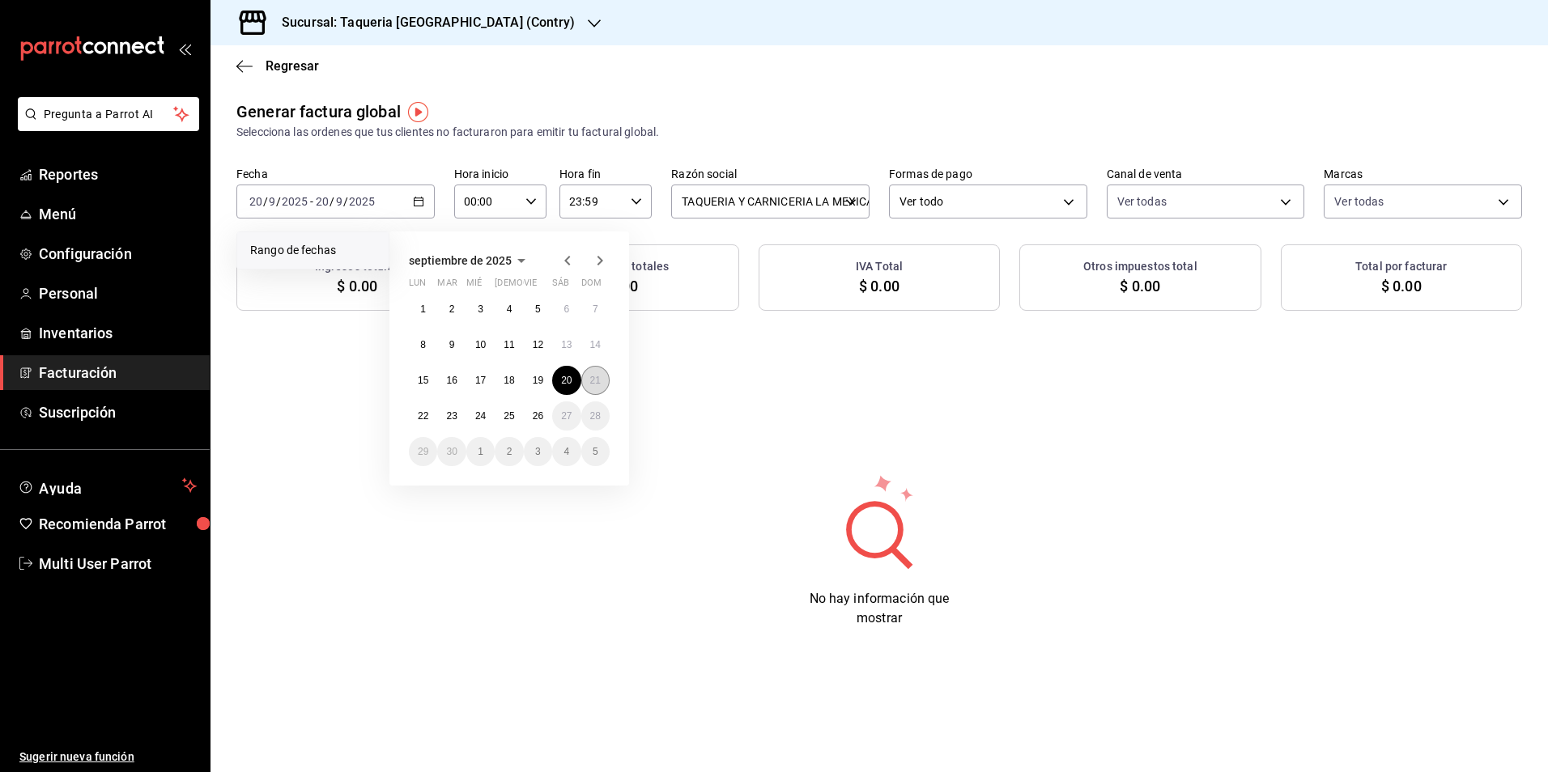
click at [598, 383] on abbr "21" at bounding box center [595, 380] width 11 height 11
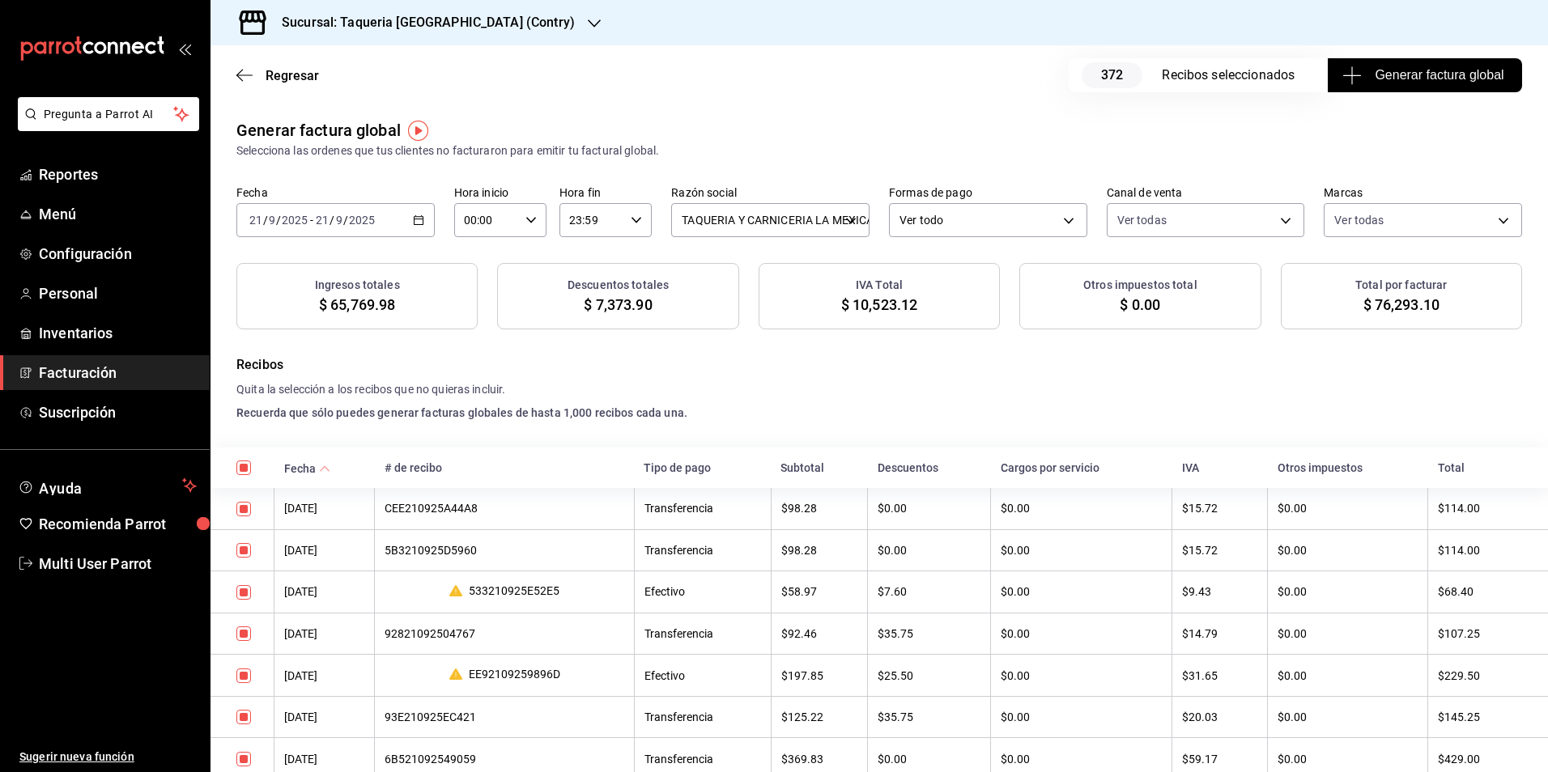
click at [1435, 75] on span "Generar factura global" at bounding box center [1425, 75] width 158 height 19
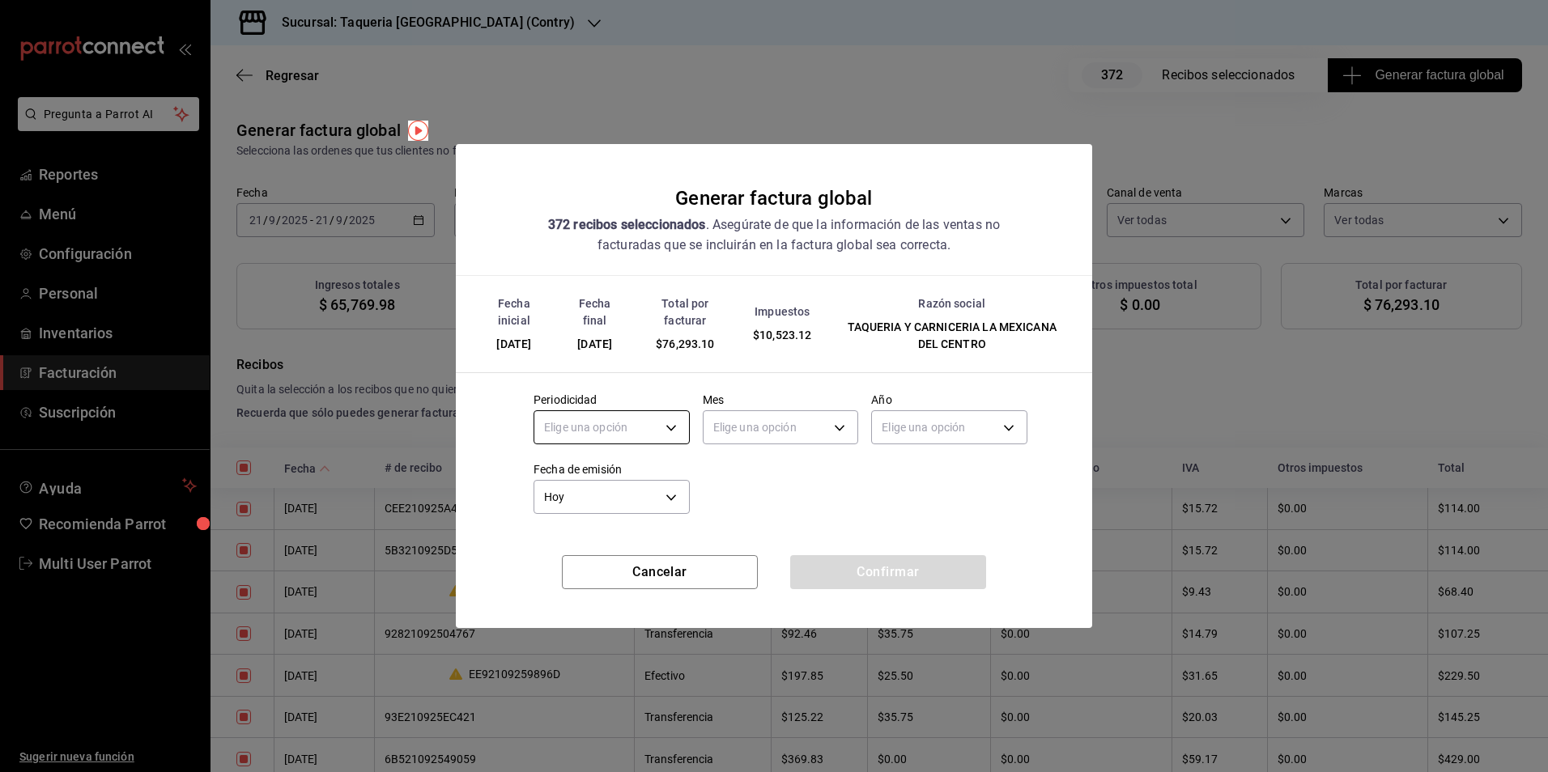
click at [605, 441] on body "Pregunta a Parrot AI Reportes Menú Configuración Personal Inventarios Facturaci…" at bounding box center [774, 386] width 1548 height 772
click at [604, 469] on li "Diario" at bounding box center [611, 478] width 155 height 27
click at [756, 430] on body "Pregunta a Parrot AI Reportes Menú Configuración Personal Inventarios Facturaci…" at bounding box center [774, 386] width 1548 height 772
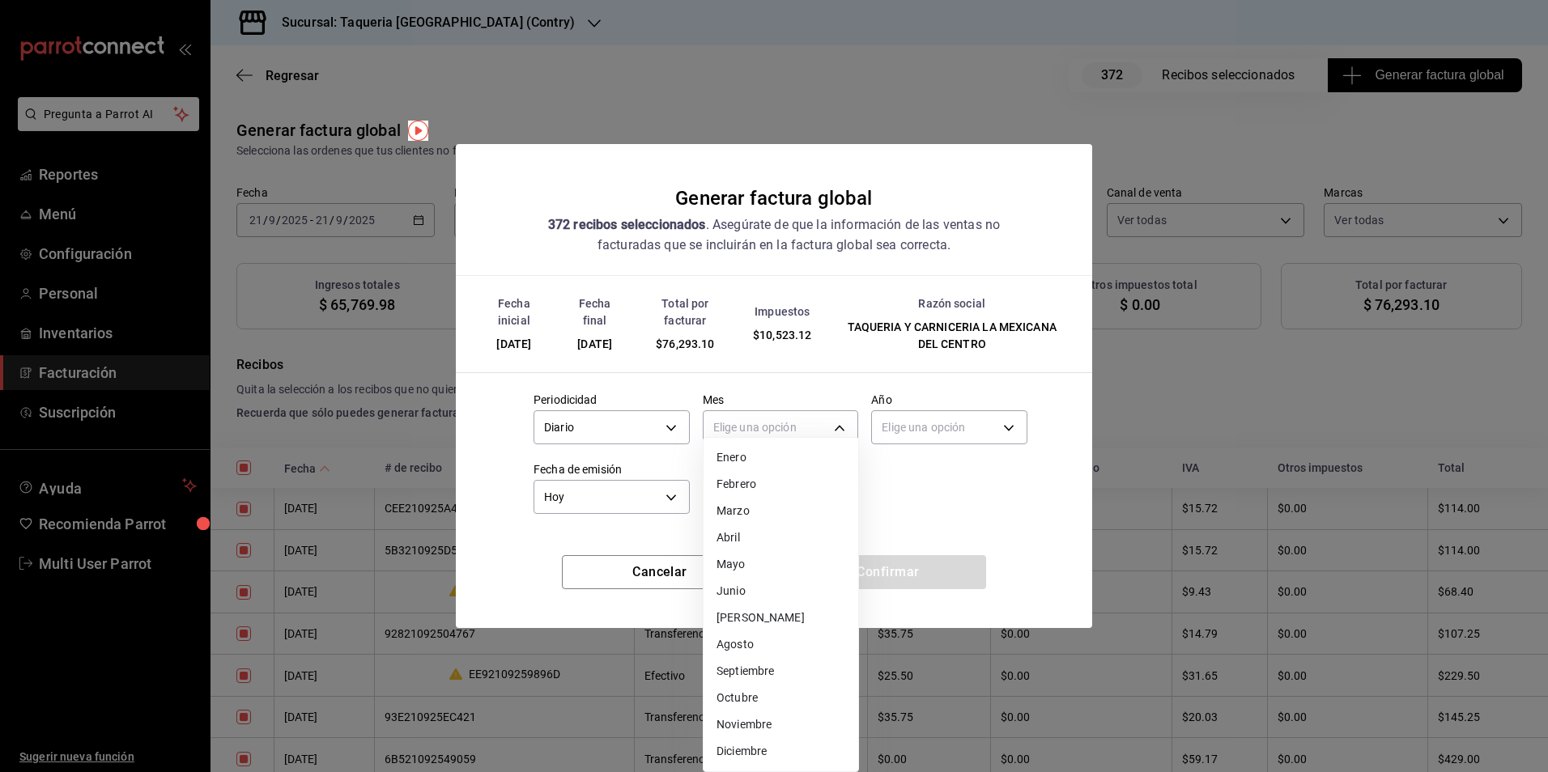
click at [761, 674] on li "Septiembre" at bounding box center [781, 671] width 155 height 27
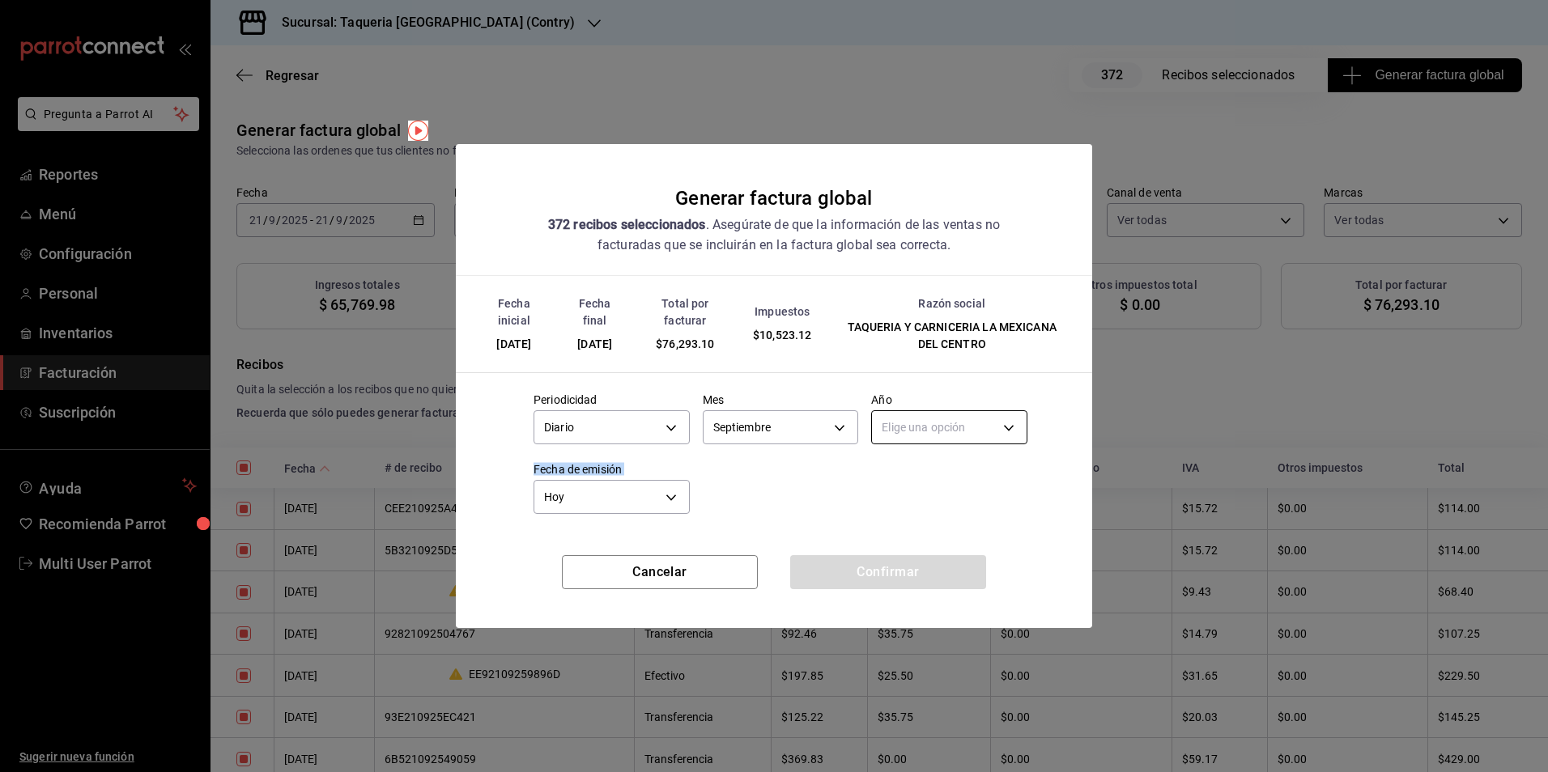
drag, startPoint x: 936, startPoint y: 411, endPoint x: 941, endPoint y: 425, distance: 15.4
click at [921, 440] on body "Pregunta a Parrot AI Reportes Menú Configuración Personal Inventarios Facturaci…" at bounding box center [774, 386] width 1548 height 772
click at [919, 477] on li "2025" at bounding box center [949, 478] width 155 height 27
click at [858, 568] on button "Confirmar" at bounding box center [888, 572] width 196 height 34
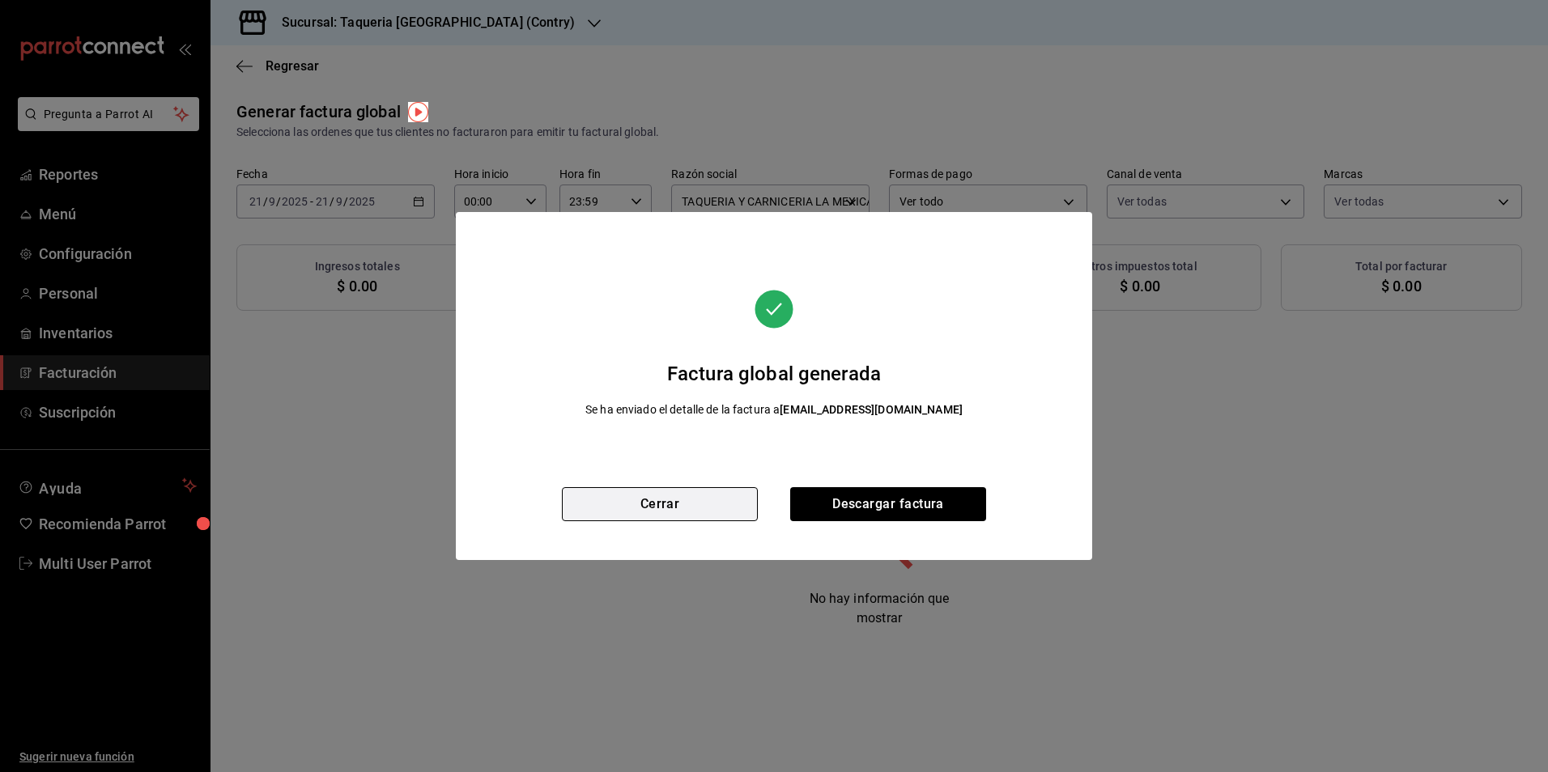
click at [731, 517] on button "Cerrar" at bounding box center [660, 504] width 196 height 34
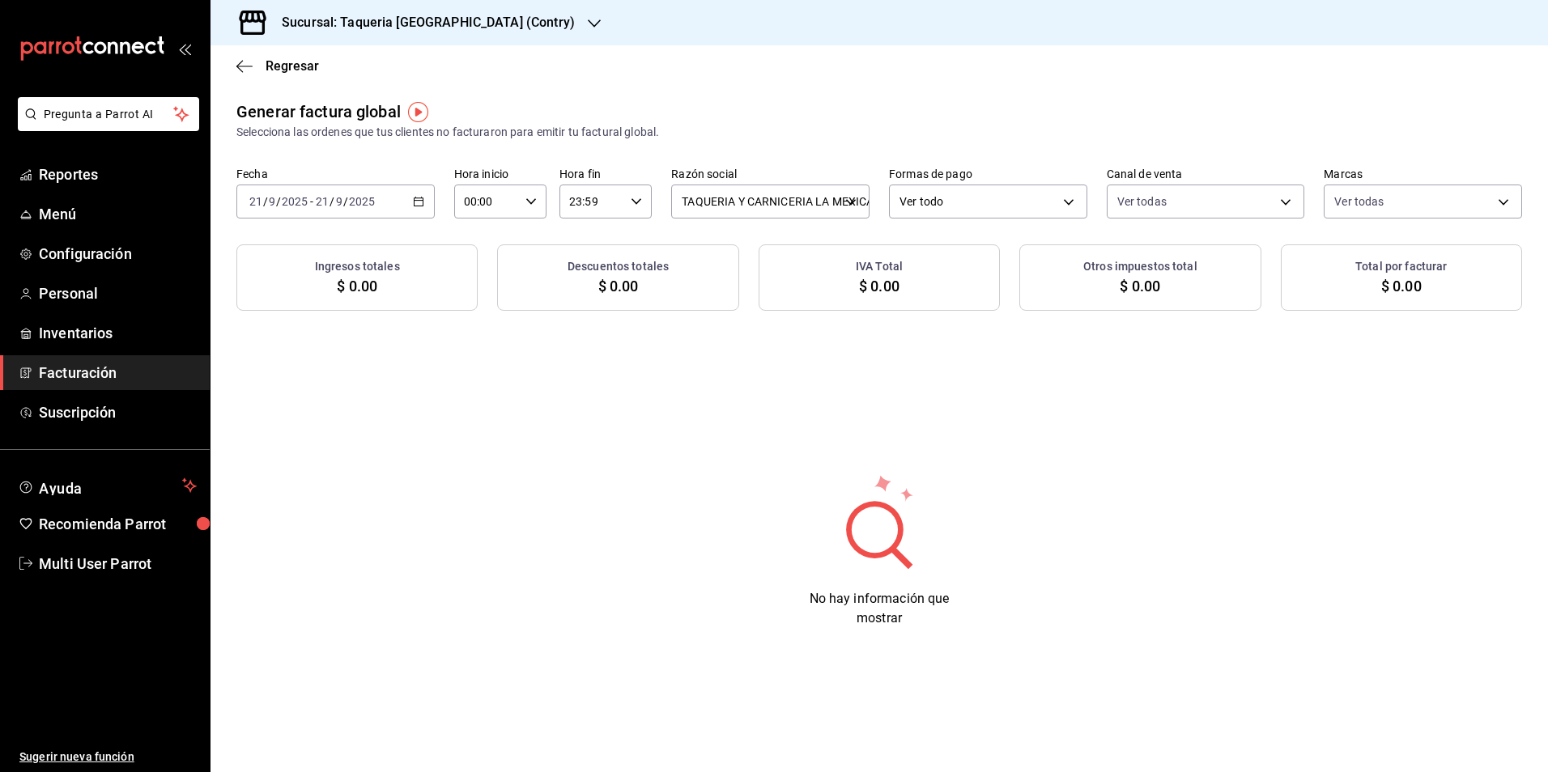
click at [397, 208] on div "[DATE] [DATE] - [DATE] [DATE]" at bounding box center [335, 202] width 198 height 34
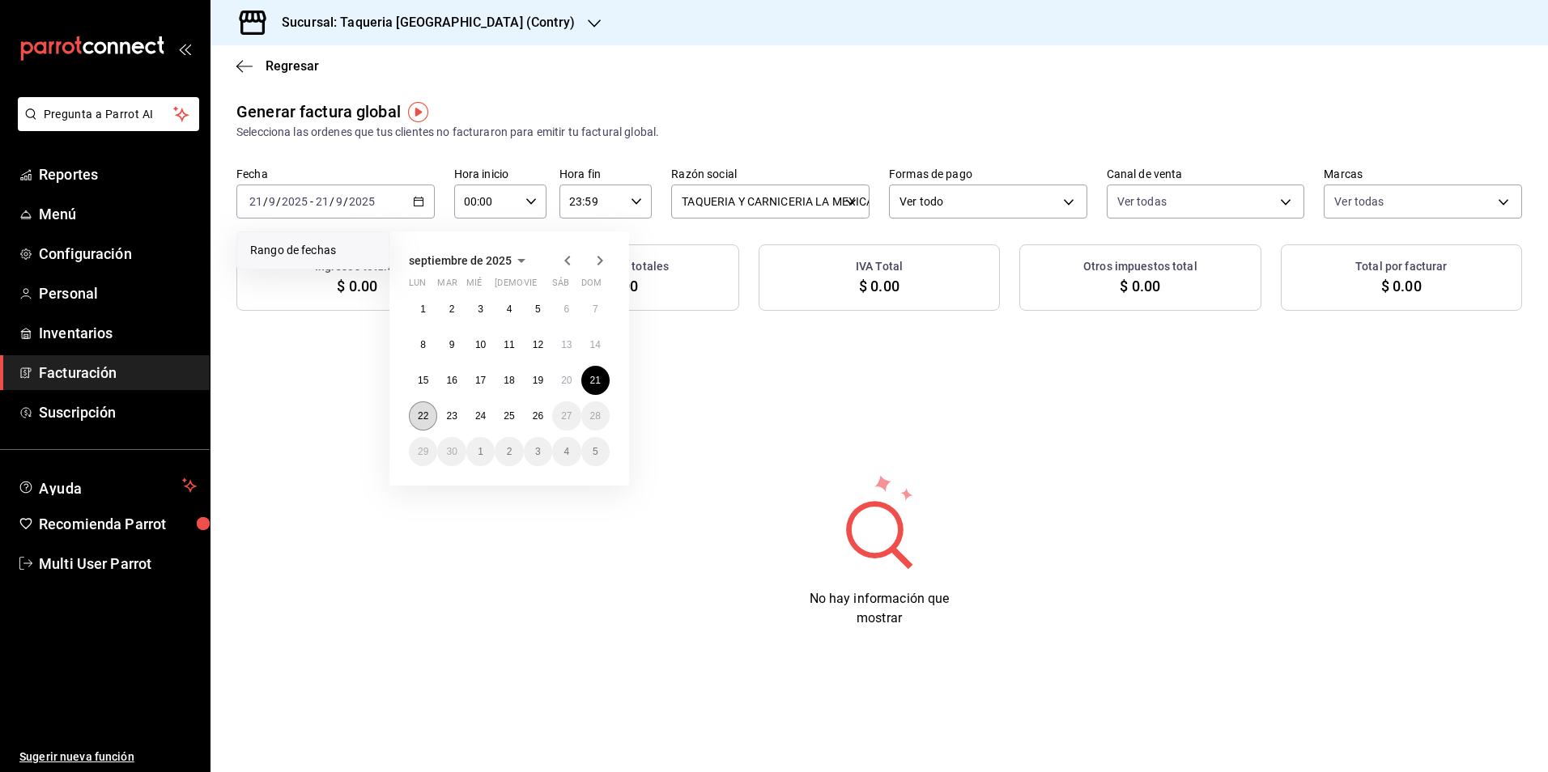
click at [435, 422] on button "22" at bounding box center [423, 416] width 28 height 29
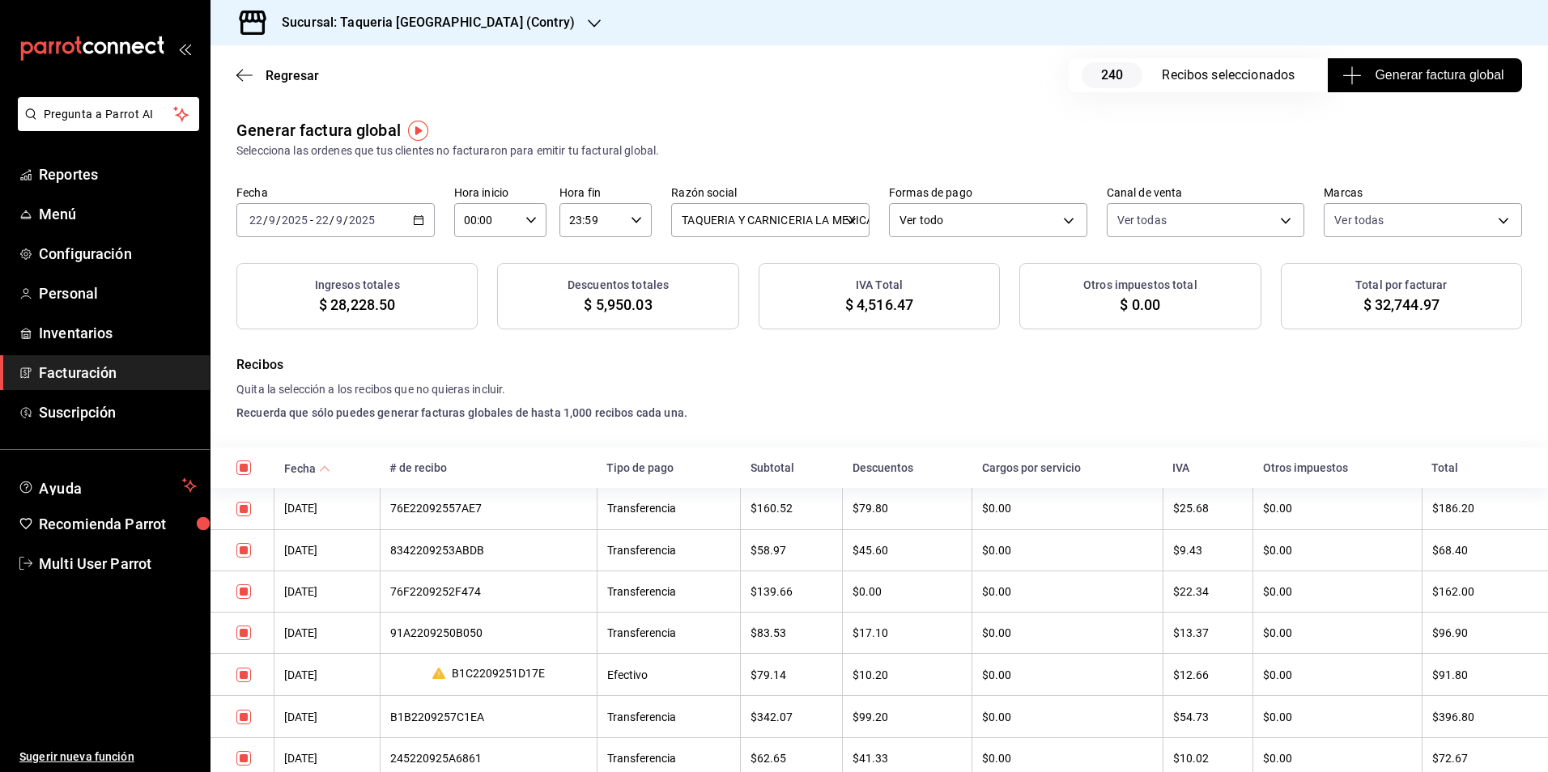
click at [1397, 78] on span "Generar factura global" at bounding box center [1425, 75] width 158 height 19
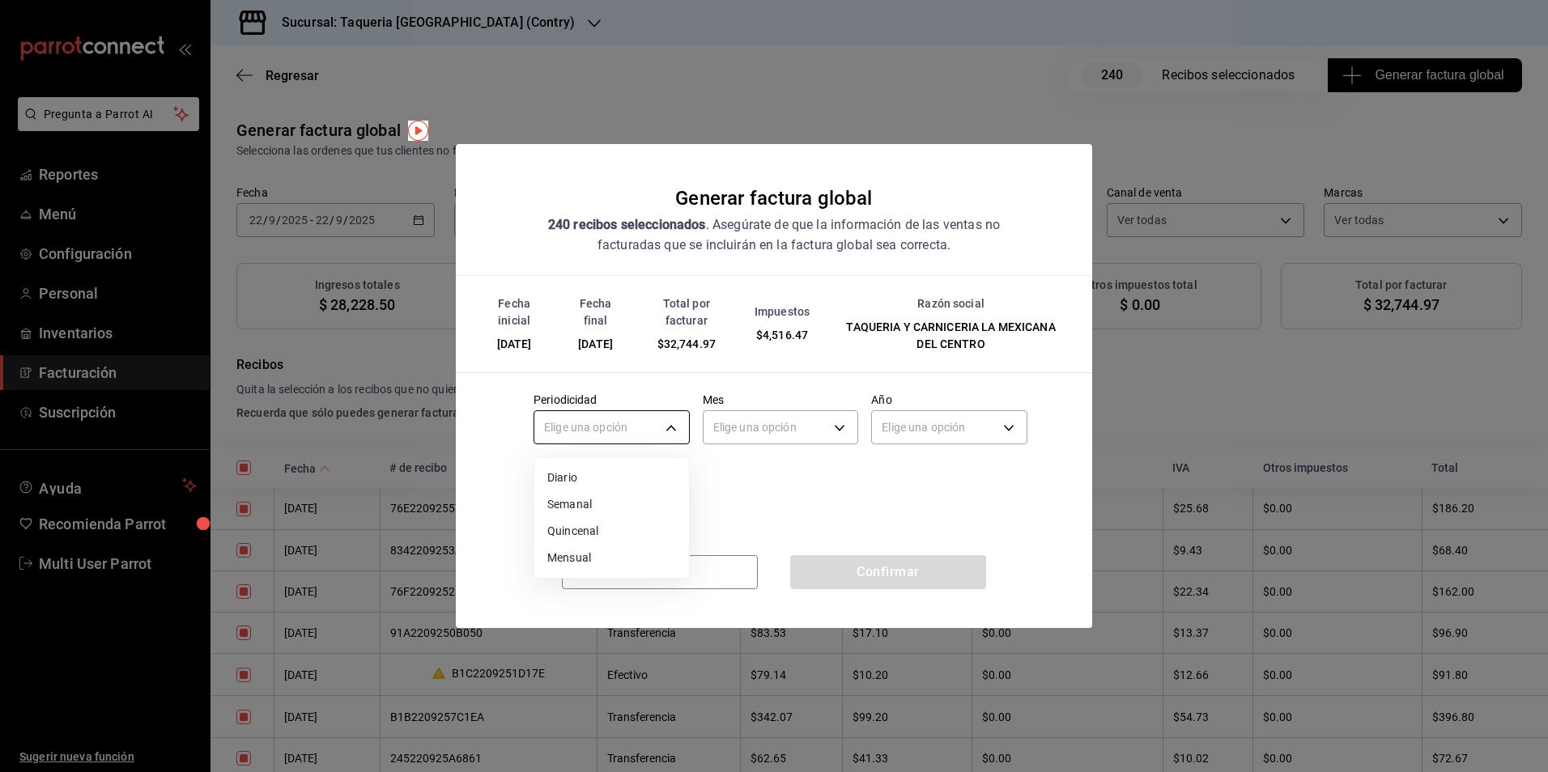
click at [632, 436] on body "Pregunta a Parrot AI Reportes Menú Configuración Personal Inventarios Facturaci…" at bounding box center [774, 386] width 1548 height 772
click at [596, 483] on li "Diario" at bounding box center [611, 478] width 155 height 27
click at [755, 408] on div "Elige una opción" at bounding box center [781, 425] width 156 height 43
click at [770, 431] on body "Pregunta a Parrot AI Reportes Menú Configuración Personal Inventarios Facturaci…" at bounding box center [774, 386] width 1548 height 772
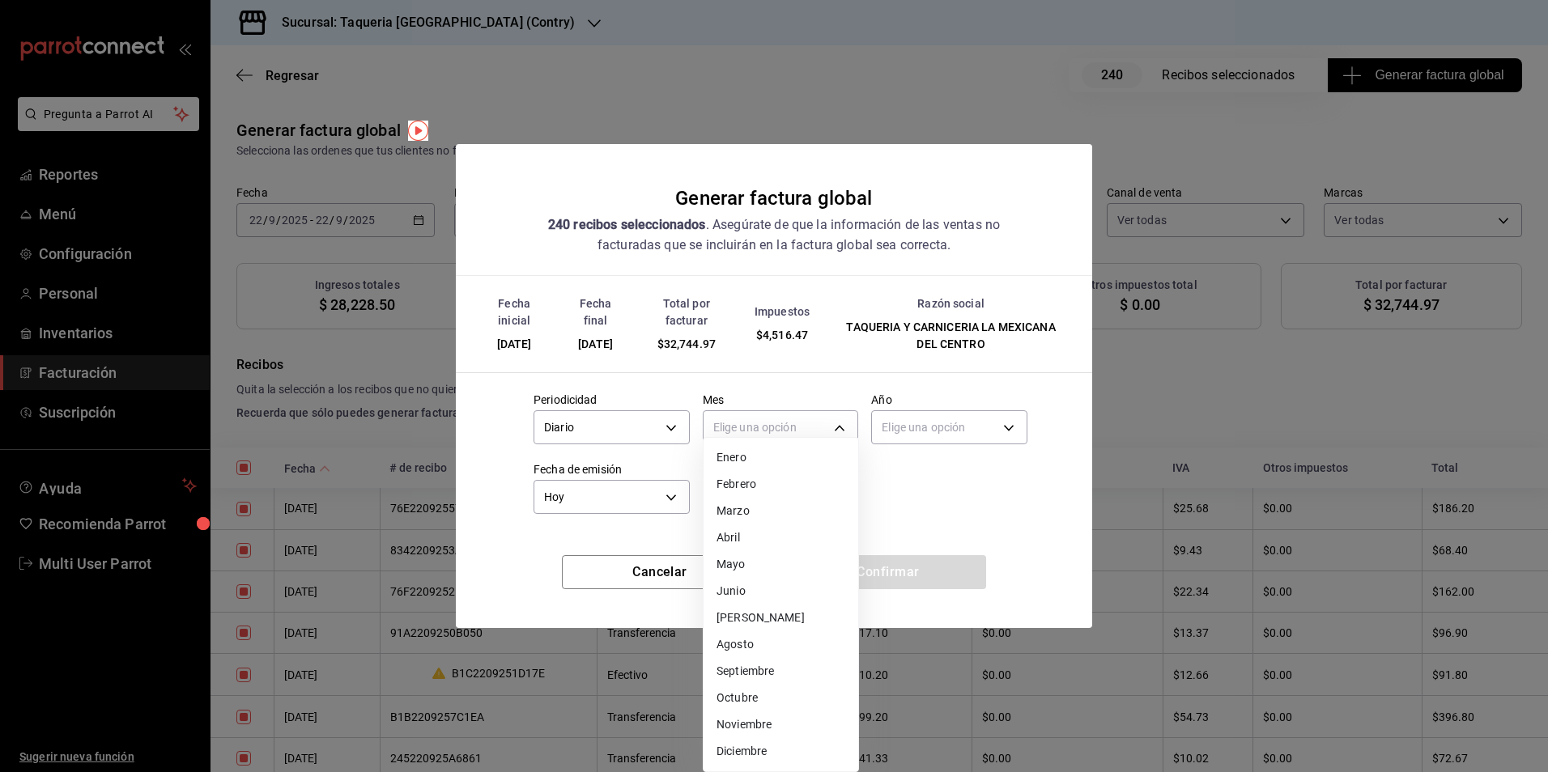
click at [787, 668] on li "Septiembre" at bounding box center [781, 671] width 155 height 27
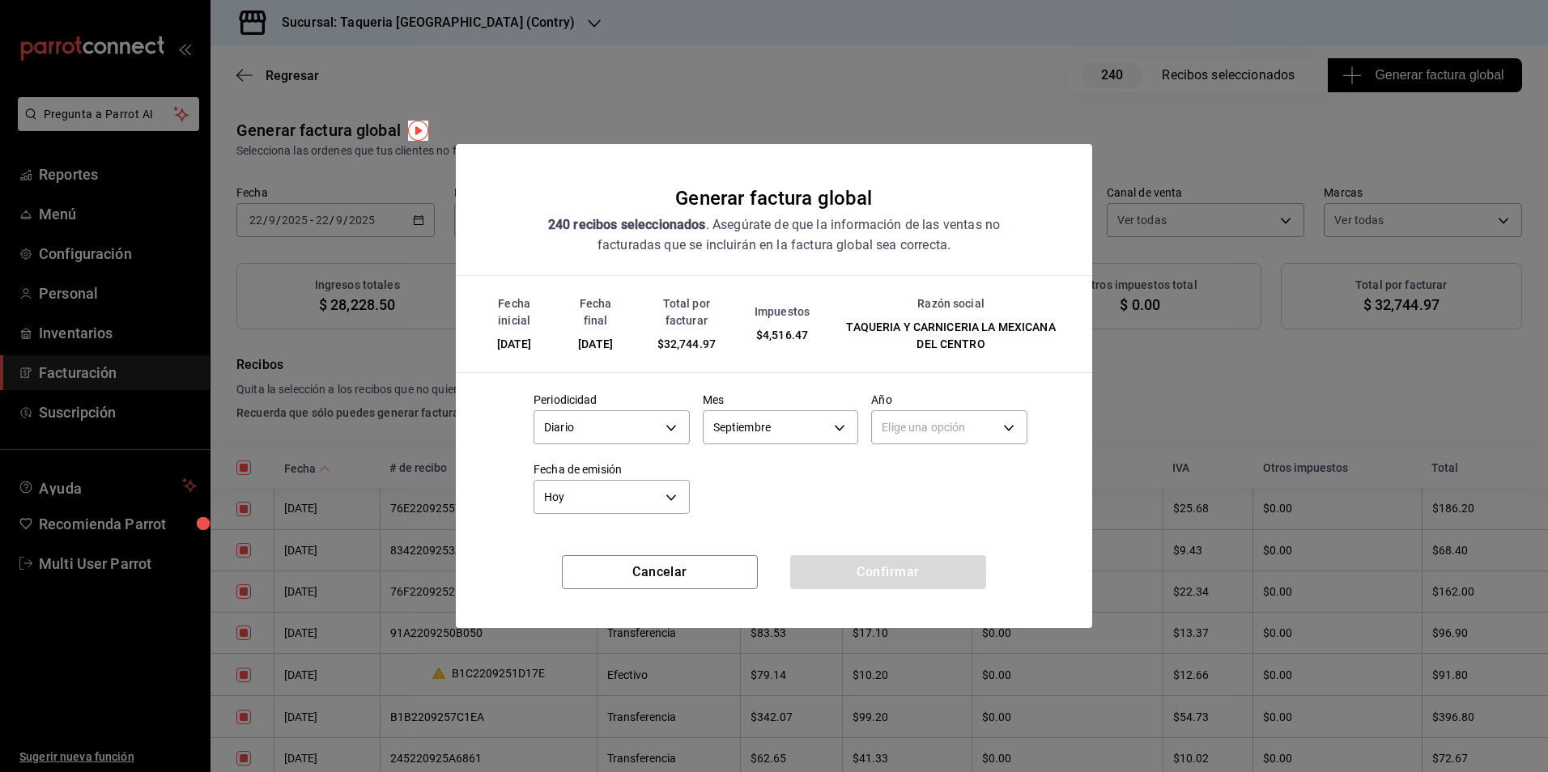
click at [949, 418] on body "Pregunta a Parrot AI Reportes Menú Configuración Personal Inventarios Facturaci…" at bounding box center [774, 386] width 1548 height 772
click at [941, 462] on ul "Elige una opción 2025 2024" at bounding box center [949, 491] width 155 height 66
click at [940, 471] on li "2025" at bounding box center [949, 478] width 155 height 27
click at [924, 566] on button "Confirmar" at bounding box center [888, 572] width 196 height 34
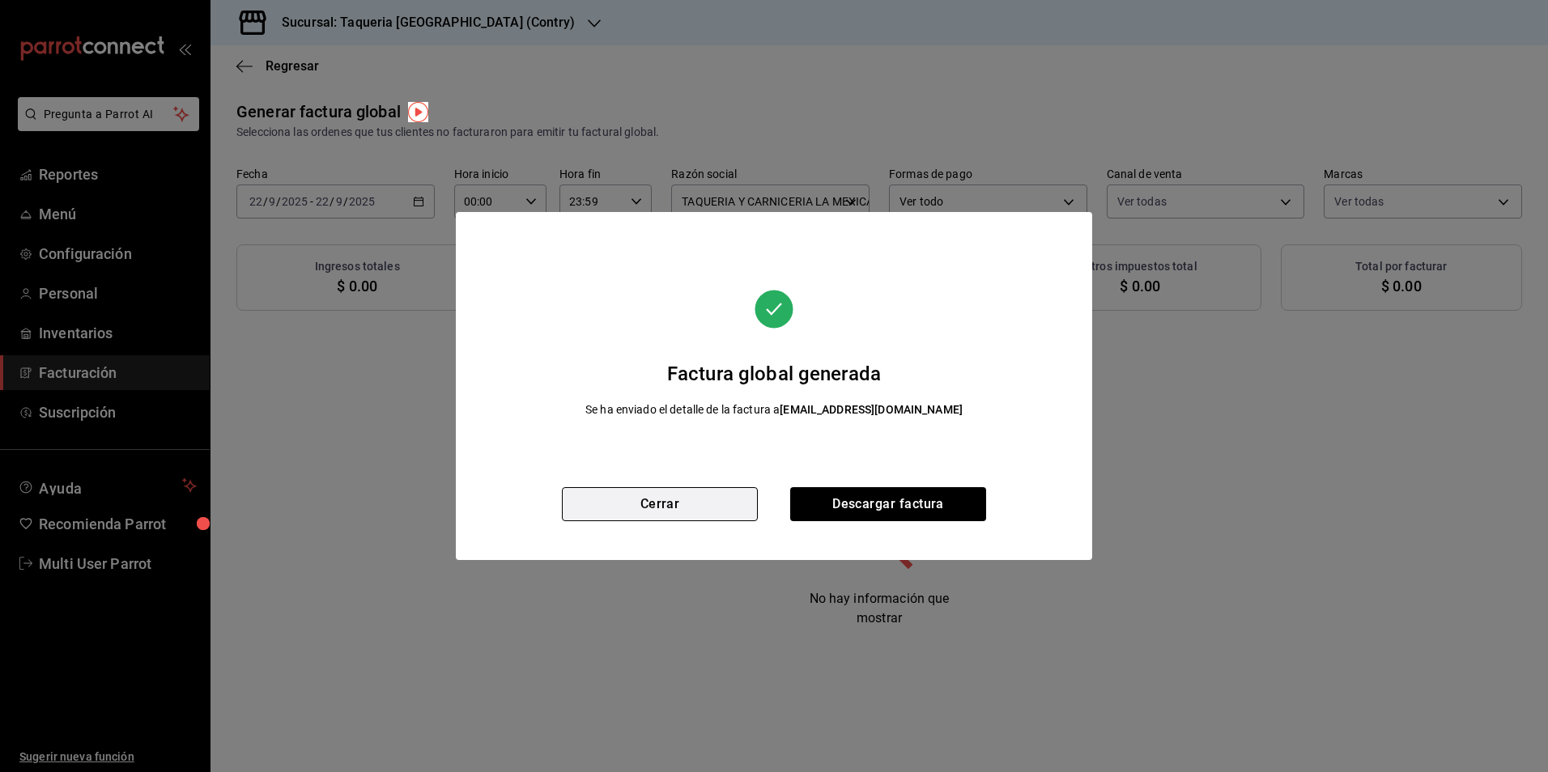
click at [699, 518] on button "Cerrar" at bounding box center [660, 504] width 196 height 34
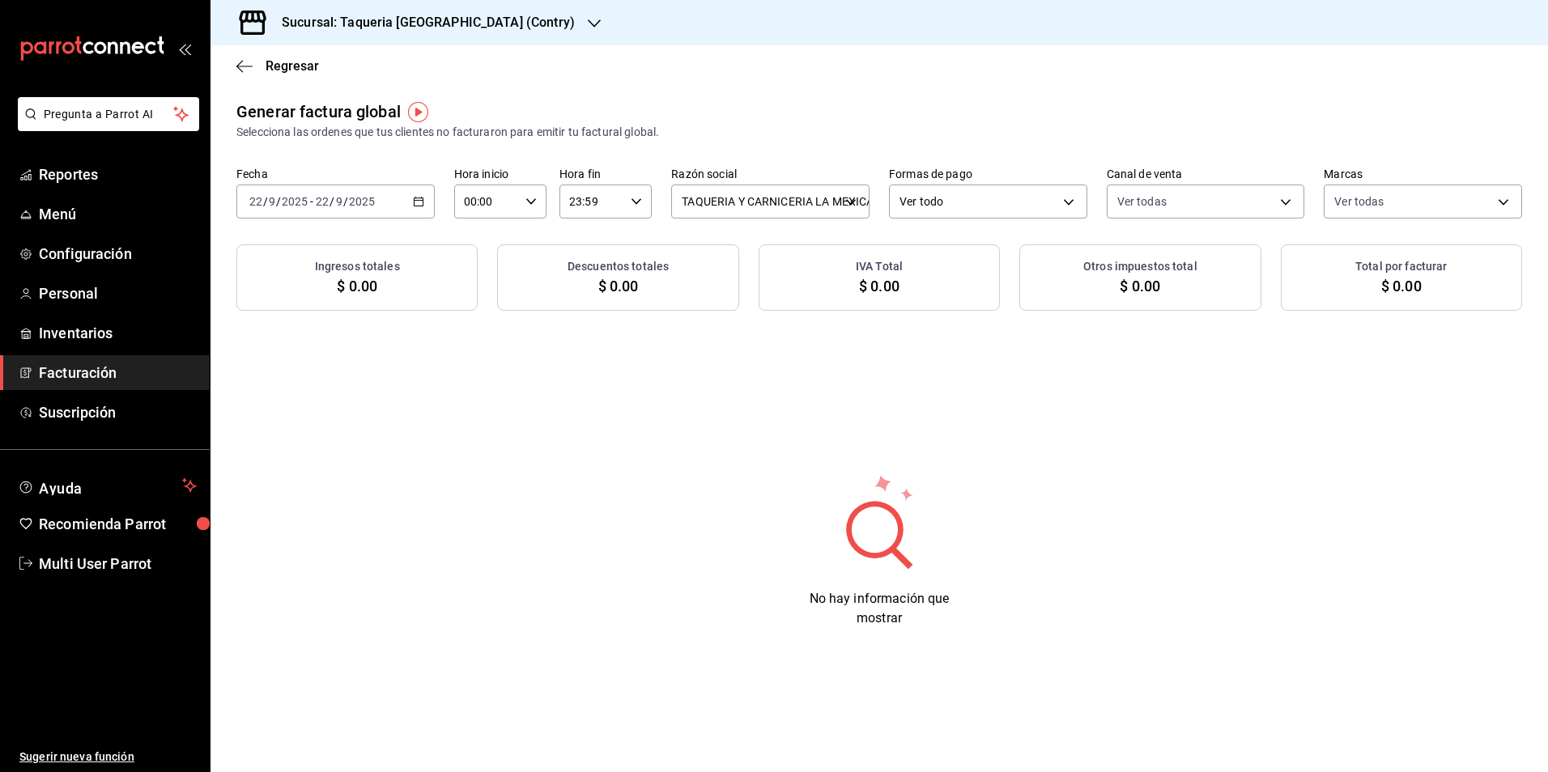
click at [386, 172] on label "Fecha" at bounding box center [335, 173] width 198 height 11
click at [397, 193] on div "[DATE] [DATE] - [DATE] [DATE]" at bounding box center [335, 202] width 198 height 34
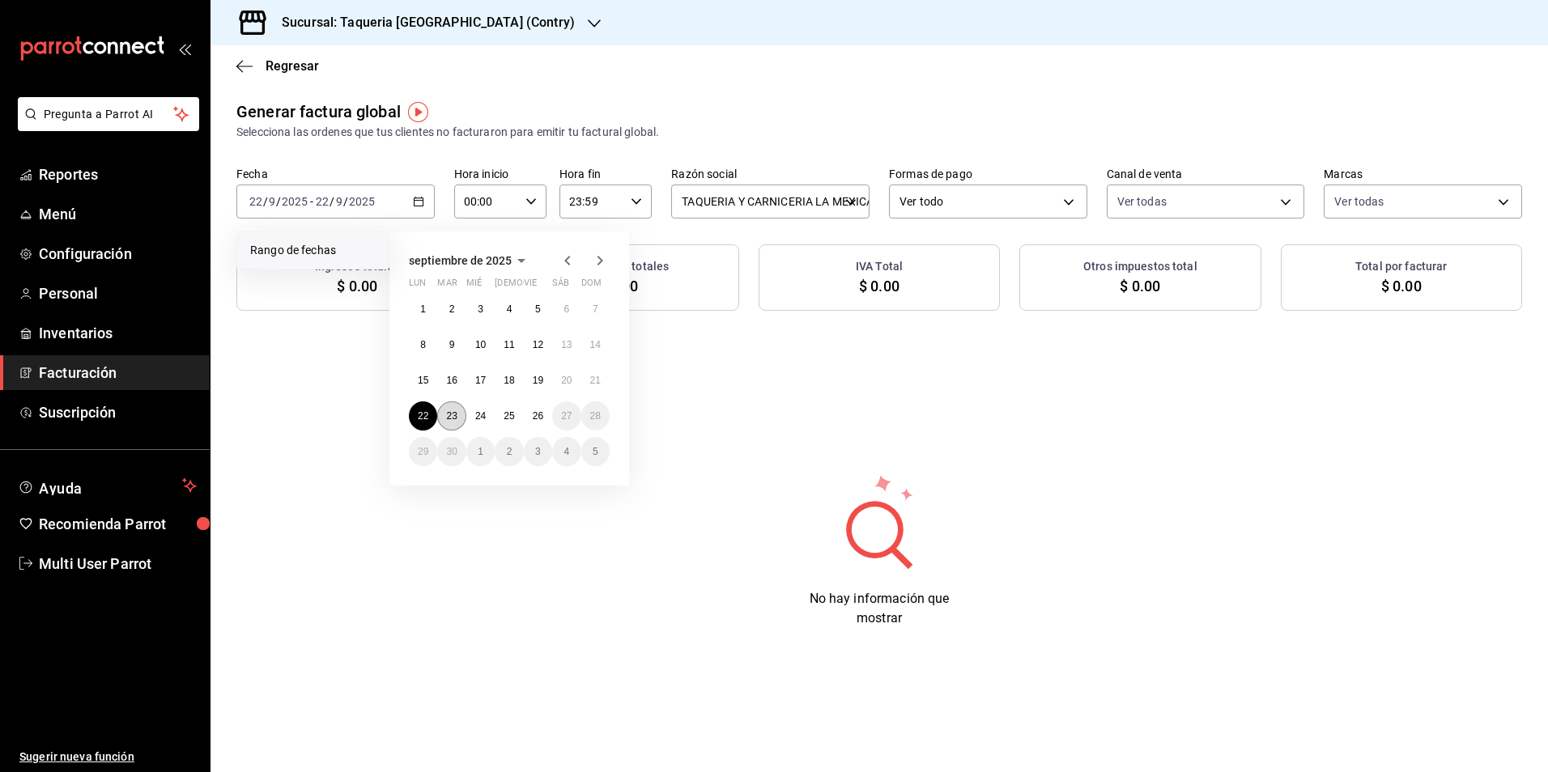
click at [454, 411] on abbr "23" at bounding box center [451, 416] width 11 height 11
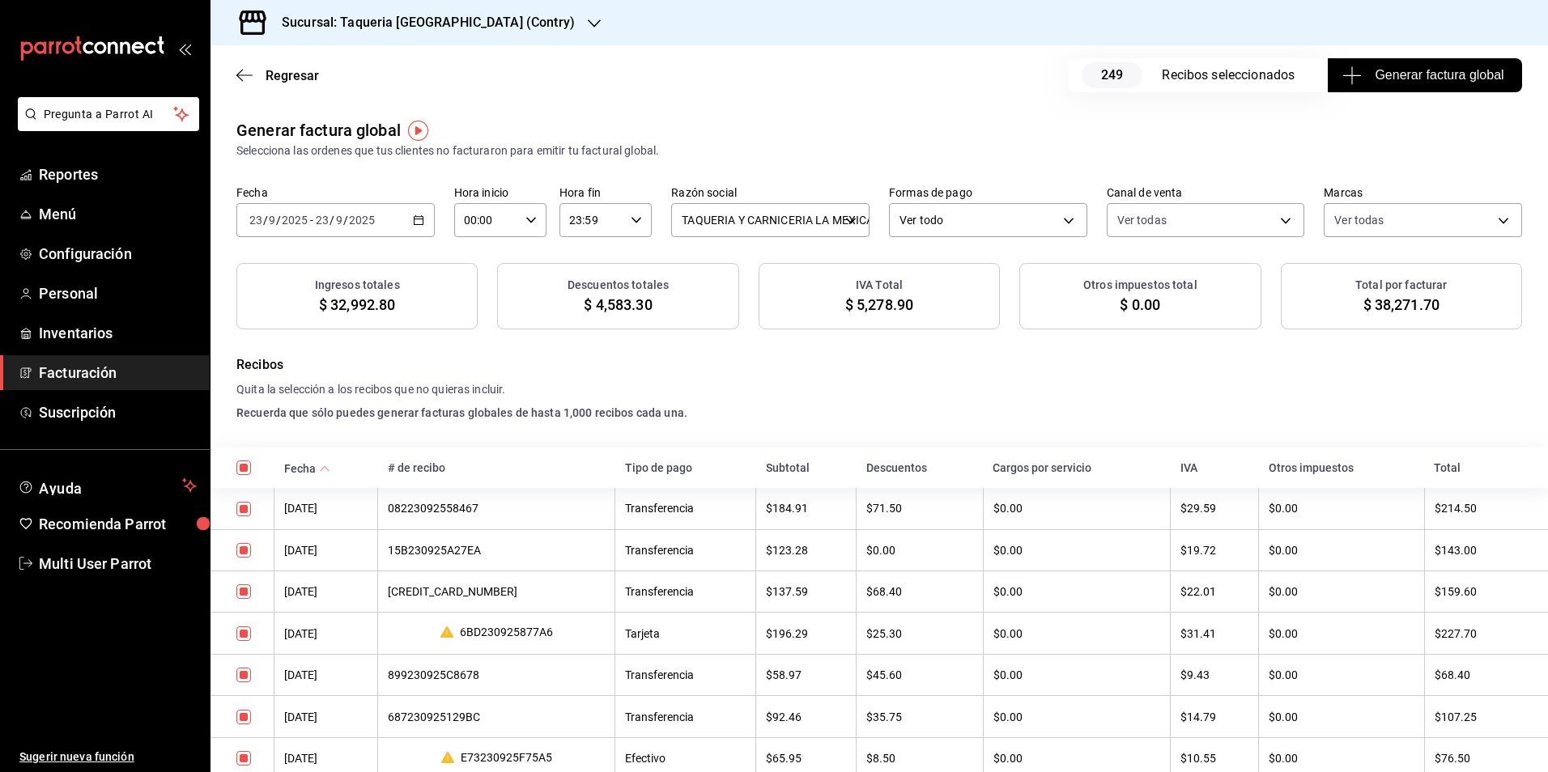
click at [1421, 67] on span "Generar factura global" at bounding box center [1425, 75] width 158 height 19
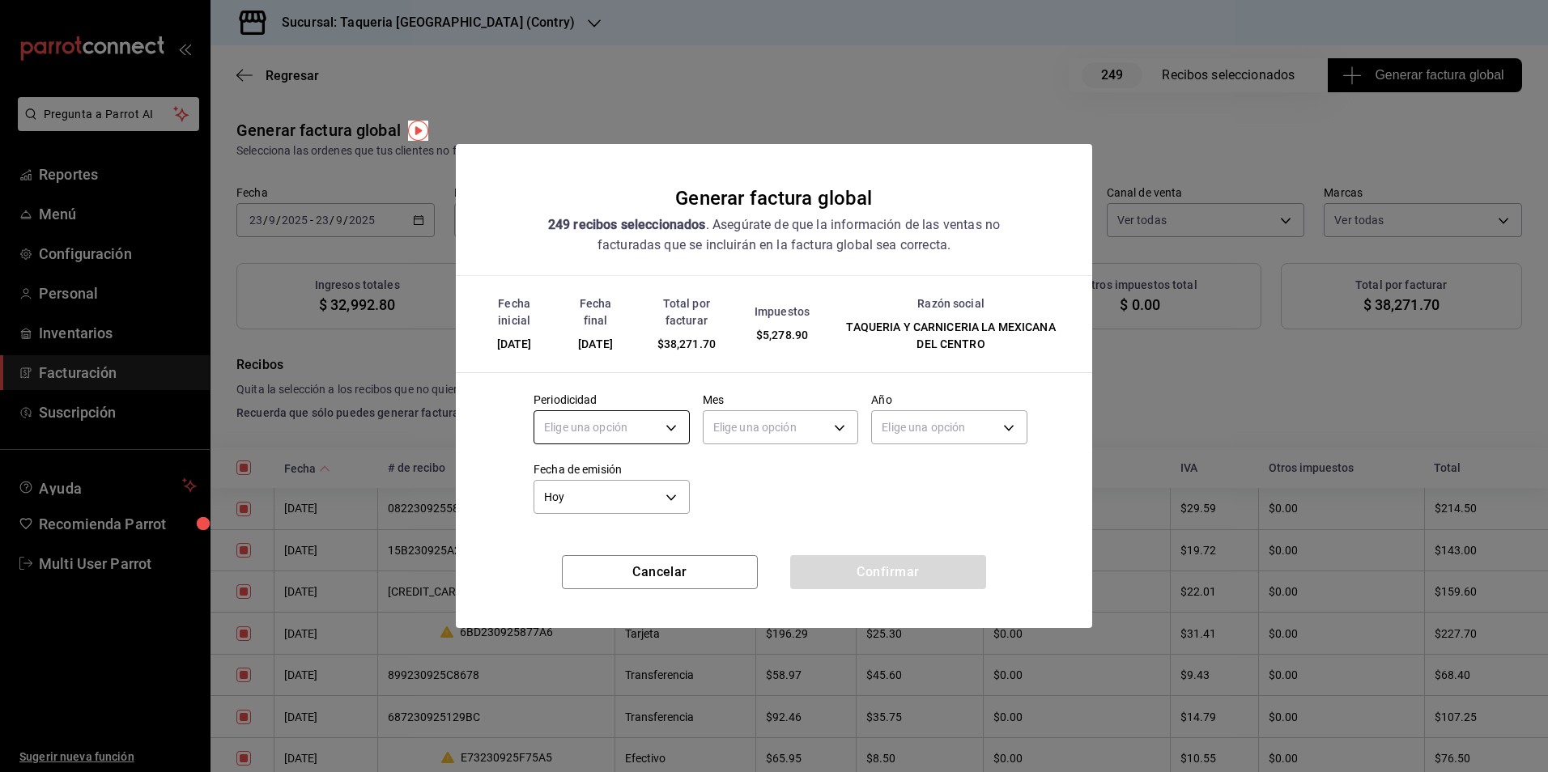
click at [652, 421] on body "Pregunta a Parrot AI Reportes Menú Configuración Personal Inventarios Facturaci…" at bounding box center [774, 386] width 1548 height 772
click at [628, 479] on li "Diario" at bounding box center [611, 478] width 155 height 27
click at [837, 425] on body "Pregunta a Parrot AI Reportes Menú Configuración Personal Inventarios Facturaci…" at bounding box center [774, 386] width 1548 height 772
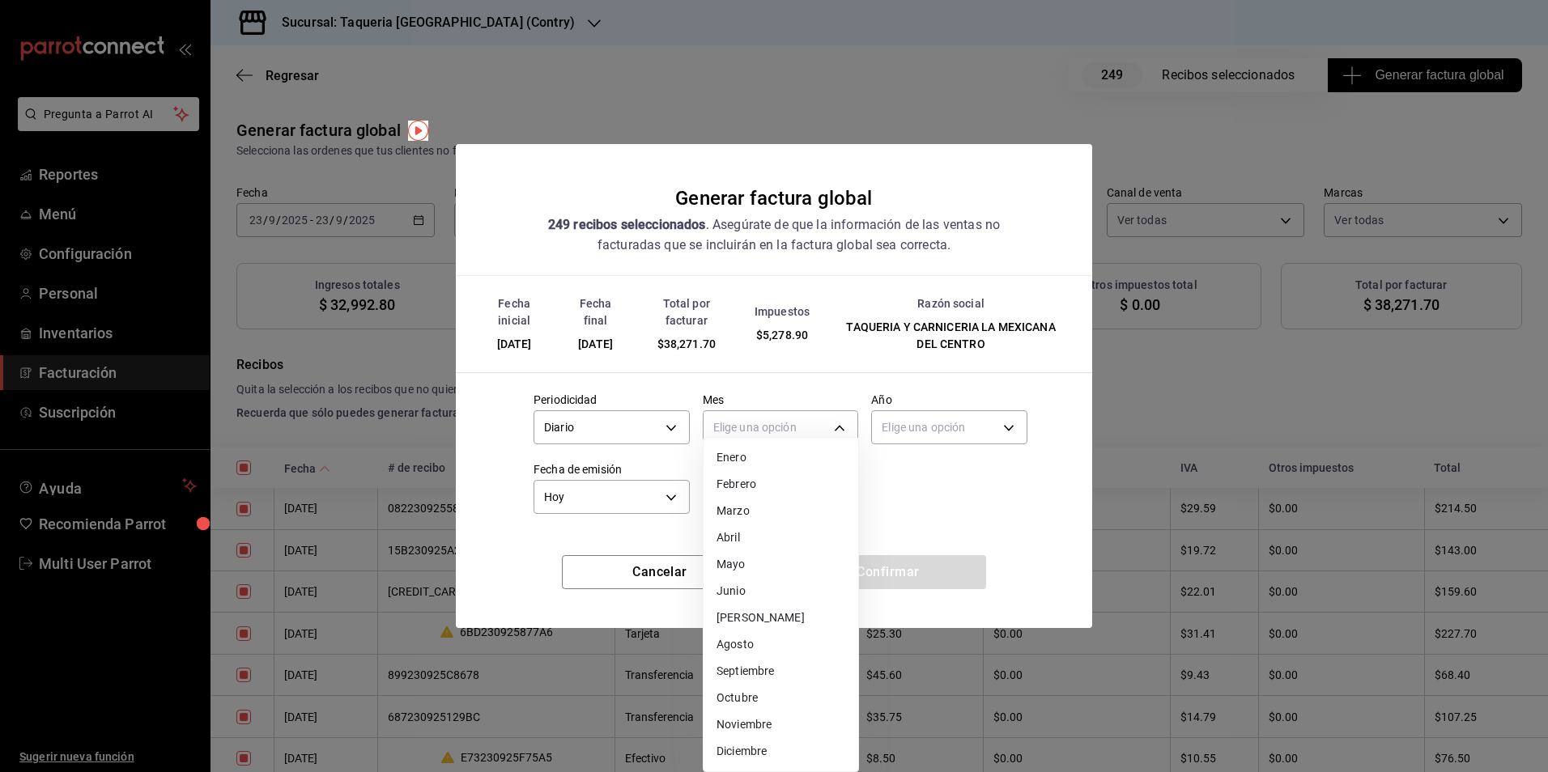
click at [761, 675] on li "Septiembre" at bounding box center [781, 671] width 155 height 27
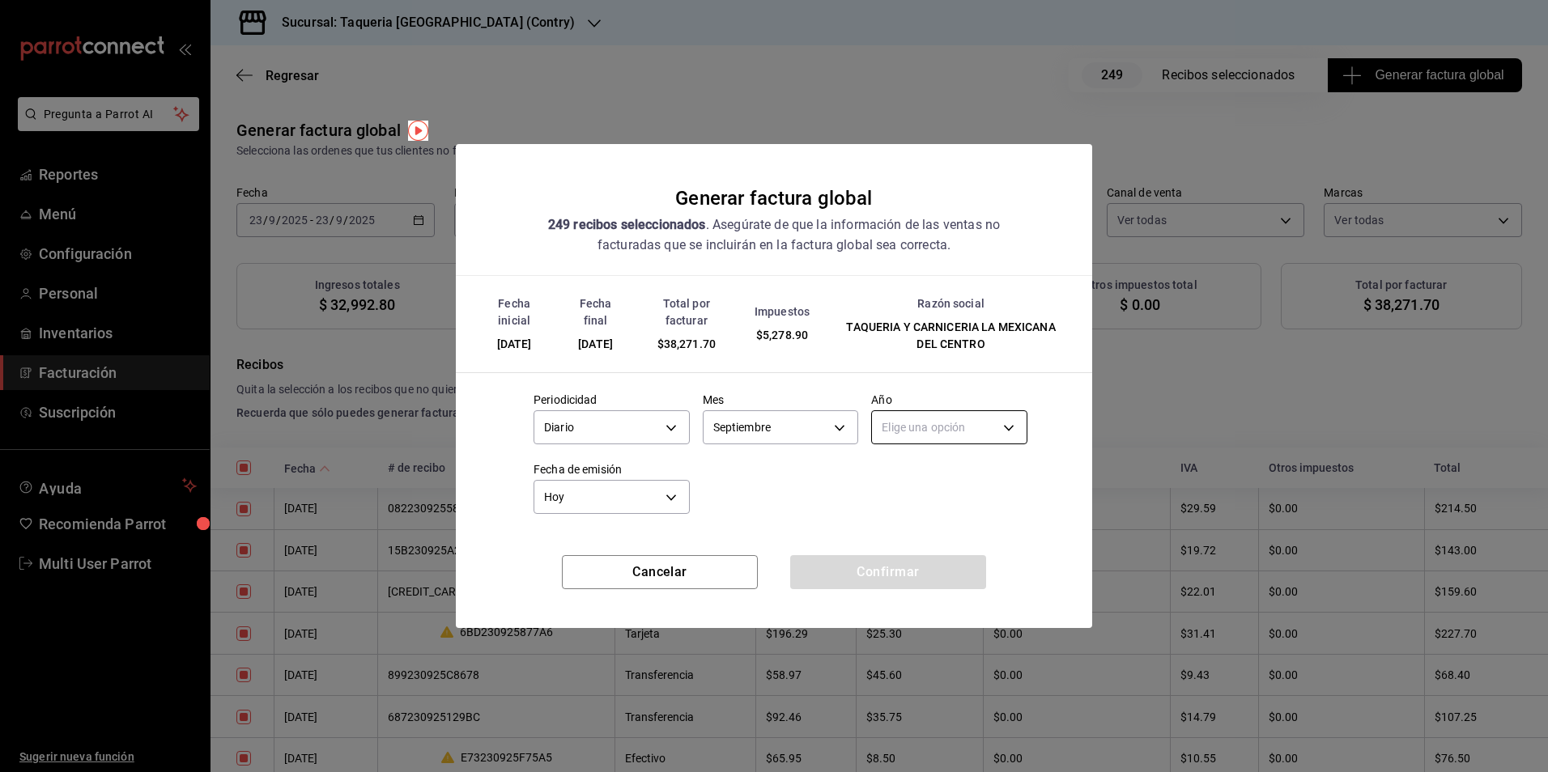
click at [976, 440] on body "Pregunta a Parrot AI Reportes Menú Configuración Personal Inventarios Facturaci…" at bounding box center [774, 386] width 1548 height 772
click at [937, 475] on li "2025" at bounding box center [949, 478] width 155 height 27
click at [883, 556] on button "Confirmar" at bounding box center [888, 572] width 196 height 34
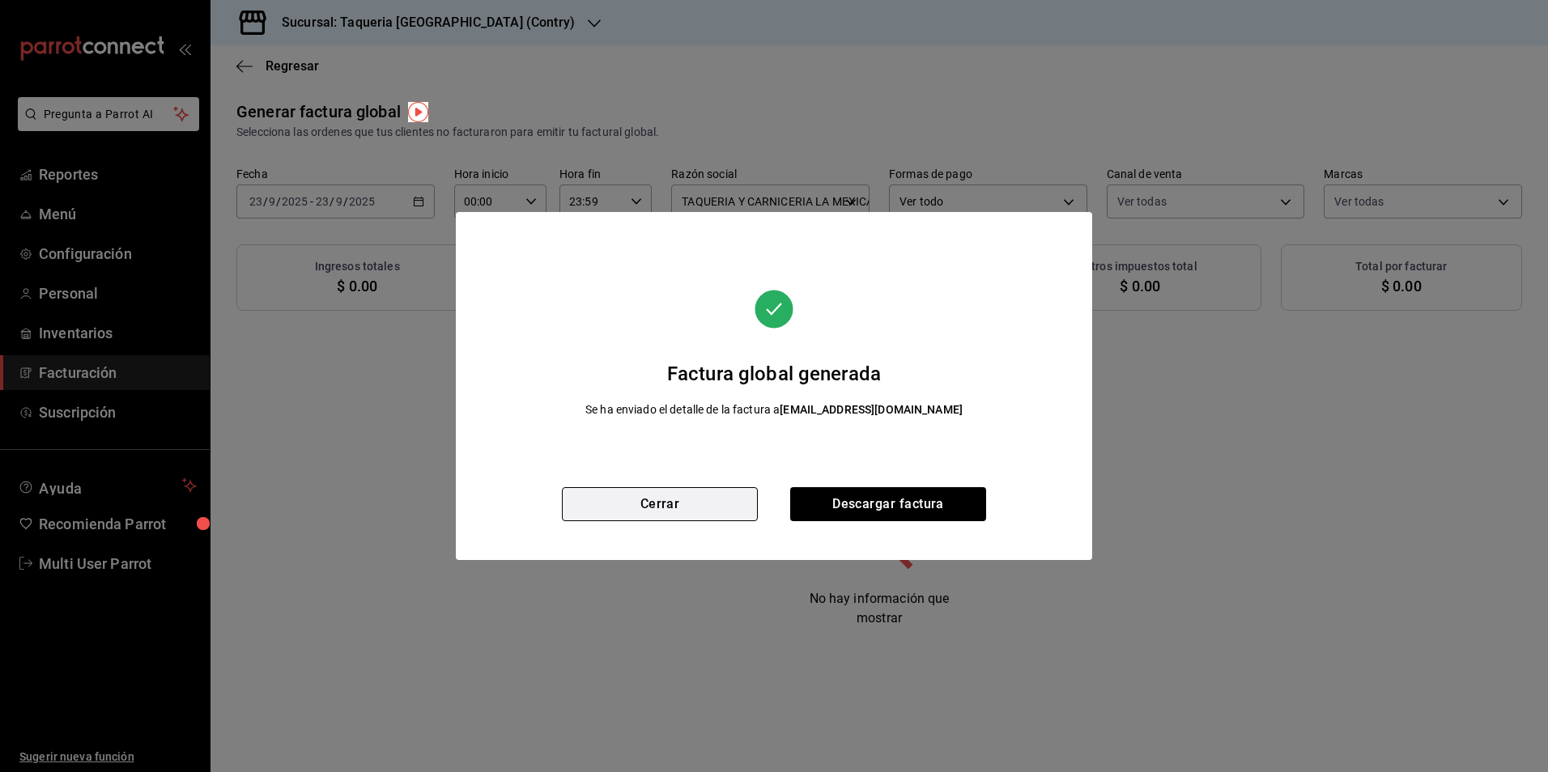
click at [718, 488] on button "Cerrar" at bounding box center [660, 504] width 196 height 34
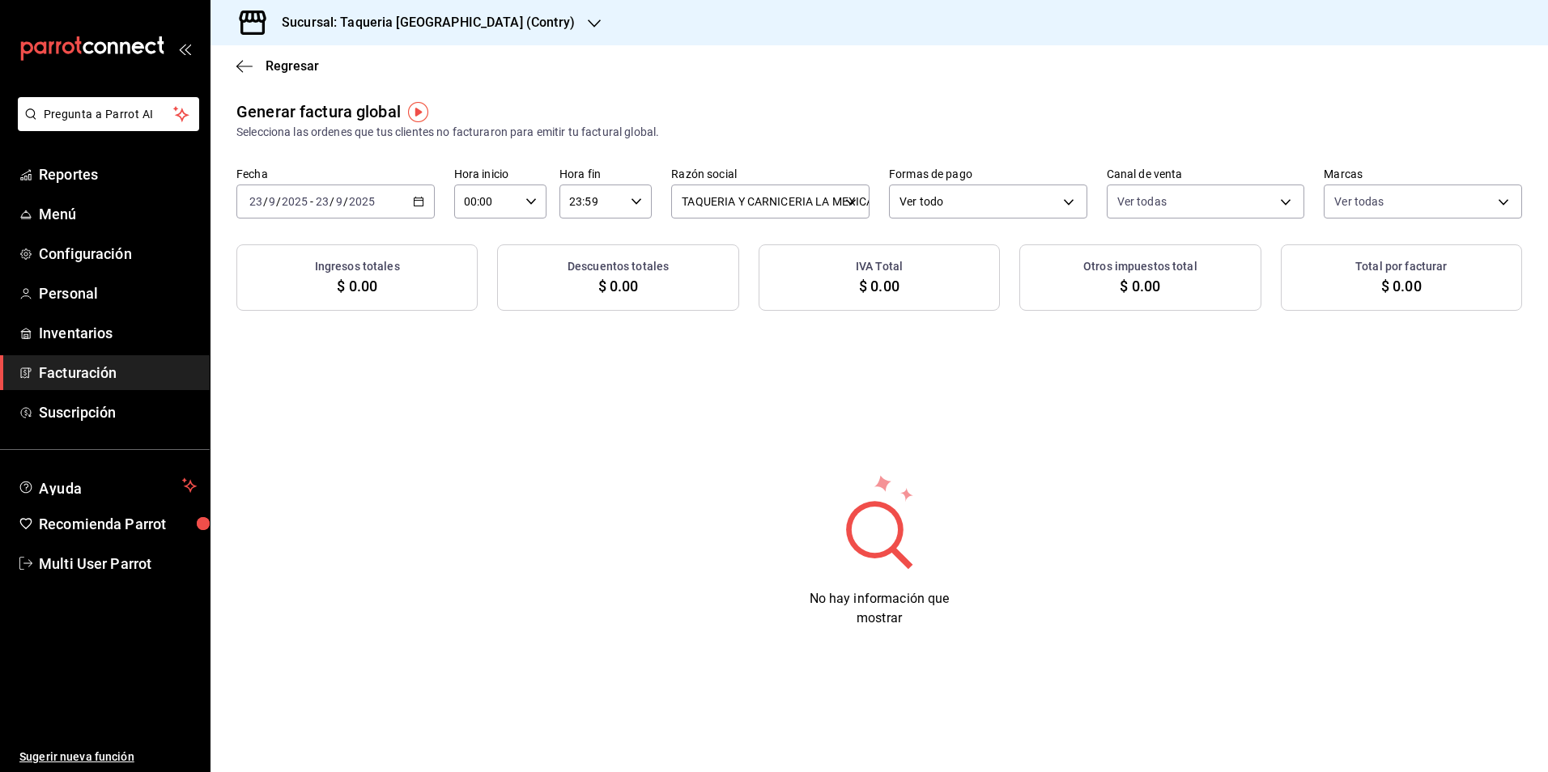
click at [508, 21] on h3 "Sucursal: Taqueria [GEOGRAPHIC_DATA] (Contry)" at bounding box center [422, 22] width 306 height 19
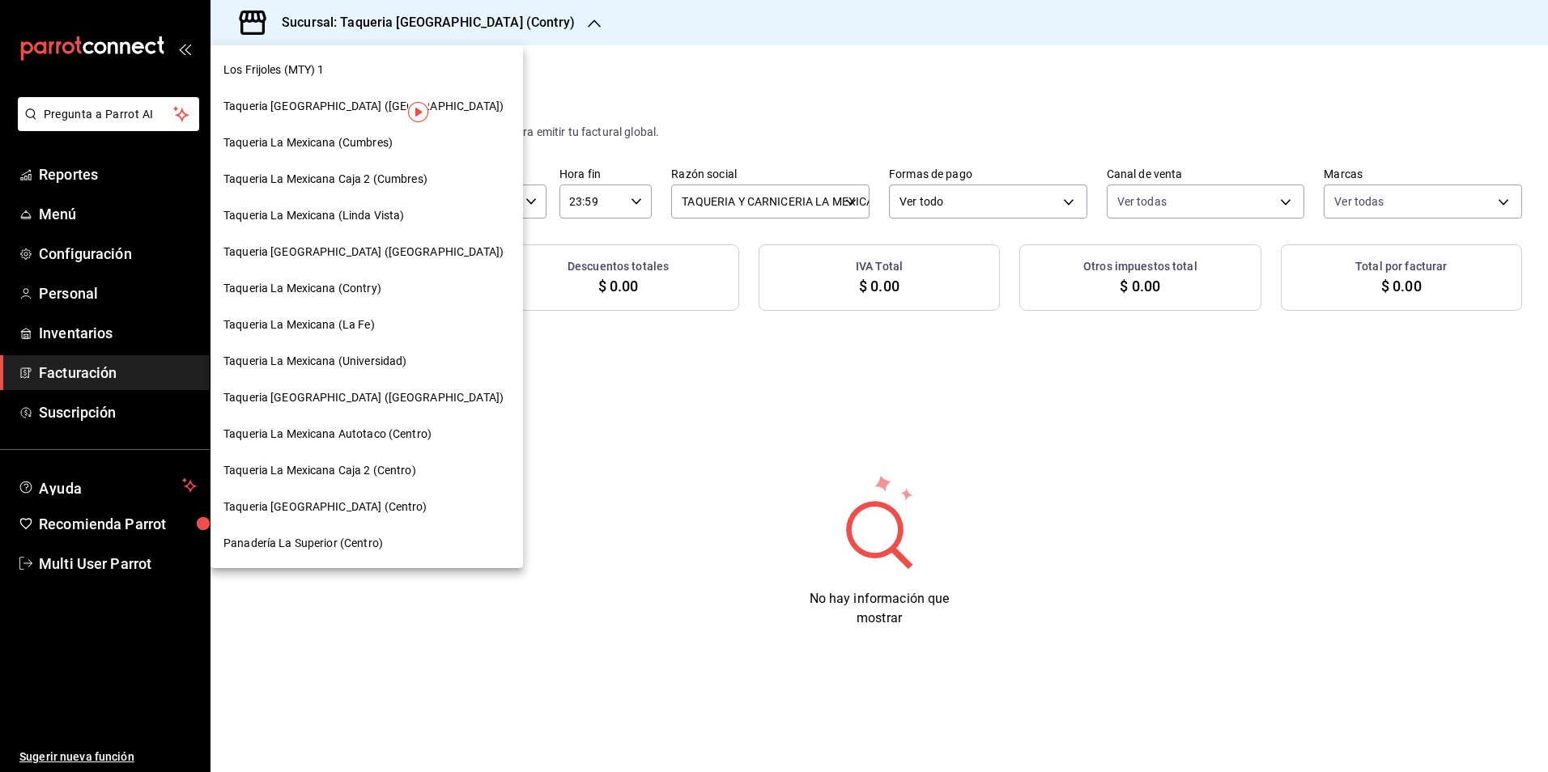
click at [400, 365] on span "Taqueria La Mexicana (Universidad)" at bounding box center [314, 361] width 183 height 17
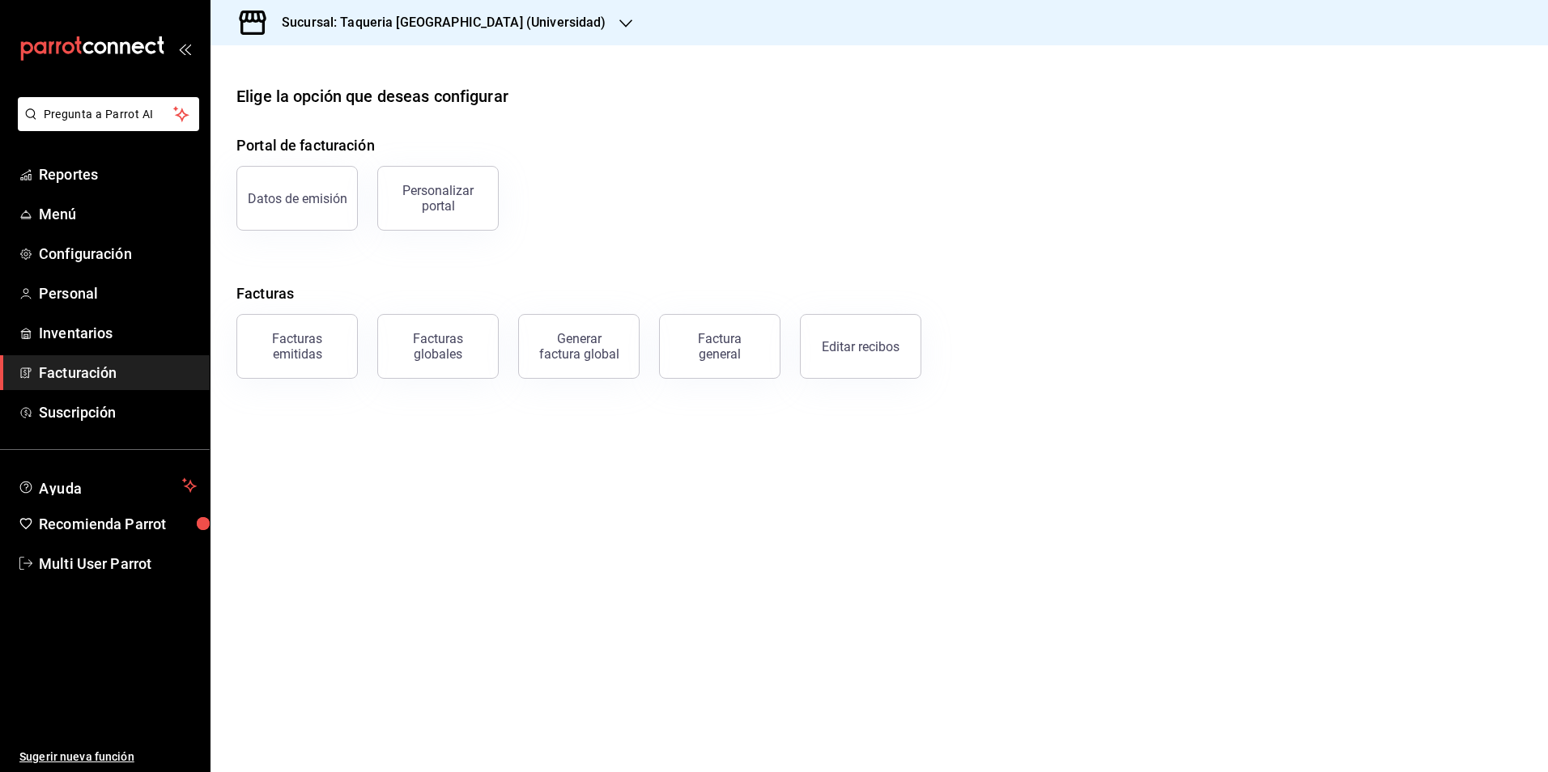
click at [426, 19] on h3 "Sucursal: Taqueria [GEOGRAPHIC_DATA] (Universidad)" at bounding box center [438, 22] width 338 height 19
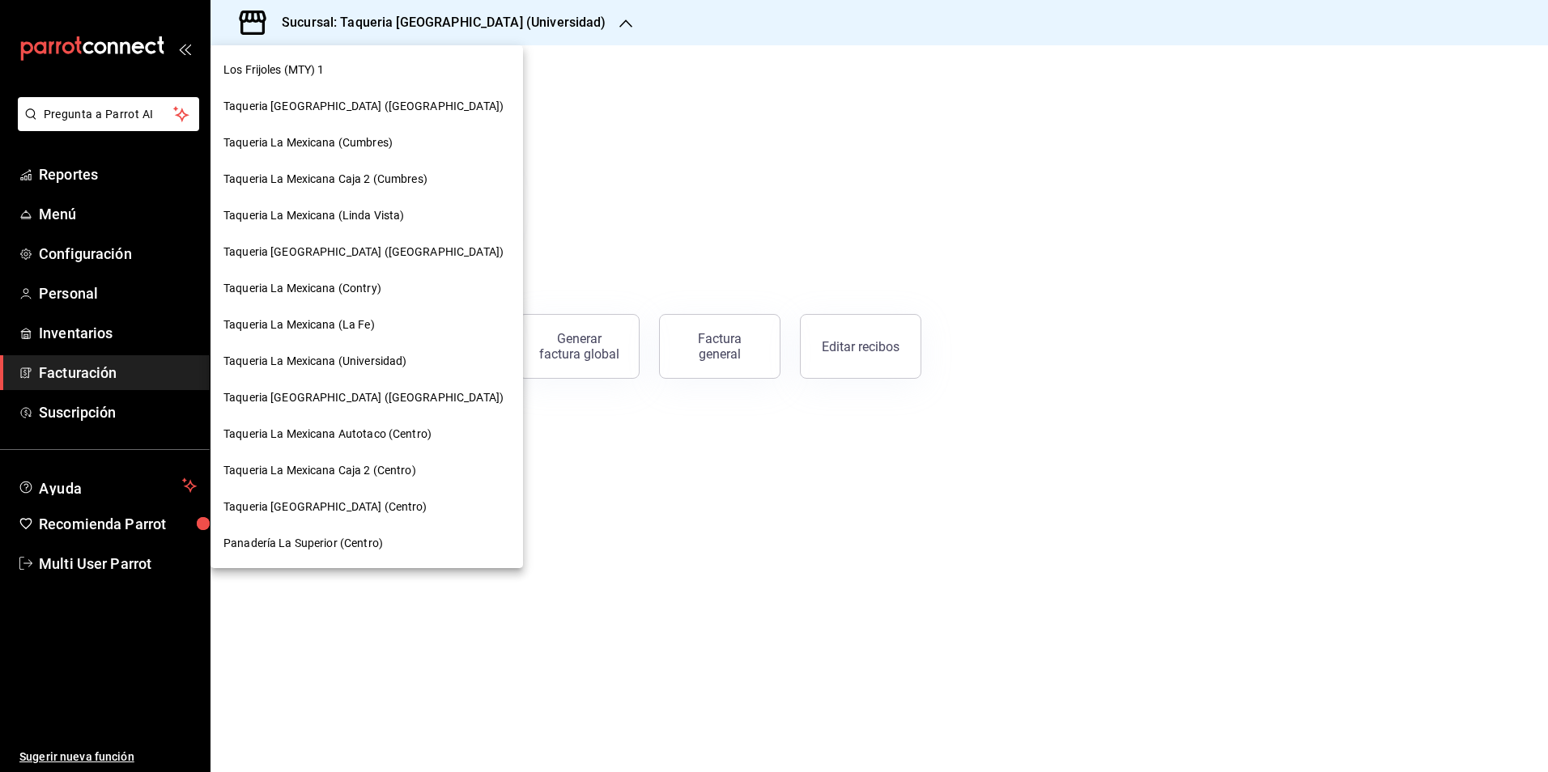
click at [411, 390] on span "Taqueria [GEOGRAPHIC_DATA] ([GEOGRAPHIC_DATA])" at bounding box center [363, 397] width 280 height 17
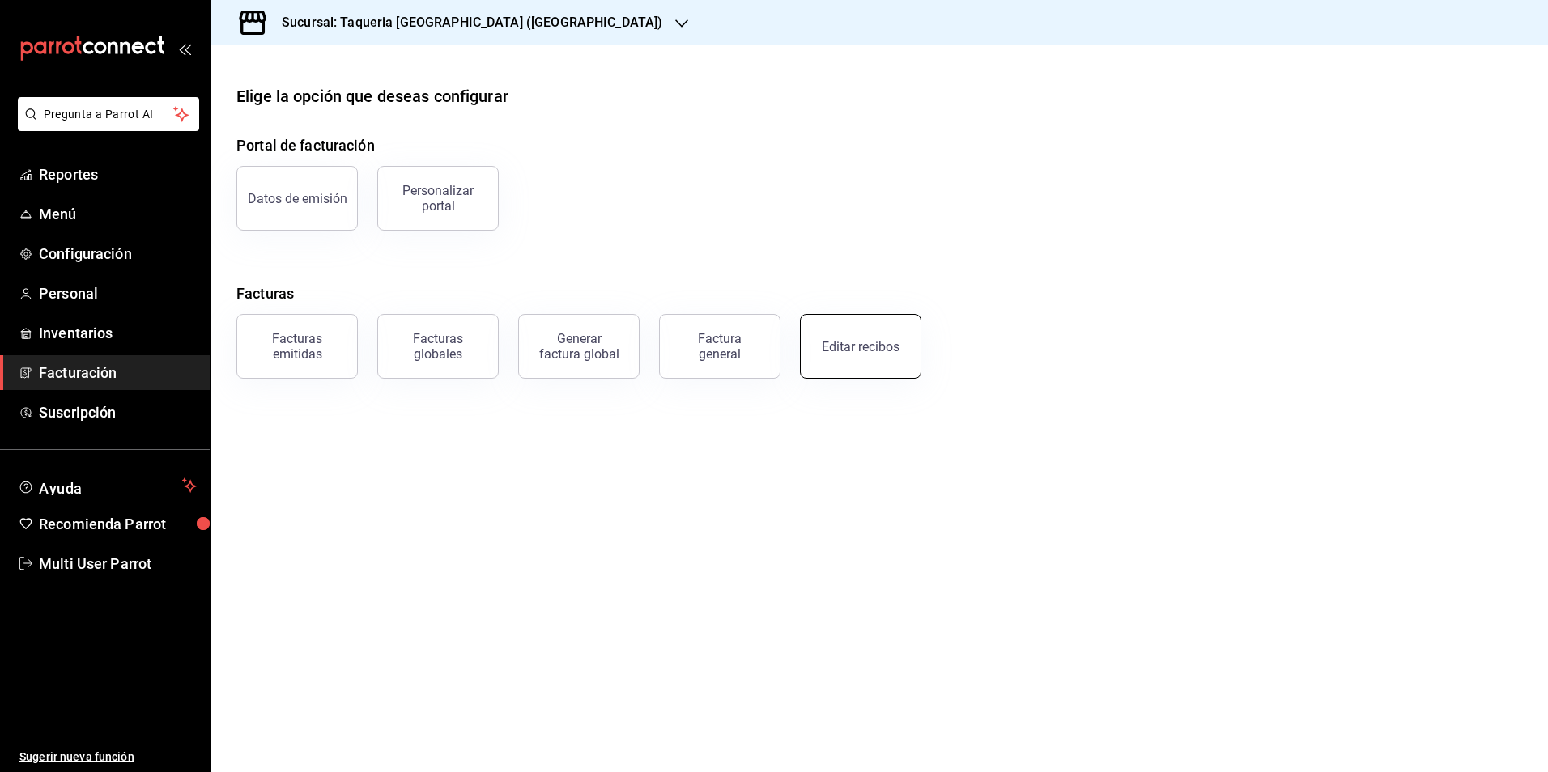
click at [819, 351] on button "Editar recibos" at bounding box center [860, 346] width 121 height 65
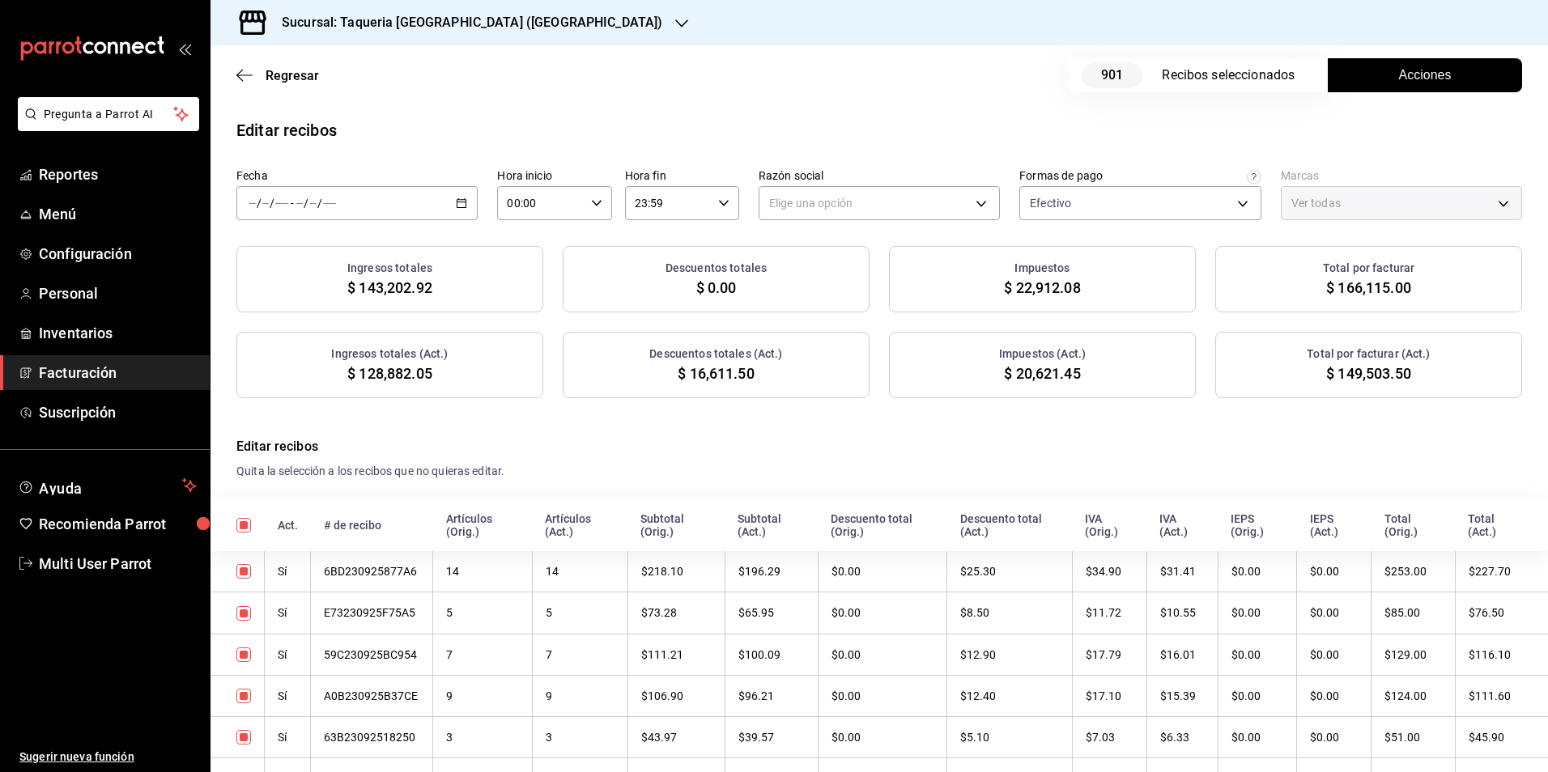
click at [429, 204] on div "/ / - / /" at bounding box center [356, 203] width 241 height 34
click at [342, 436] on span "Rango de fechas" at bounding box center [313, 434] width 126 height 17
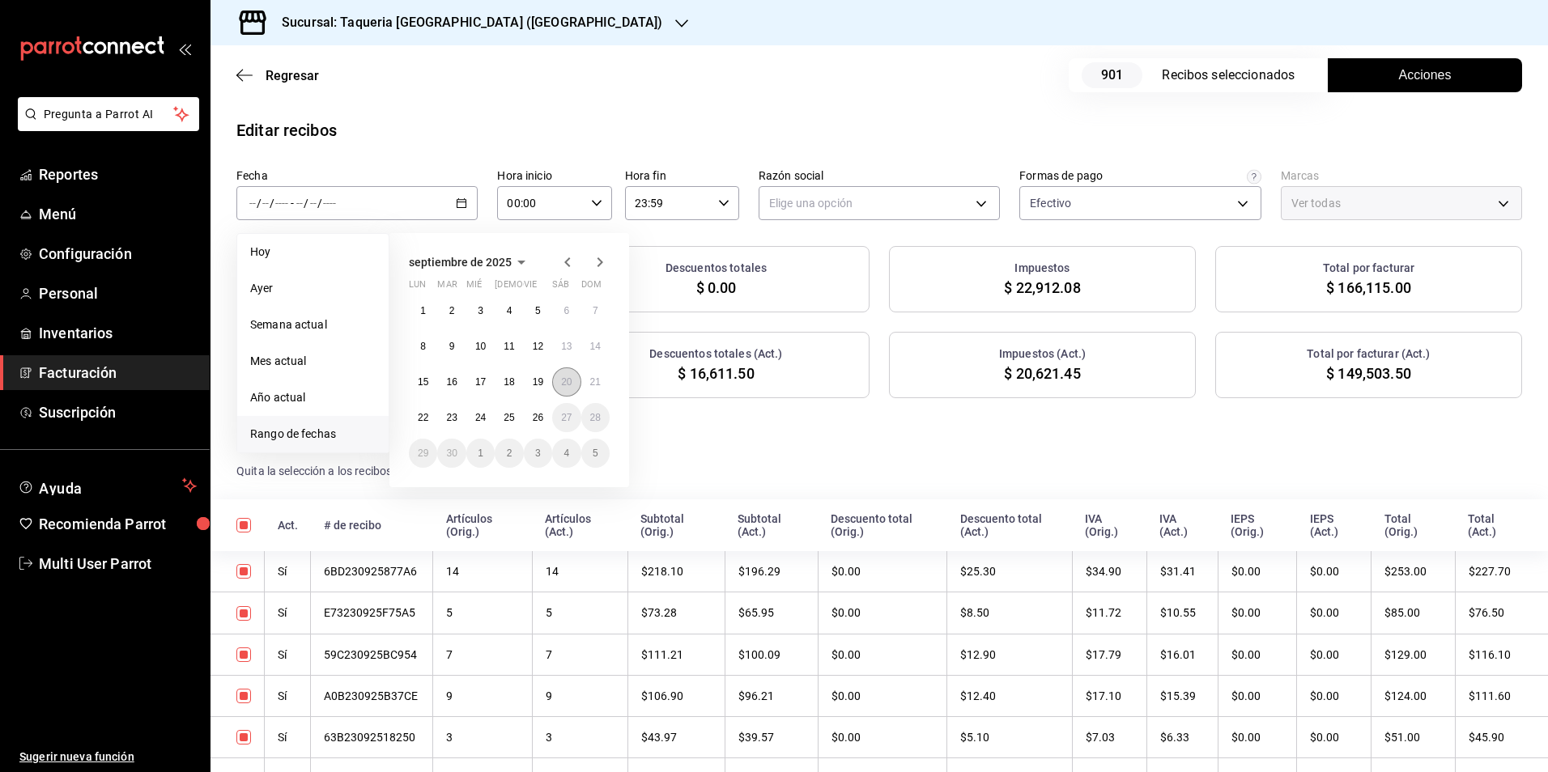
click at [569, 377] on abbr "20" at bounding box center [566, 382] width 11 height 11
click at [452, 413] on abbr "23" at bounding box center [451, 417] width 11 height 11
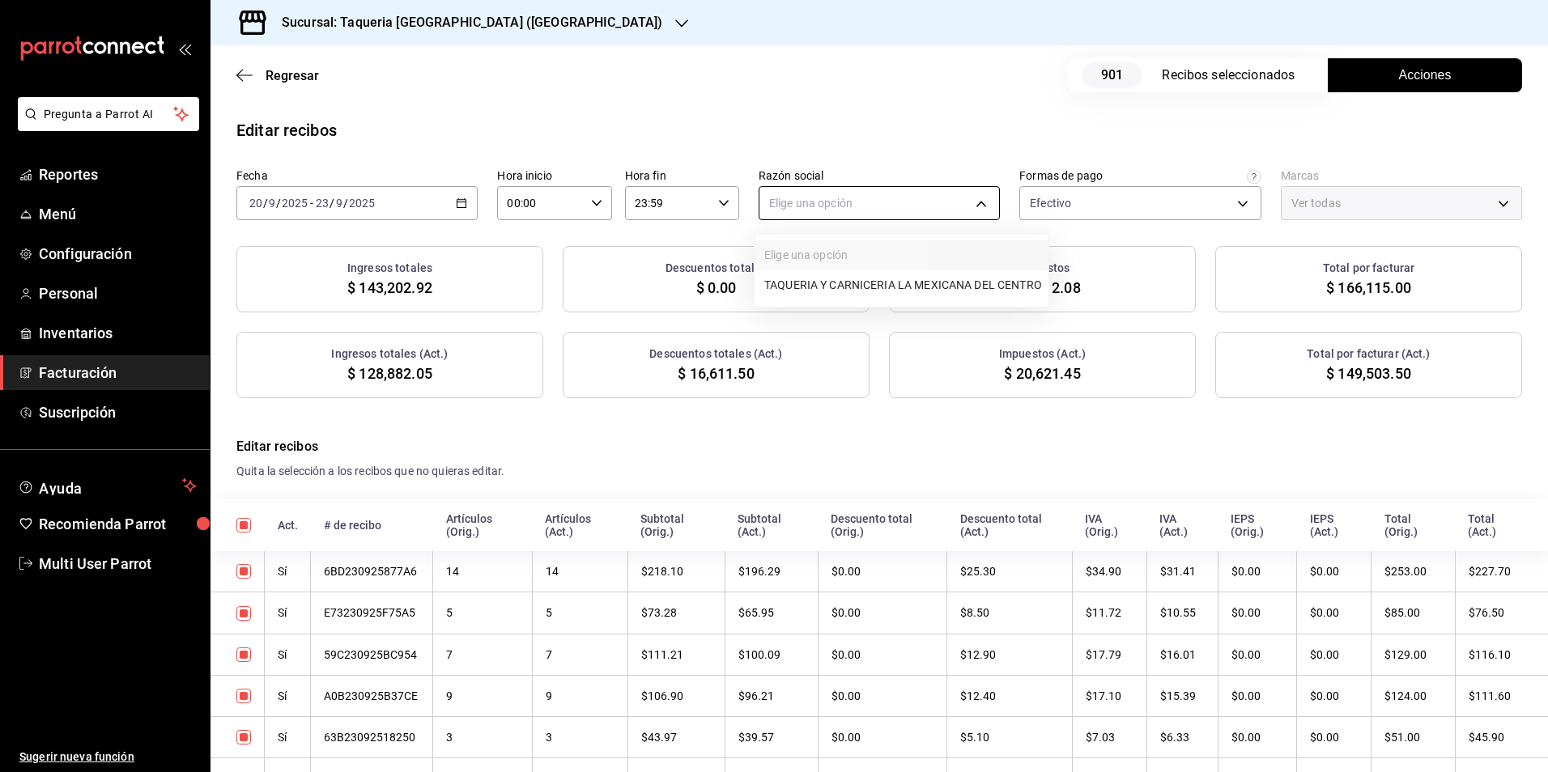
click at [773, 206] on body "Pregunta a Parrot AI Reportes Menú Configuración Personal Inventarios Facturaci…" at bounding box center [774, 386] width 1548 height 772
click at [793, 286] on li "TAQUERIA Y CARNICERIA LA MEXICANA DEL CENTRO" at bounding box center [902, 285] width 294 height 30
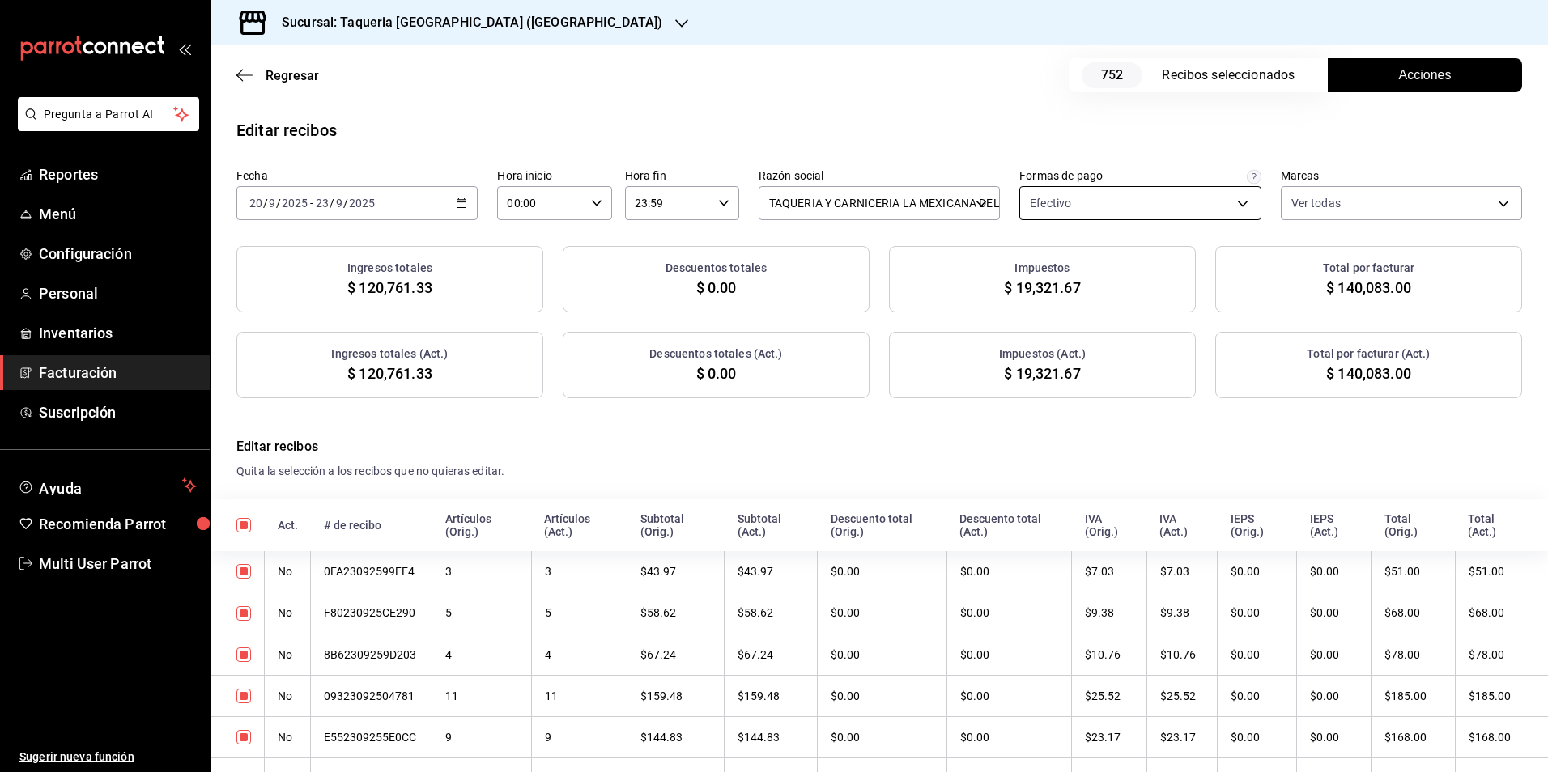
click at [1151, 215] on body "Pregunta a Parrot AI Reportes Menú Configuración Personal Inventarios Facturaci…" at bounding box center [774, 386] width 1548 height 772
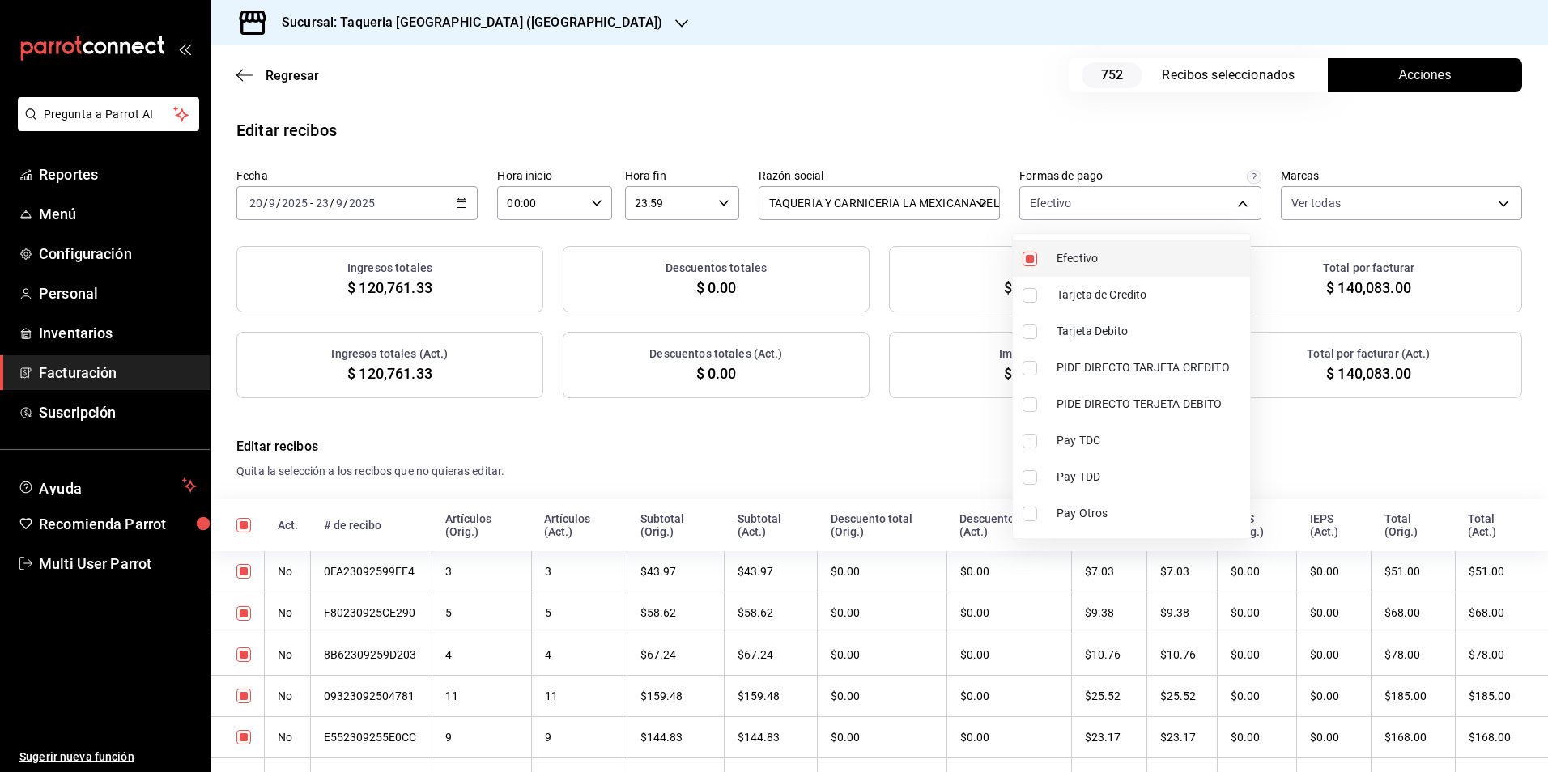
click at [1108, 259] on span "Efectivo" at bounding box center [1150, 258] width 187 height 17
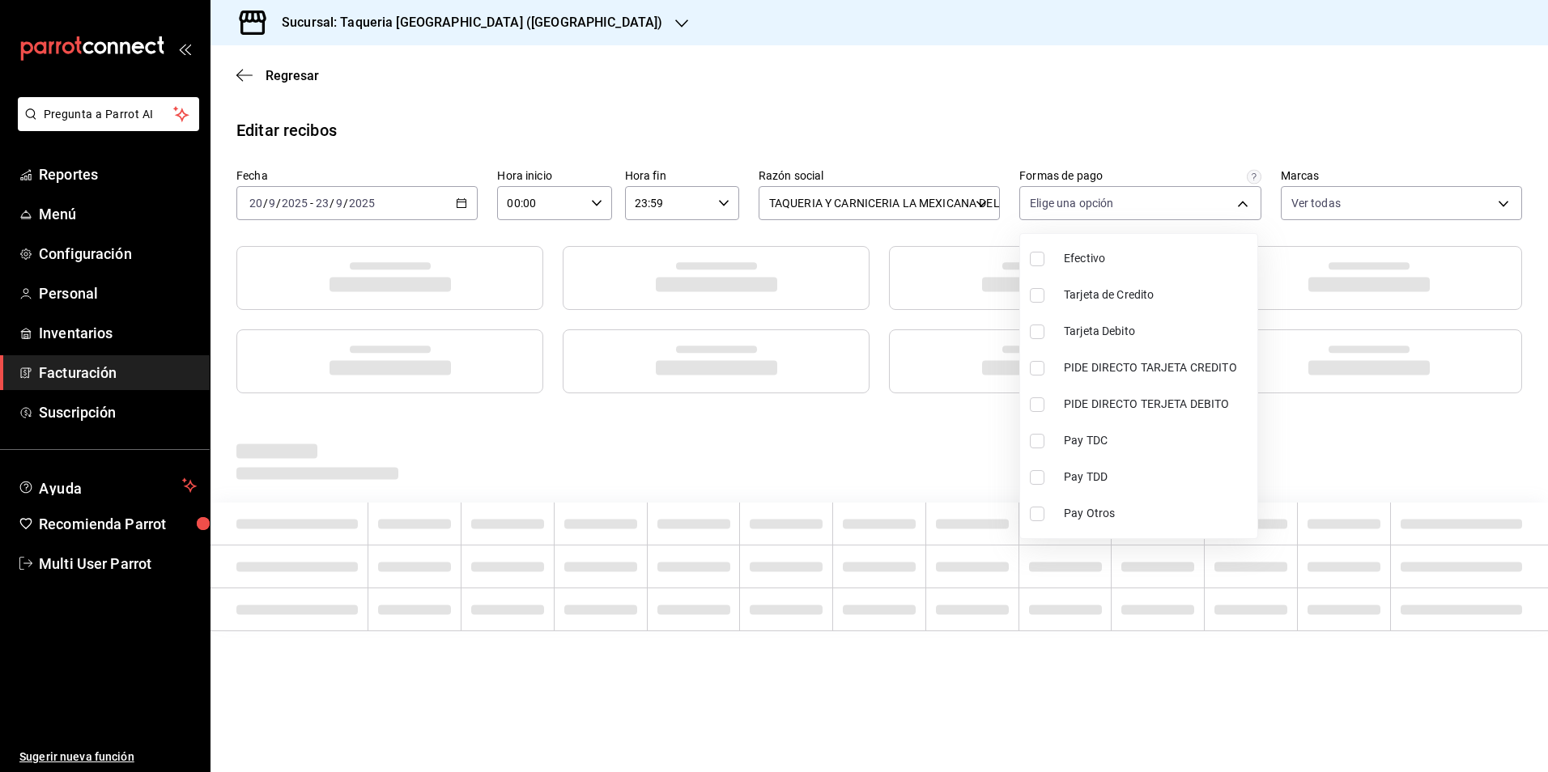
click at [1027, 119] on div at bounding box center [774, 386] width 1548 height 772
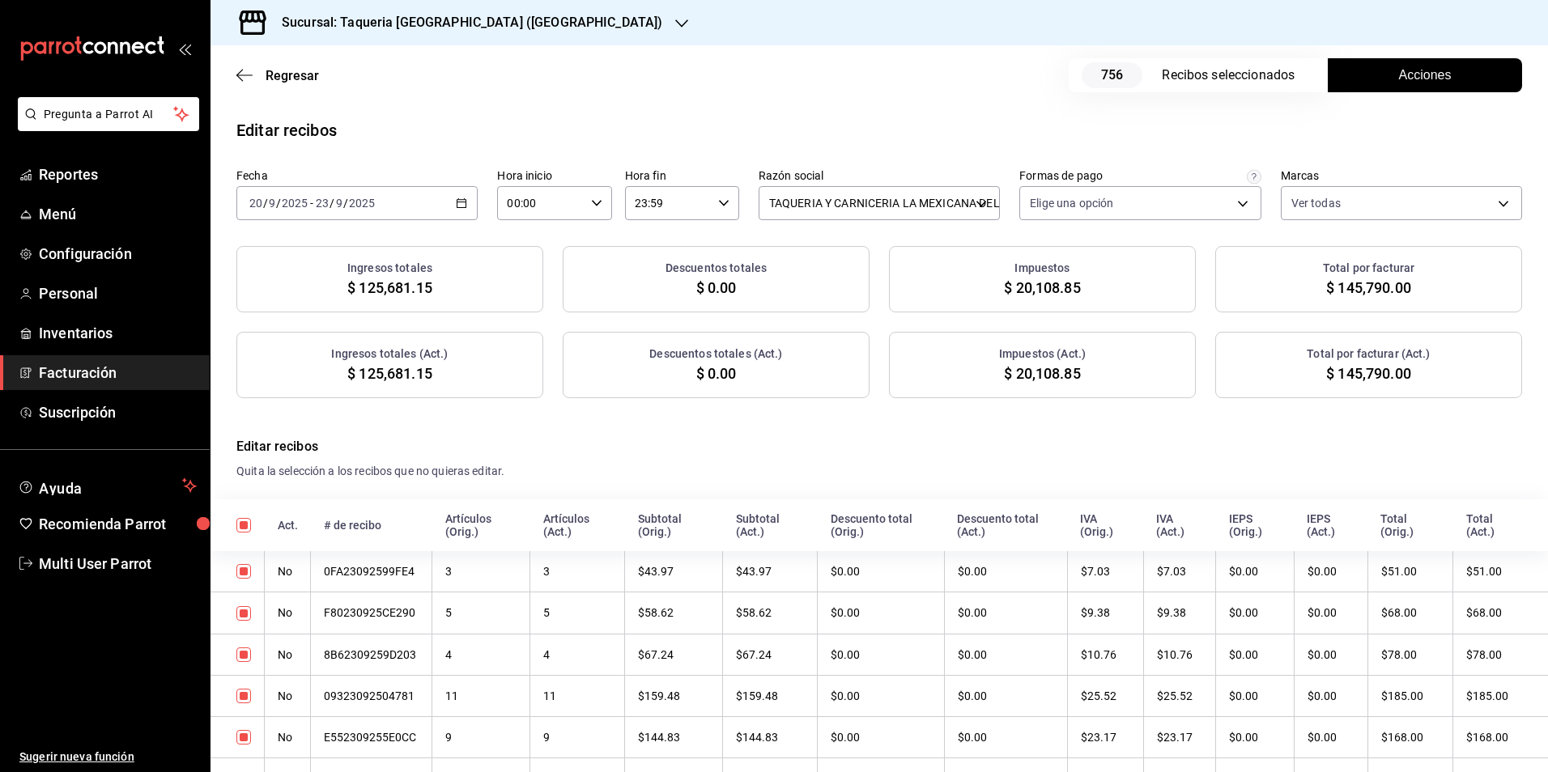
click at [1469, 84] on button "Acciones" at bounding box center [1425, 75] width 194 height 34
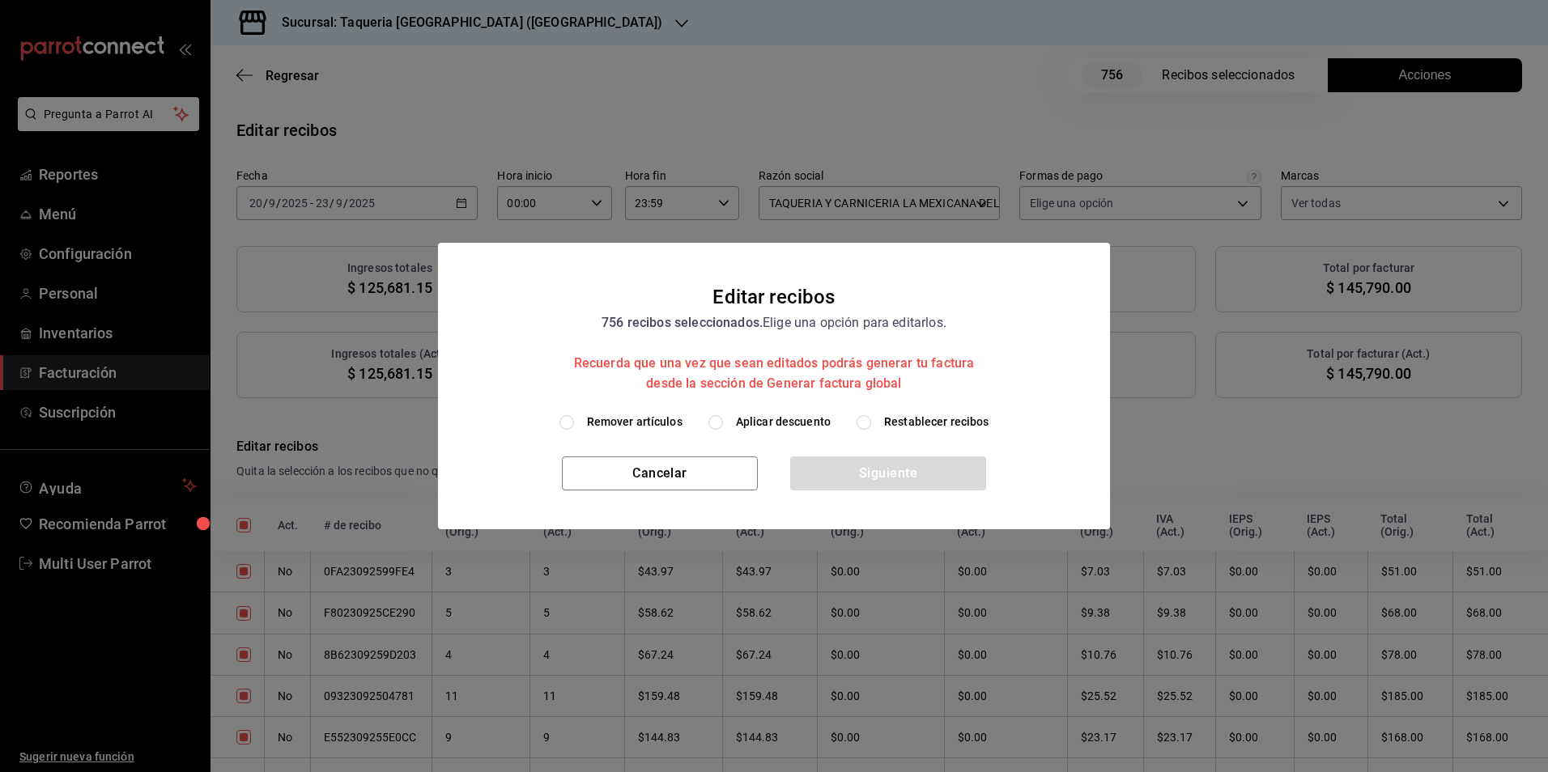
click at [803, 414] on span "Aplicar descuento" at bounding box center [783, 422] width 95 height 17
click at [723, 415] on input "Aplicar descuento" at bounding box center [715, 422] width 15 height 15
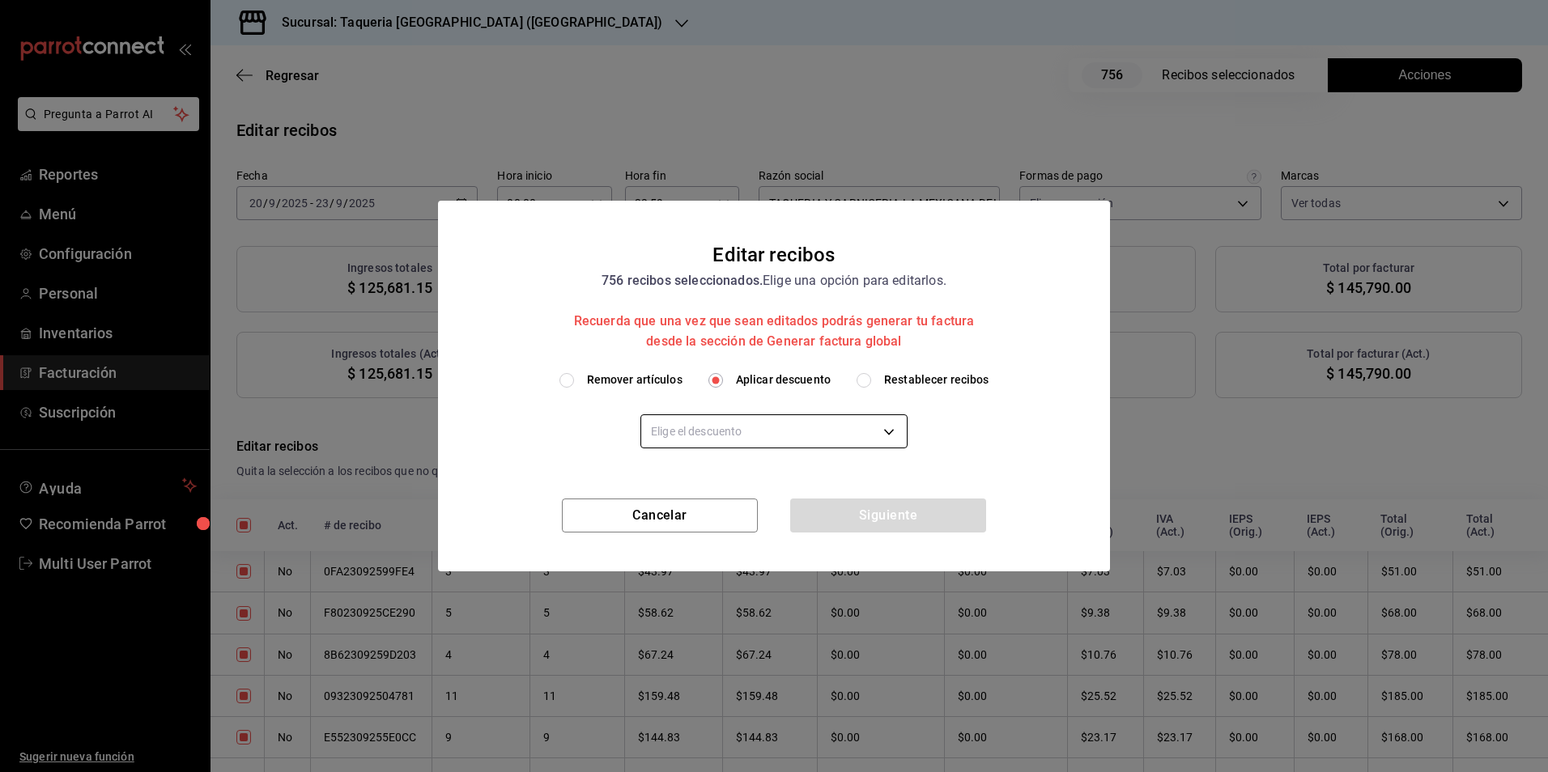
click at [799, 422] on body "Pregunta a Parrot AI Reportes Menú Configuración Personal Inventarios Facturaci…" at bounding box center [774, 386] width 1548 height 772
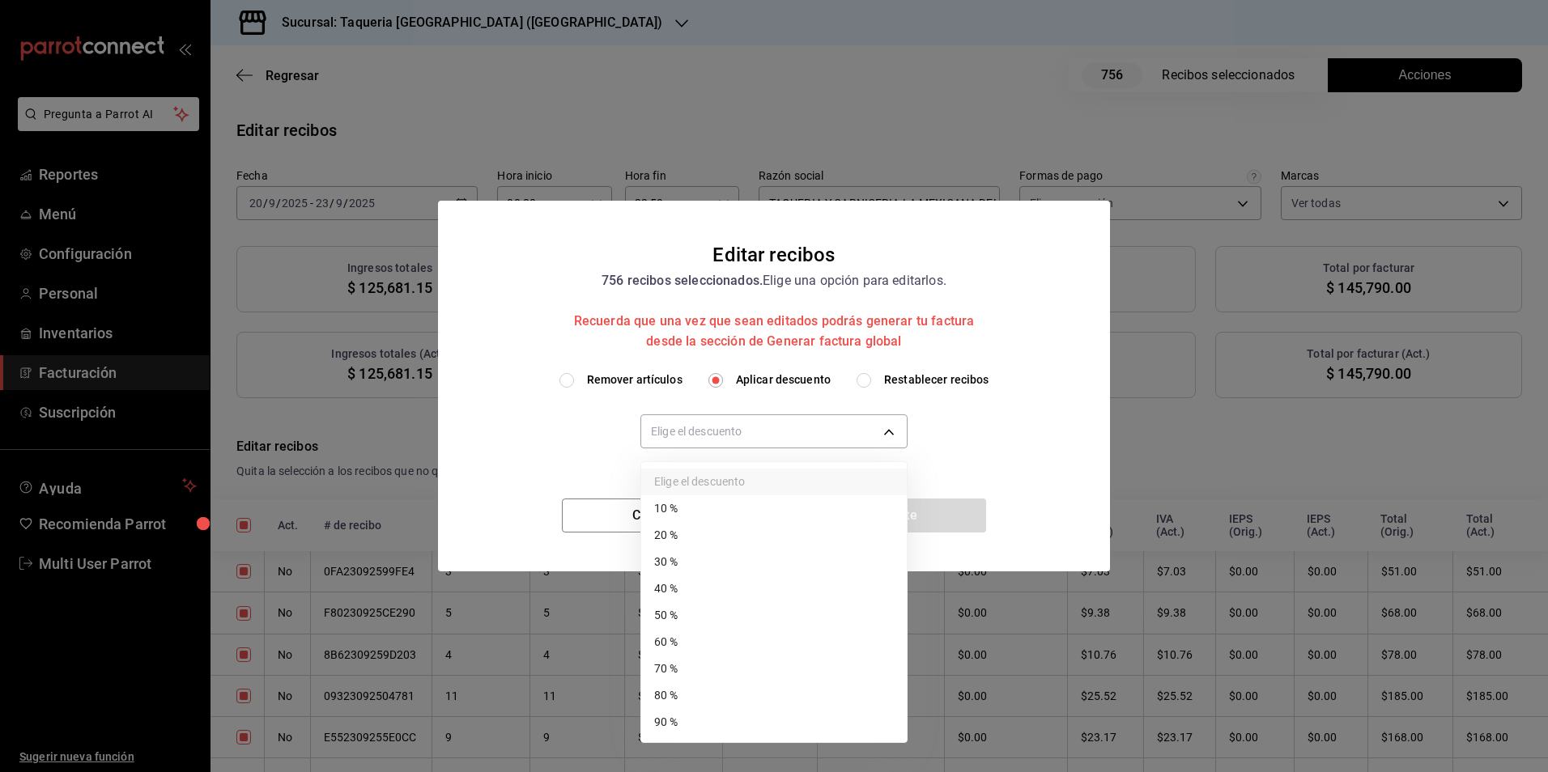
click at [708, 508] on li "10 %" at bounding box center [774, 509] width 266 height 27
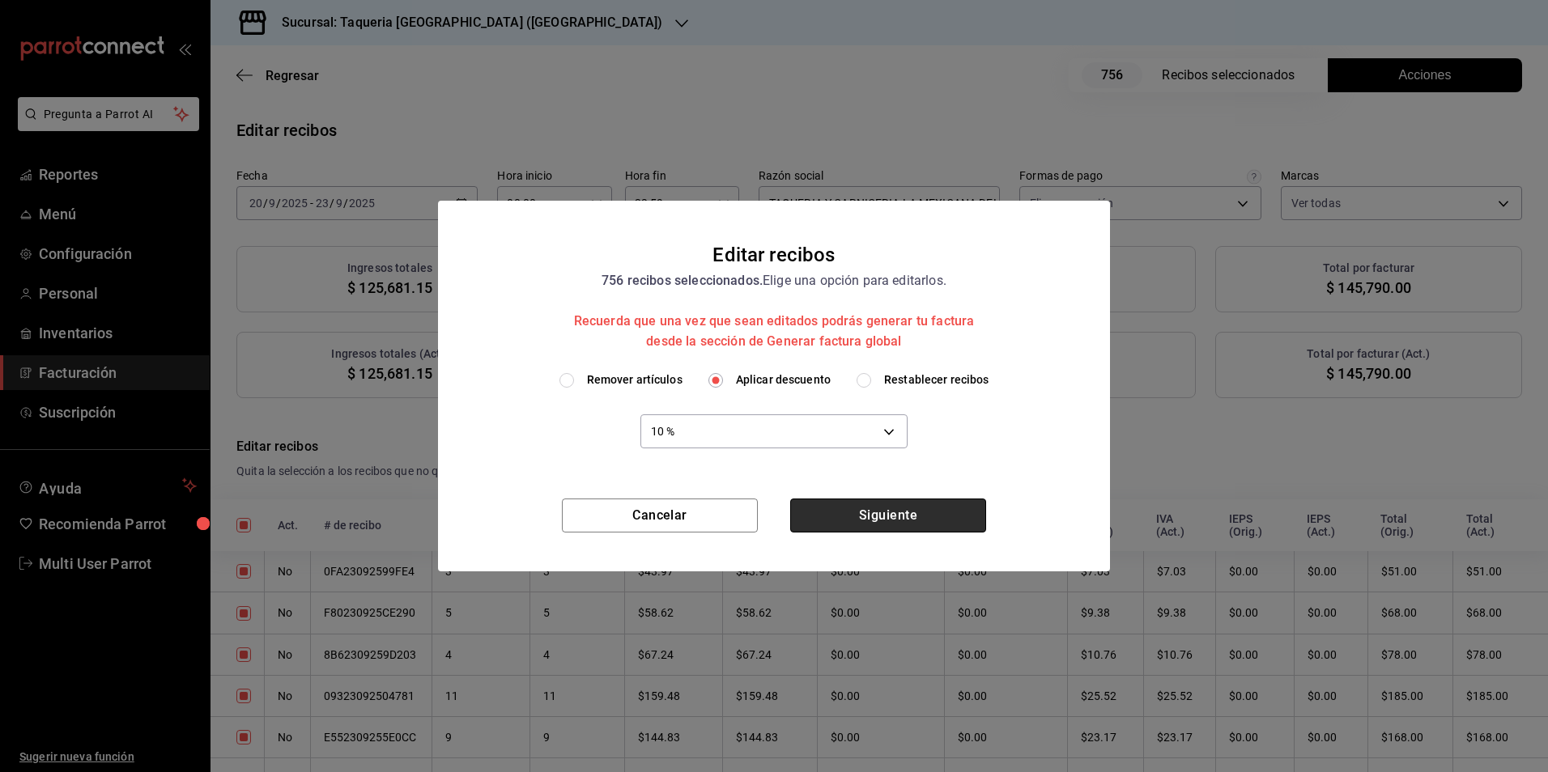
click at [888, 500] on button "Siguiente" at bounding box center [888, 516] width 196 height 34
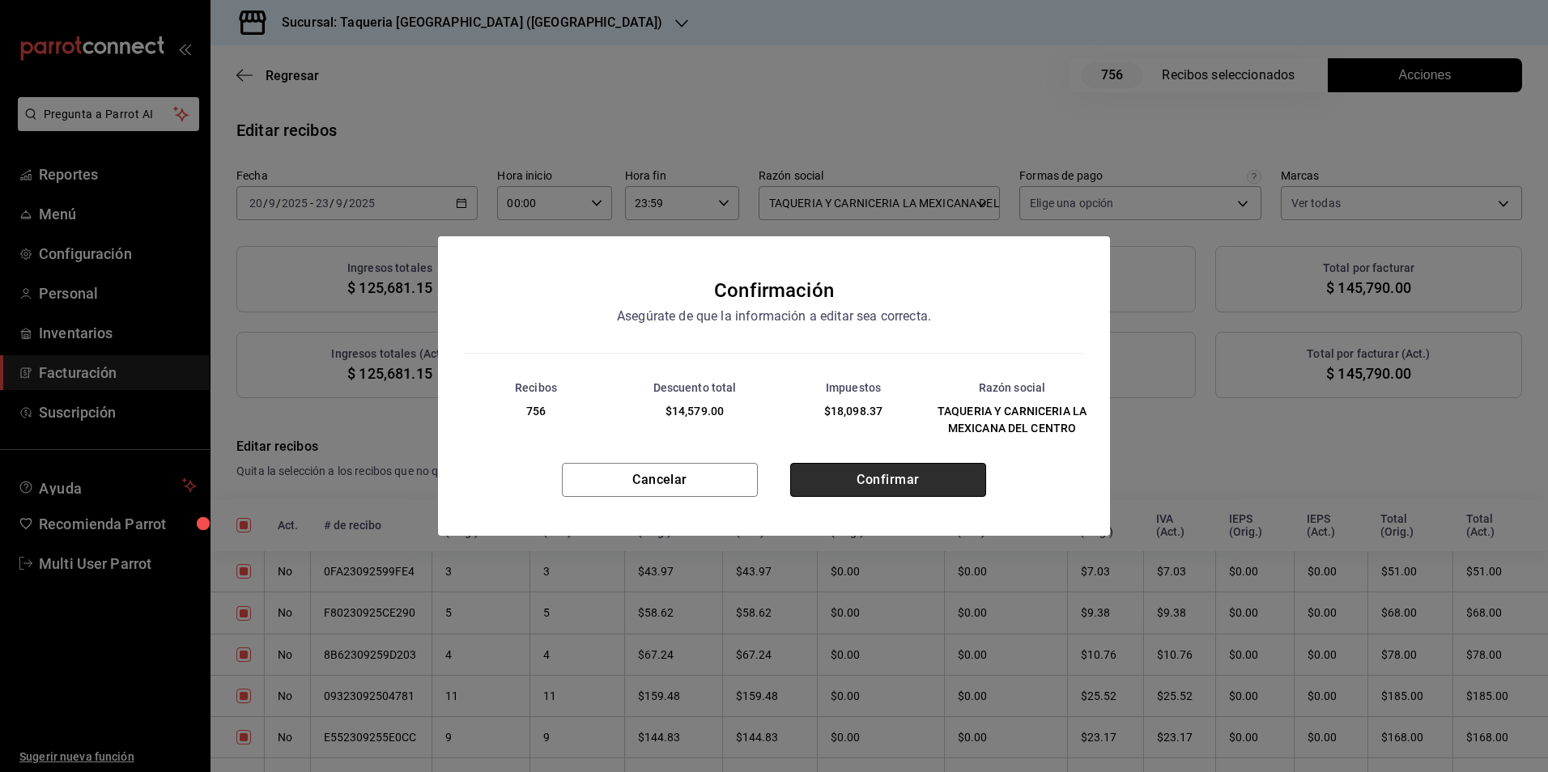
click at [860, 478] on button "Confirmar" at bounding box center [888, 480] width 196 height 34
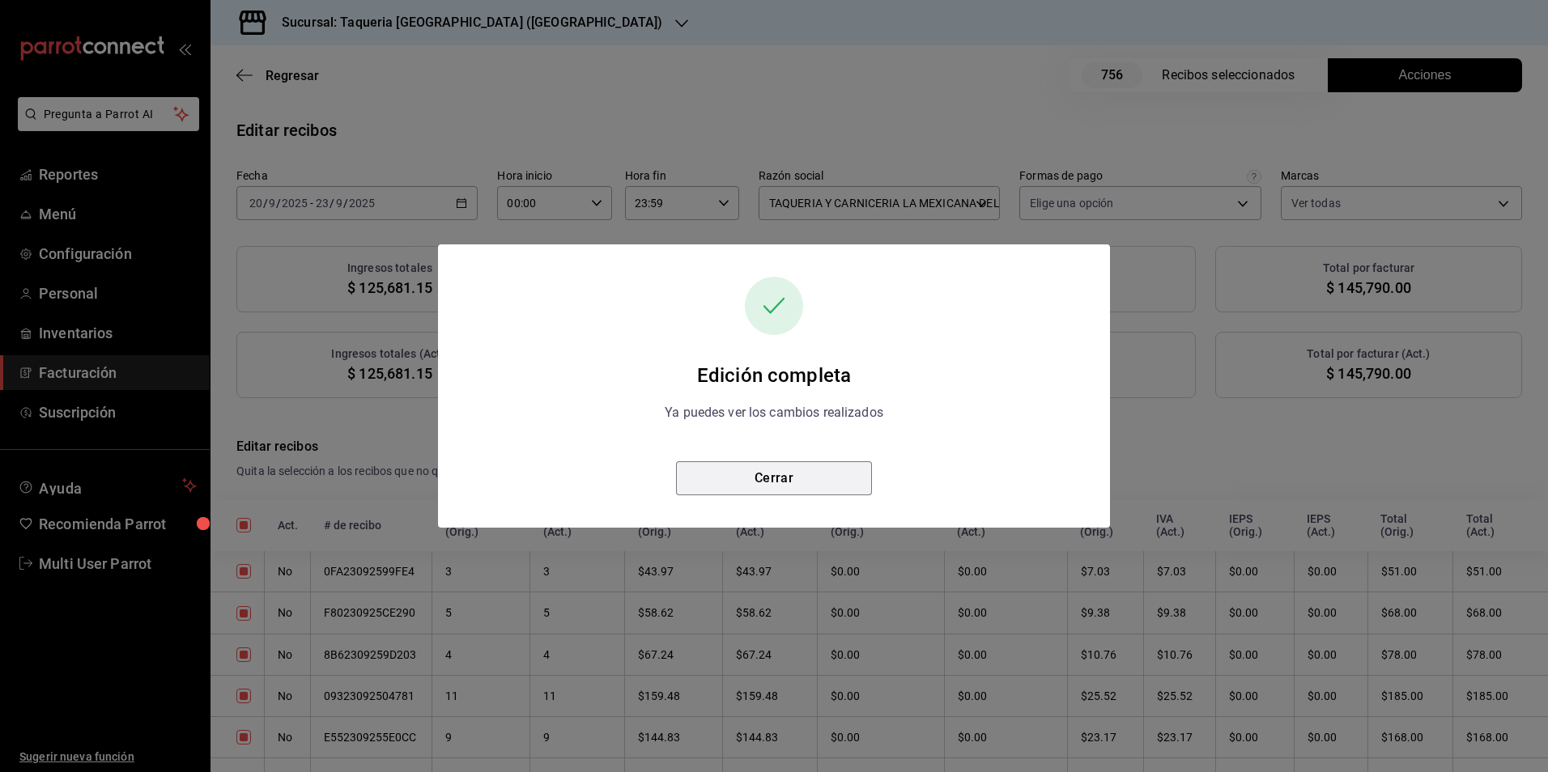
click at [860, 478] on button "Cerrar" at bounding box center [774, 479] width 196 height 34
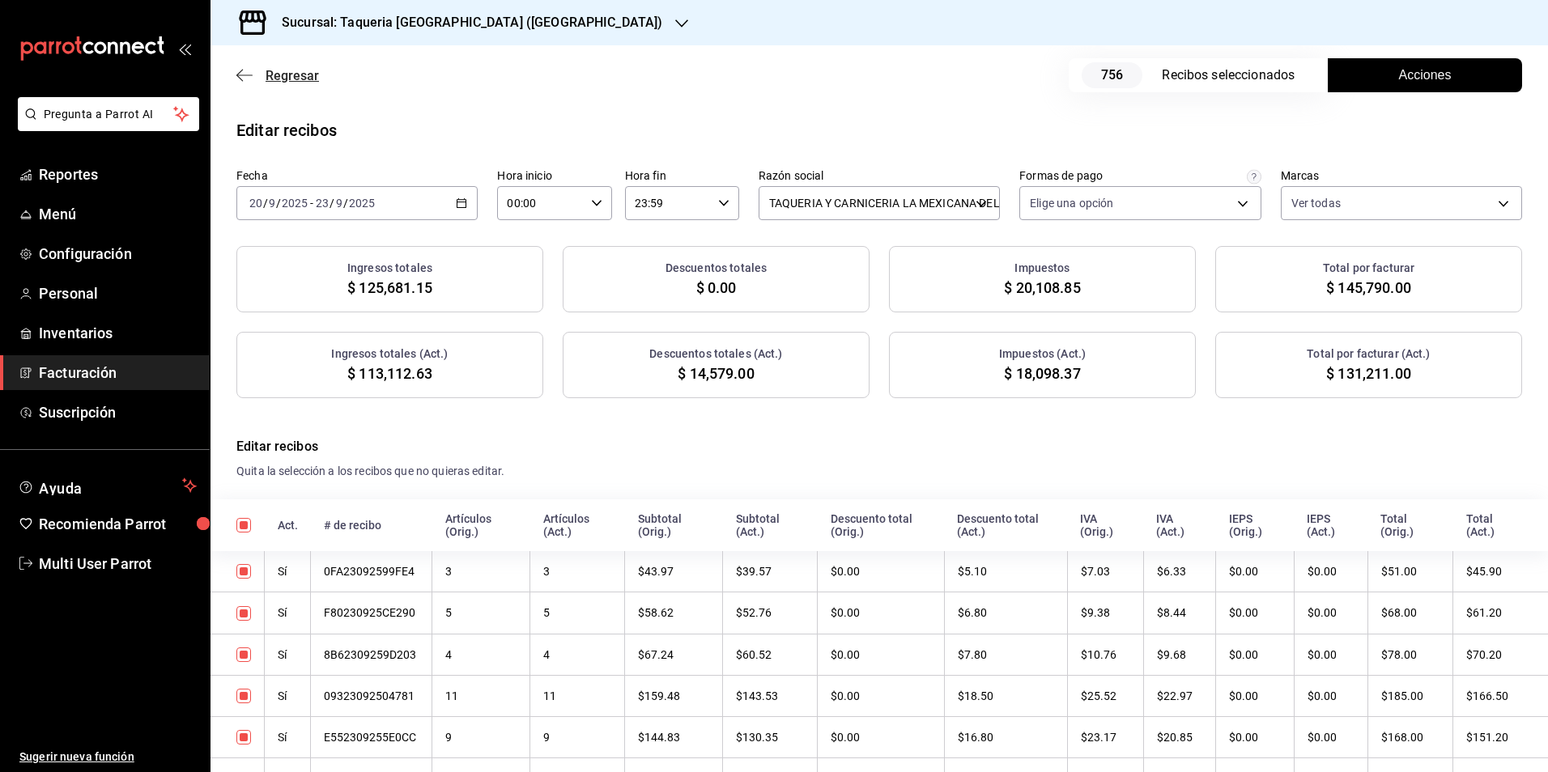
click at [310, 78] on span "Regresar" at bounding box center [292, 75] width 53 height 15
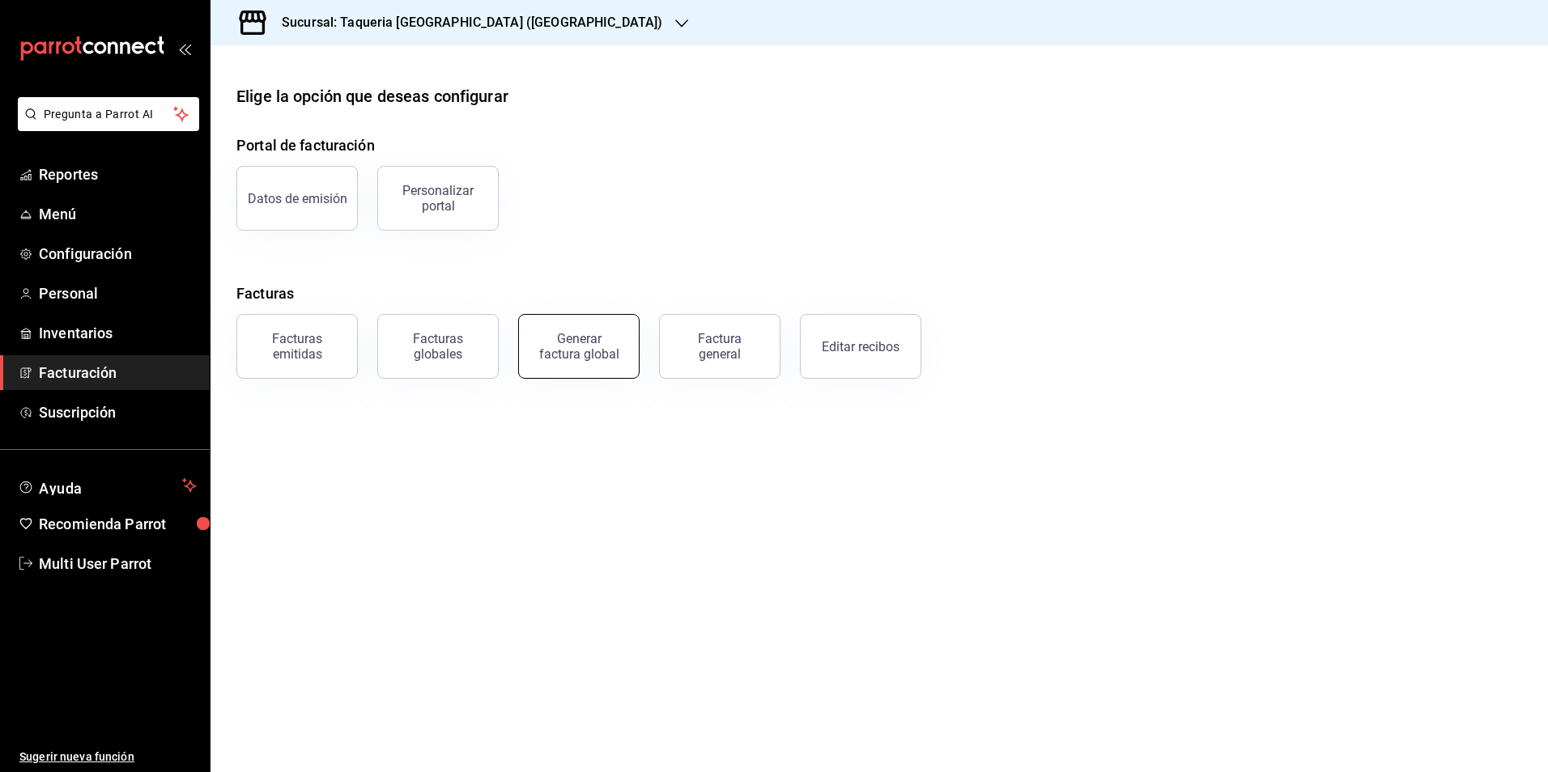
click at [576, 351] on div "Generar factura global" at bounding box center [578, 346] width 81 height 31
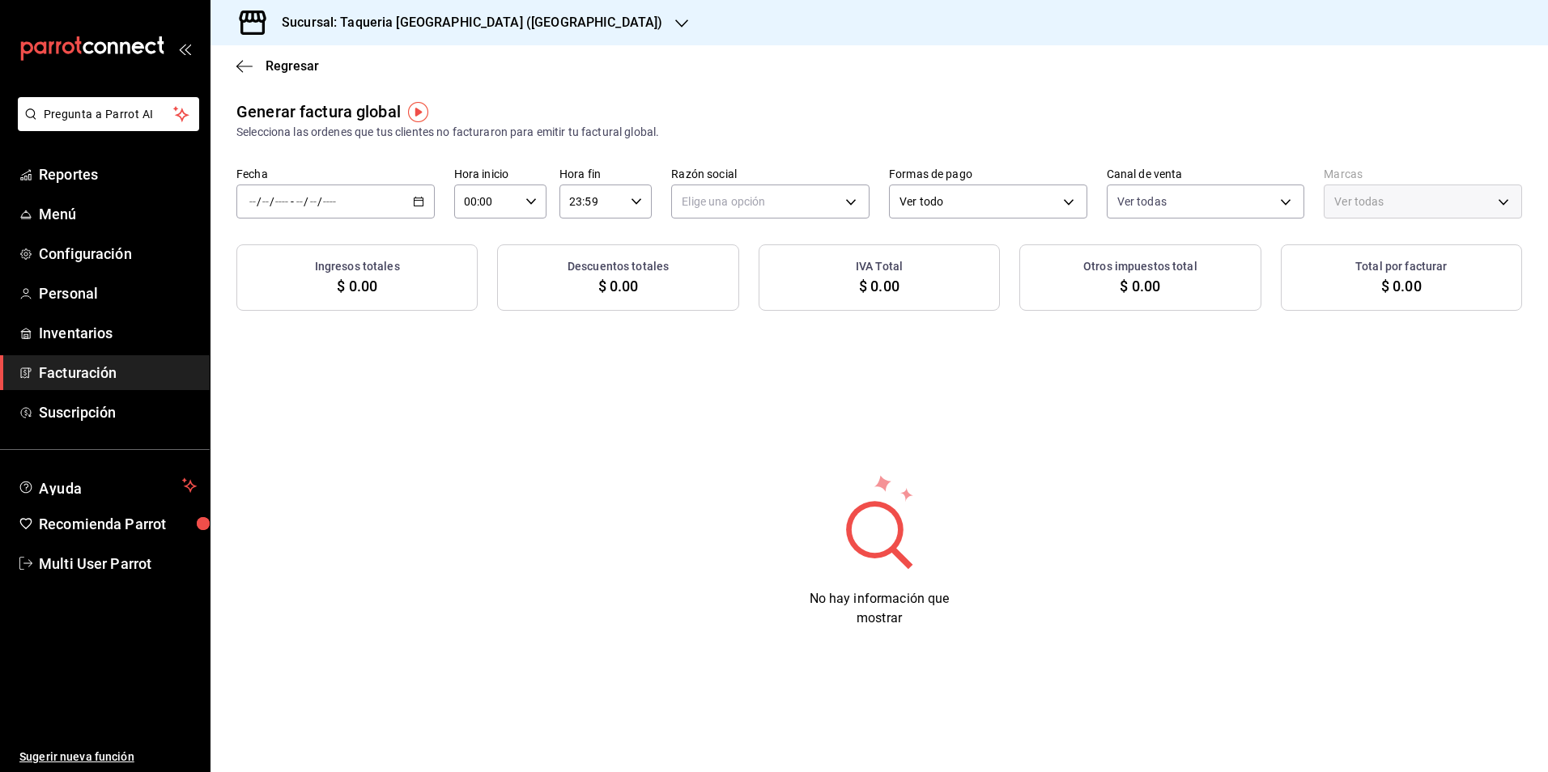
click at [404, 199] on div "/ / - / /" at bounding box center [335, 202] width 198 height 34
click at [338, 261] on li "Rango de fechas" at bounding box center [312, 250] width 151 height 36
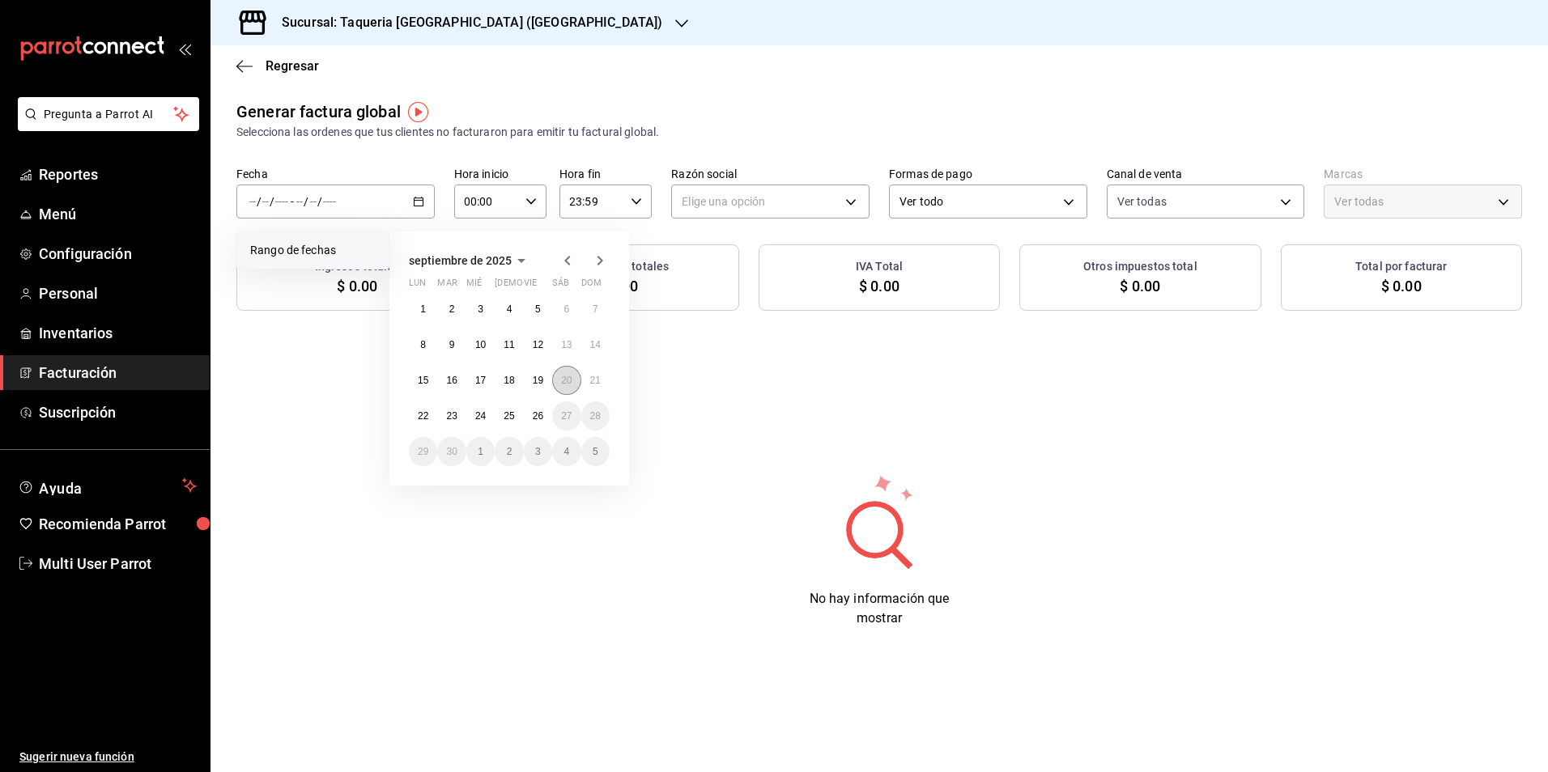
click at [568, 384] on abbr "20" at bounding box center [566, 380] width 11 height 11
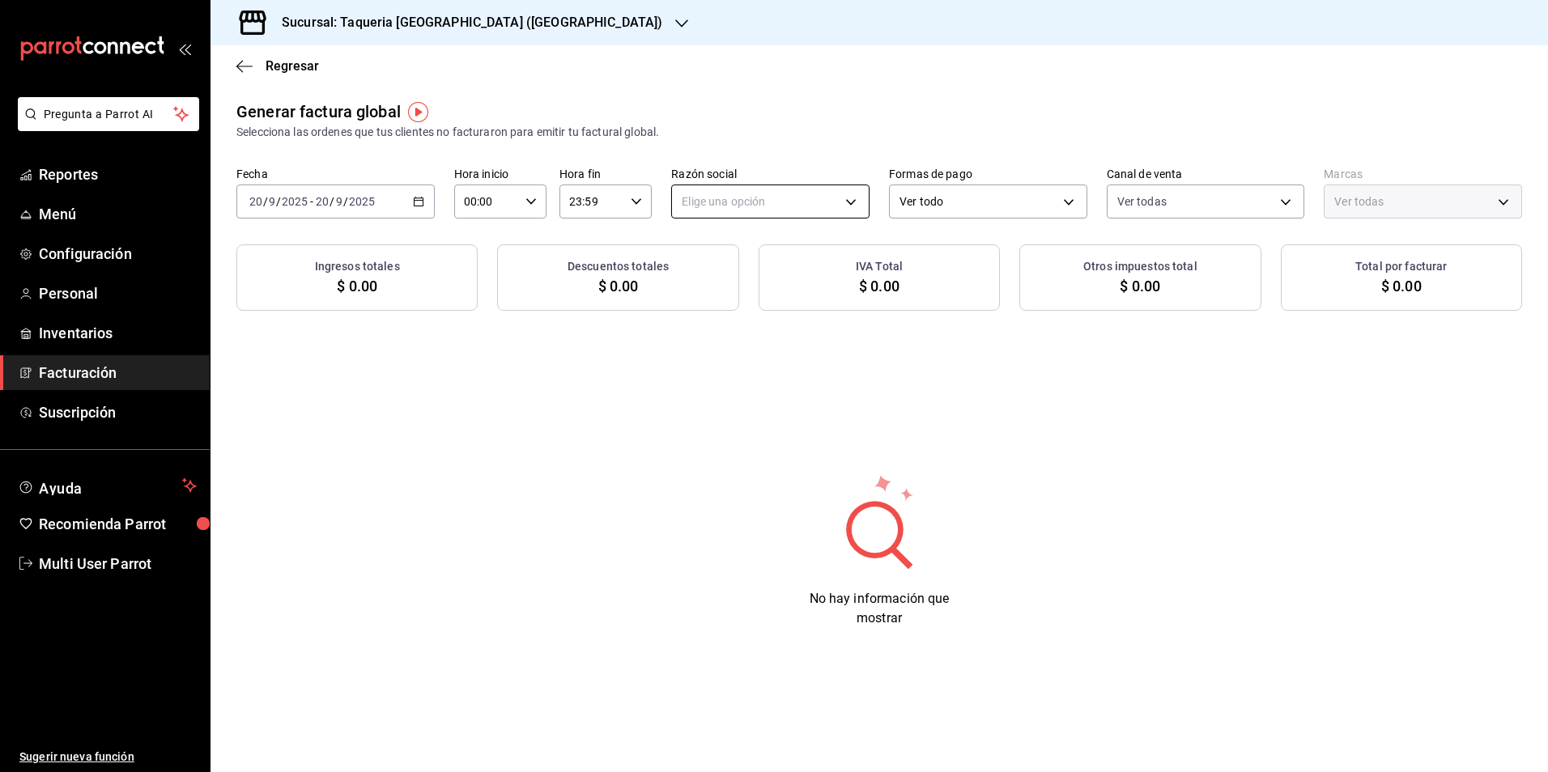
click at [806, 185] on body "Pregunta a Parrot AI Reportes Menú Configuración Personal Inventarios Facturaci…" at bounding box center [774, 386] width 1548 height 772
click at [776, 307] on div at bounding box center [774, 386] width 1548 height 772
click at [793, 189] on body "Pregunta a Parrot AI Reportes Menú Configuración Personal Inventarios Facturaci…" at bounding box center [774, 386] width 1548 height 772
click at [766, 300] on ul "Elige una opción TAQUERIA Y CARNICERIA LA MEXICANA DEL CENTRO" at bounding box center [819, 268] width 294 height 73
click at [790, 278] on li "TAQUERIA Y CARNICERIA LA MEXICANA DEL CENTRO" at bounding box center [819, 284] width 294 height 30
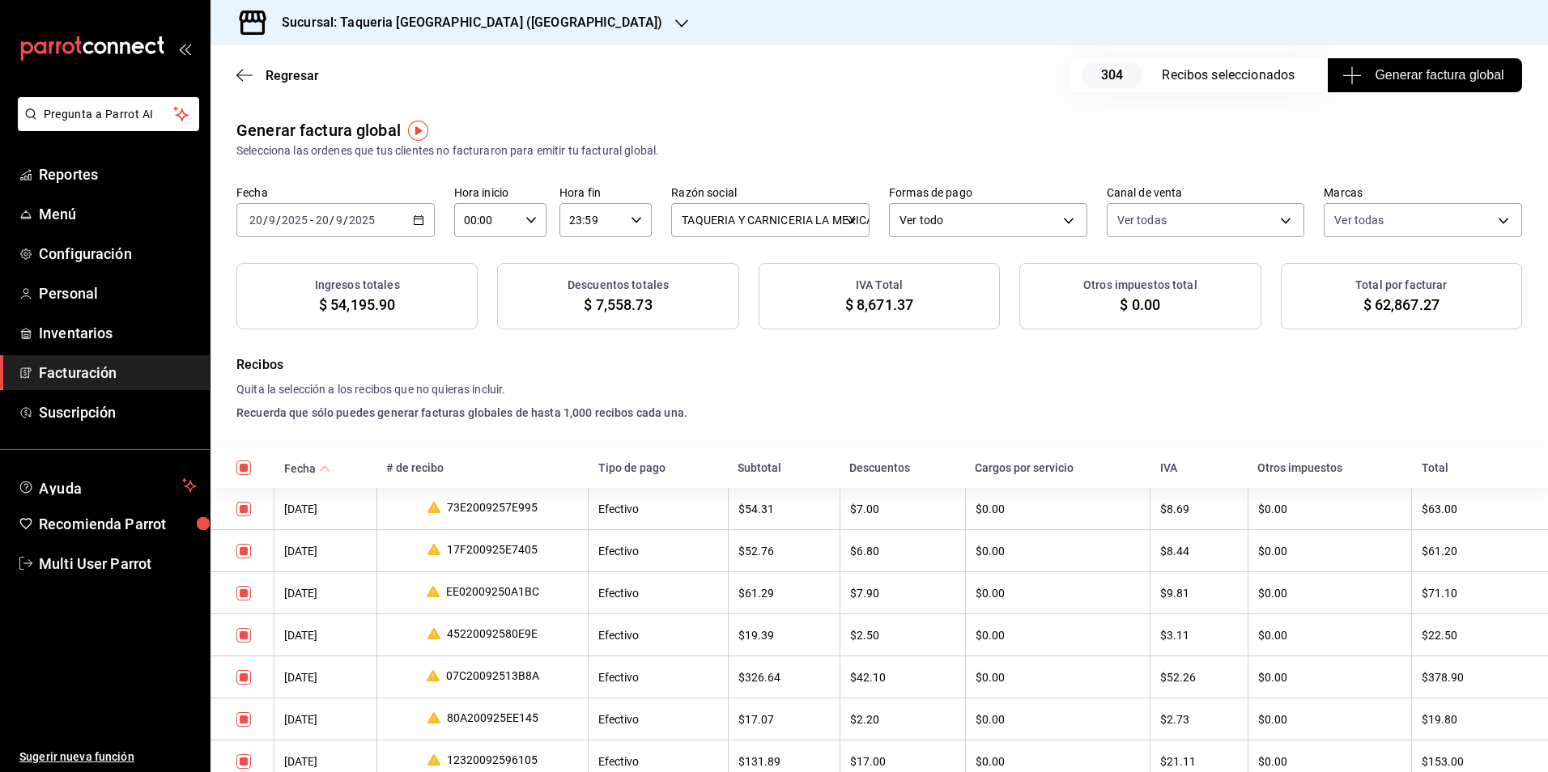
click at [1374, 79] on span "Generar factura global" at bounding box center [1425, 75] width 158 height 19
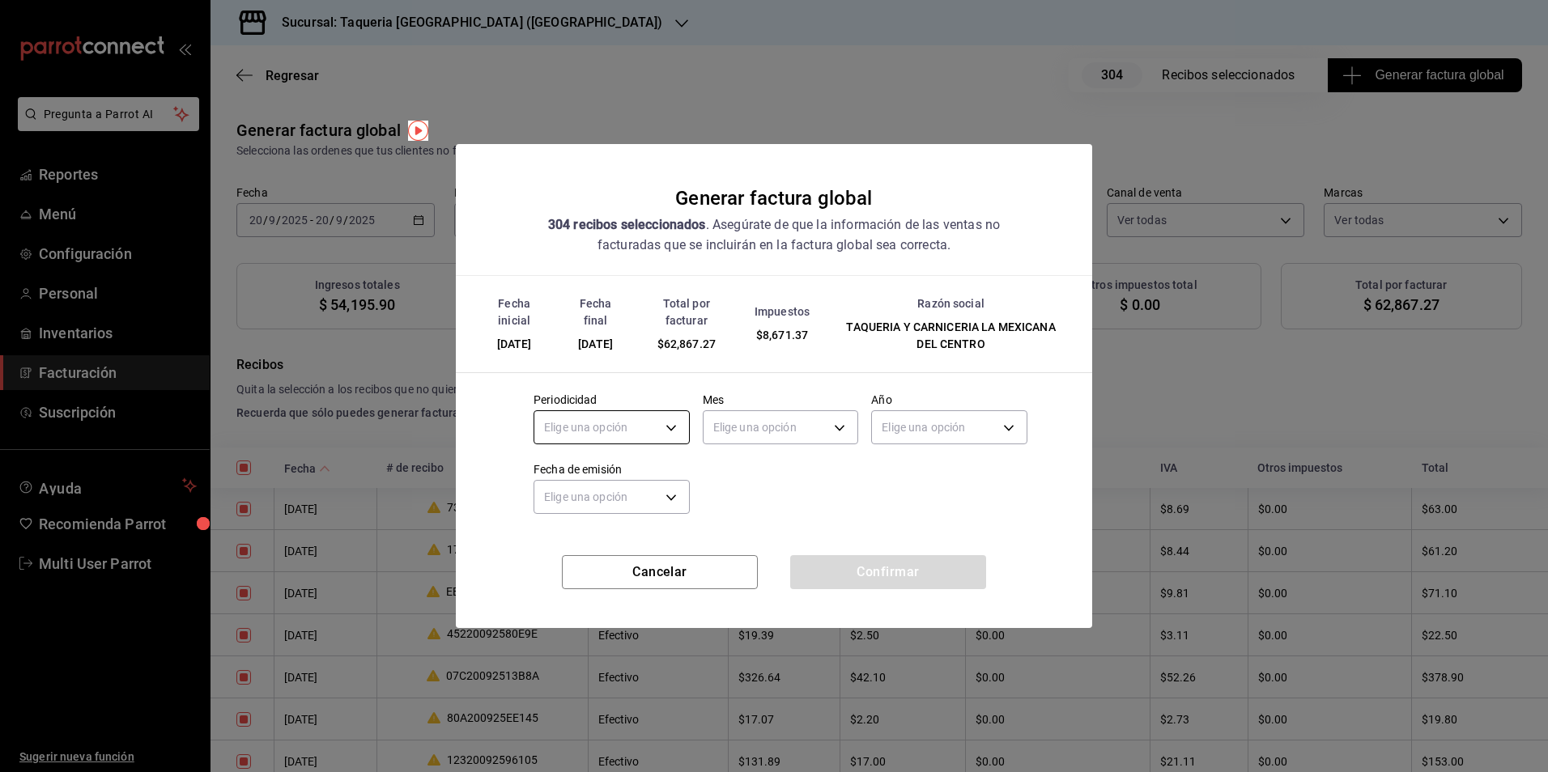
click at [589, 415] on body "Pregunta a Parrot AI Reportes Menú Configuración Personal Inventarios Facturaci…" at bounding box center [774, 386] width 1548 height 772
click at [583, 453] on div at bounding box center [774, 386] width 1548 height 772
click at [584, 473] on li "Diario" at bounding box center [592, 469] width 116 height 15
type input "DAILY"
click at [782, 436] on body "Pregunta a Parrot AI Reportes Menú Configuración Personal Inventarios Facturaci…" at bounding box center [774, 386] width 1548 height 772
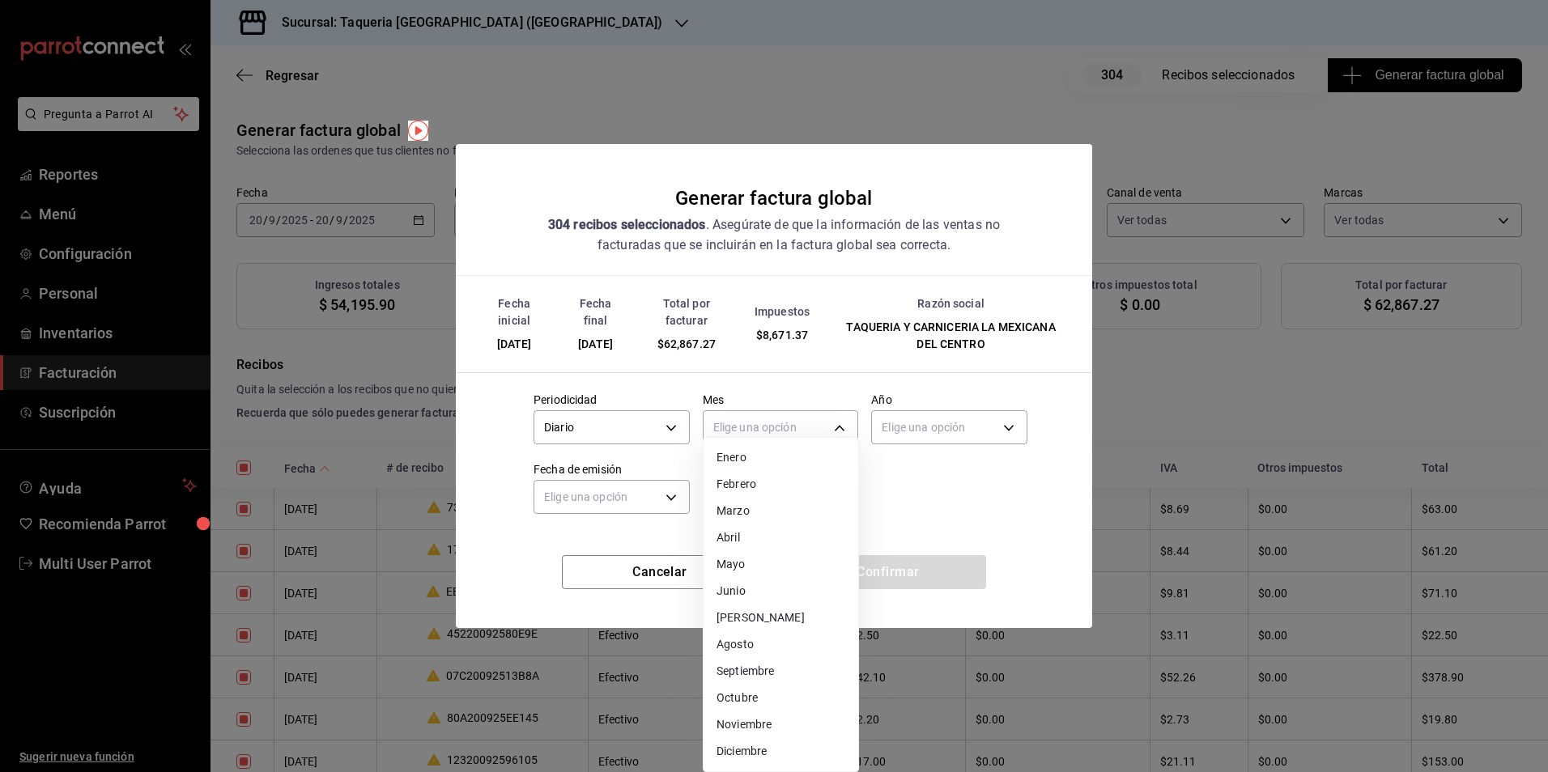
click at [759, 672] on li "Septiembre" at bounding box center [781, 671] width 155 height 27
type input "9"
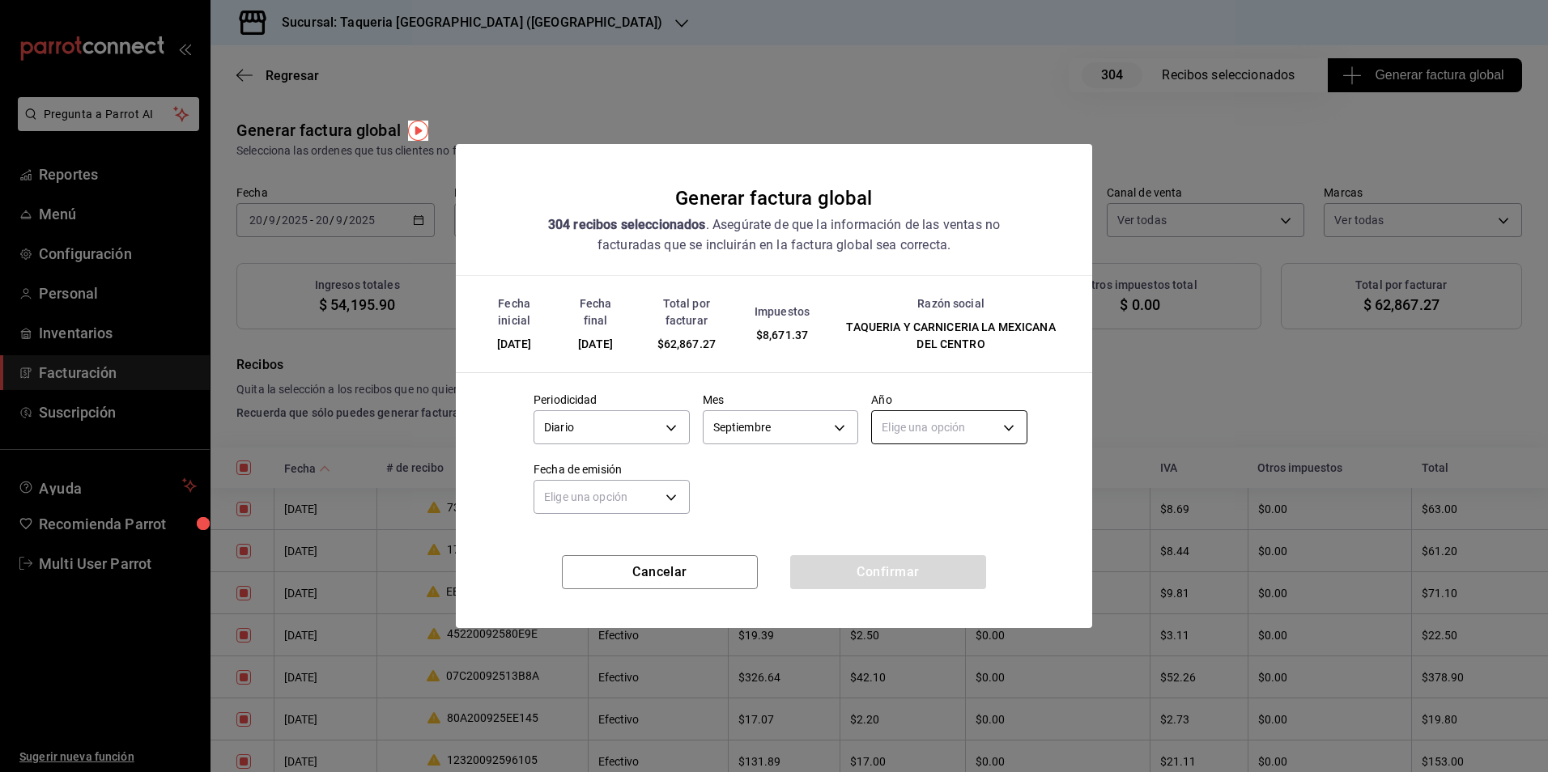
click at [951, 419] on body "Pregunta a Parrot AI Reportes Menú Configuración Personal Inventarios Facturaci…" at bounding box center [774, 386] width 1548 height 772
click at [918, 472] on li "2025" at bounding box center [949, 478] width 155 height 27
type input "2025"
click at [679, 495] on body "Pregunta a Parrot AI Reportes Menú Configuración Personal Inventarios Facturaci…" at bounding box center [774, 386] width 1548 height 772
click at [623, 545] on li "Hoy" at bounding box center [611, 547] width 155 height 27
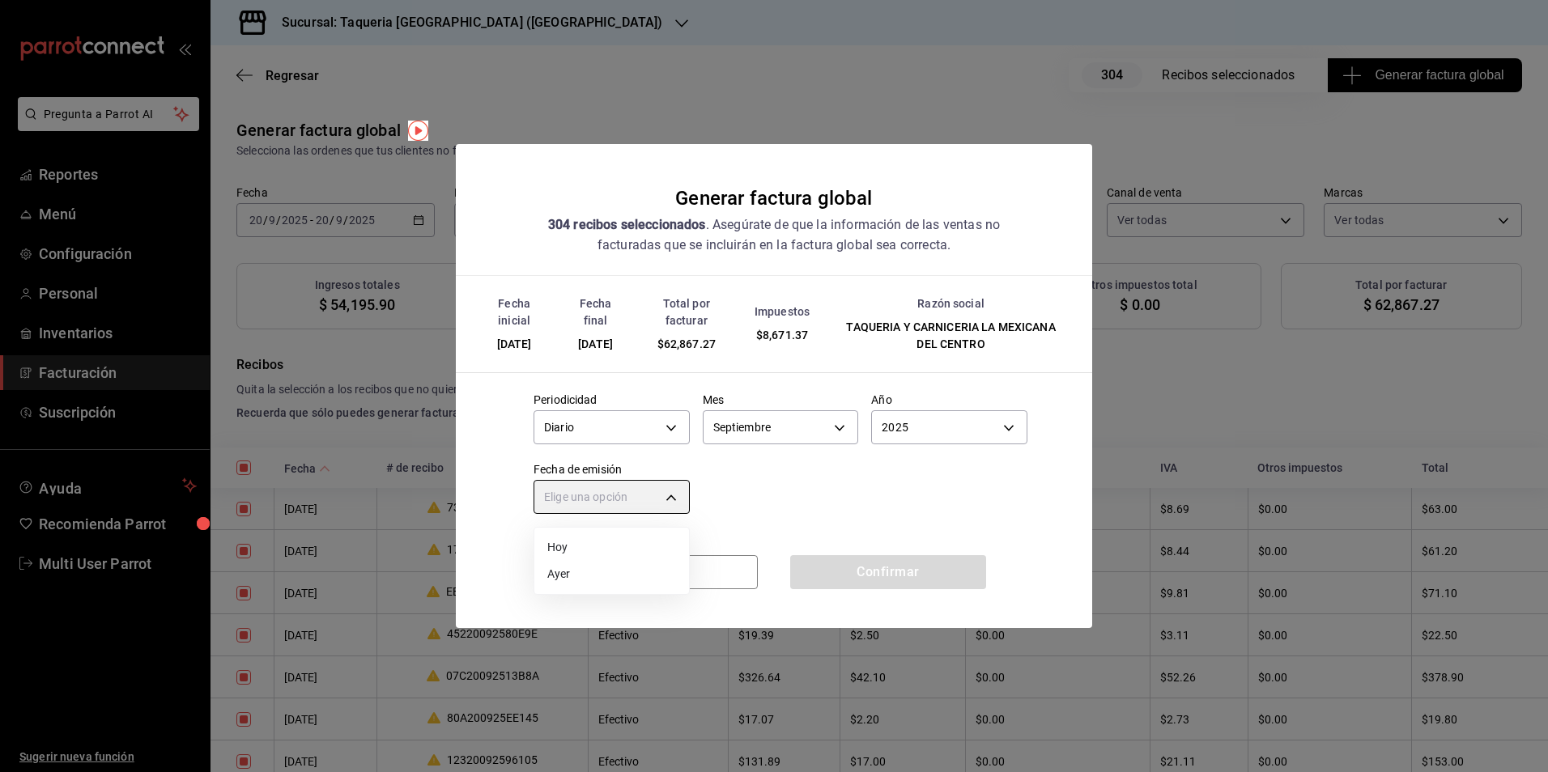
type input "[DATE]"
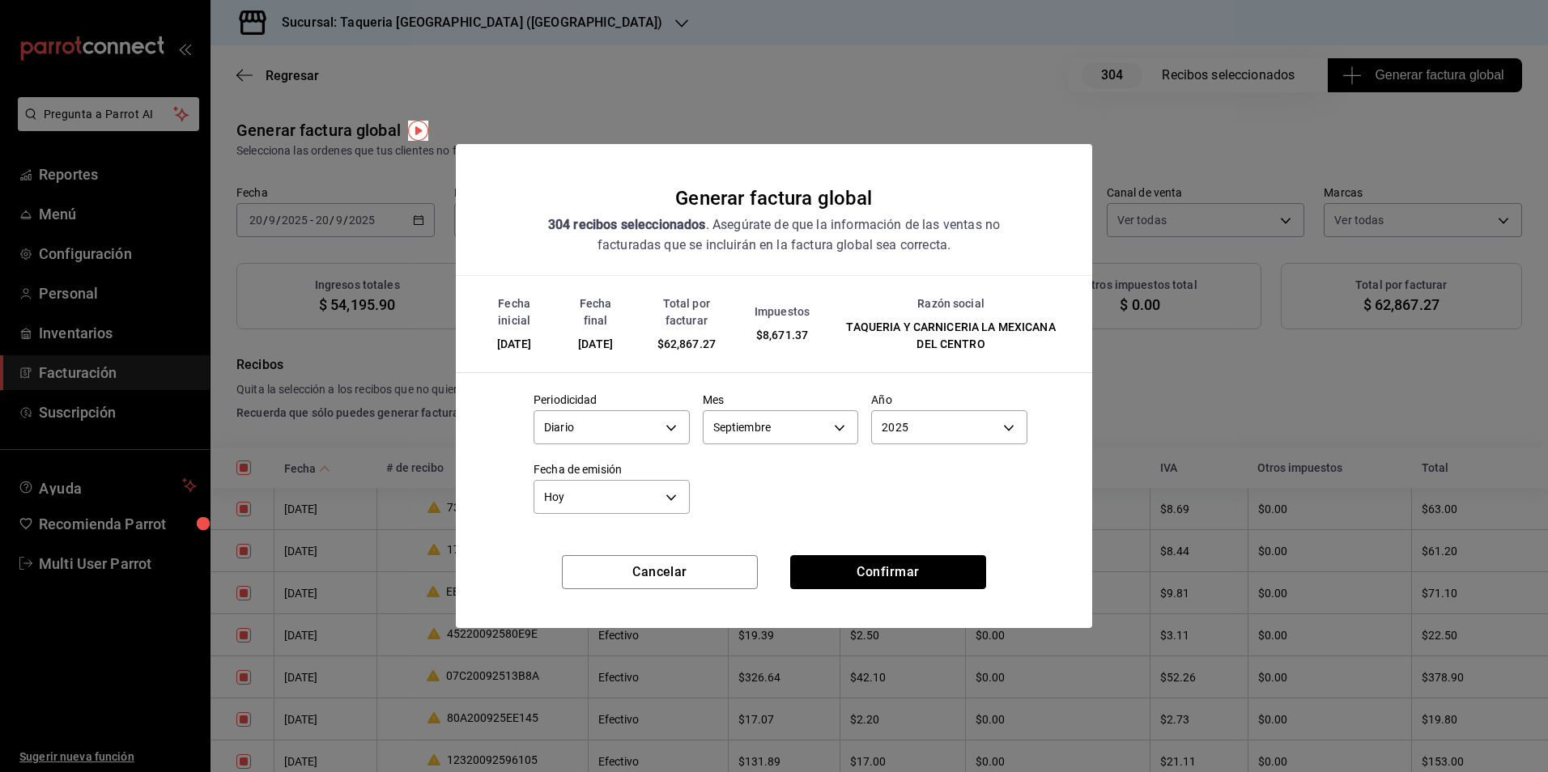
drag, startPoint x: 888, startPoint y: 564, endPoint x: 907, endPoint y: 526, distance: 41.6
click at [889, 564] on button "Confirmar" at bounding box center [888, 572] width 196 height 34
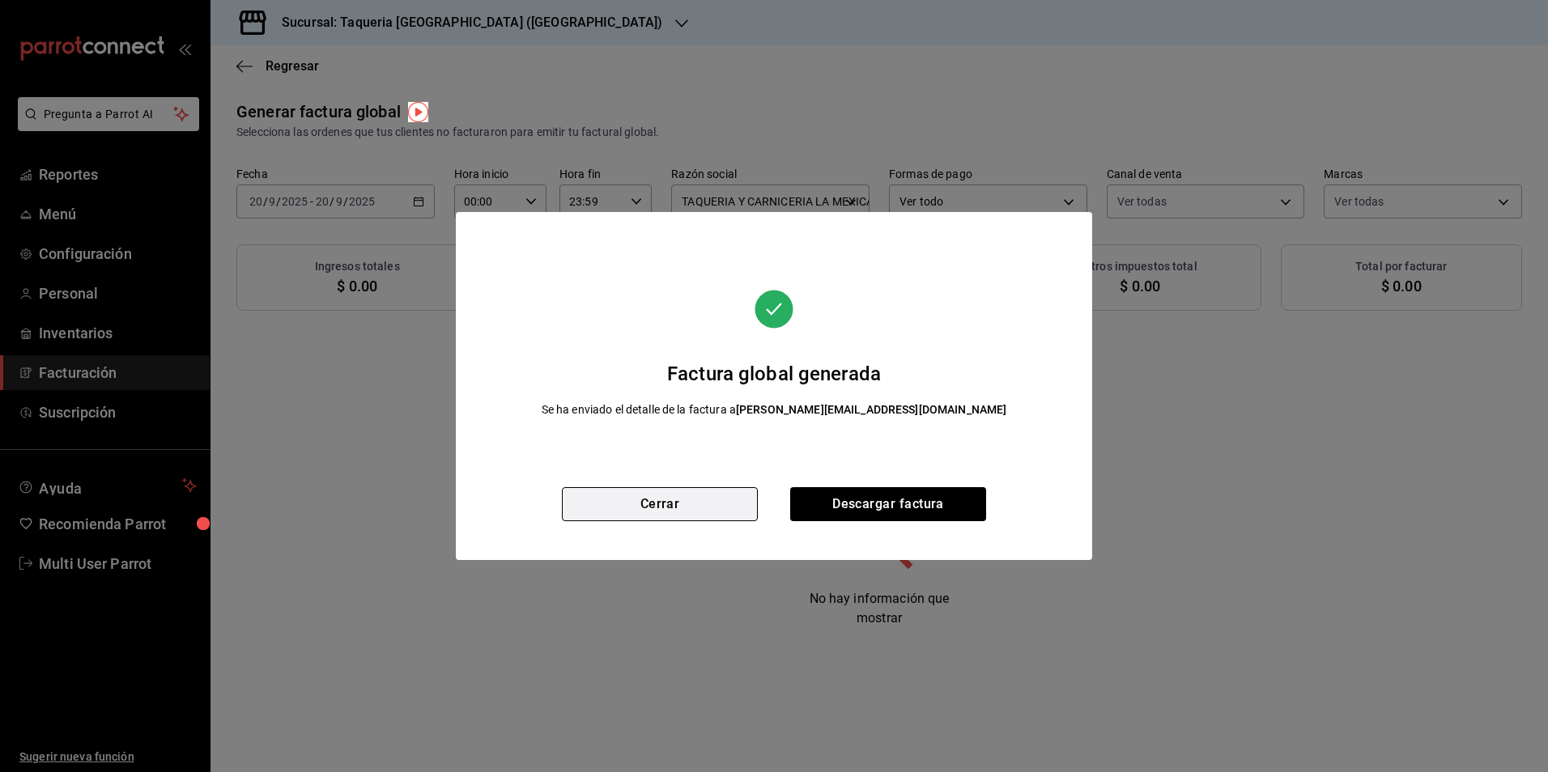
click at [669, 491] on button "Cerrar" at bounding box center [660, 504] width 196 height 34
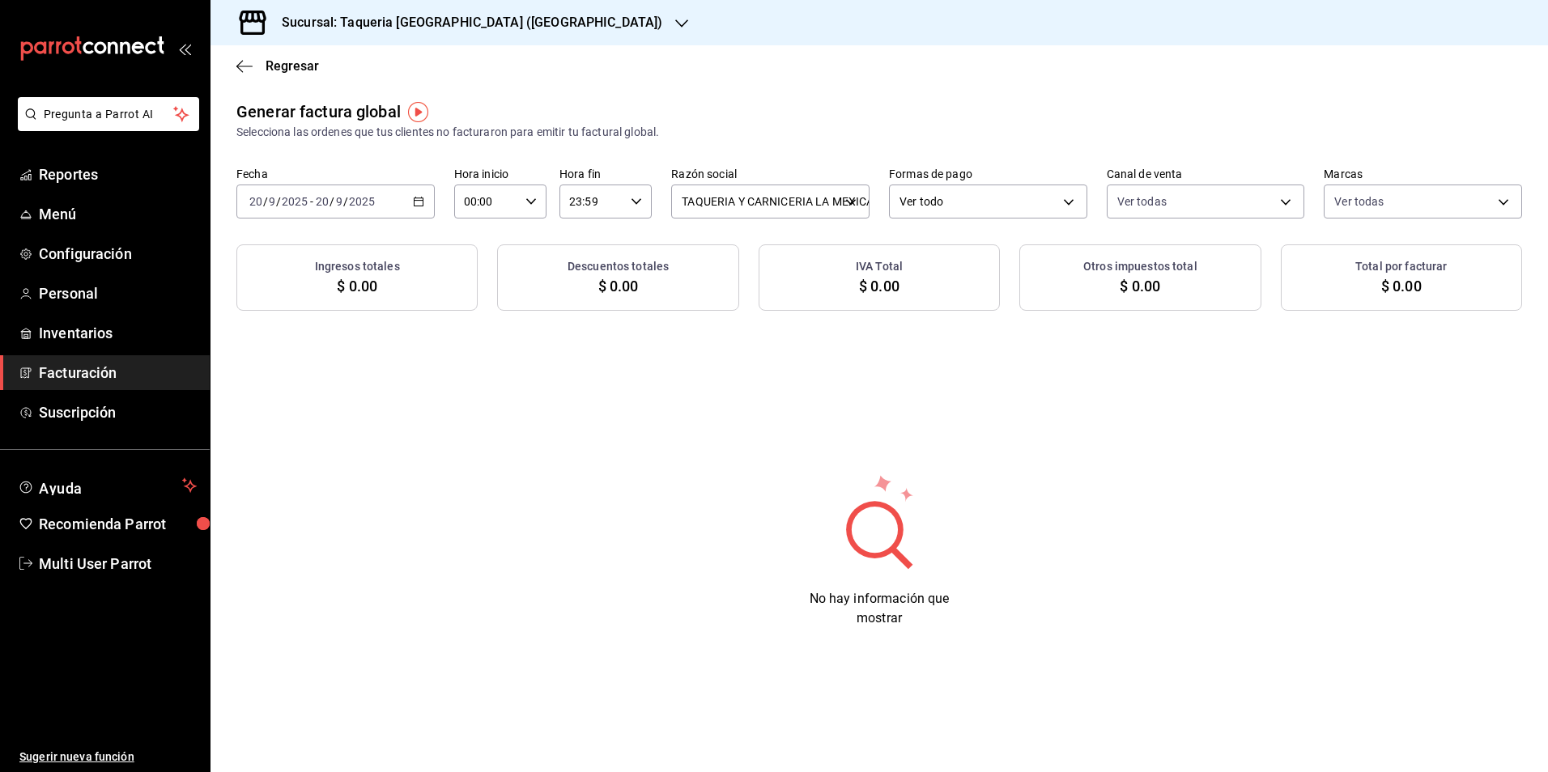
click at [423, 195] on div "[DATE] [DATE] - [DATE] [DATE]" at bounding box center [335, 202] width 198 height 34
click at [396, 210] on div "[DATE] [DATE] - [DATE] [DATE]" at bounding box center [335, 202] width 198 height 34
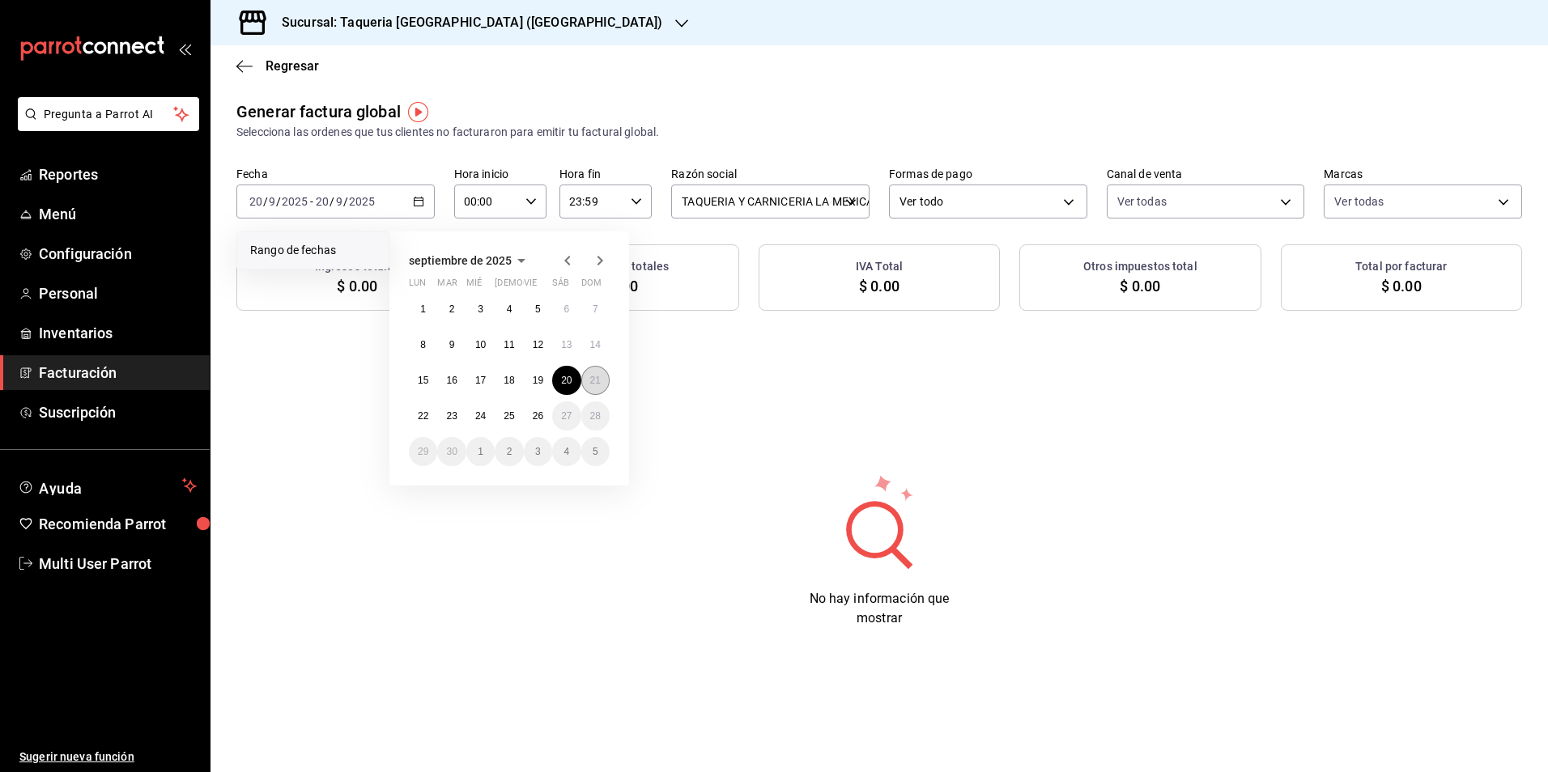
click at [585, 382] on button "21" at bounding box center [595, 380] width 28 height 29
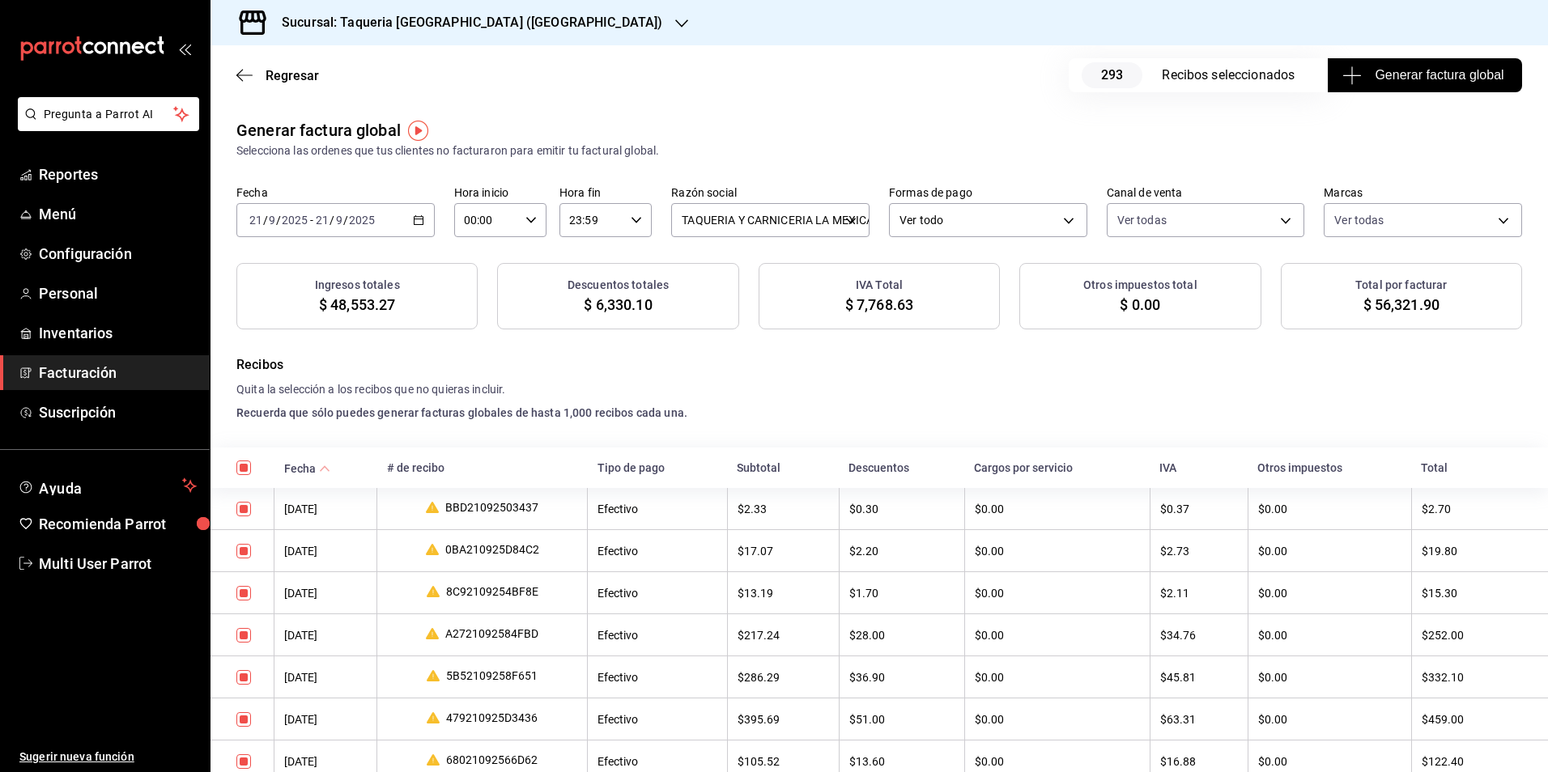
click at [1440, 59] on button "Generar factura global" at bounding box center [1425, 75] width 194 height 34
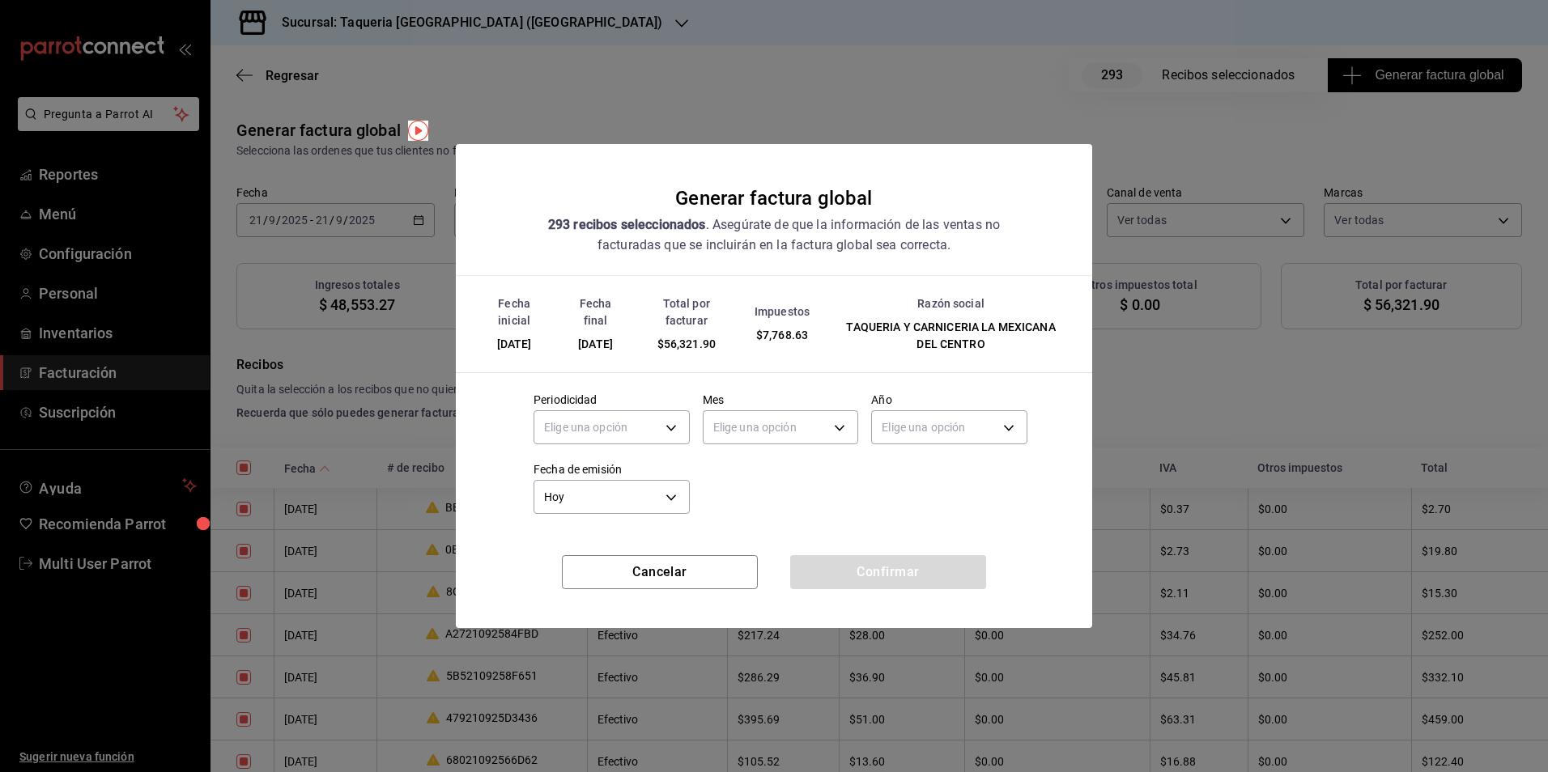
click at [656, 445] on div "Elige una opción" at bounding box center [612, 425] width 156 height 43
click at [654, 436] on body "Pregunta a Parrot AI Reportes Menú Configuración Personal Inventarios Facturaci…" at bounding box center [774, 386] width 1548 height 772
click at [600, 491] on li "Diario" at bounding box center [611, 478] width 155 height 27
type input "DAILY"
click at [870, 445] on div "Año Elige una opción" at bounding box center [942, 415] width 169 height 70
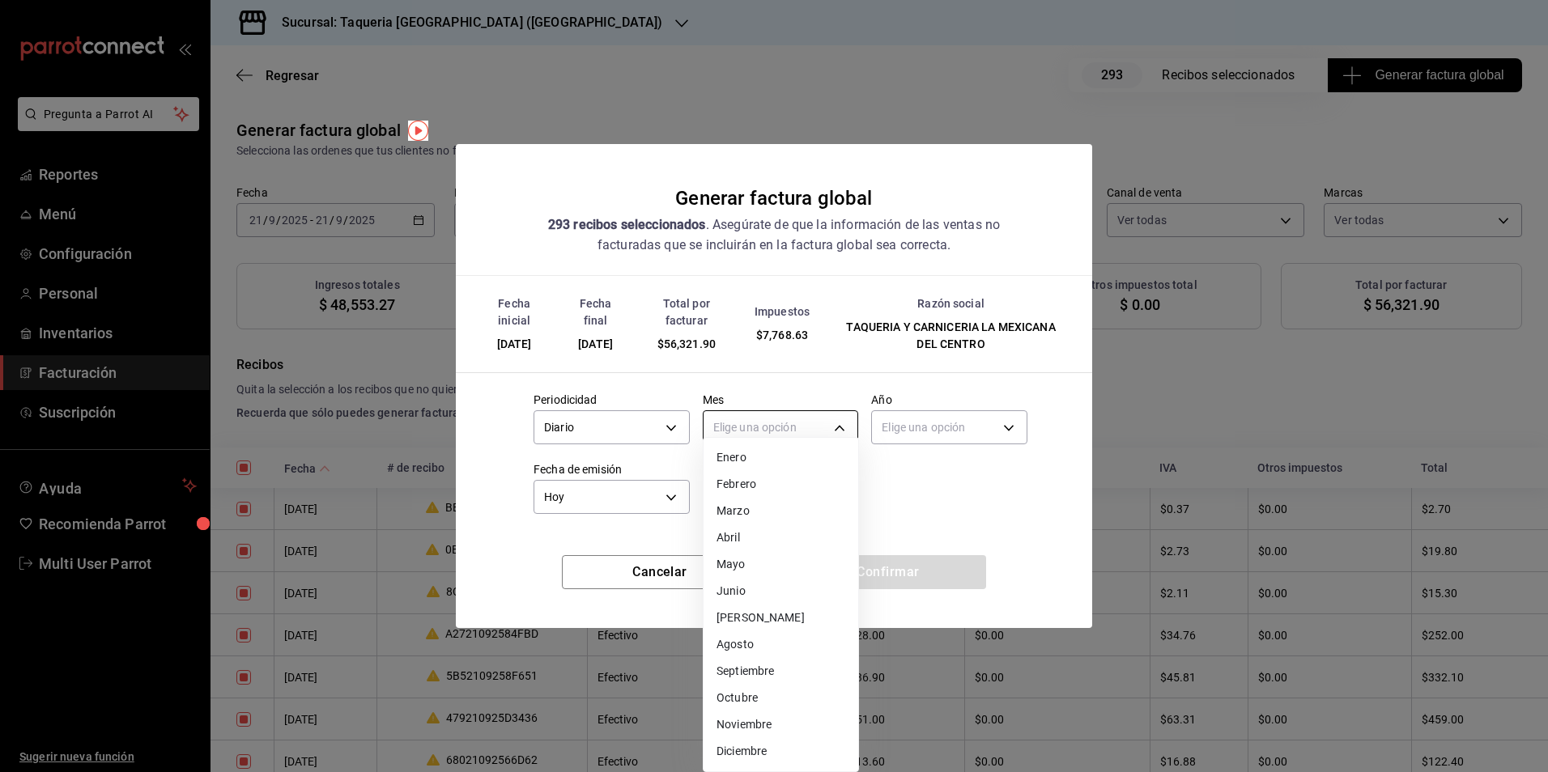
click at [844, 438] on body "Pregunta a Parrot AI Reportes Menú Configuración Personal Inventarios Facturaci…" at bounding box center [774, 386] width 1548 height 772
click at [758, 667] on li "Septiembre" at bounding box center [781, 671] width 155 height 27
type input "9"
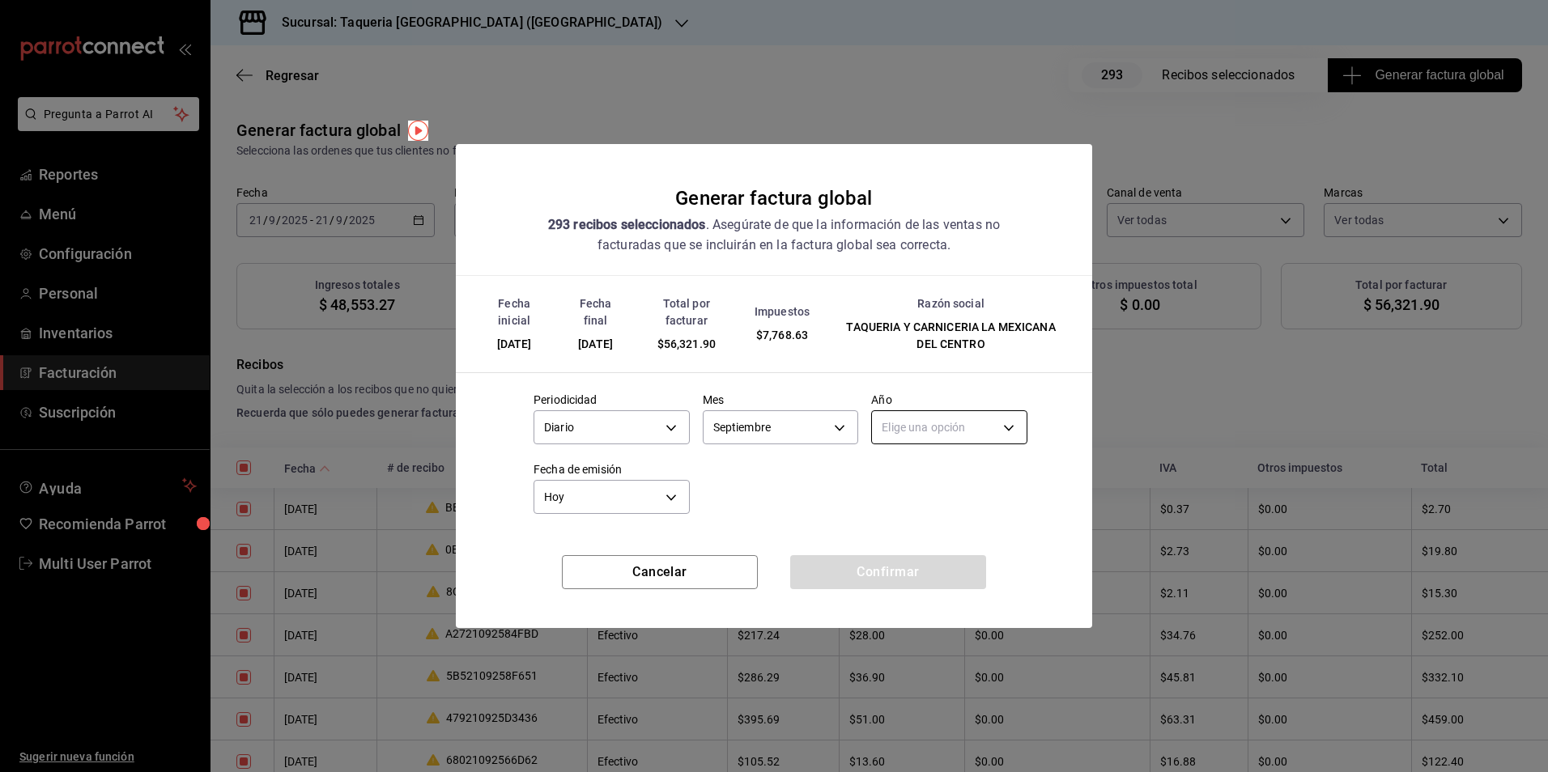
click at [956, 416] on body "Pregunta a Parrot AI Reportes Menú Configuración Personal Inventarios Facturaci…" at bounding box center [774, 386] width 1548 height 772
click at [940, 461] on ul "Elige una opción 2025 2024" at bounding box center [949, 491] width 155 height 66
click at [935, 471] on li "2025" at bounding box center [949, 478] width 155 height 27
type input "2025"
click at [880, 571] on button "Confirmar" at bounding box center [888, 572] width 196 height 34
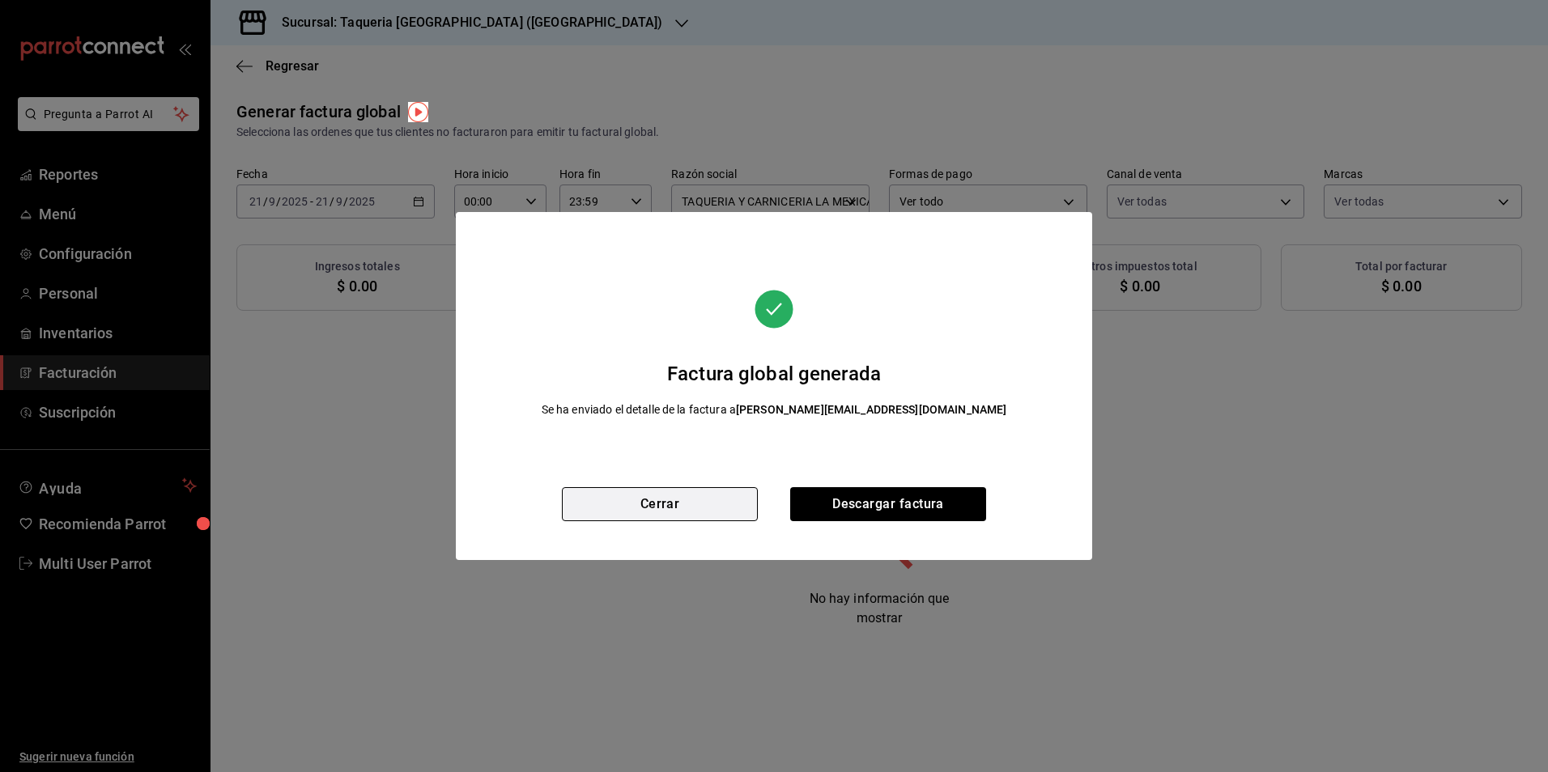
click at [683, 501] on button "Cerrar" at bounding box center [660, 504] width 196 height 34
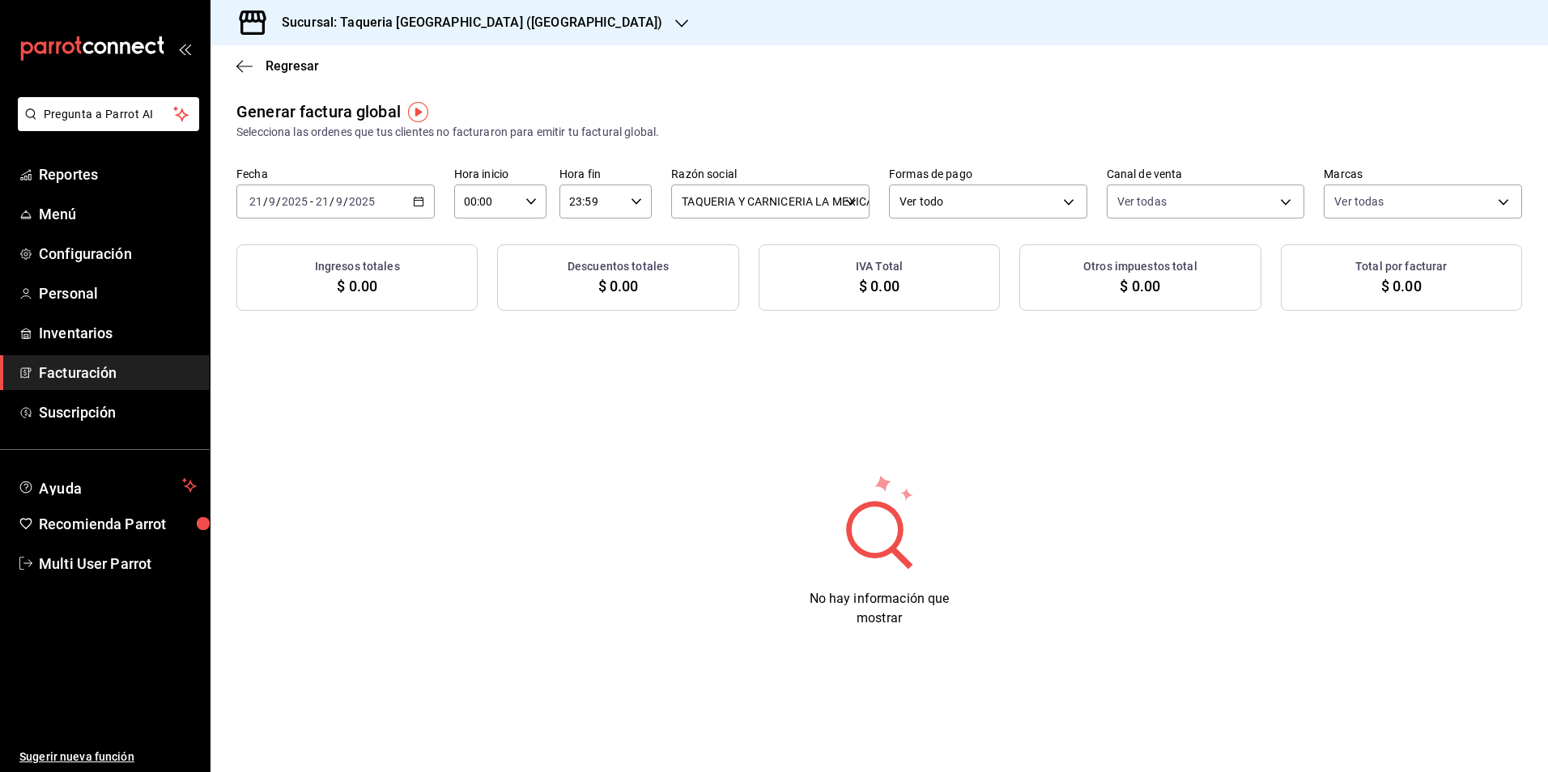
click at [400, 199] on div "[DATE] [DATE] - [DATE] [DATE]" at bounding box center [335, 202] width 198 height 34
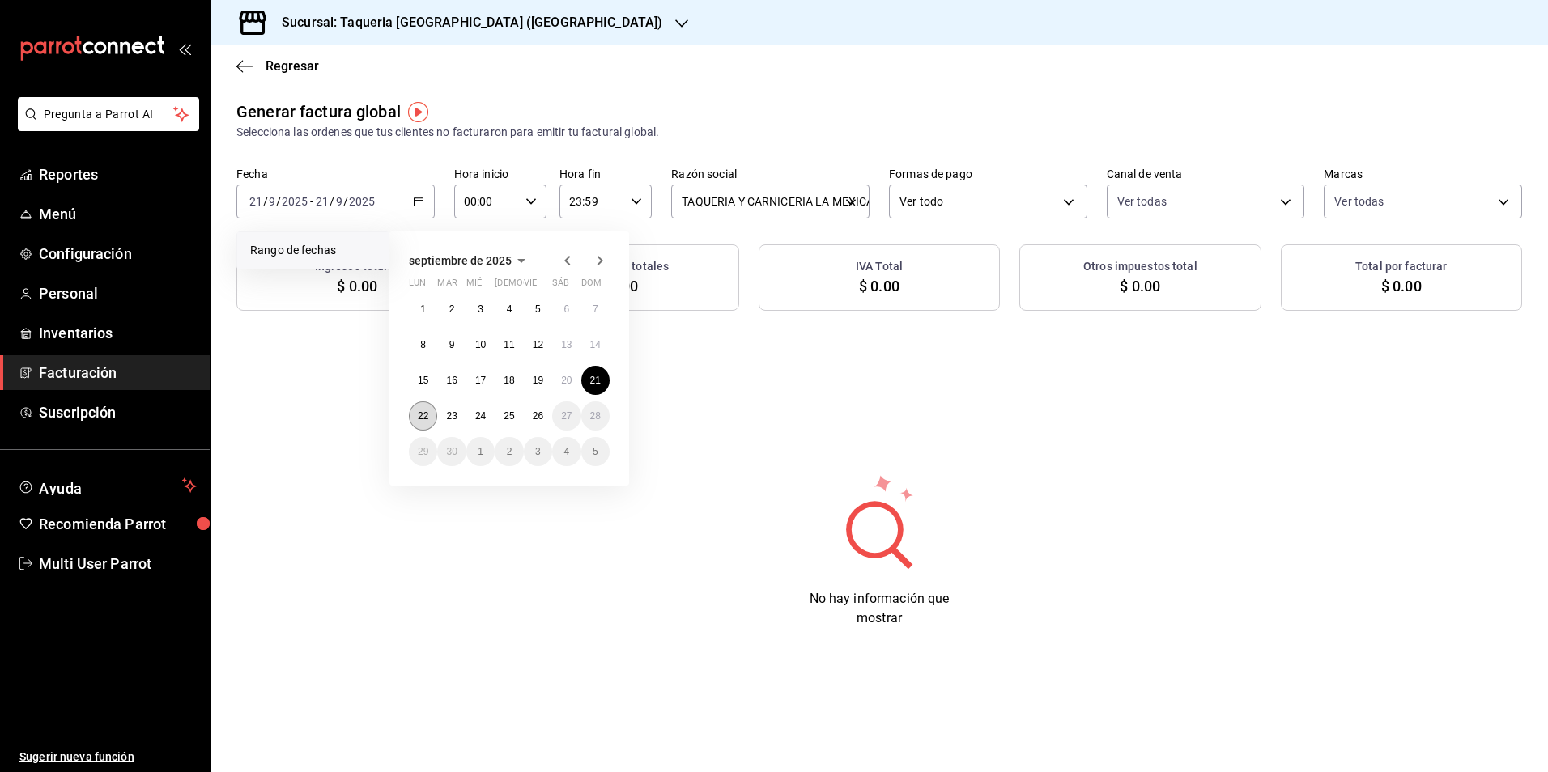
click at [421, 415] on abbr "22" at bounding box center [423, 416] width 11 height 11
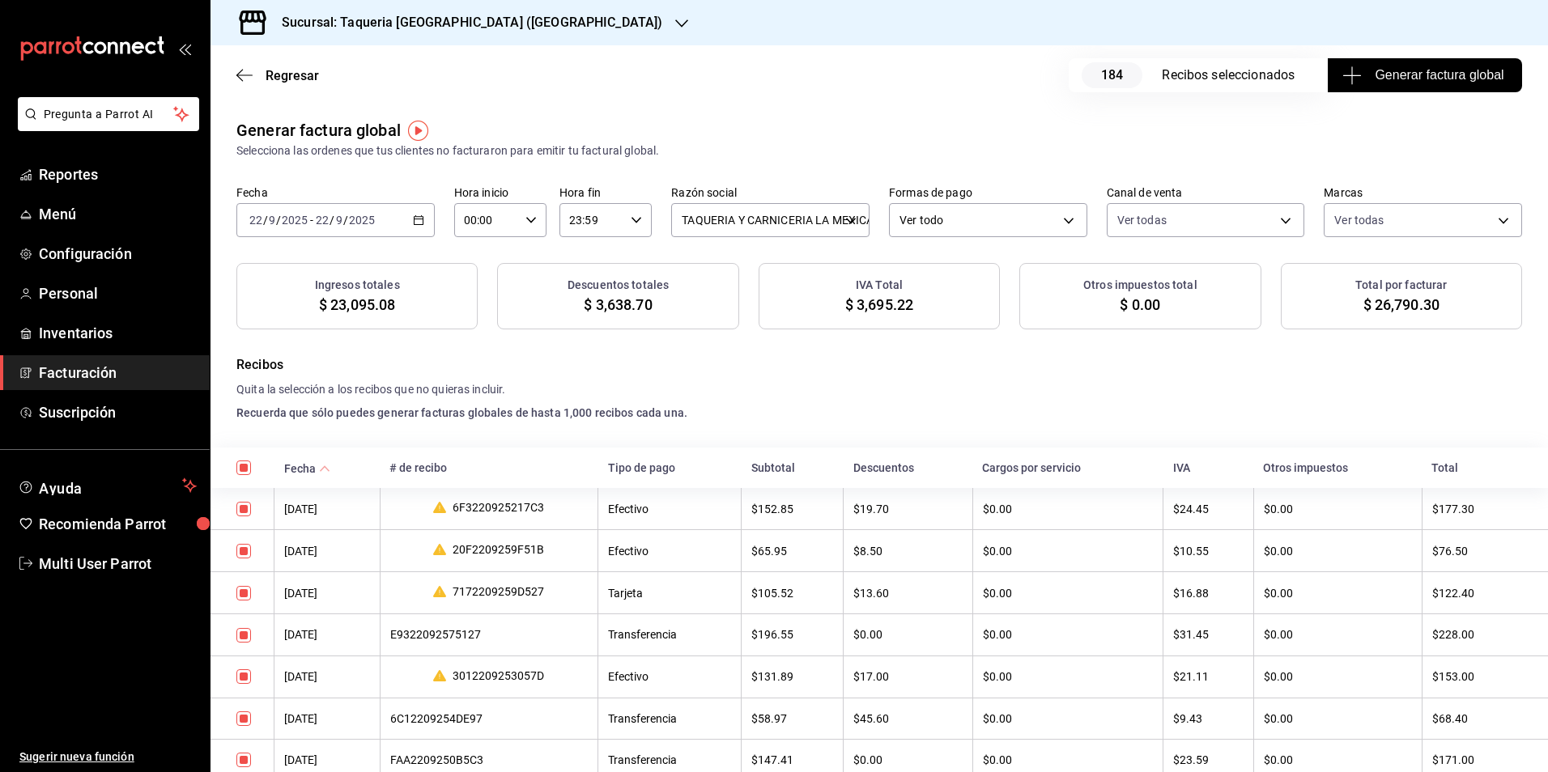
click at [1475, 79] on span "Generar factura global" at bounding box center [1425, 75] width 158 height 19
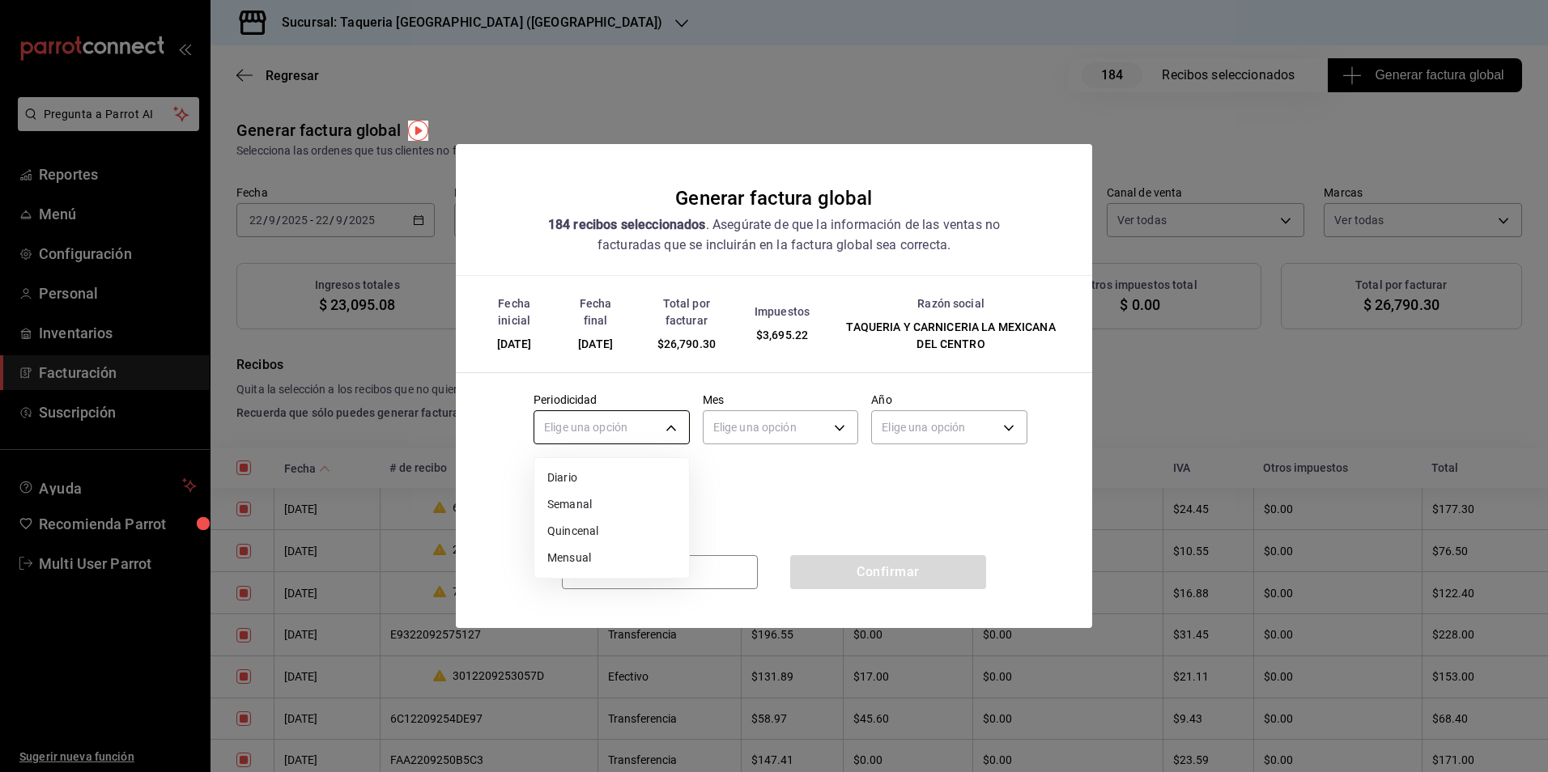
click at [652, 441] on body "Pregunta a Parrot AI Reportes Menú Configuración Personal Inventarios Facturaci…" at bounding box center [774, 386] width 1548 height 772
click at [612, 498] on li "Semanal" at bounding box center [611, 504] width 155 height 27
click at [646, 434] on body "Pregunta a Parrot AI Reportes Menú Configuración Personal Inventarios Facturaci…" at bounding box center [774, 386] width 1548 height 772
click at [616, 478] on li "Diario" at bounding box center [611, 478] width 155 height 27
type input "DAILY"
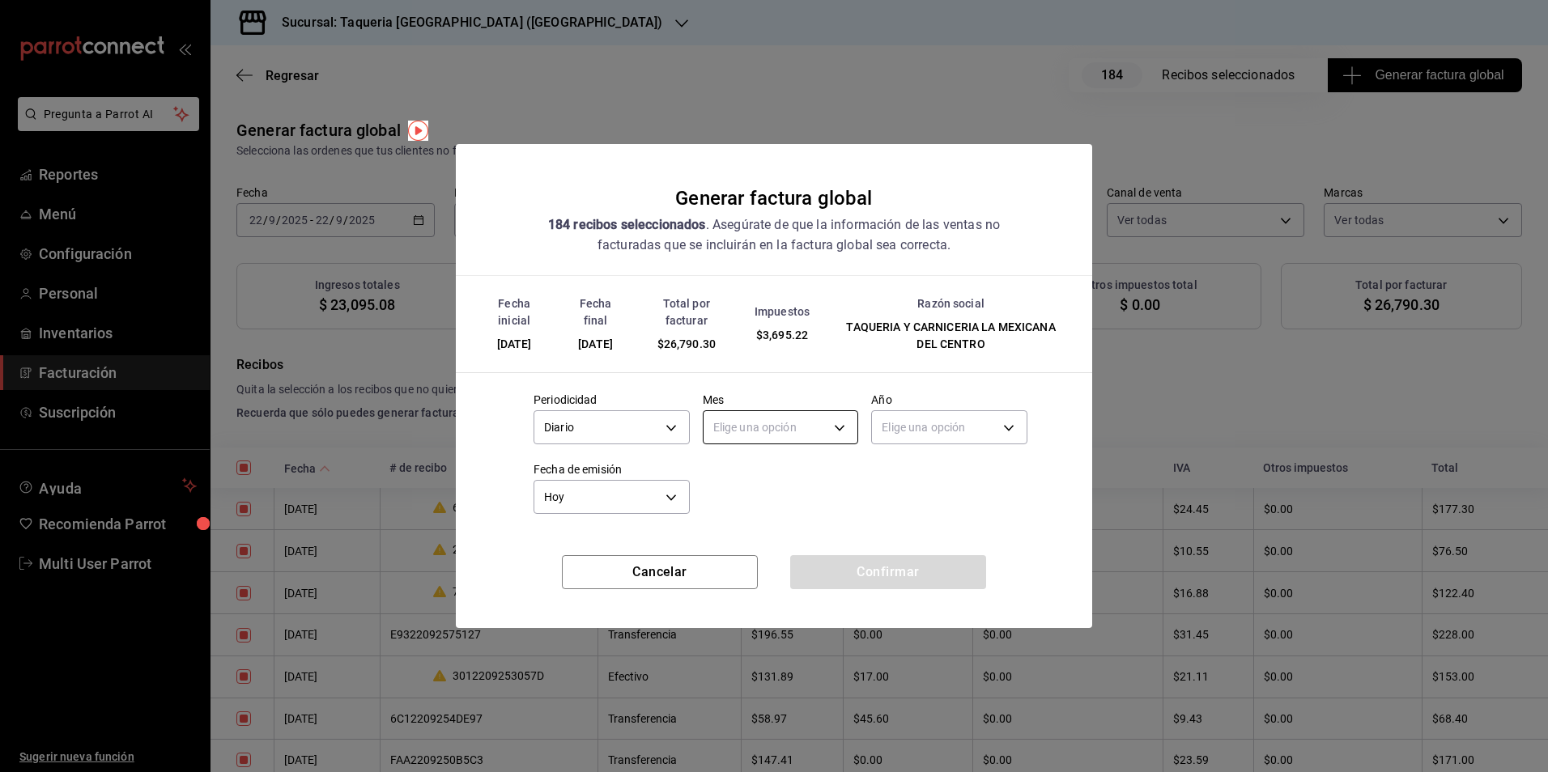
click at [786, 440] on body "Pregunta a Parrot AI Reportes Menú Configuración Personal Inventarios Facturaci…" at bounding box center [774, 386] width 1548 height 772
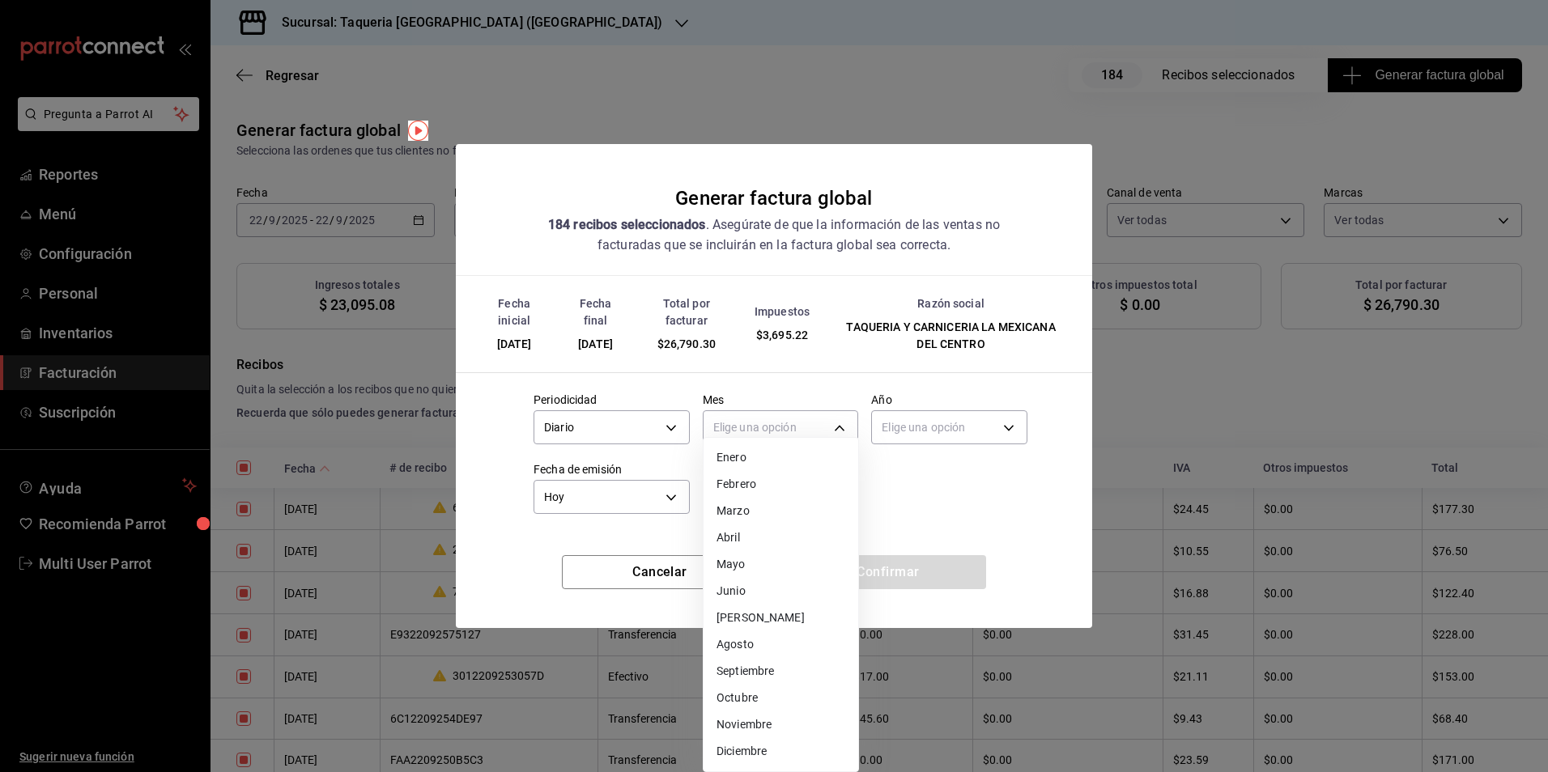
click at [794, 662] on li "Septiembre" at bounding box center [781, 671] width 155 height 27
type input "9"
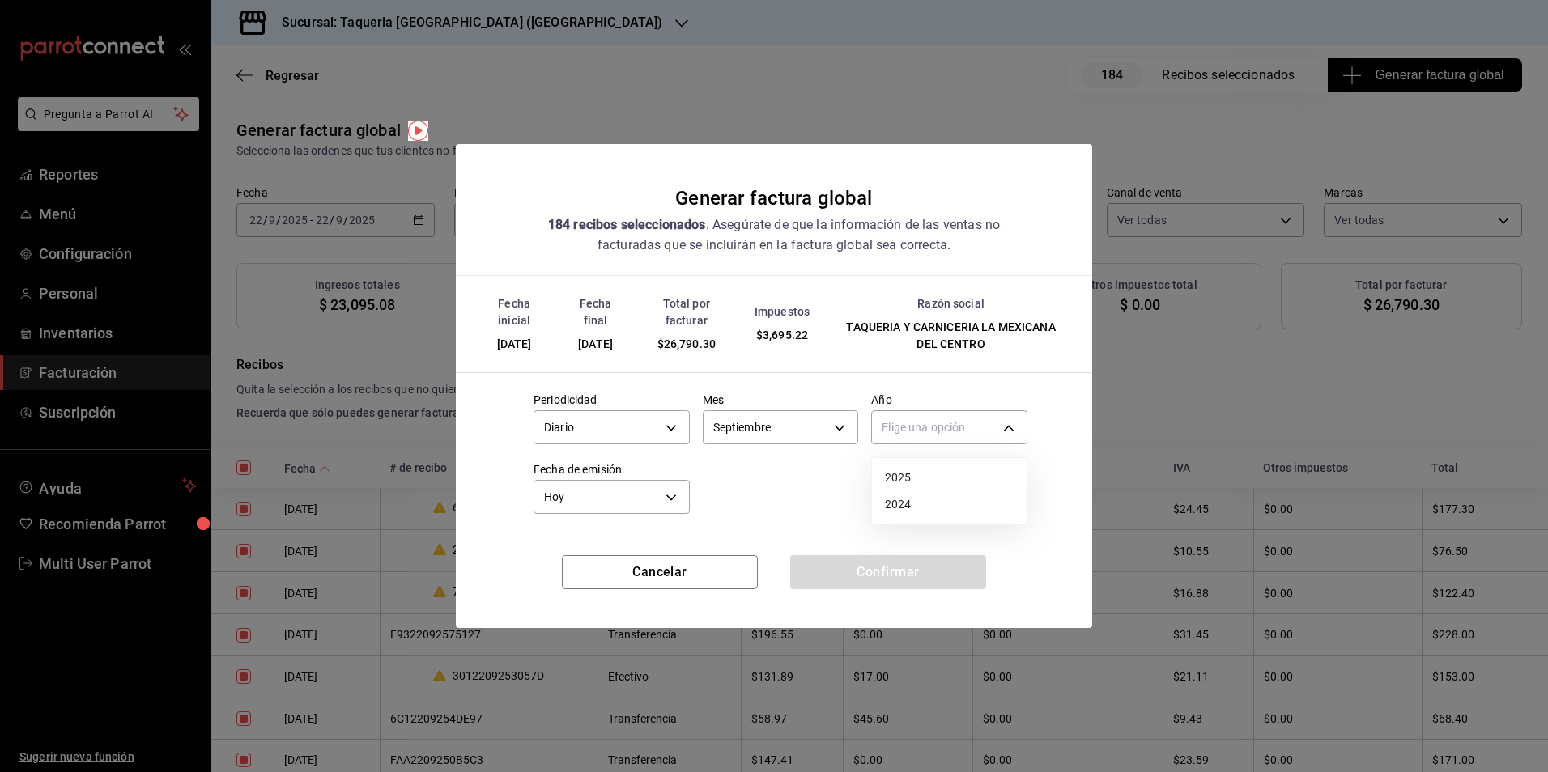
click at [1006, 419] on body "Pregunta a Parrot AI Reportes Menú Configuración Personal Inventarios Facturaci…" at bounding box center [774, 386] width 1548 height 772
click at [953, 482] on li "2025" at bounding box center [949, 478] width 155 height 27
type input "2025"
click at [913, 568] on button "Confirmar" at bounding box center [888, 572] width 196 height 34
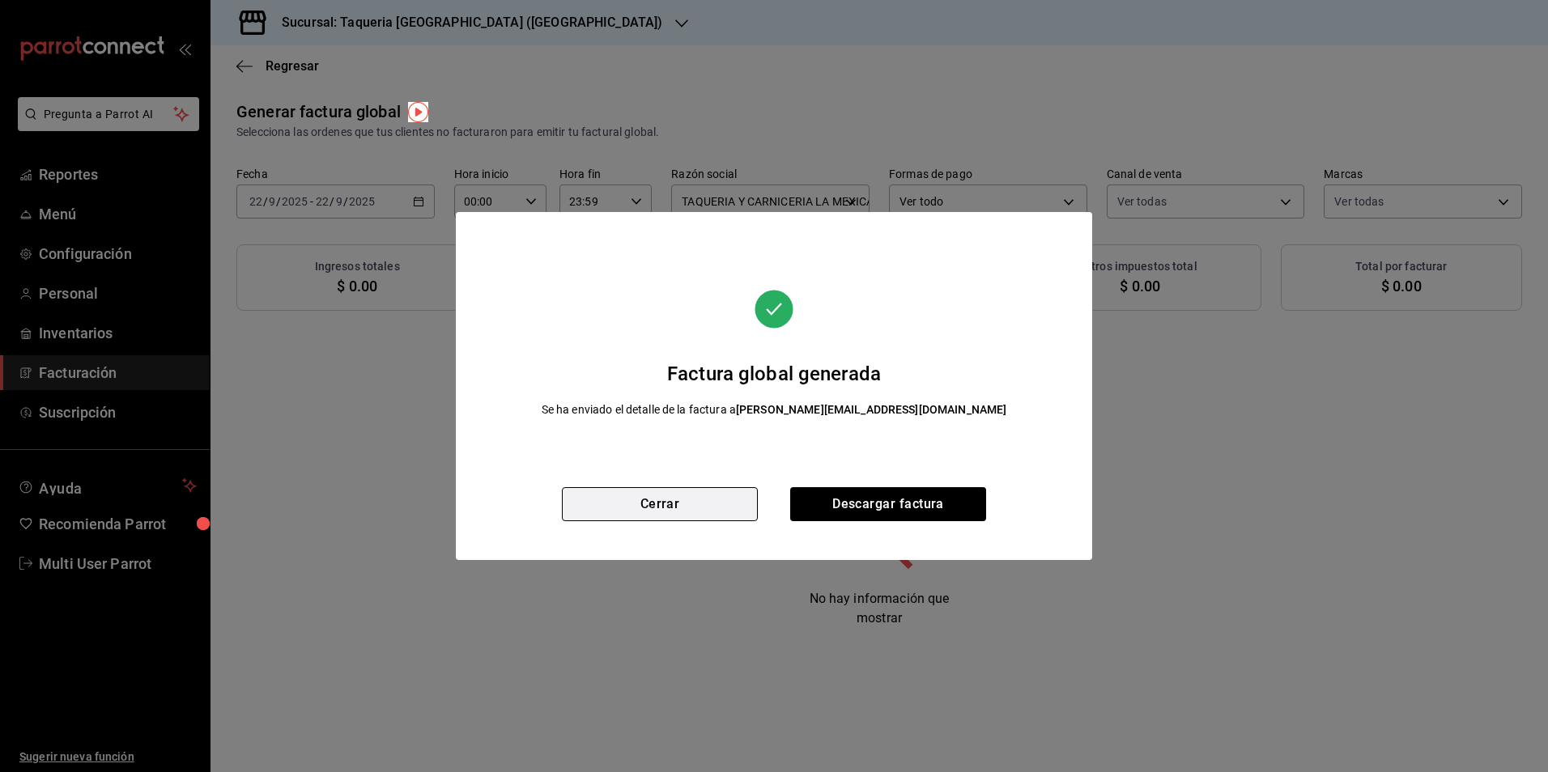
click at [608, 500] on button "Cerrar" at bounding box center [660, 504] width 196 height 34
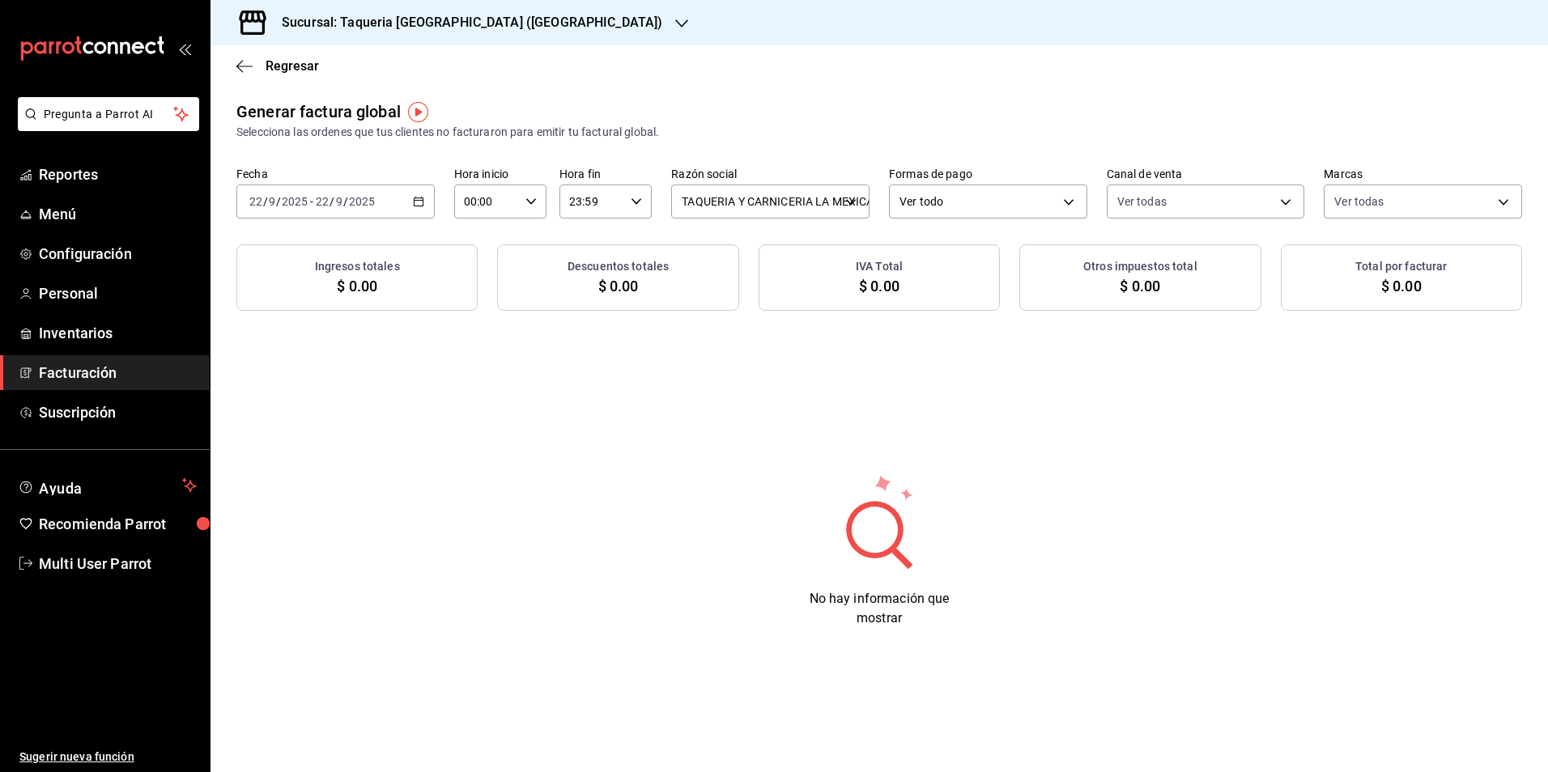
click at [361, 206] on input "2025" at bounding box center [362, 201] width 28 height 13
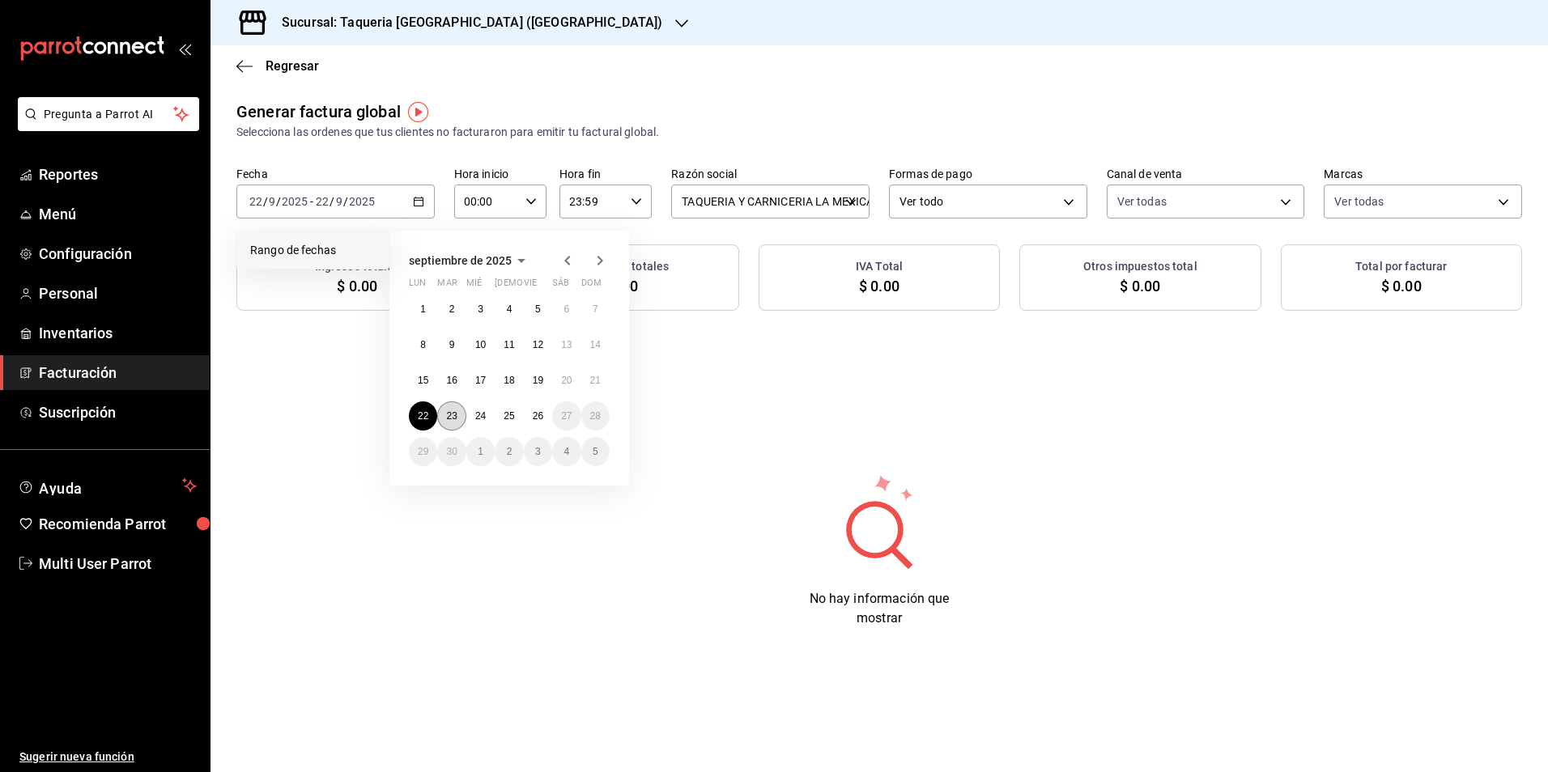
click at [453, 411] on abbr "23" at bounding box center [451, 416] width 11 height 11
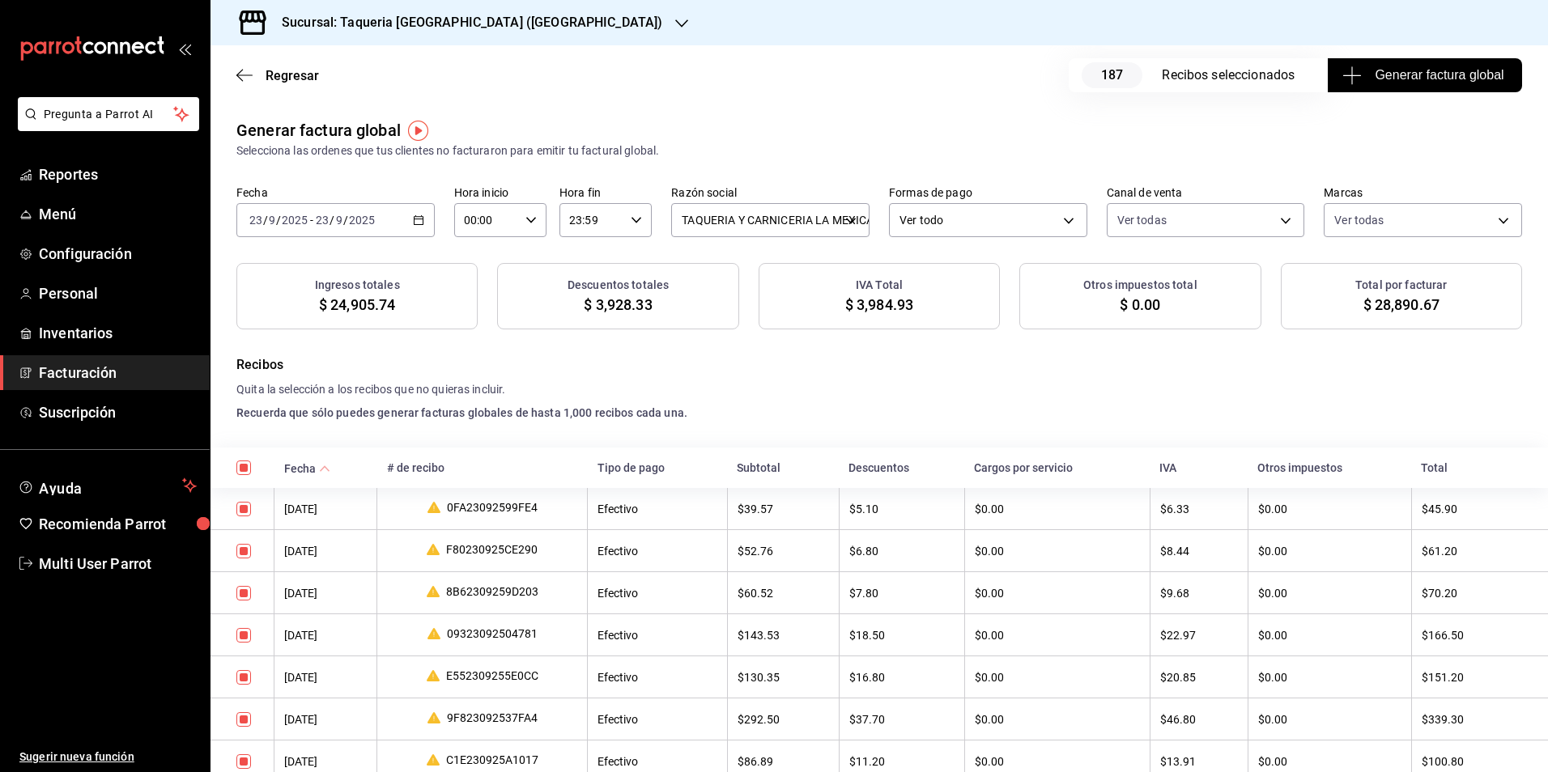
click at [1362, 83] on span "Generar factura global" at bounding box center [1425, 75] width 158 height 19
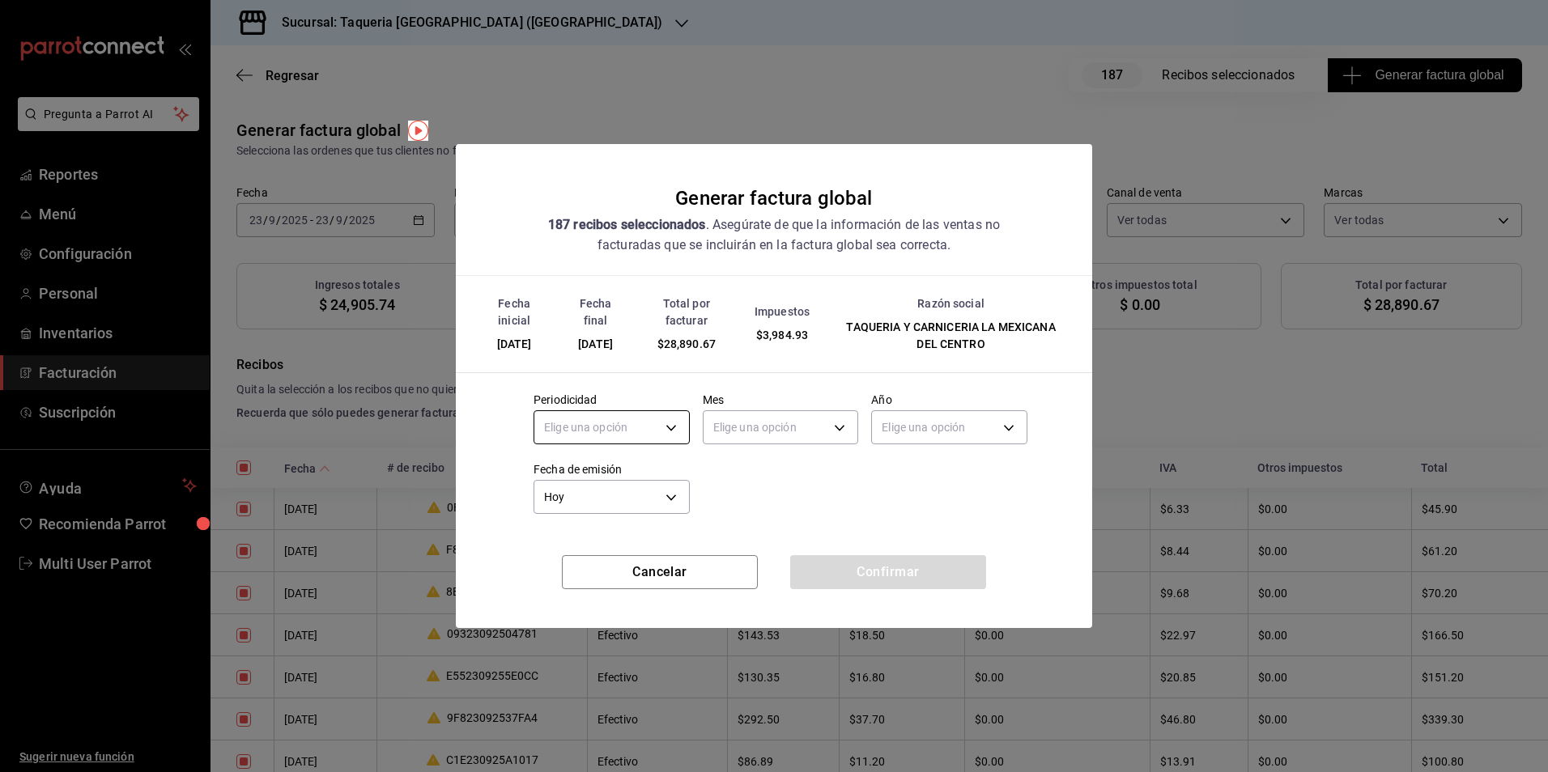
click at [627, 434] on body "Pregunta a Parrot AI Reportes Menú Configuración Personal Inventarios Facturaci…" at bounding box center [774, 386] width 1548 height 772
click at [589, 480] on li "Diario" at bounding box center [611, 478] width 155 height 27
type input "DAILY"
click at [796, 431] on body "Pregunta a Parrot AI Reportes Menú Configuración Personal Inventarios Facturaci…" at bounding box center [774, 386] width 1548 height 772
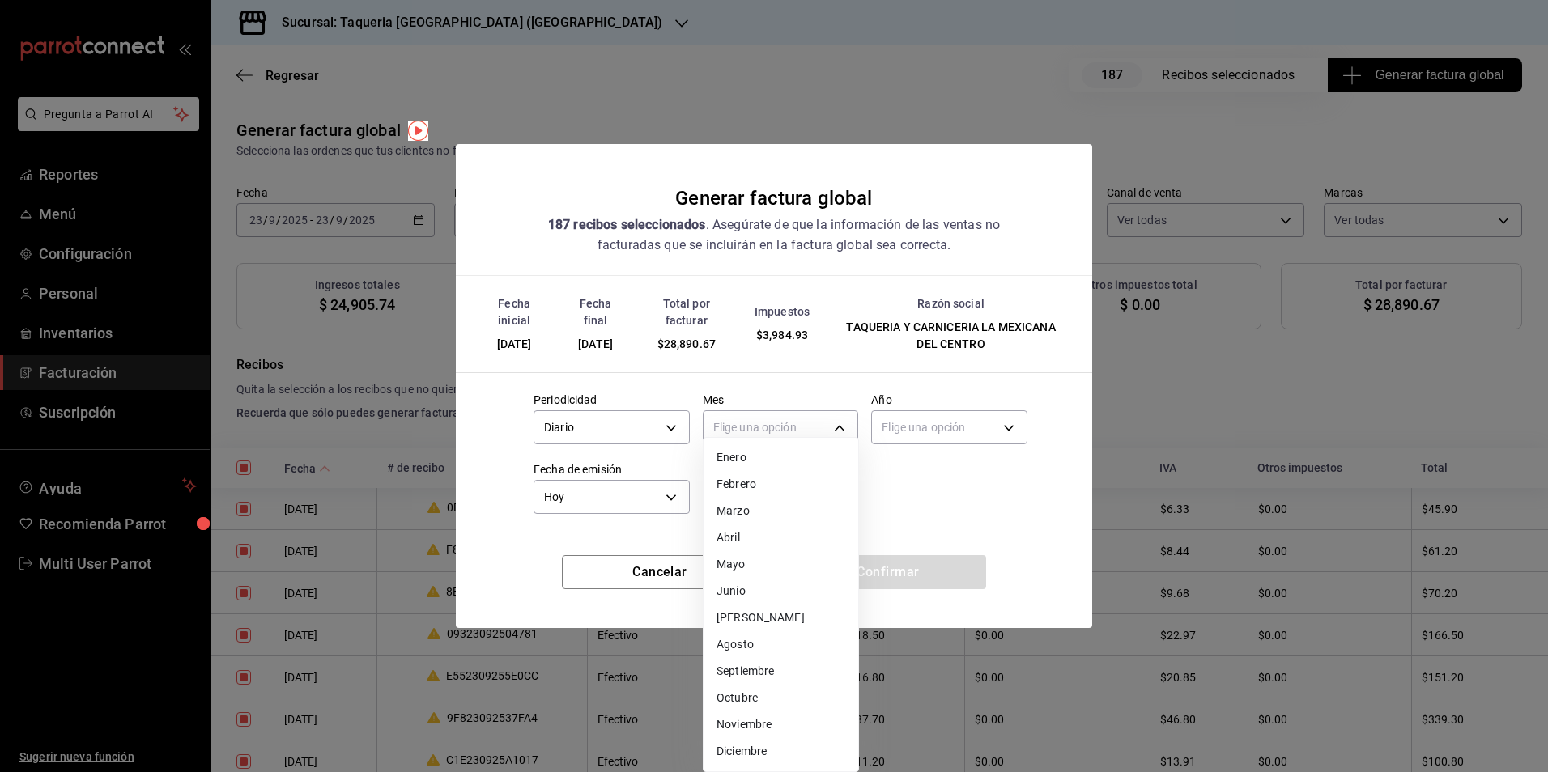
click at [784, 666] on li "Septiembre" at bounding box center [781, 671] width 155 height 27
type input "9"
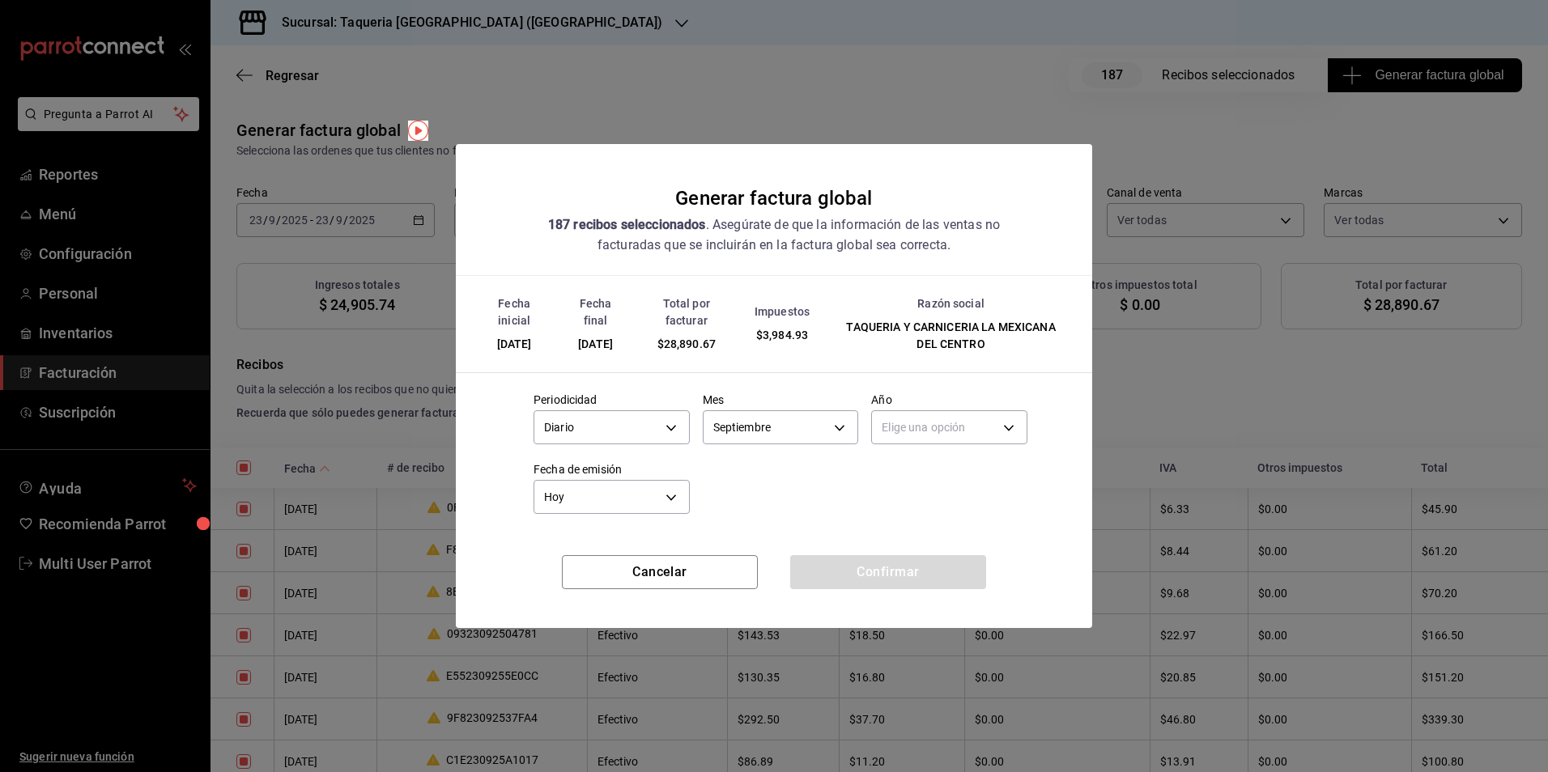
click at [929, 437] on body "Pregunta a Parrot AI Reportes Menú Configuración Personal Inventarios Facturaci…" at bounding box center [774, 386] width 1548 height 772
click at [920, 470] on li "2025" at bounding box center [949, 478] width 155 height 27
type input "2025"
click at [931, 585] on button "Confirmar" at bounding box center [888, 572] width 196 height 34
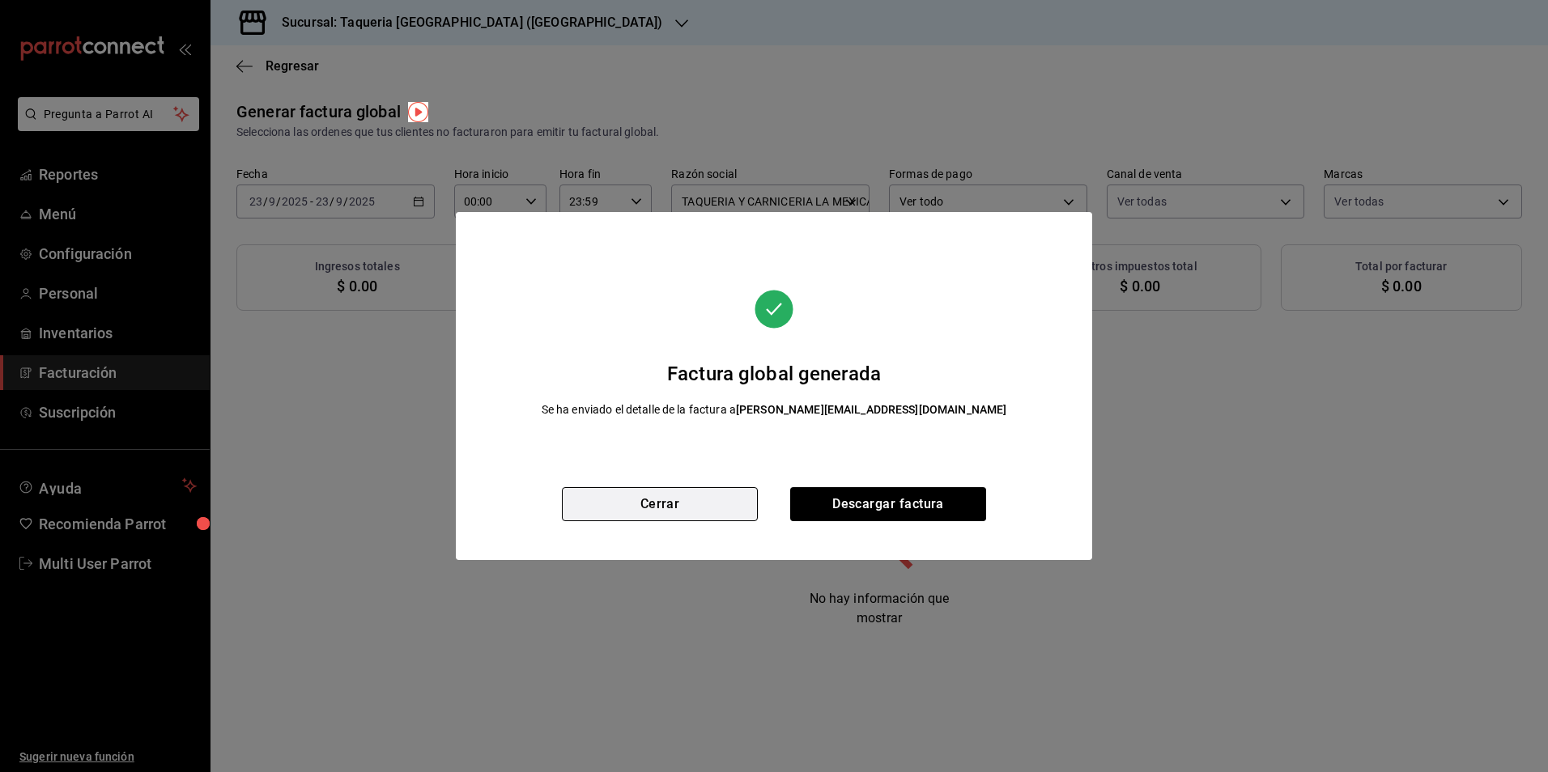
click at [738, 505] on button "Cerrar" at bounding box center [660, 504] width 196 height 34
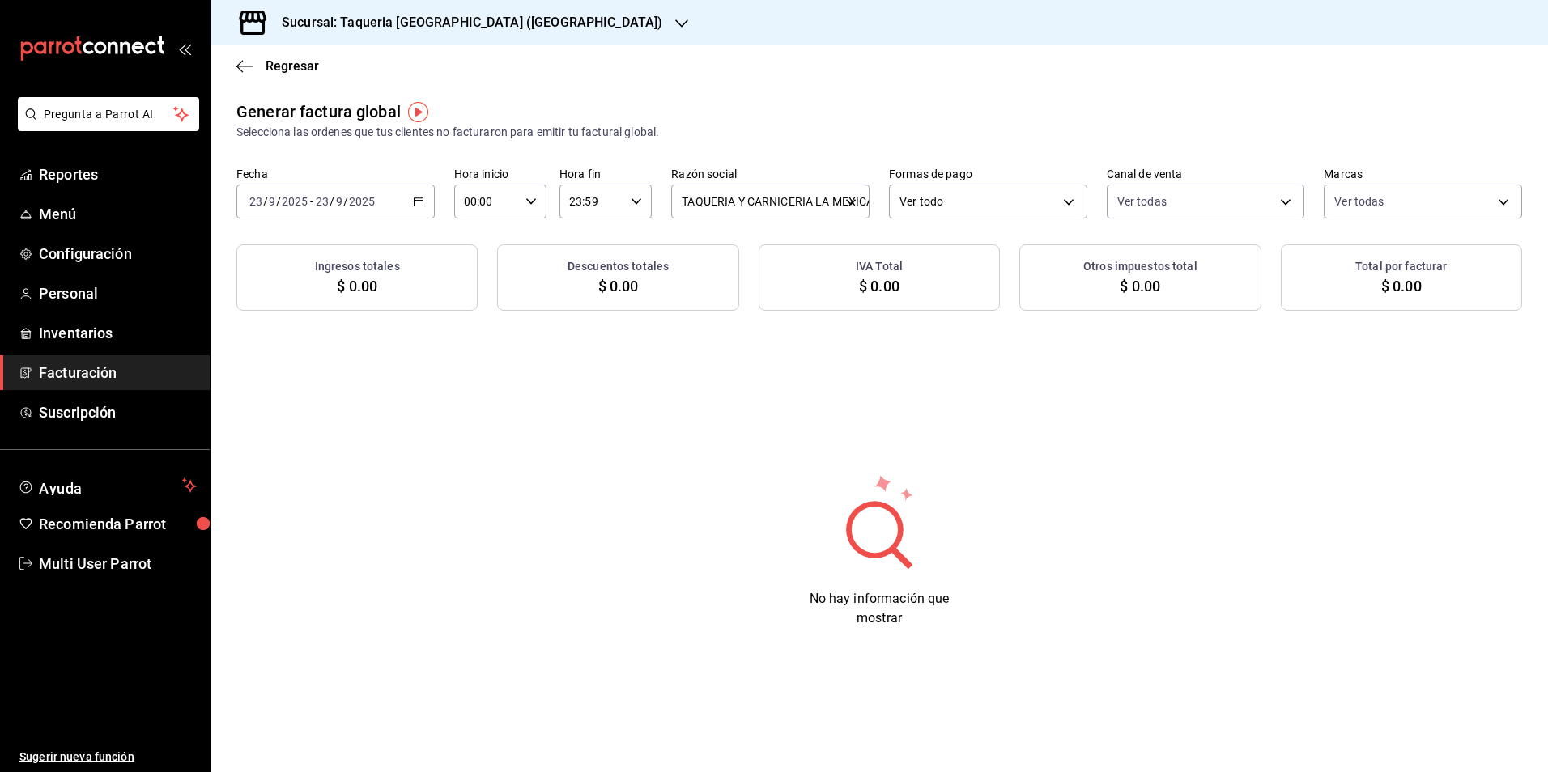
click at [1547, 315] on html "Pregunta a Parrot AI Reportes Menú Configuración Personal Inventarios Facturaci…" at bounding box center [774, 386] width 1548 height 772
